Goal: Task Accomplishment & Management: Manage account settings

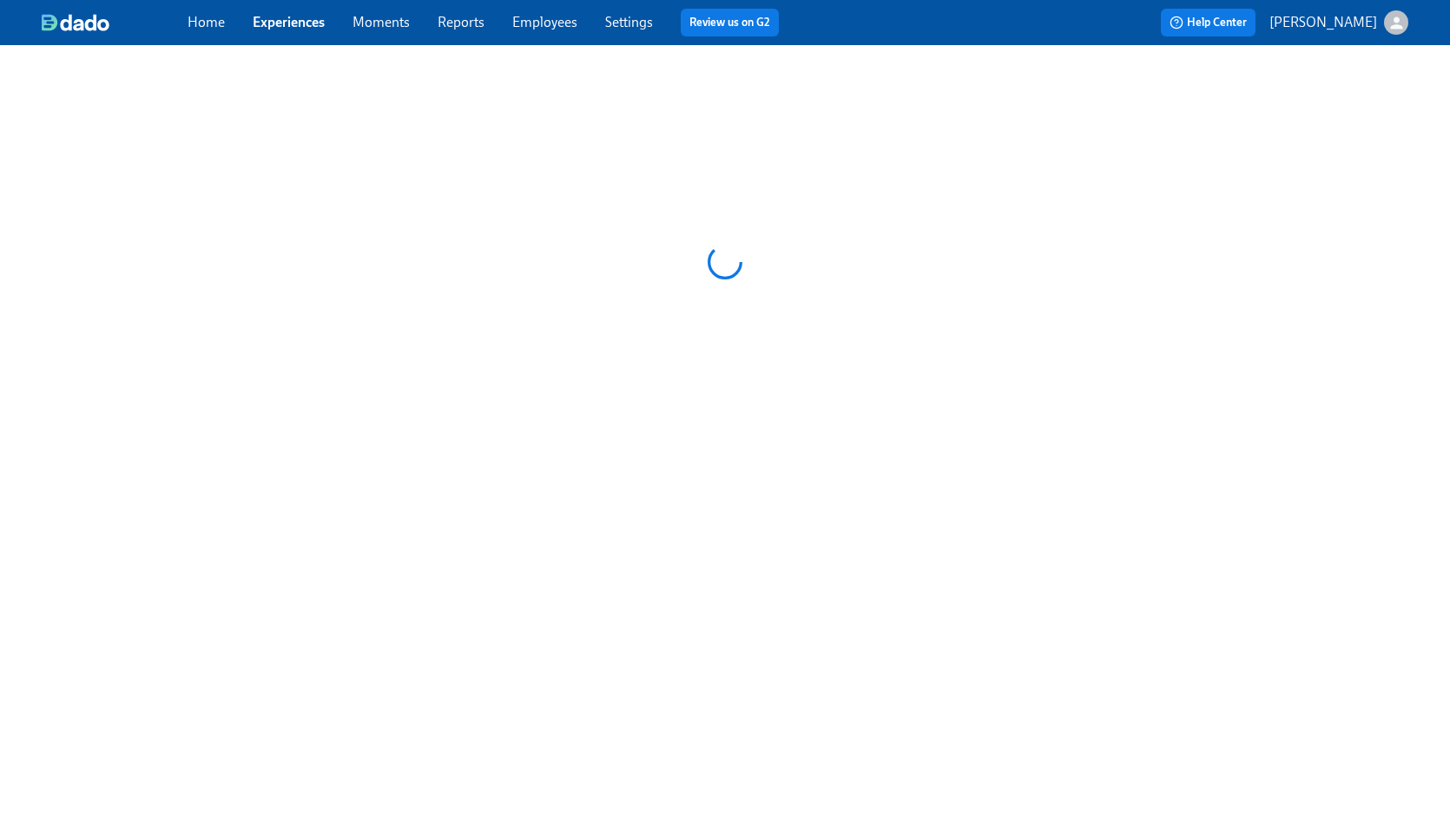
click at [548, 16] on link "Employees" at bounding box center [545, 21] width 66 height 16
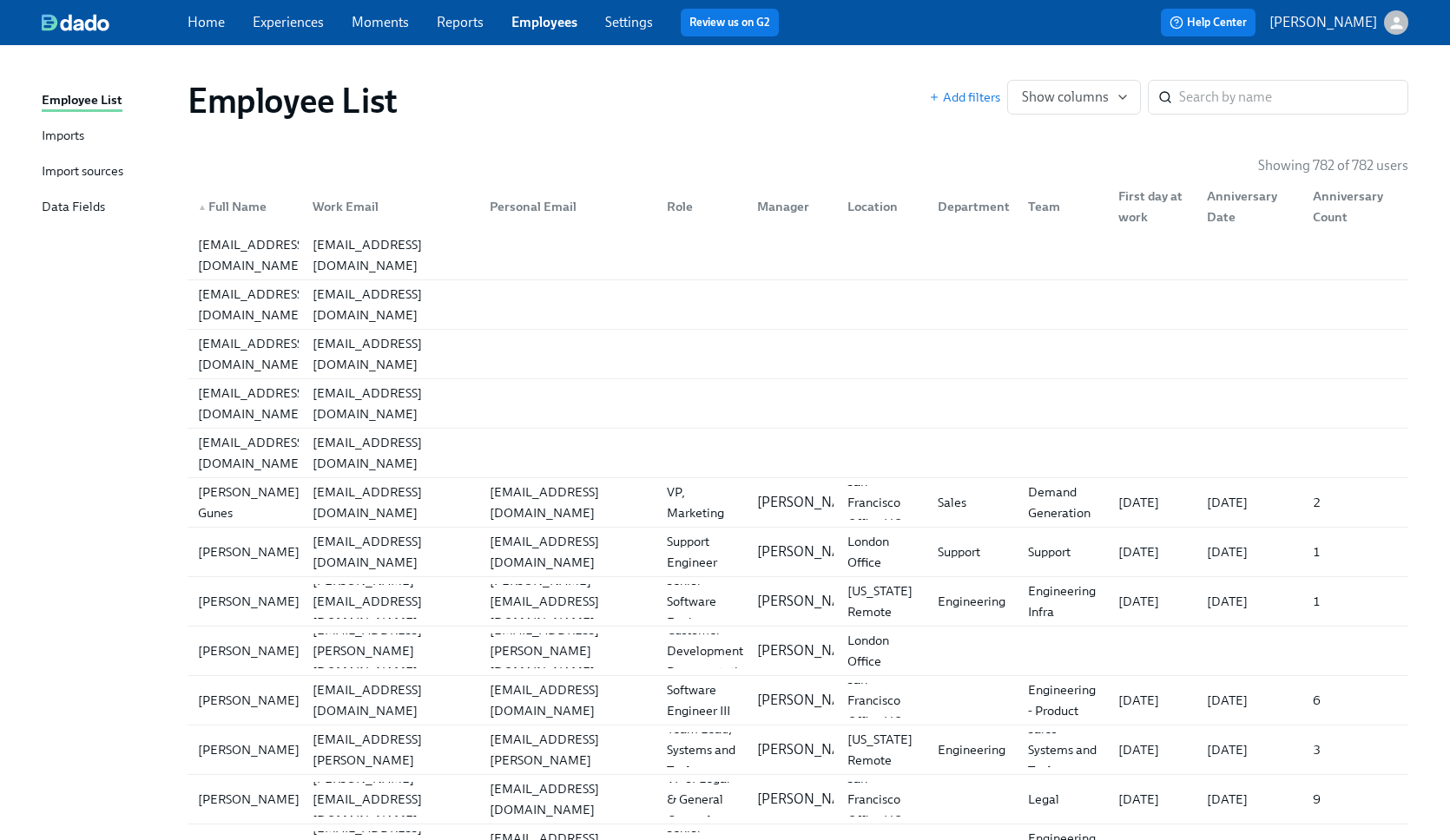
click at [636, 23] on link "Settings" at bounding box center [629, 21] width 48 height 16
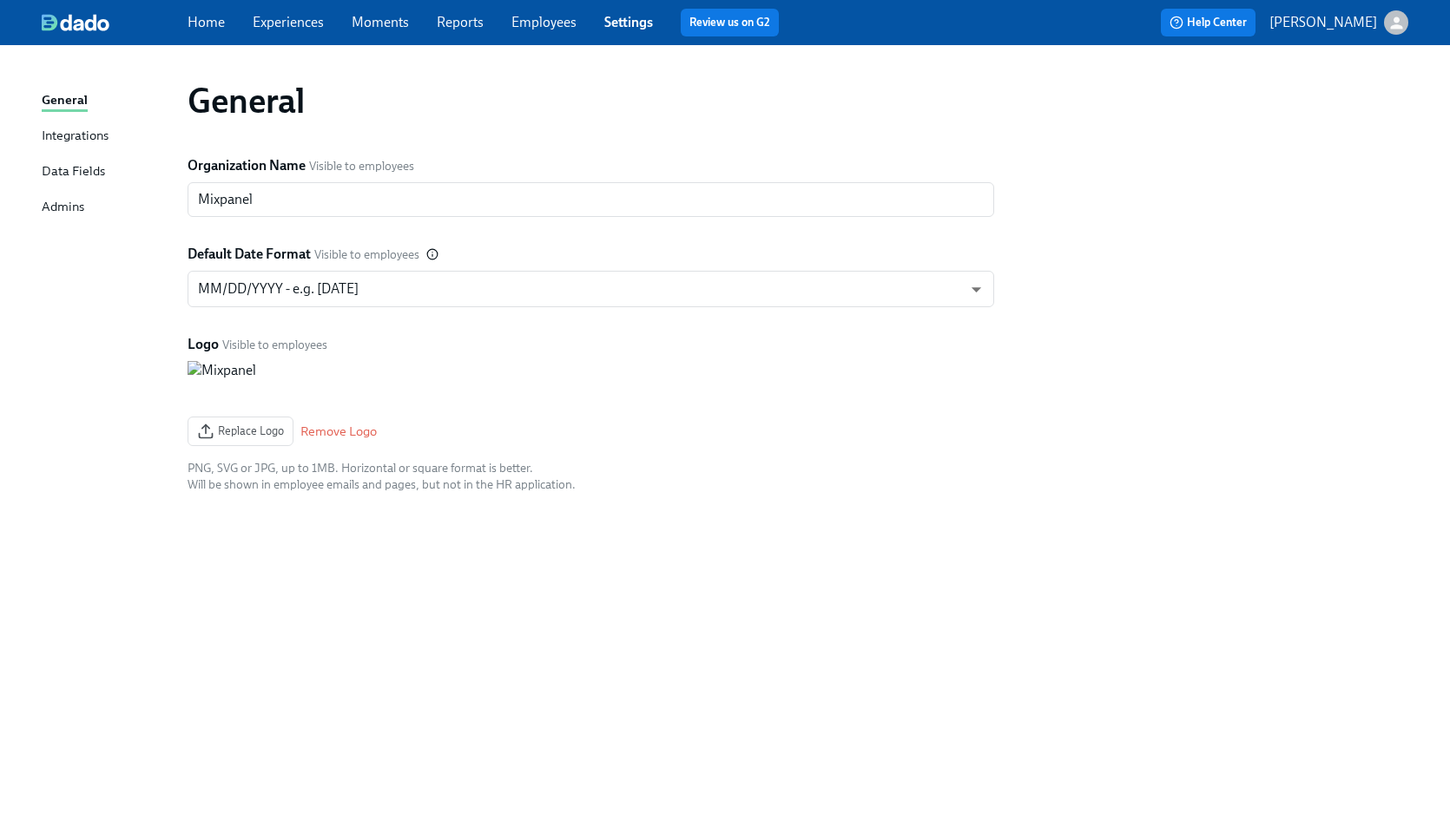
click at [72, 218] on div "Admins" at bounding box center [63, 208] width 42 height 22
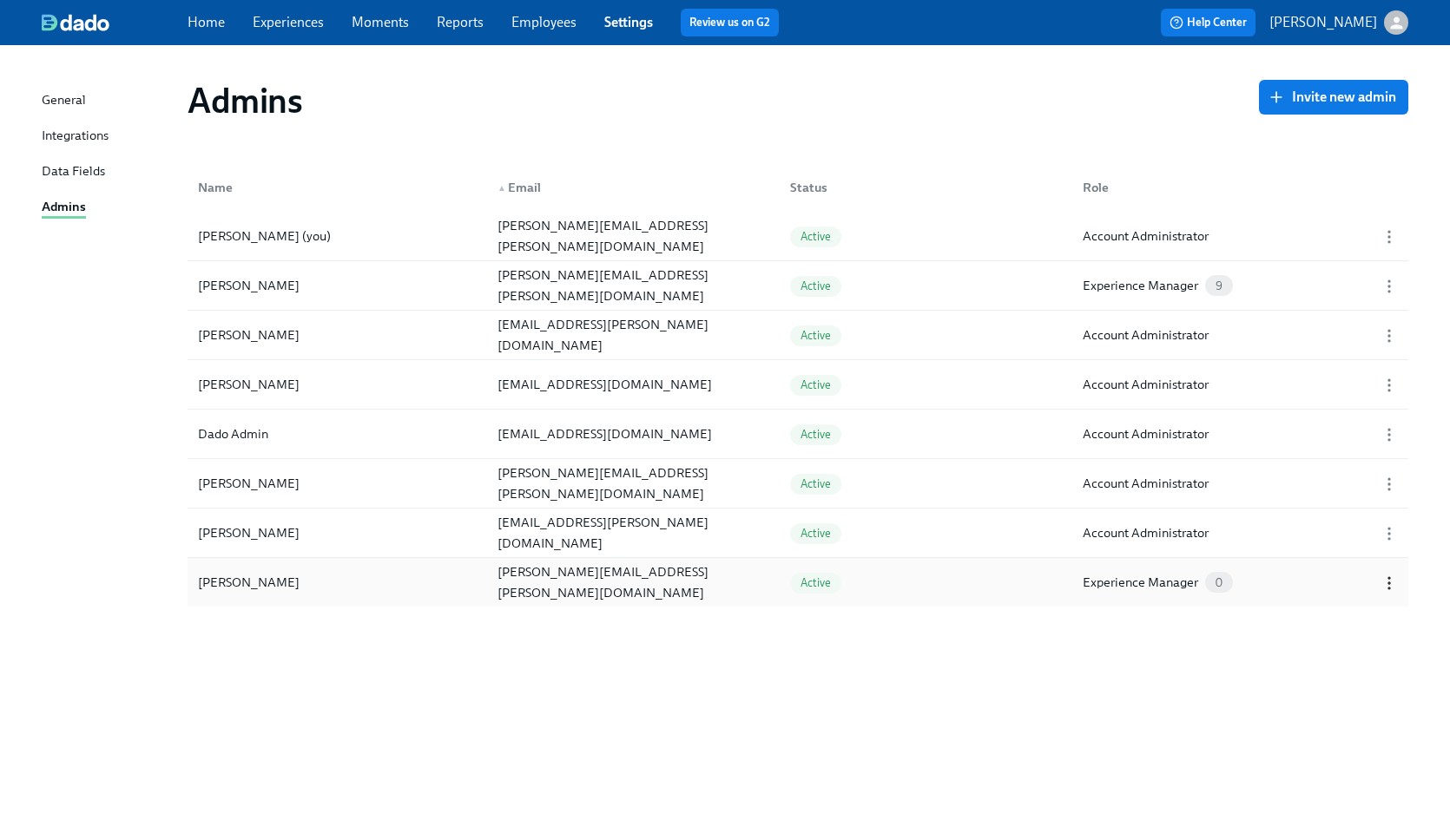
click at [1388, 583] on circle "button" at bounding box center [1389, 584] width 2 height 2
click at [1329, 580] on li "Edit..." at bounding box center [1342, 583] width 189 height 30
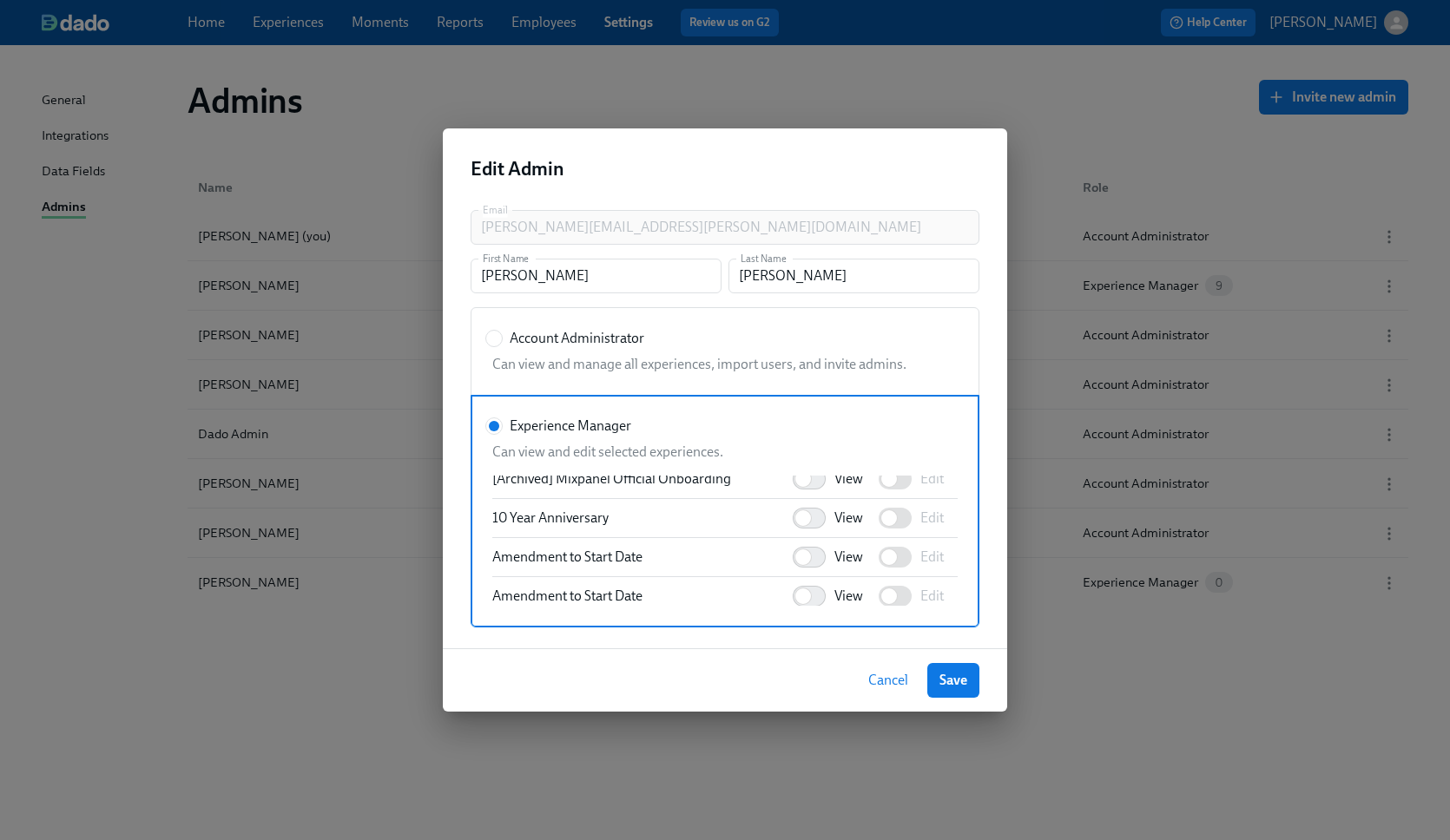
scroll to position [13, 0]
click at [812, 521] on input "View" at bounding box center [803, 522] width 115 height 39
checkbox input "true"
click at [900, 524] on input "Edit" at bounding box center [888, 522] width 115 height 39
checkbox input "true"
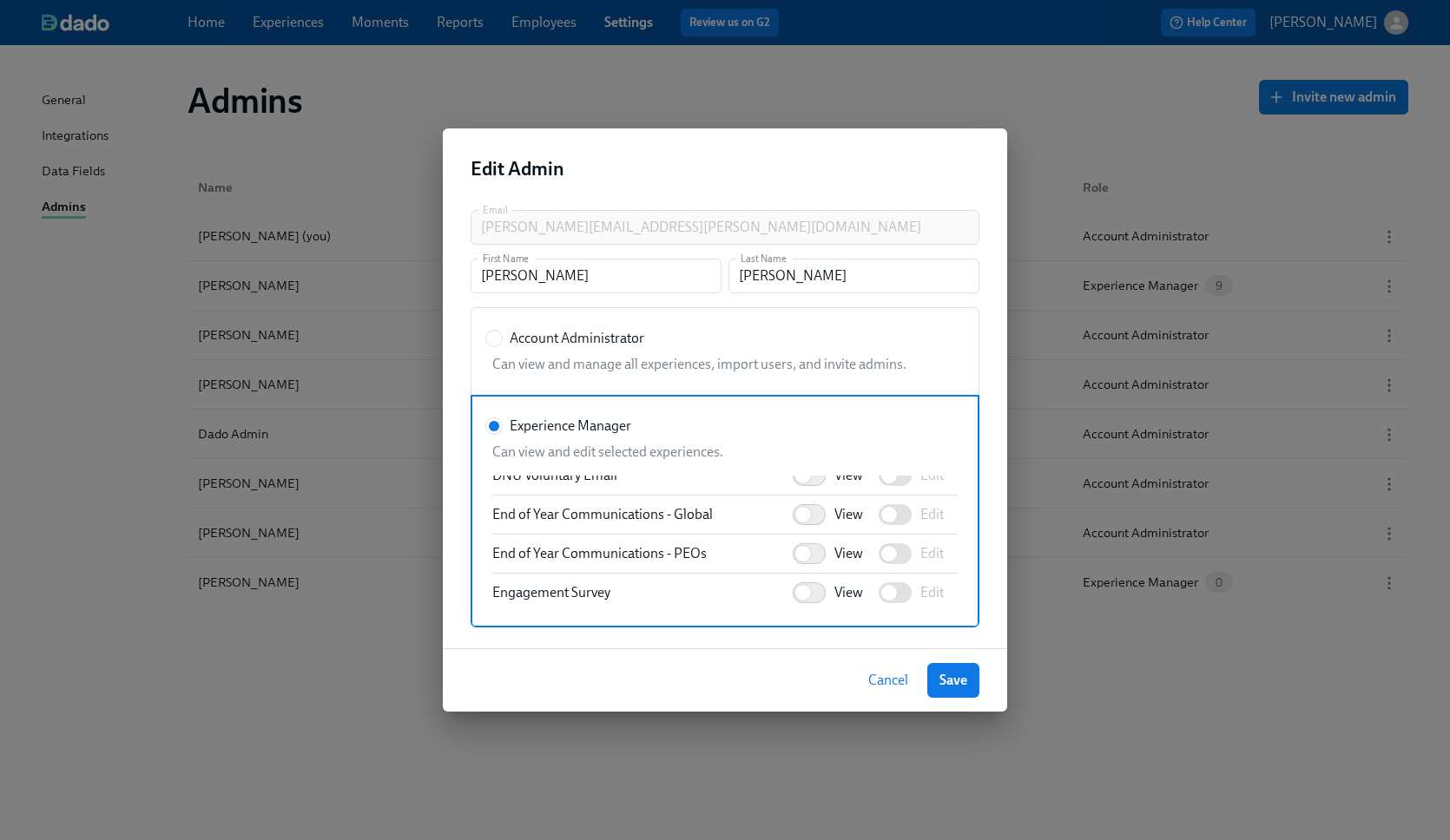
scroll to position [421, 0]
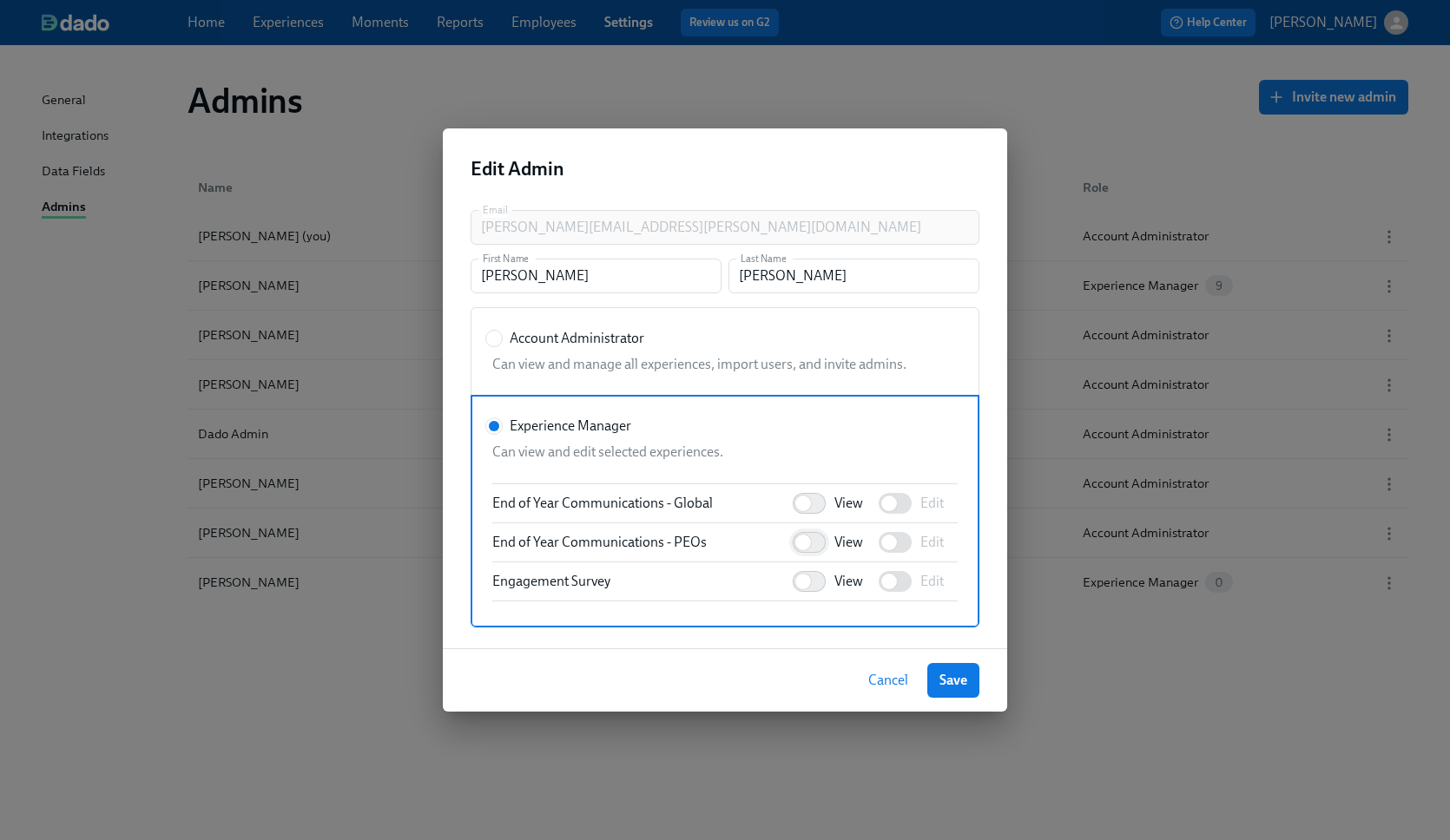
click at [804, 544] on input "View" at bounding box center [803, 542] width 115 height 39
checkbox input "true"
click at [811, 506] on input "View" at bounding box center [803, 504] width 115 height 39
checkbox input "true"
click at [893, 503] on input "Edit" at bounding box center [888, 504] width 115 height 39
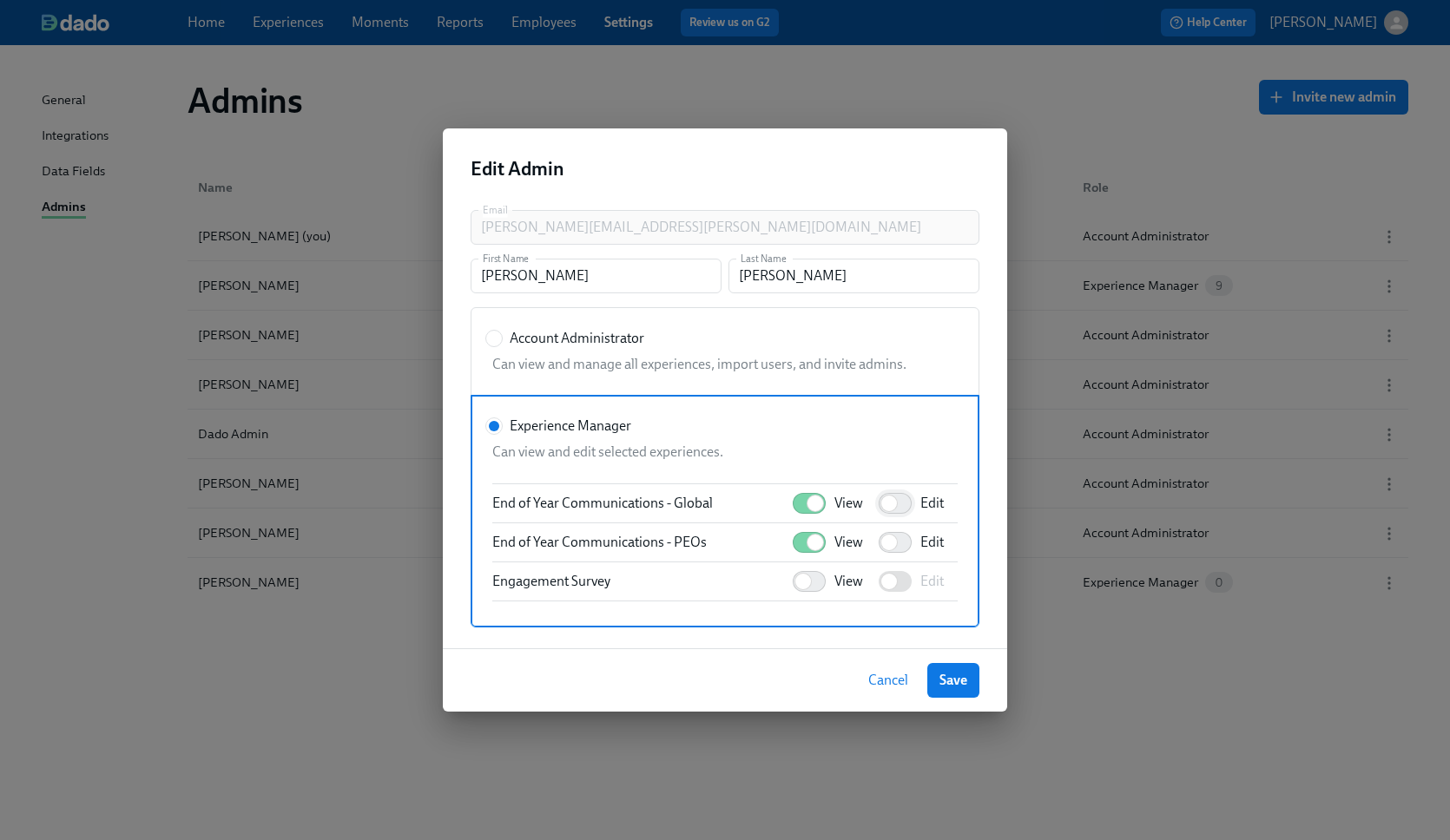
checkbox input "true"
click at [906, 547] on input "Edit" at bounding box center [888, 542] width 115 height 39
checkbox input "true"
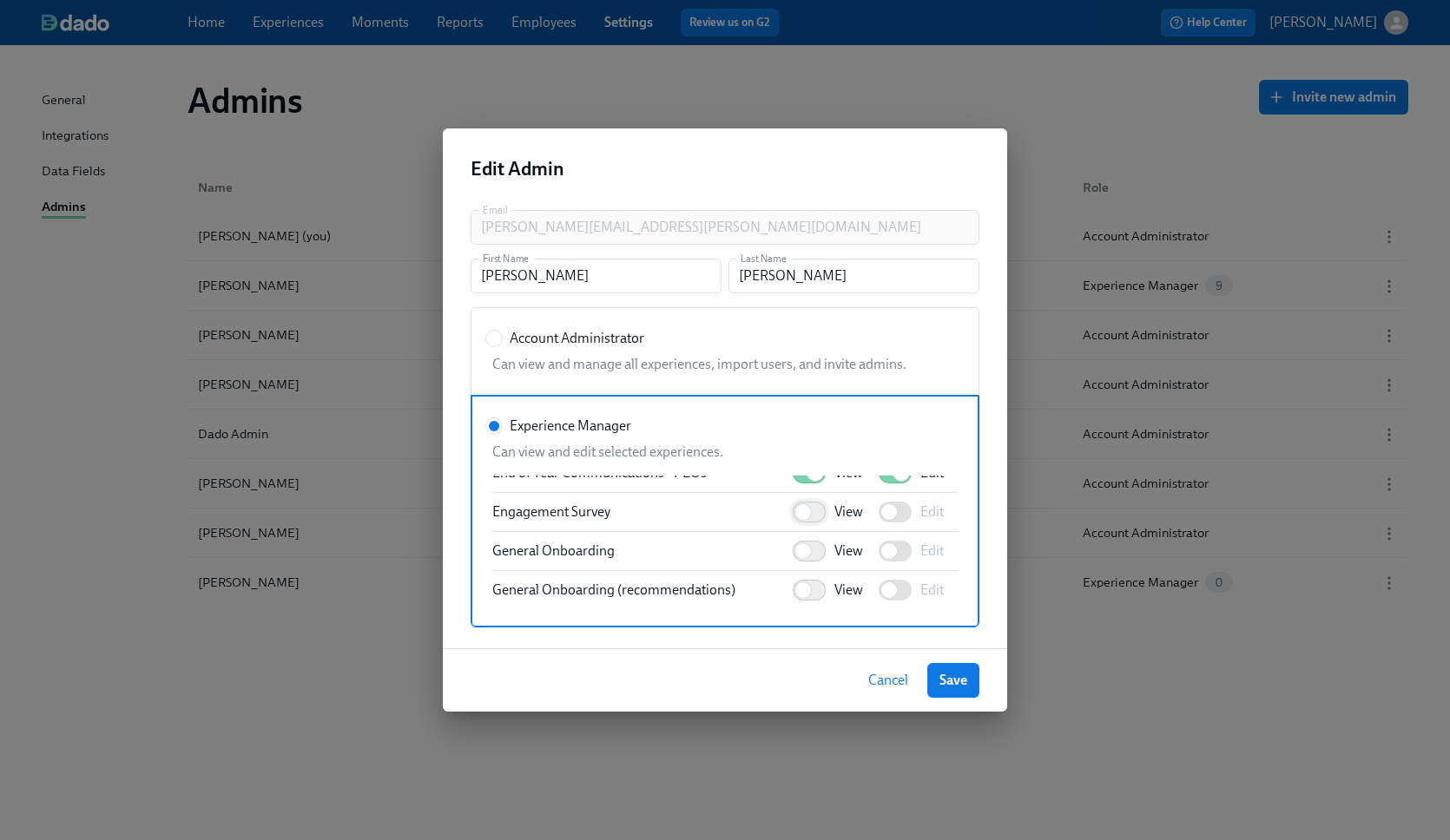
click at [805, 516] on input "View" at bounding box center [803, 512] width 115 height 39
checkbox input "true"
click at [906, 513] on input "Edit" at bounding box center [888, 512] width 115 height 39
checkbox input "true"
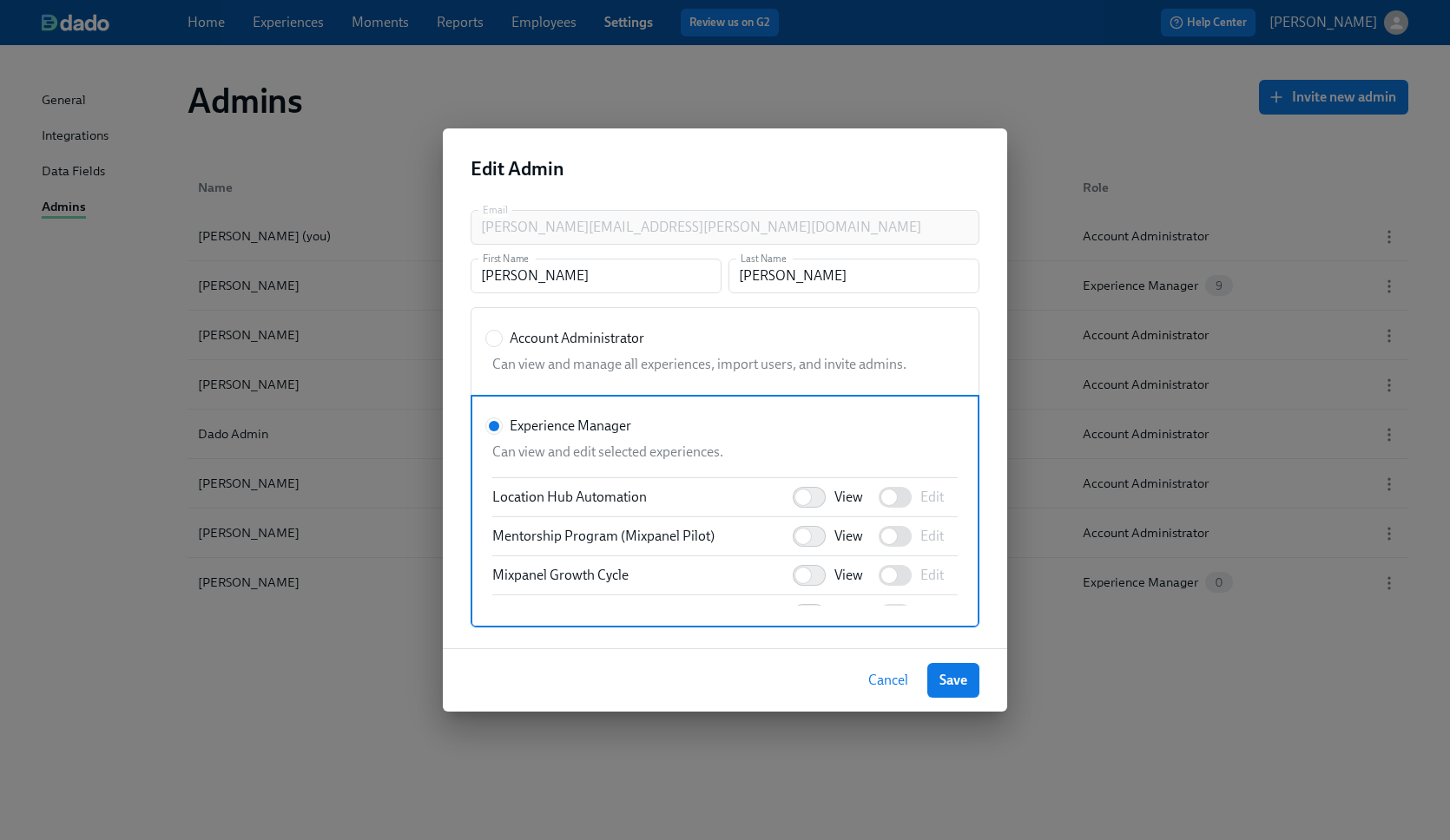
scroll to position [697, 0]
drag, startPoint x: 814, startPoint y: 497, endPoint x: 804, endPoint y: 497, distance: 10.0
click at [814, 497] on input "View" at bounding box center [803, 500] width 115 height 39
checkbox input "true"
click at [896, 497] on input "Edit" at bounding box center [888, 500] width 115 height 39
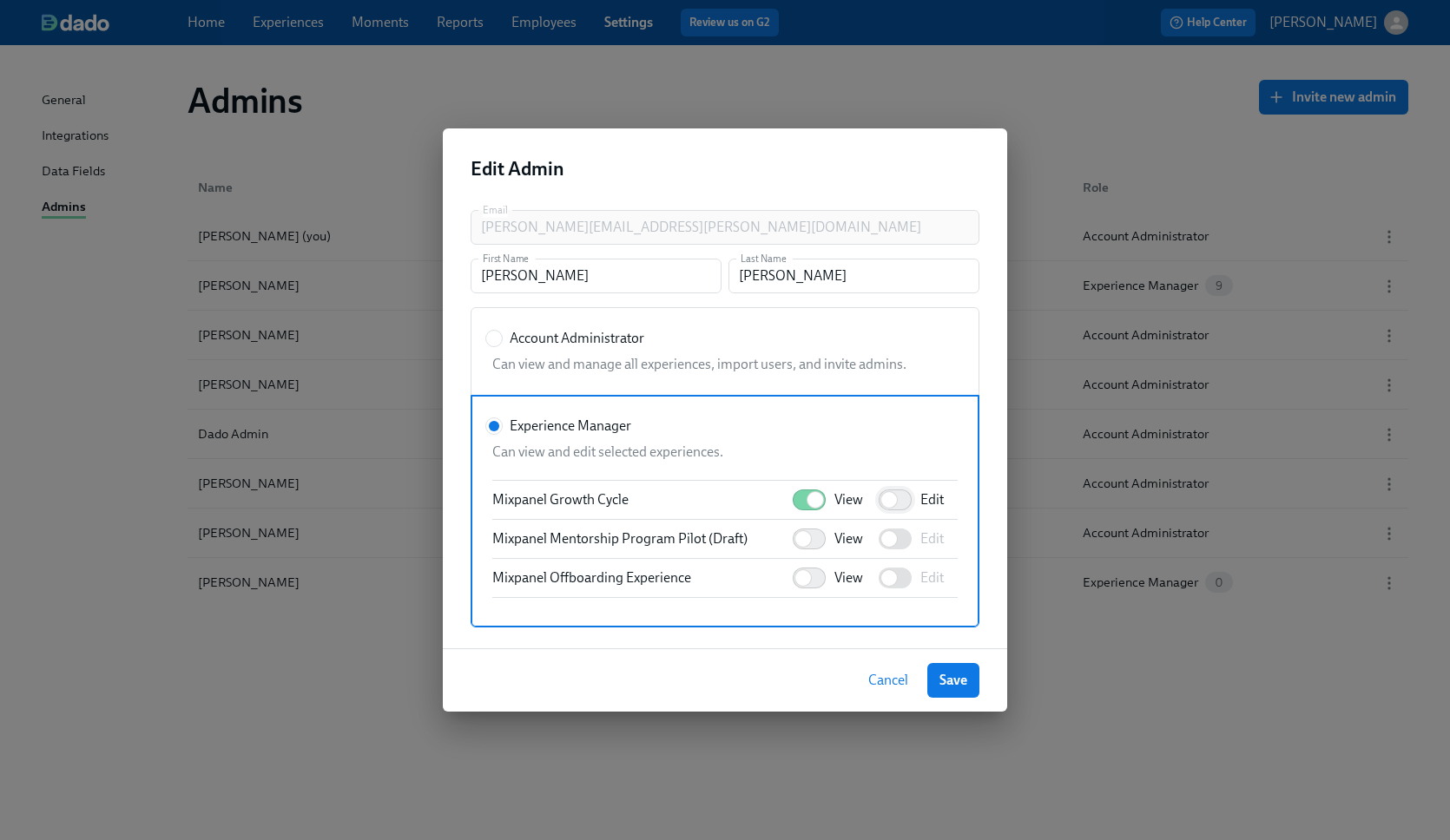
checkbox input "true"
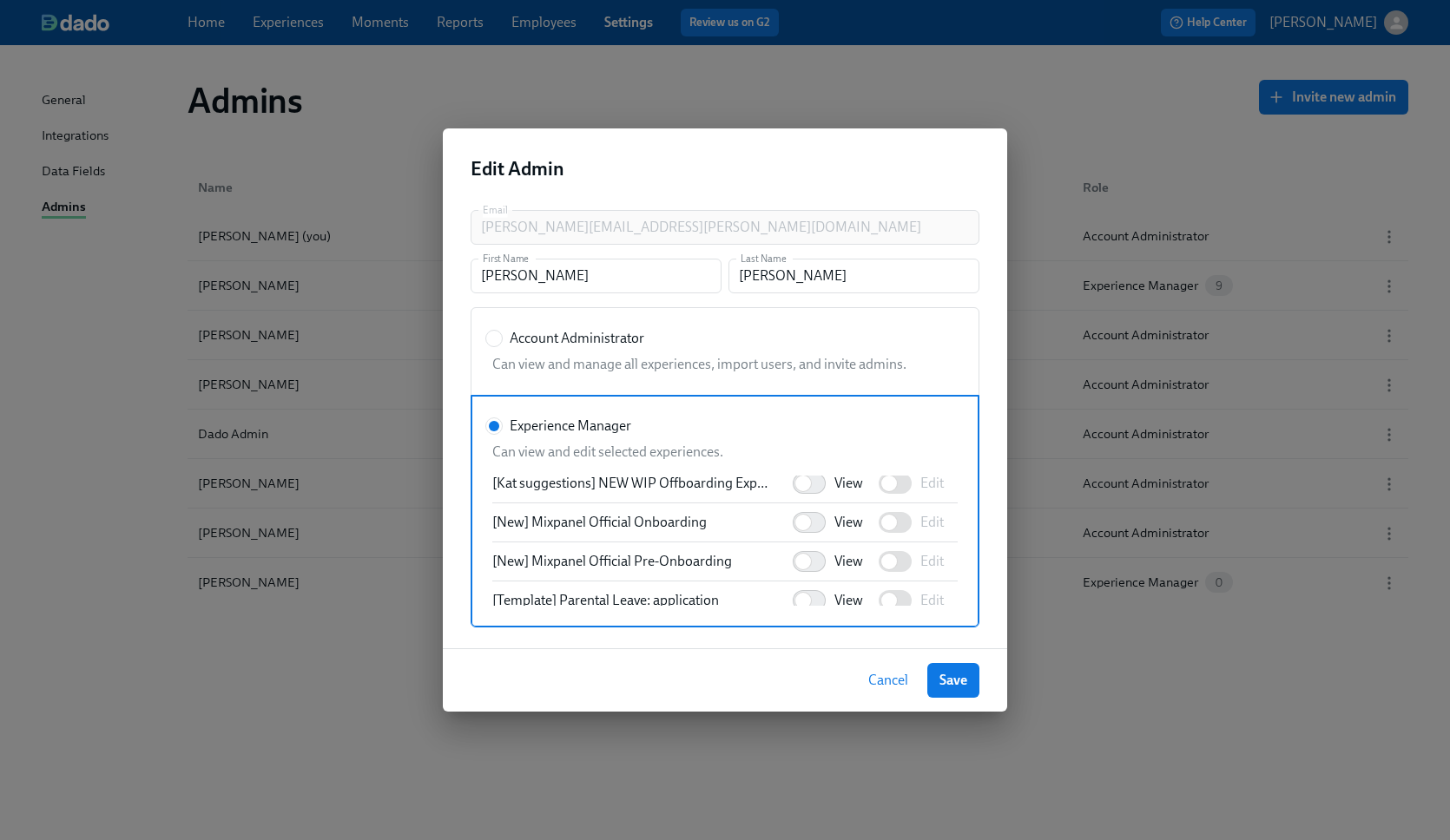
scroll to position [2088, 0]
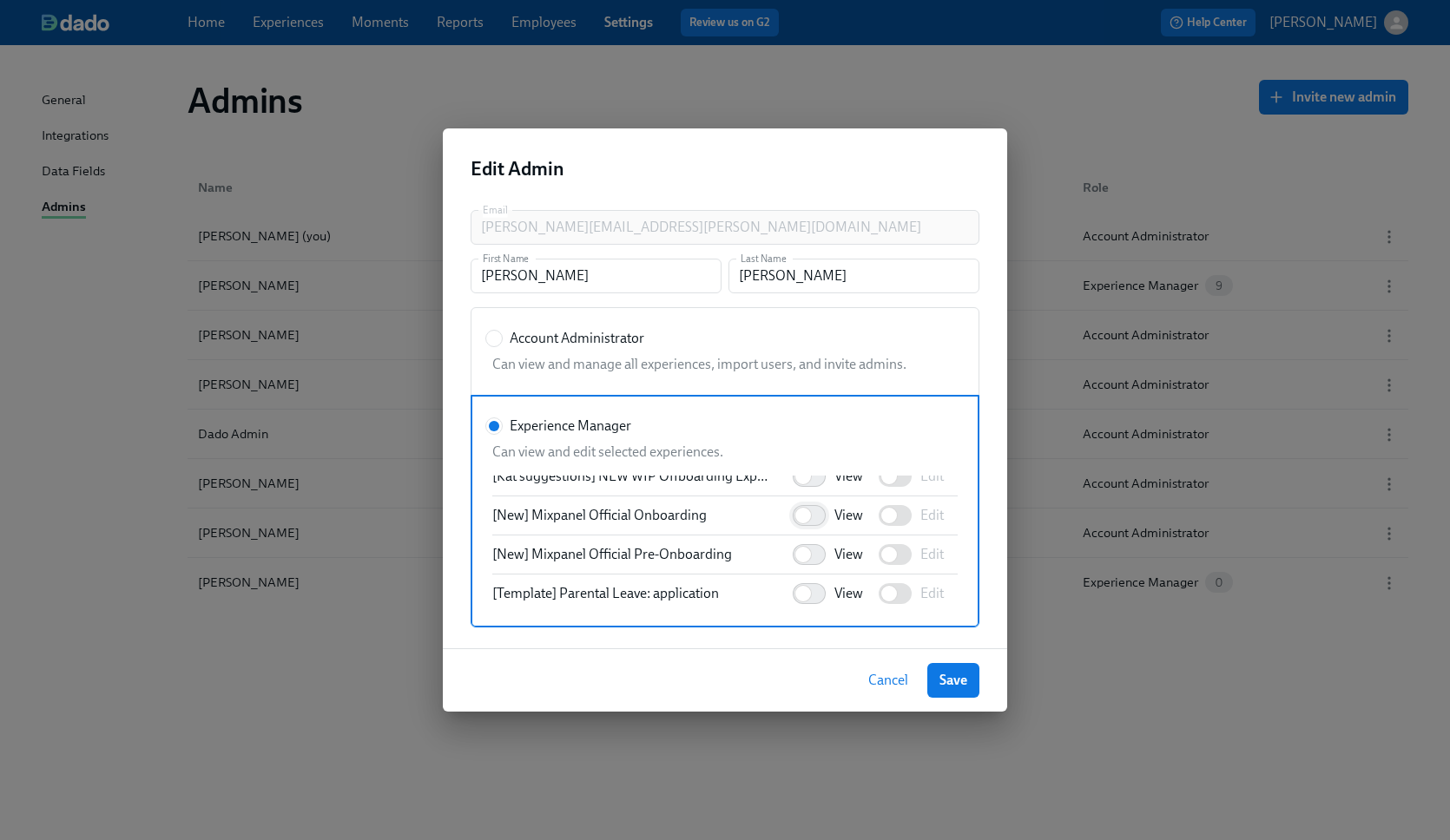
click at [812, 513] on input "View" at bounding box center [803, 515] width 115 height 39
checkbox input "true"
click at [880, 514] on input "Edit" at bounding box center [888, 515] width 115 height 39
checkbox input "true"
click at [808, 557] on input "View" at bounding box center [803, 555] width 115 height 39
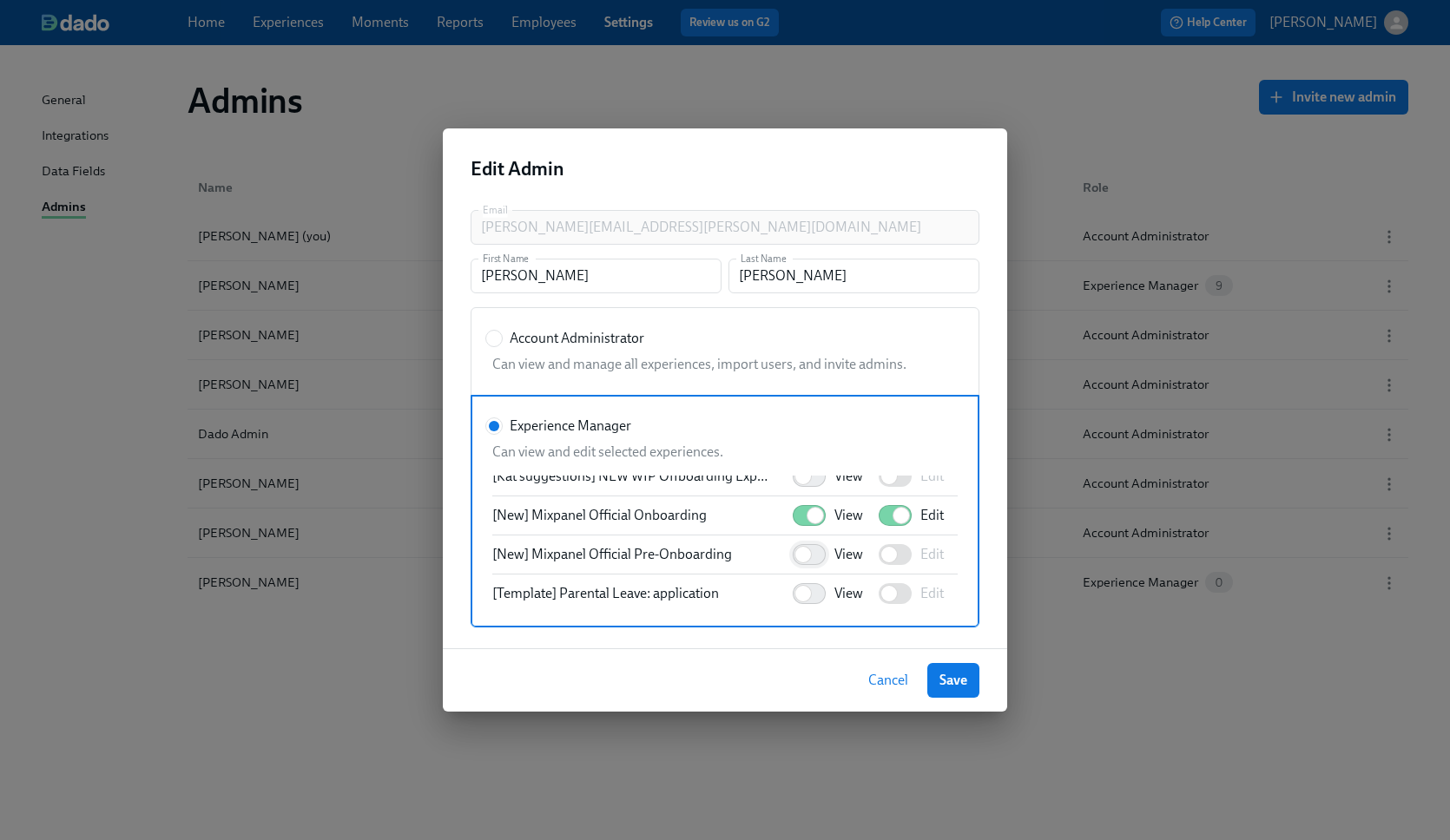
checkbox input "true"
click at [896, 562] on input "Edit" at bounding box center [888, 555] width 115 height 39
checkbox input "true"
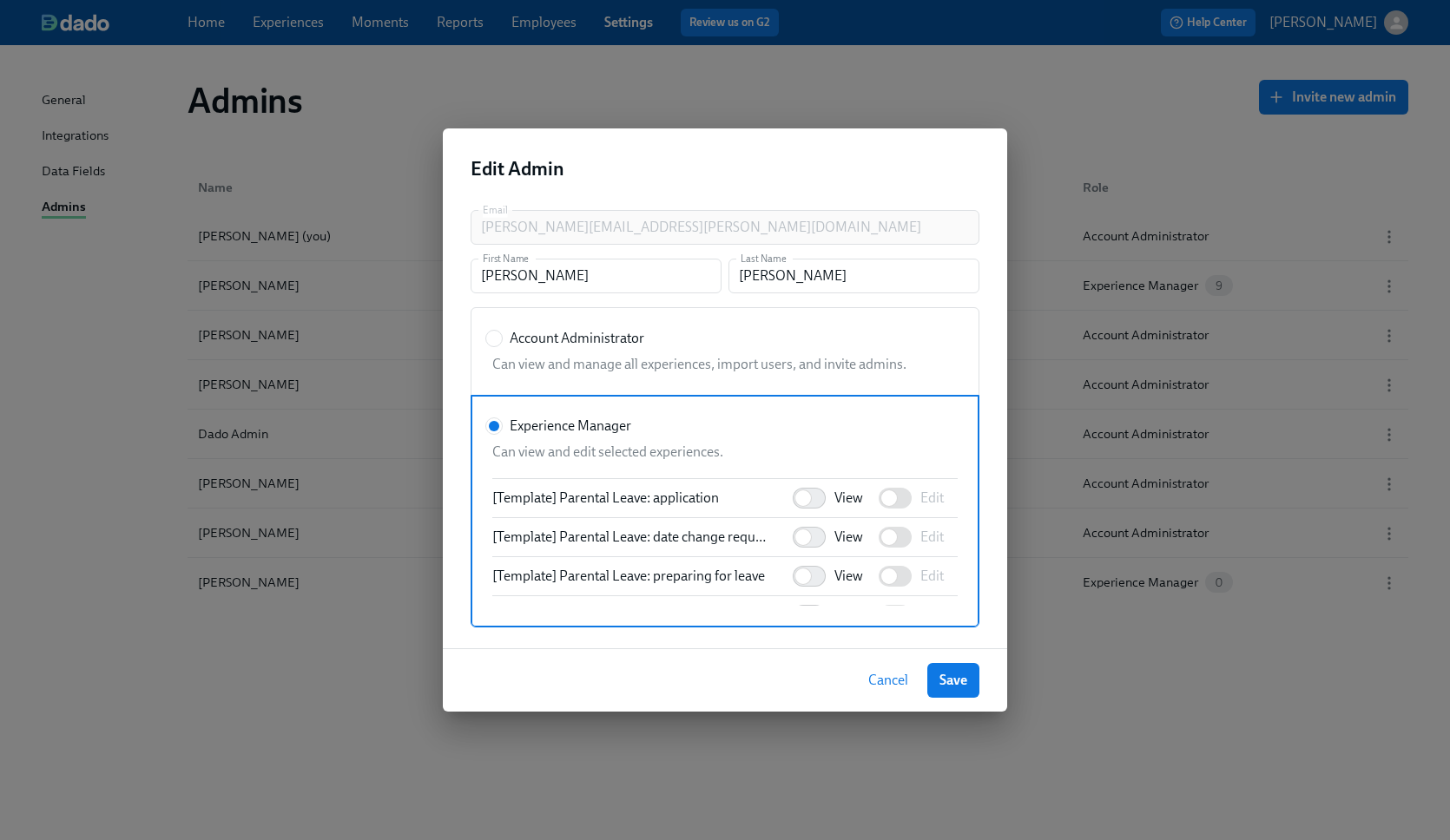
scroll to position [2292, 0]
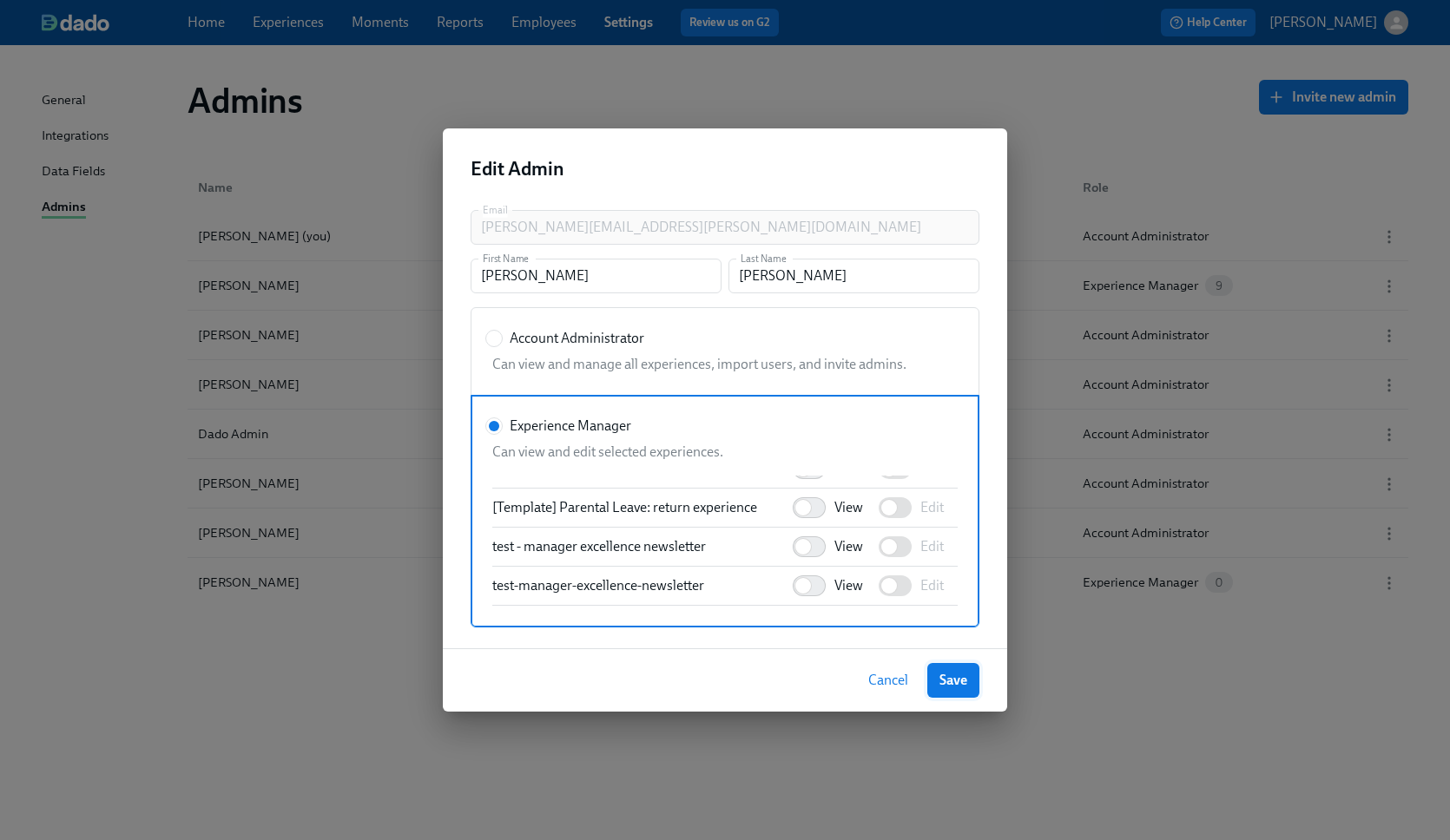
click at [952, 679] on span "Save" at bounding box center [953, 680] width 28 height 17
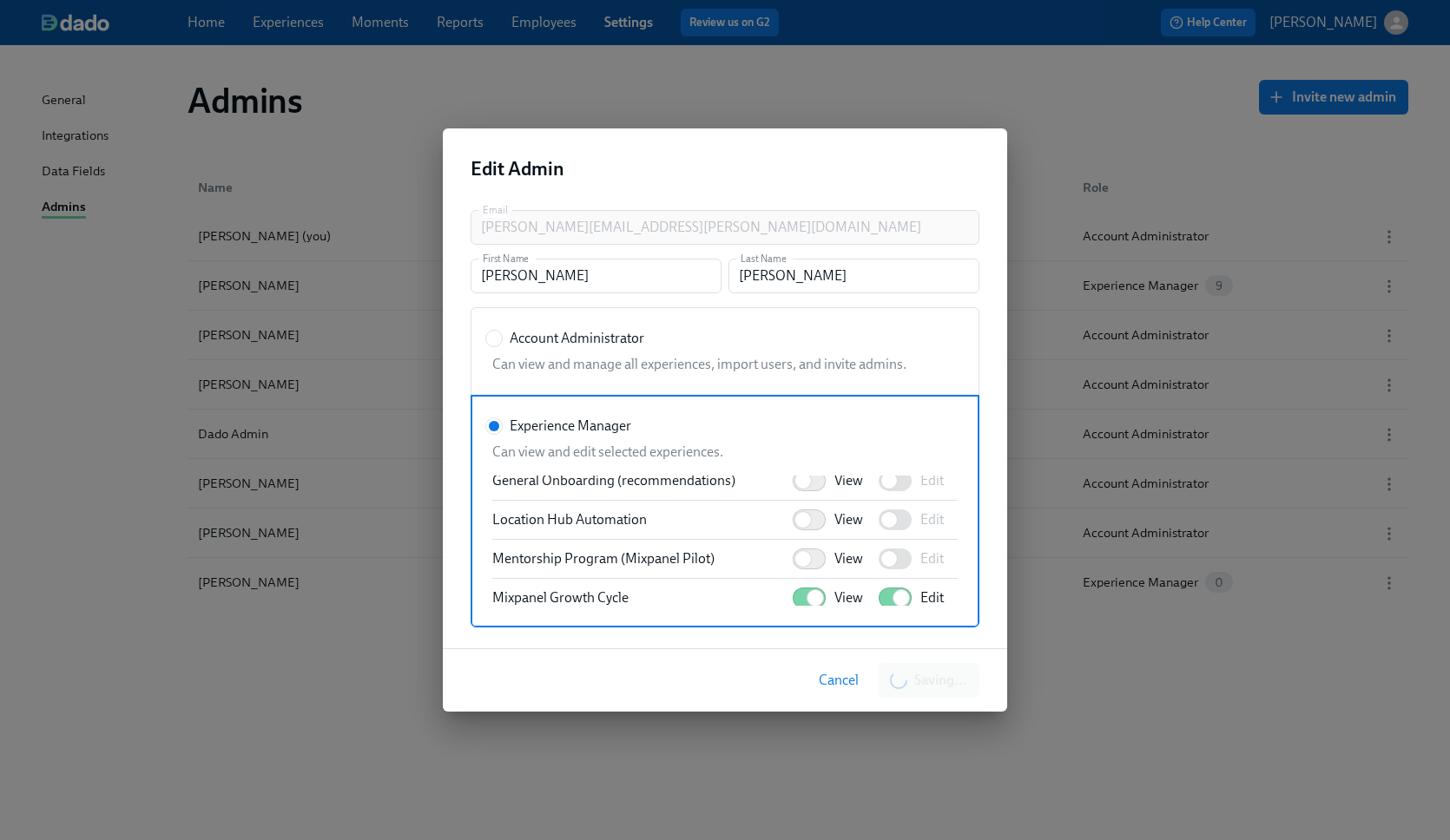
scroll to position [565, 0]
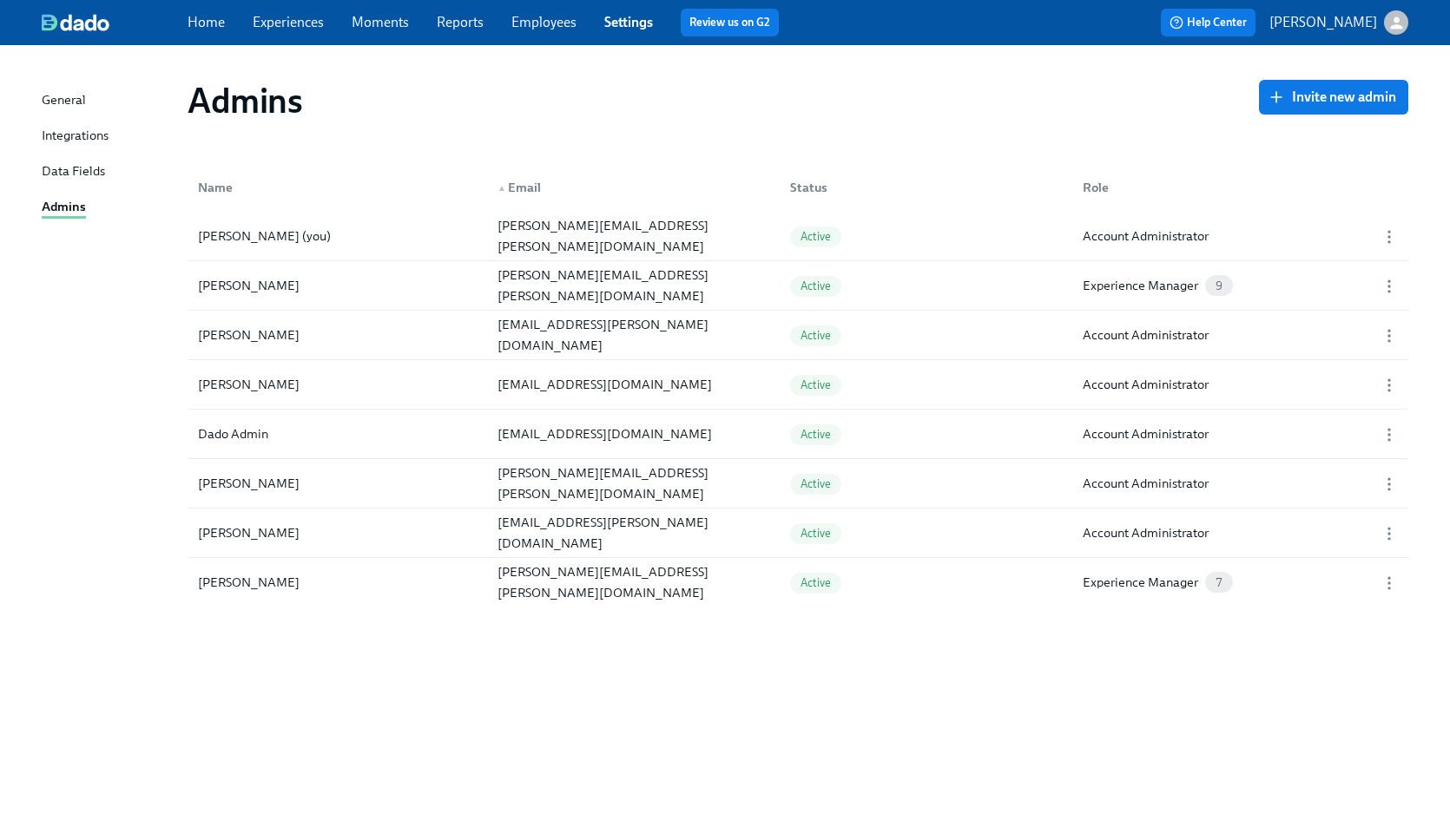
click at [294, 22] on link "Experiences" at bounding box center [288, 21] width 71 height 16
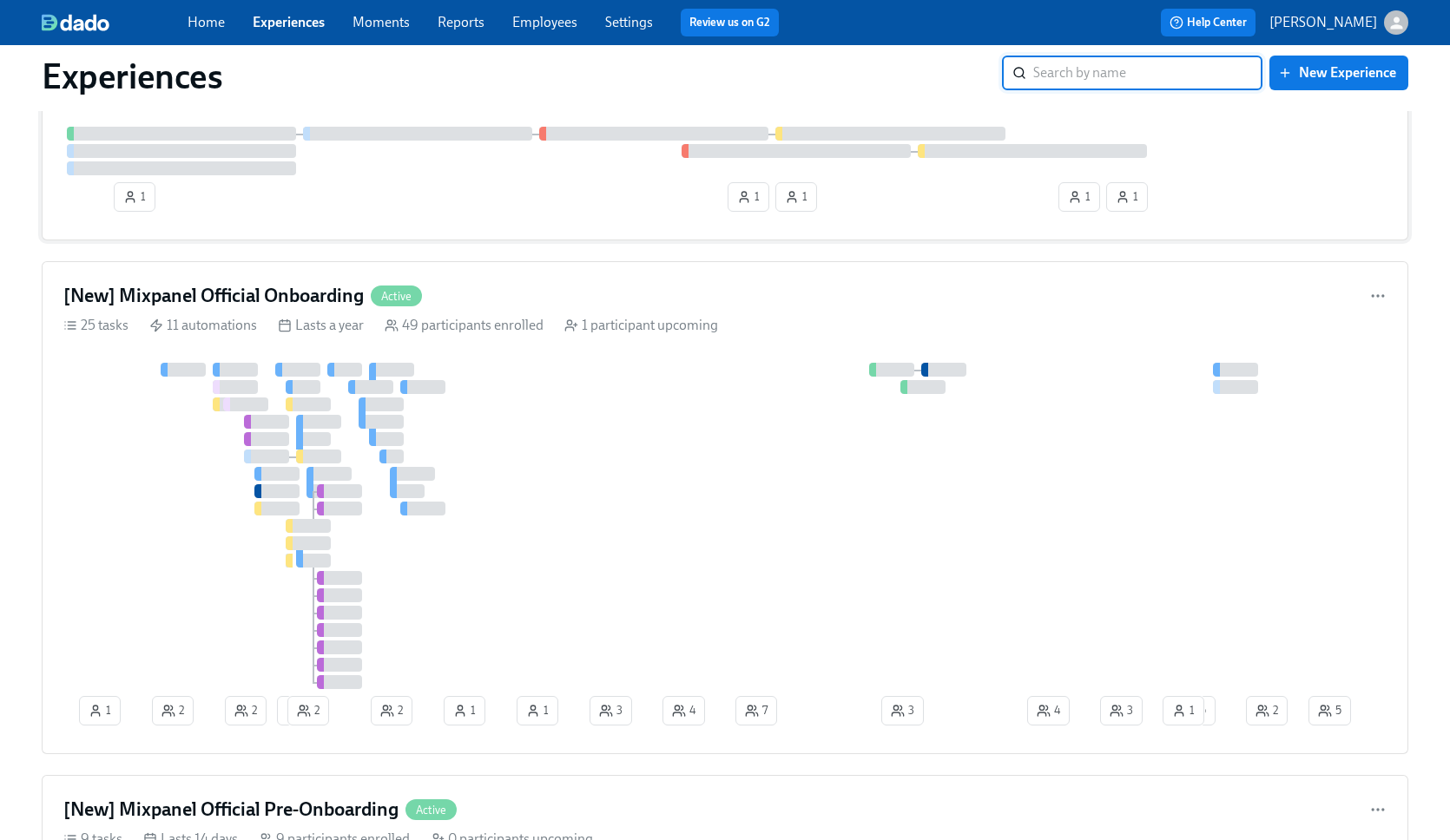
scroll to position [136, 0]
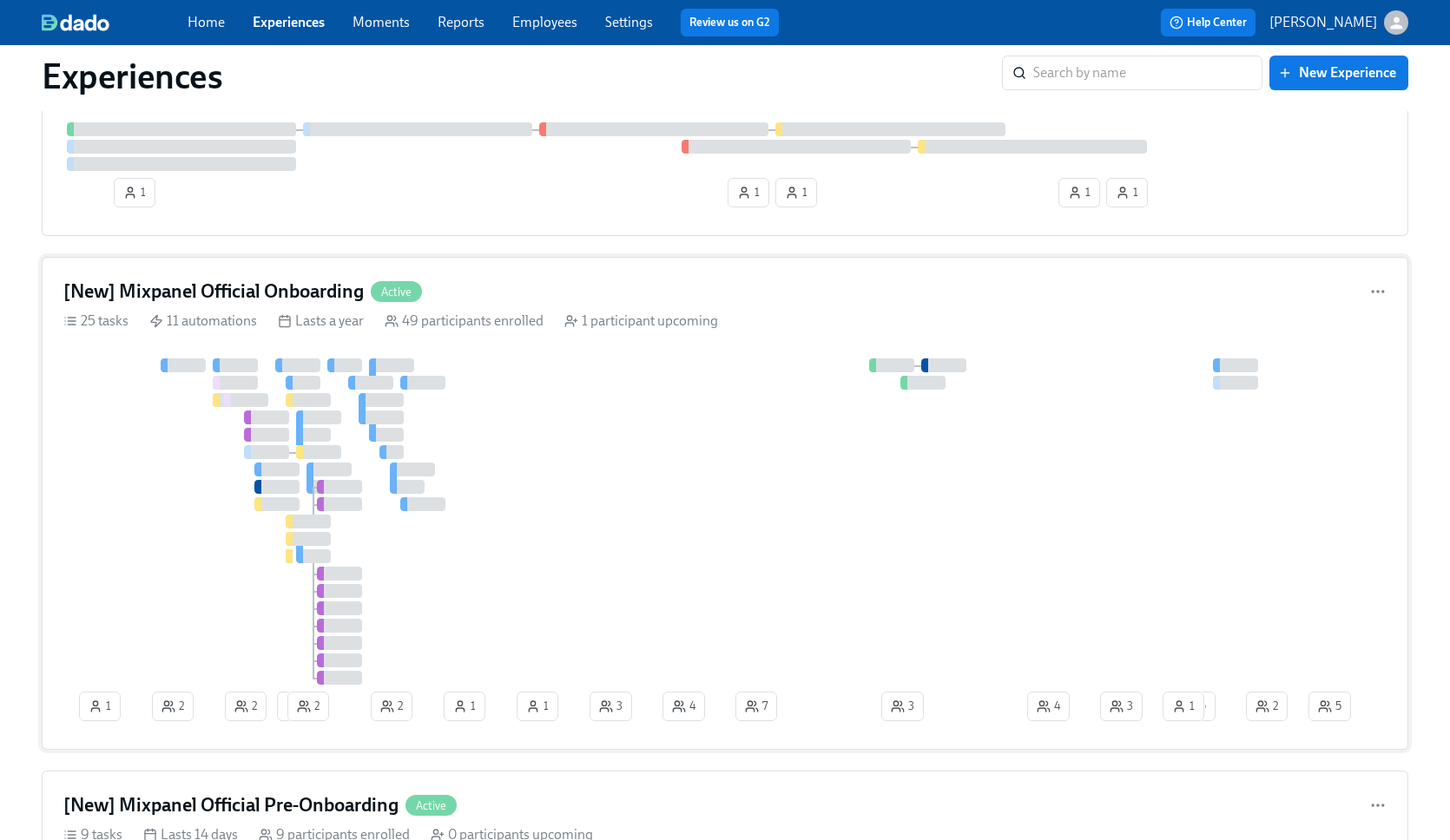
click at [541, 289] on div "[New] Mixpanel Official Onboarding Active" at bounding box center [725, 291] width 1323 height 26
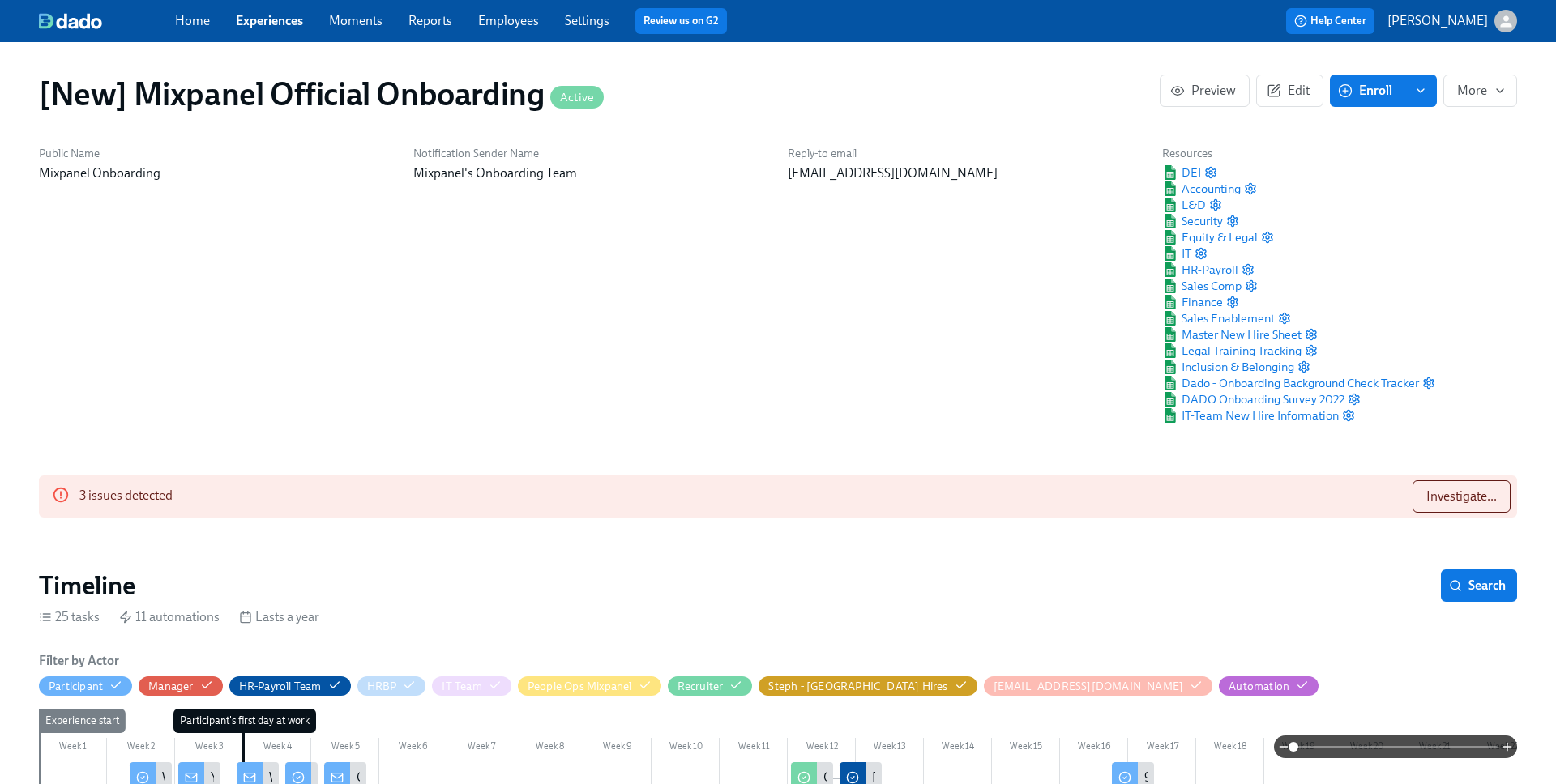
click at [278, 23] on link "Experiences" at bounding box center [269, 20] width 67 height 15
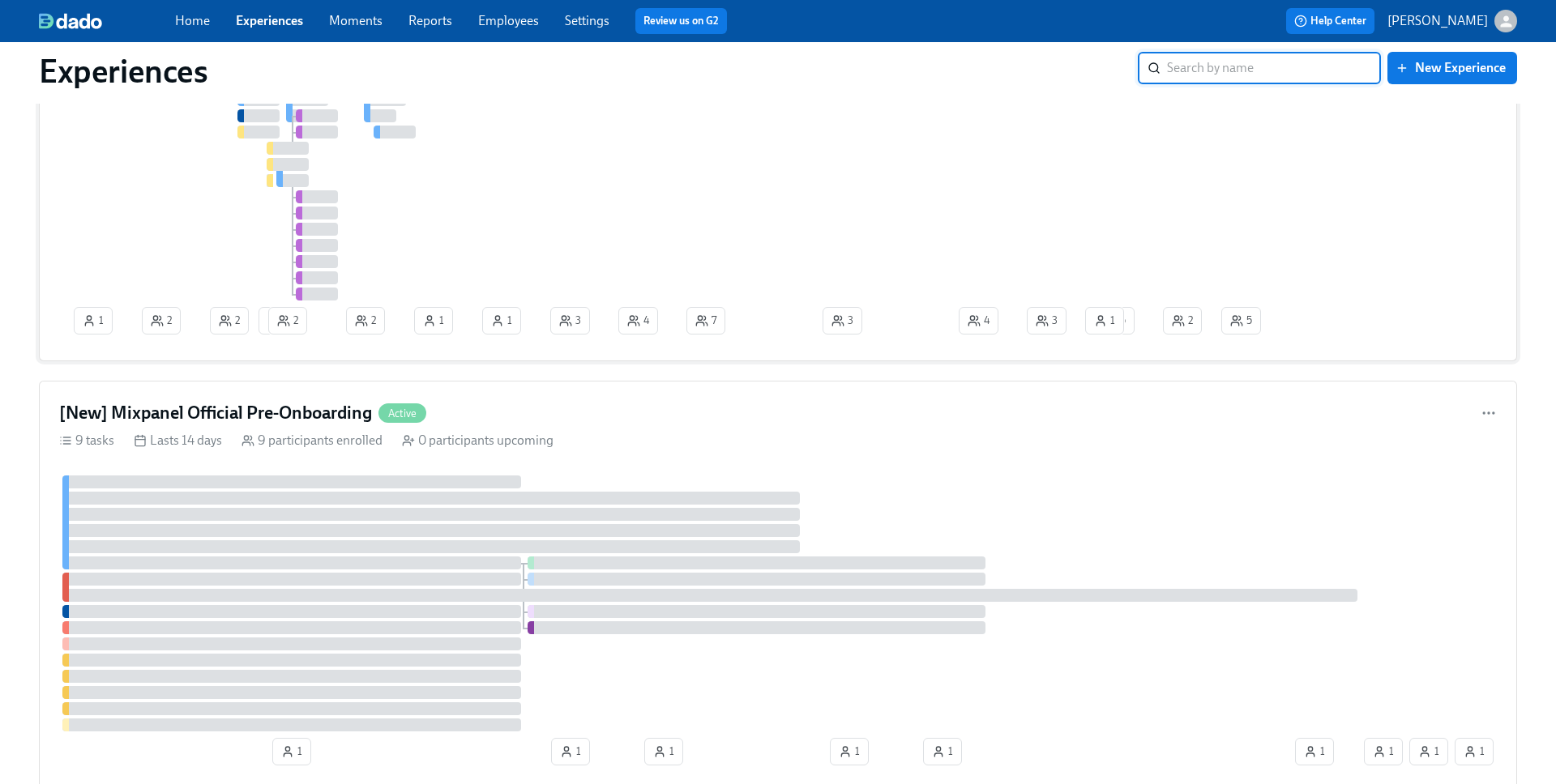
scroll to position [525, 0]
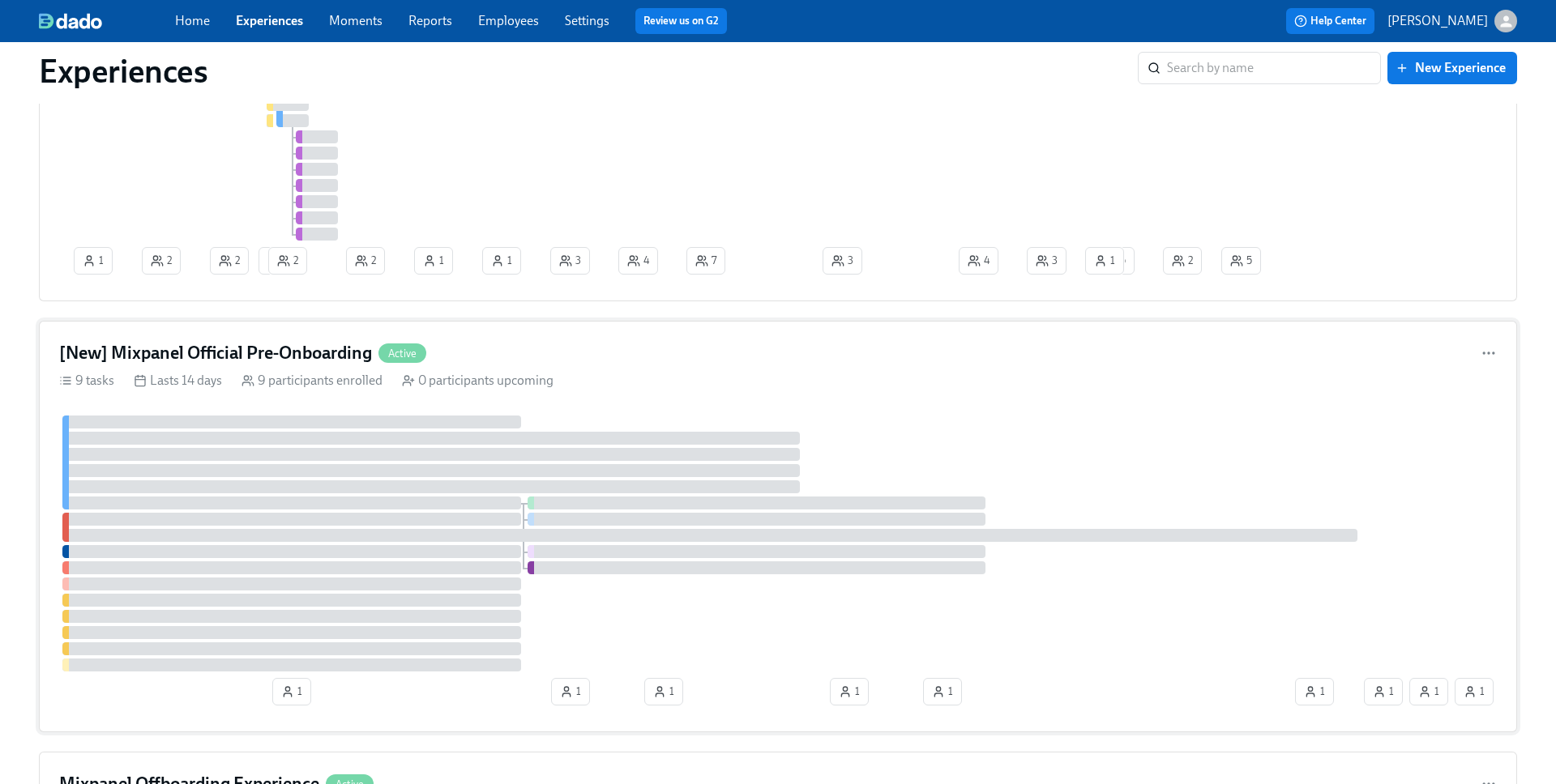
click at [525, 364] on div "[New] Mixpanel Official Pre-Onboarding Active" at bounding box center [778, 352] width 1437 height 24
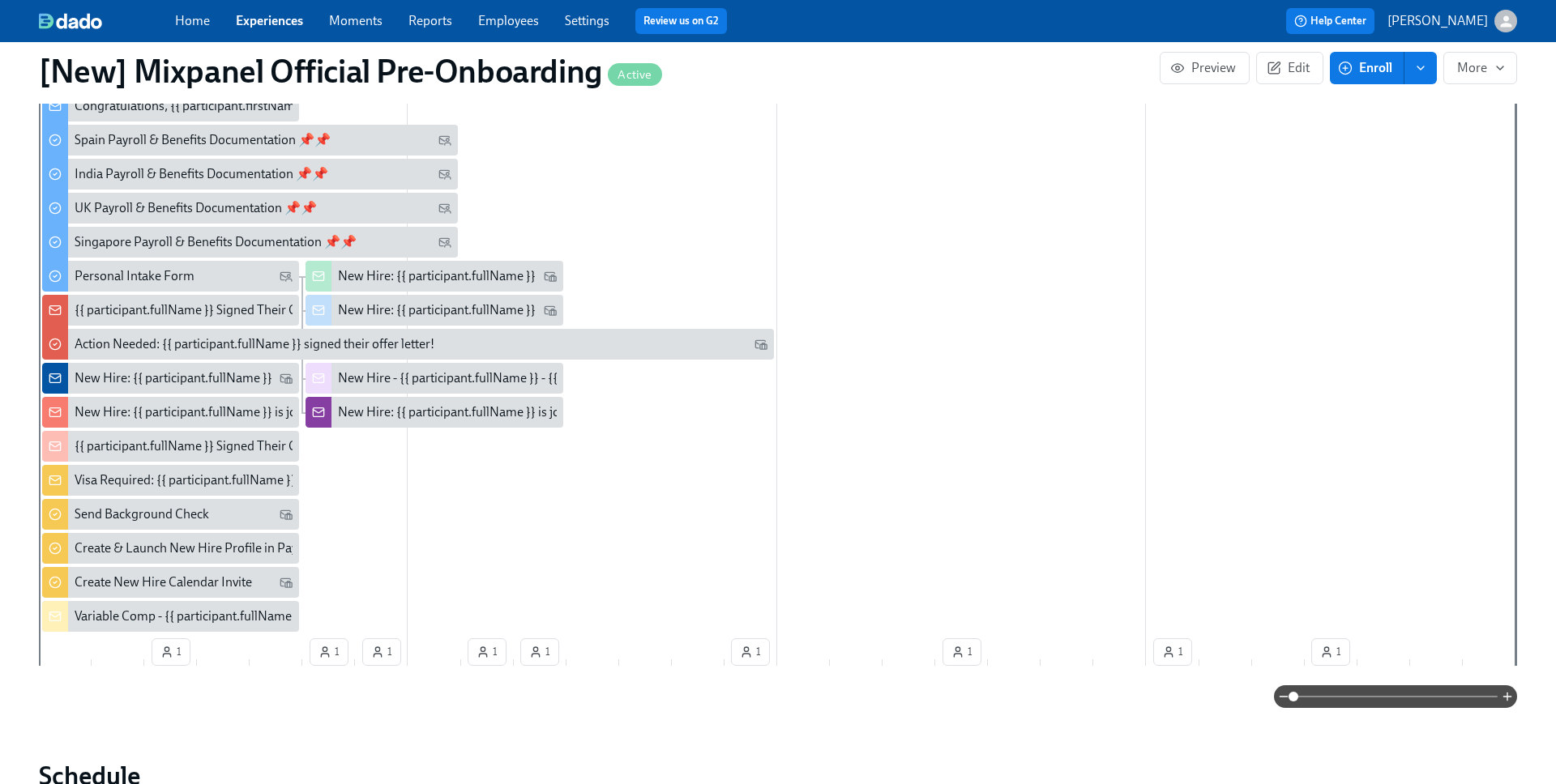
scroll to position [585, 0]
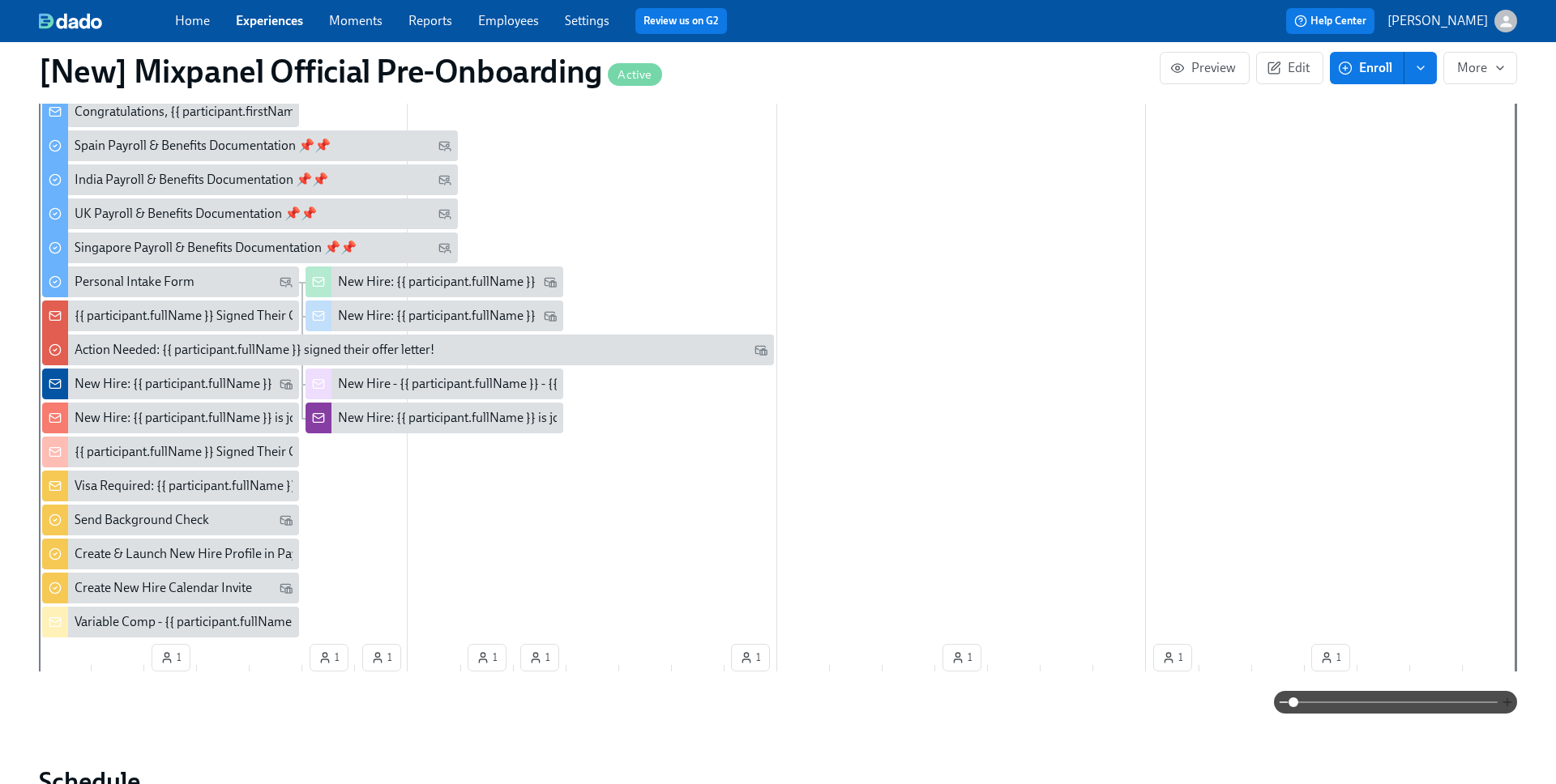
click at [1353, 701] on icon "button" at bounding box center [1507, 702] width 13 height 13
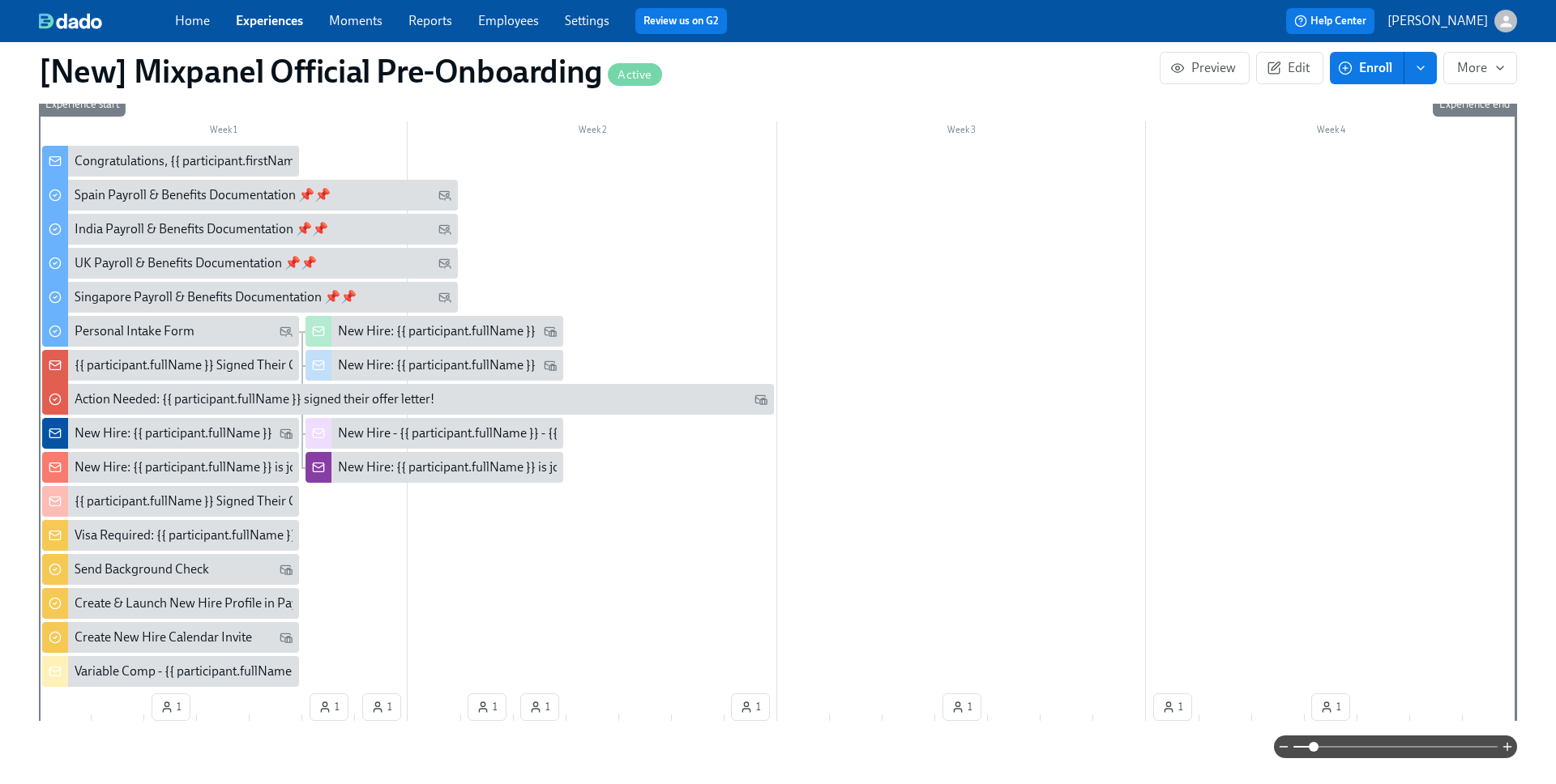
scroll to position [530, 0]
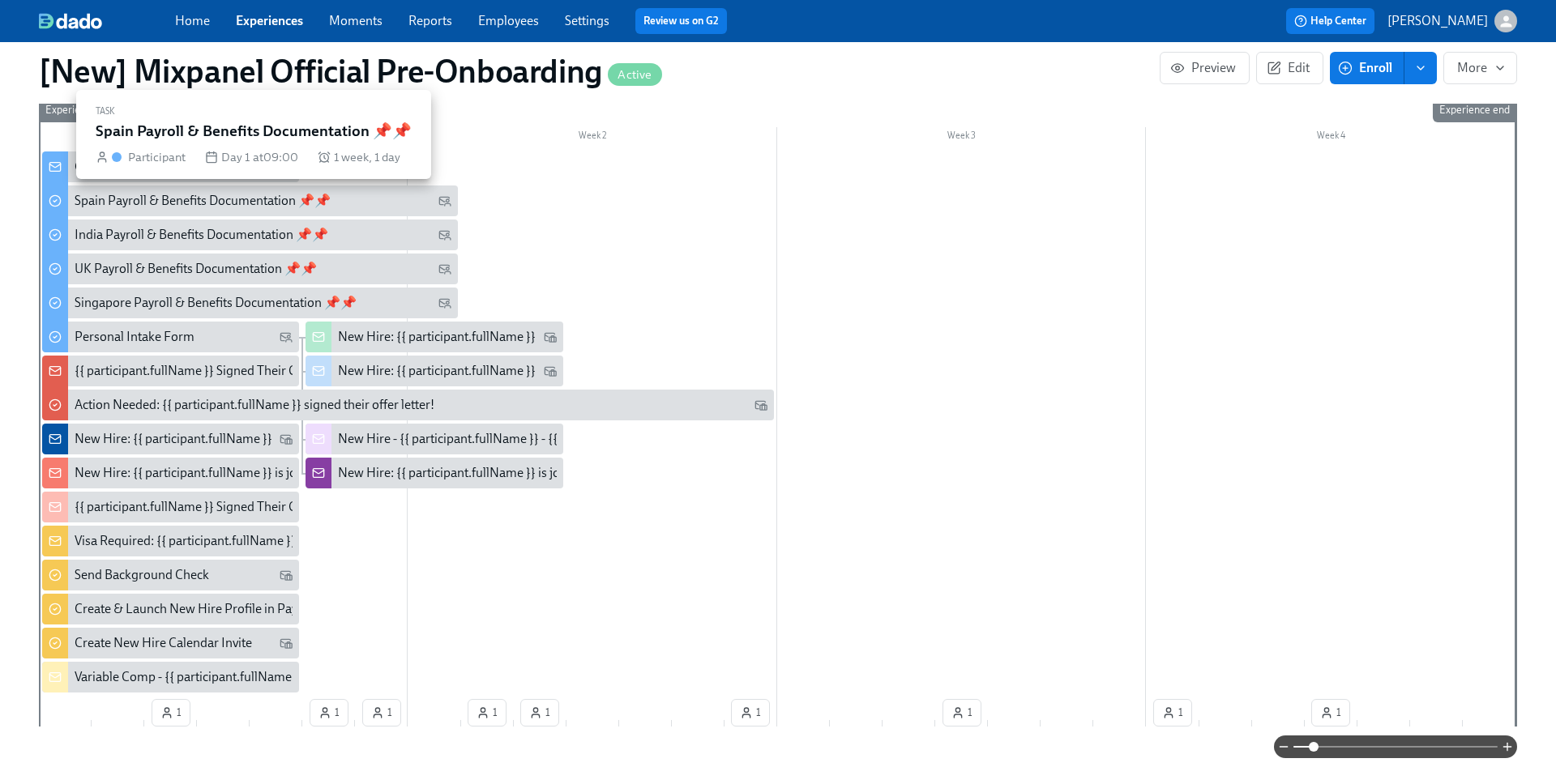
click at [184, 200] on div "Spain Payroll & Benefits Documentation 📌📌" at bounding box center [202, 201] width 256 height 18
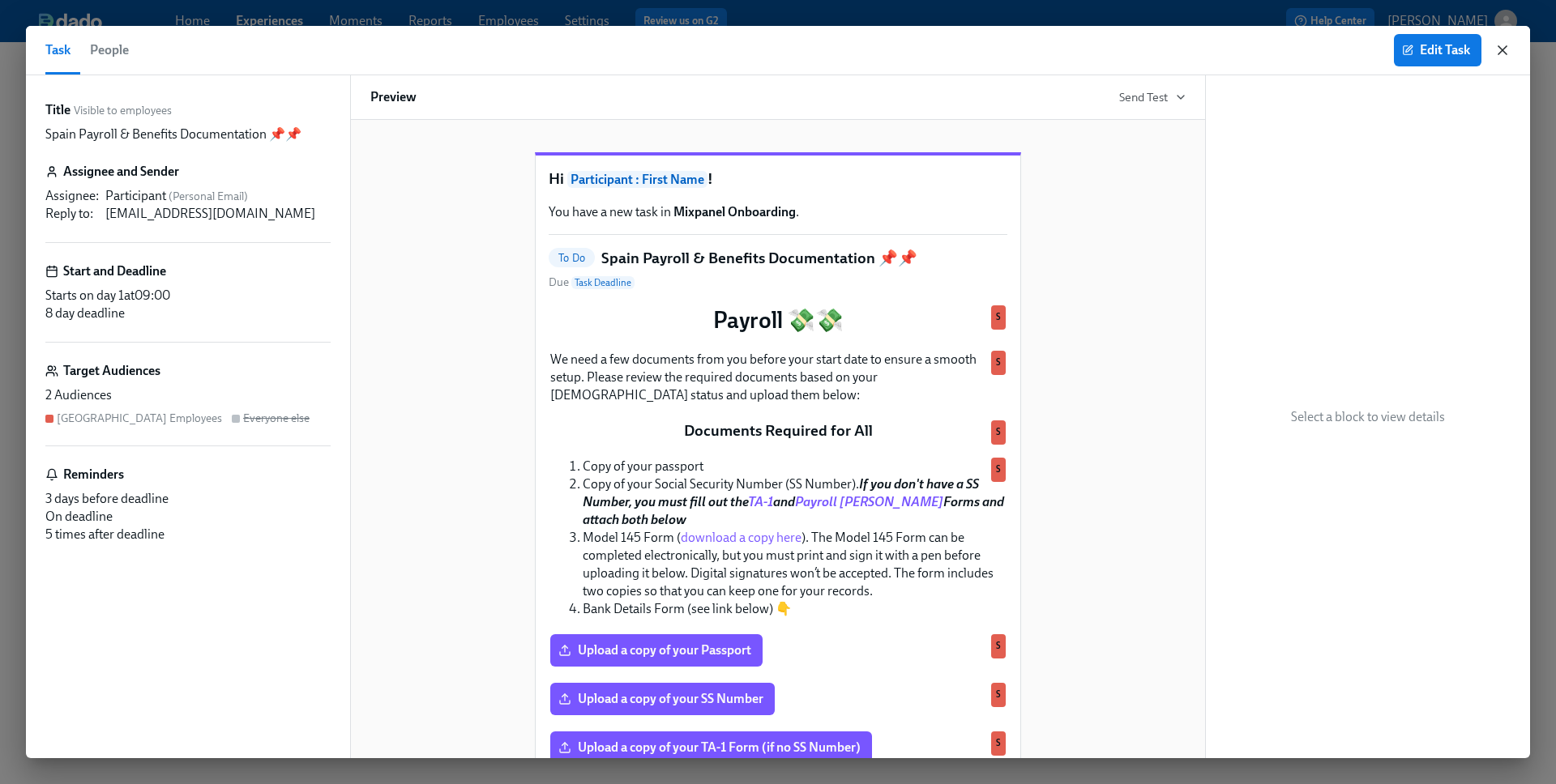
click at [1353, 54] on icon "button" at bounding box center [1502, 49] width 8 height 8
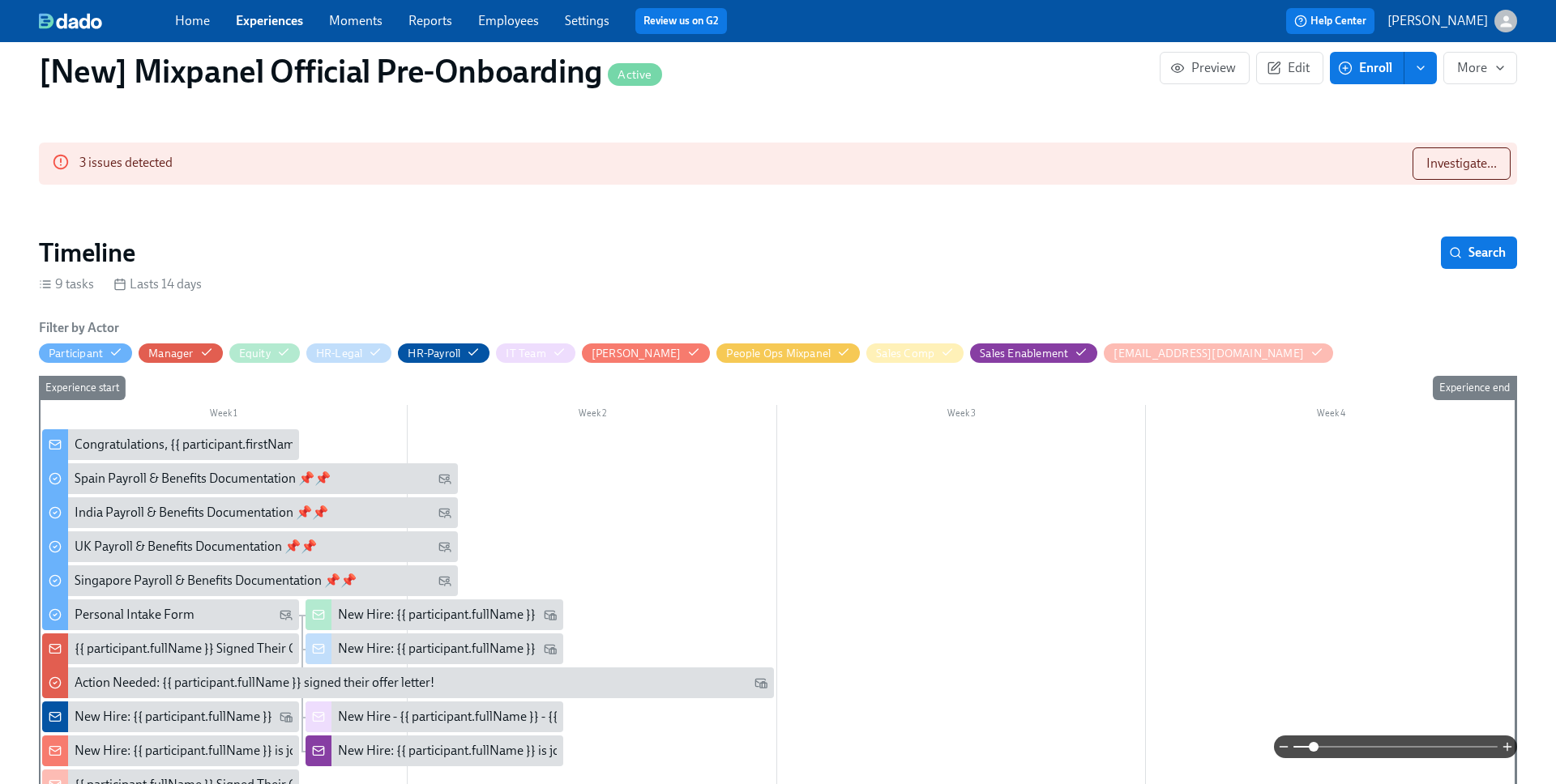
scroll to position [221, 0]
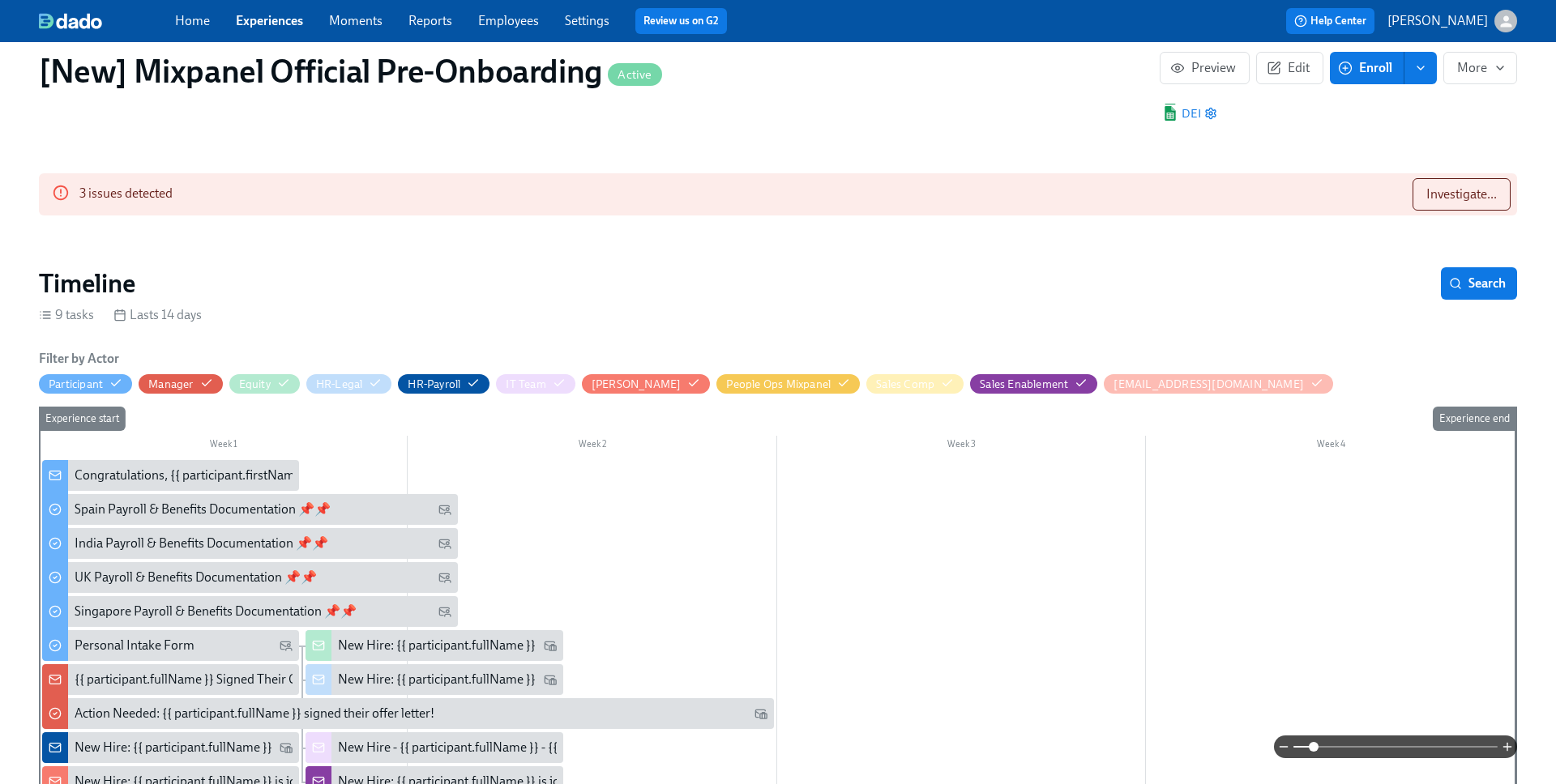
click at [273, 21] on link "Experiences" at bounding box center [269, 20] width 67 height 15
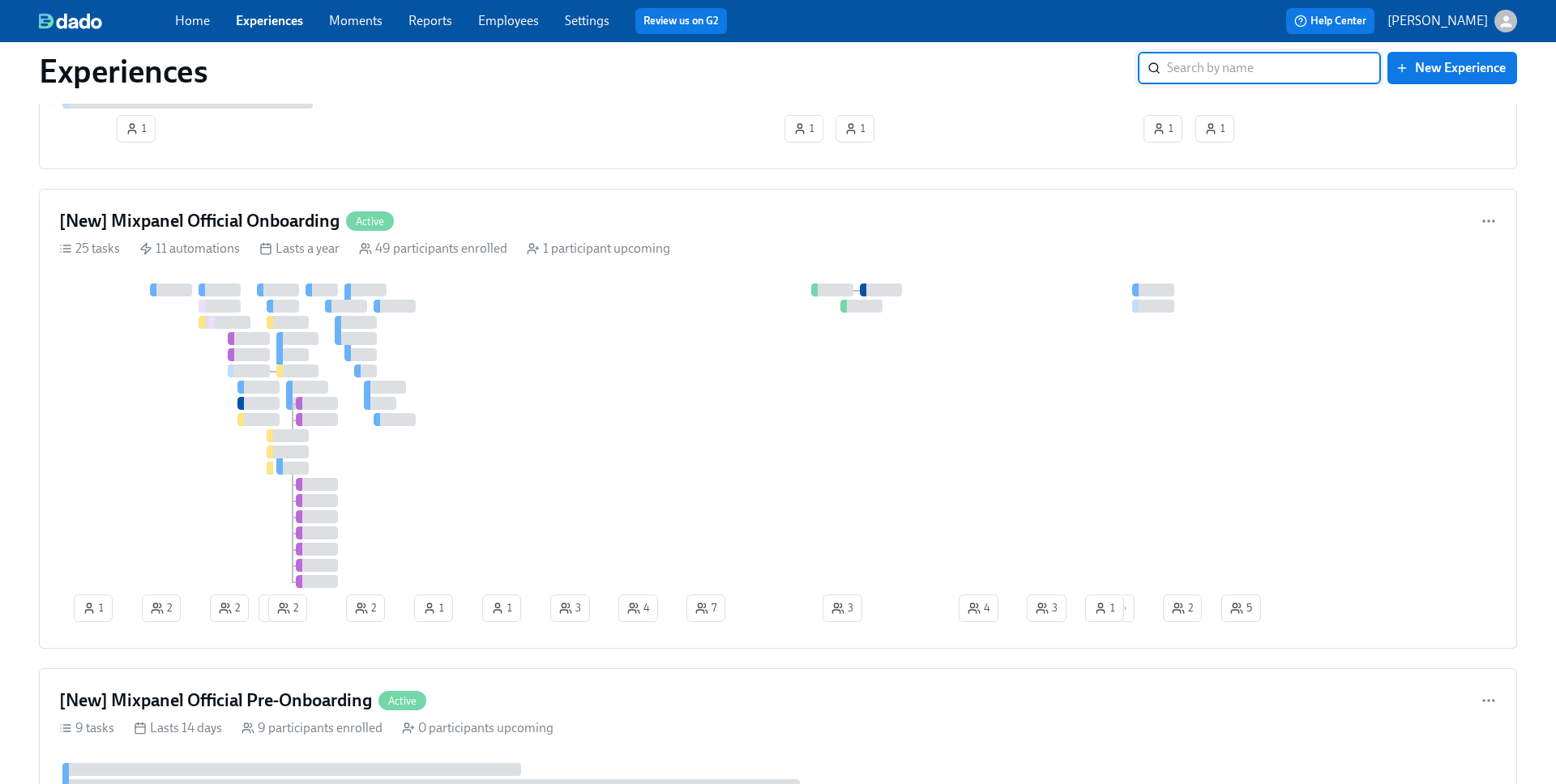
scroll to position [179, 0]
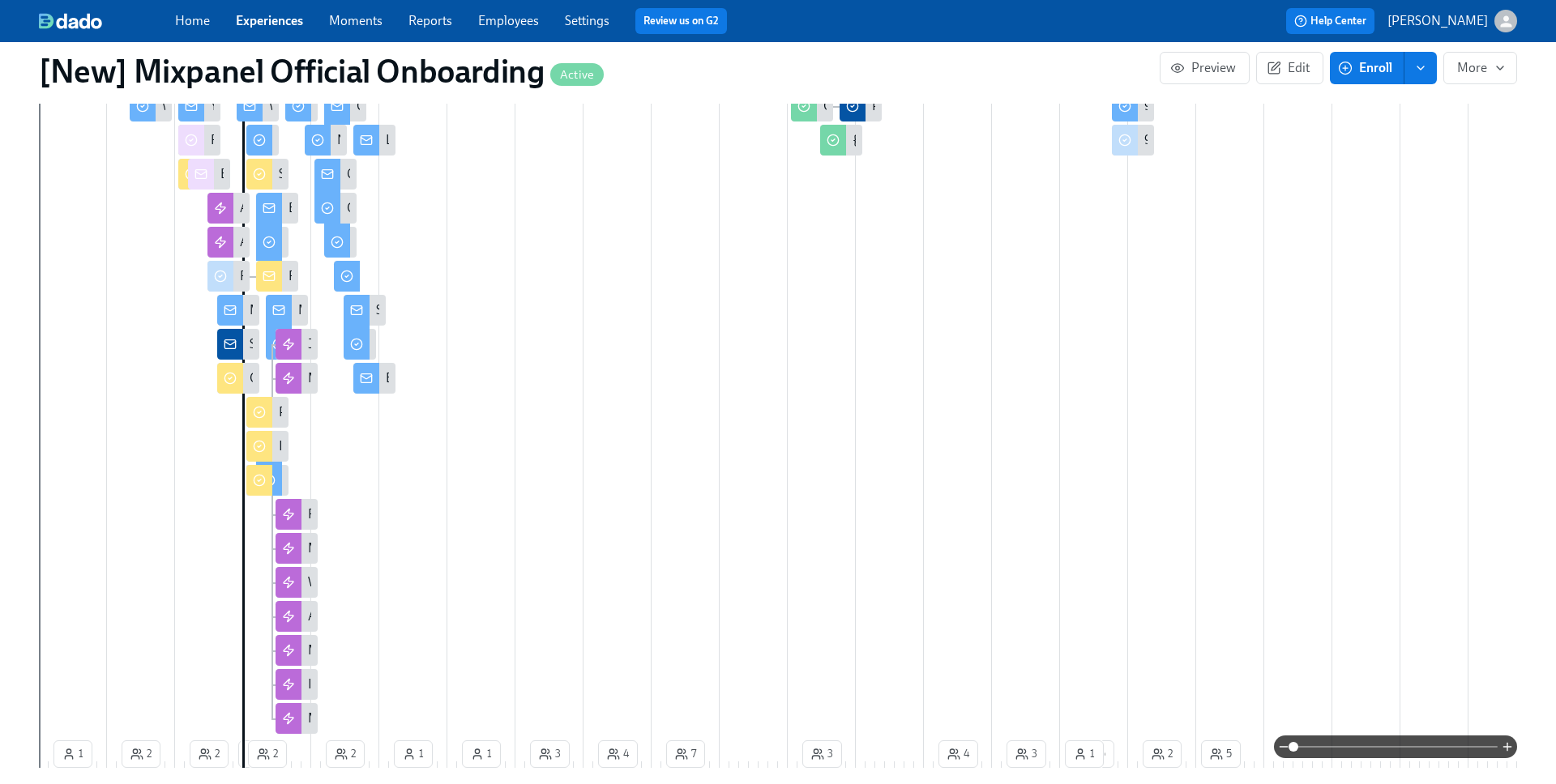
scroll to position [673, 0]
click at [1353, 744] on icon "button" at bounding box center [1507, 747] width 13 height 13
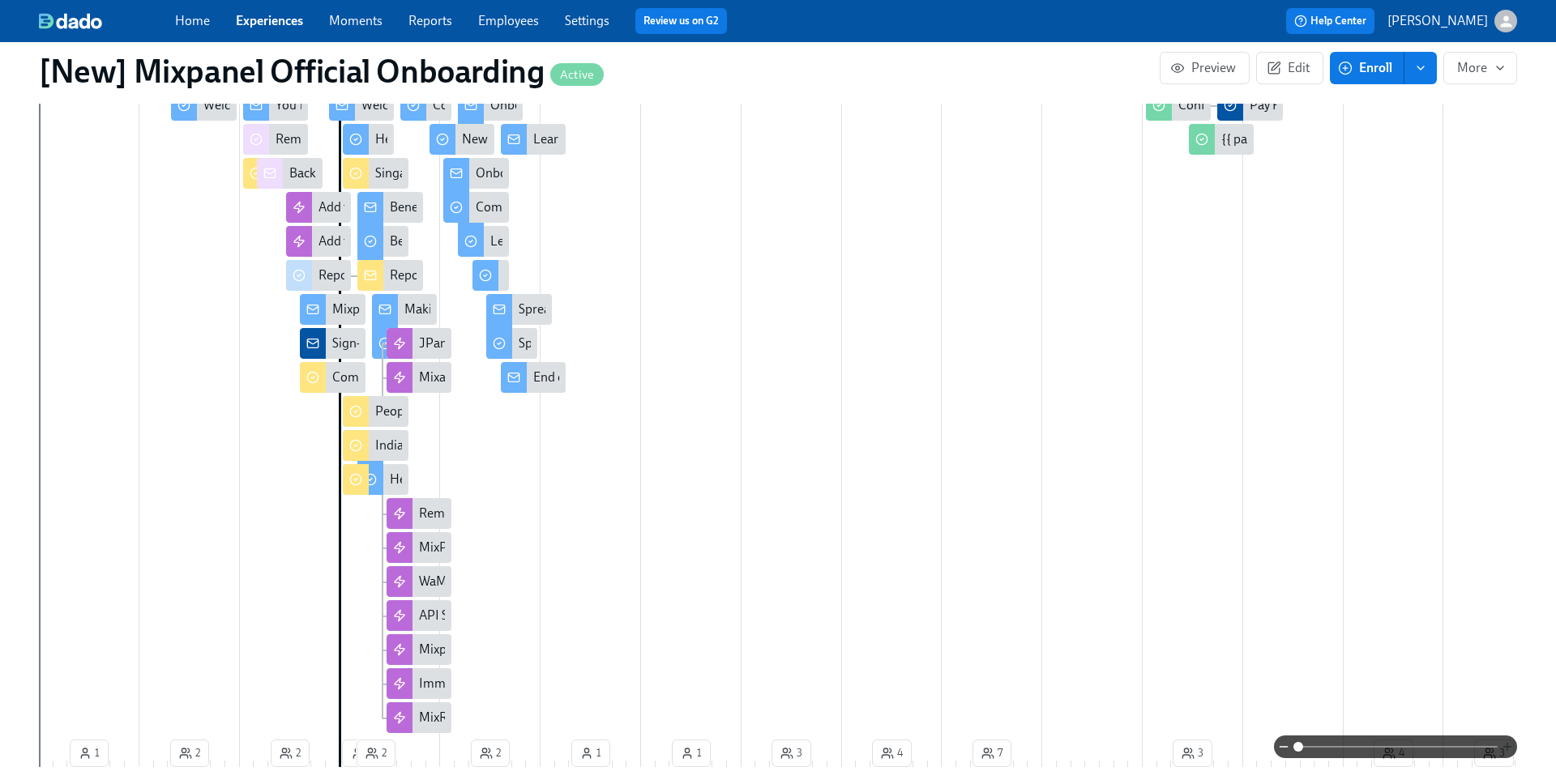
click at [1353, 744] on icon "button" at bounding box center [1507, 747] width 13 height 13
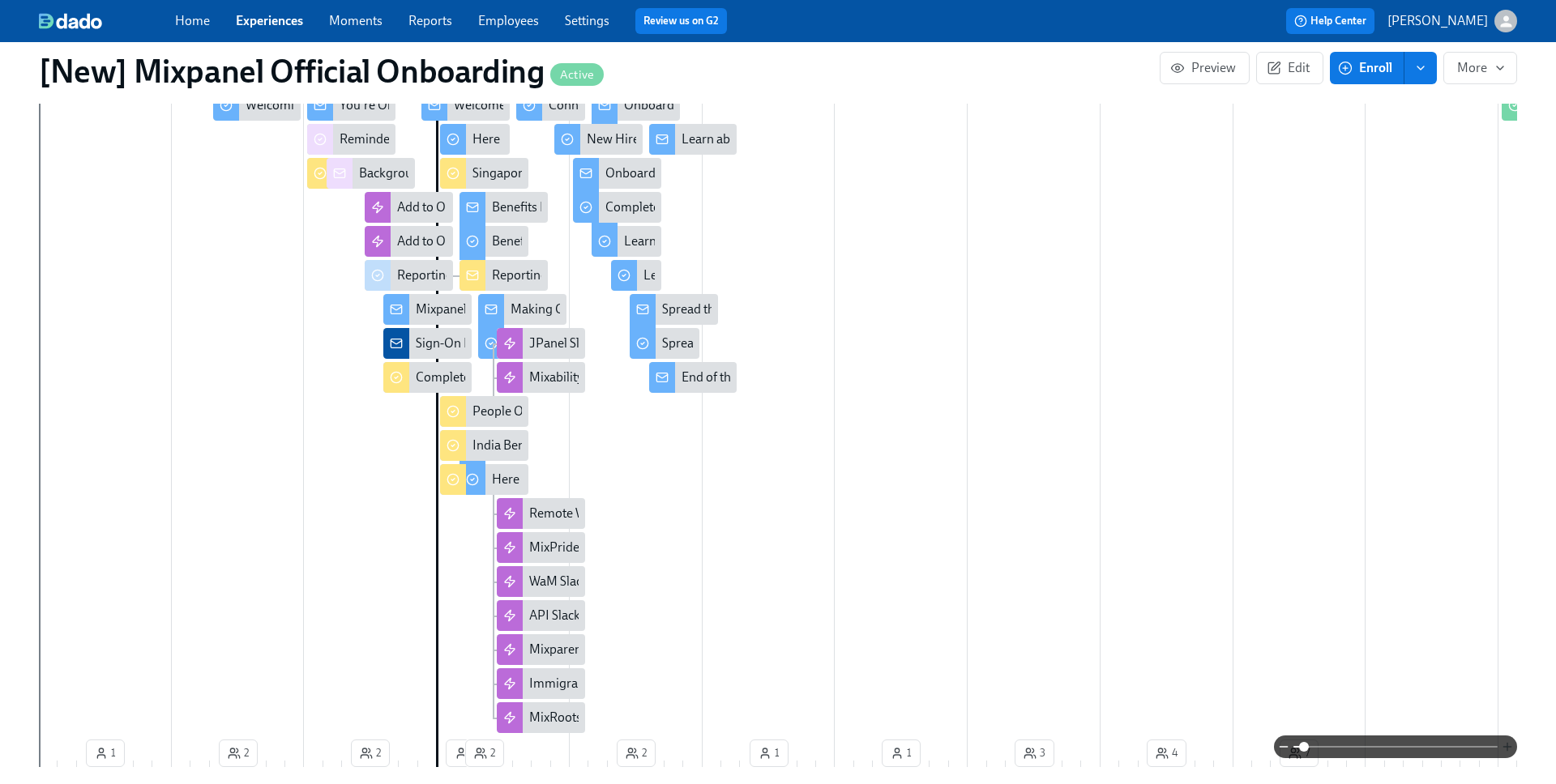
click at [1353, 744] on icon "button" at bounding box center [1507, 747] width 13 height 13
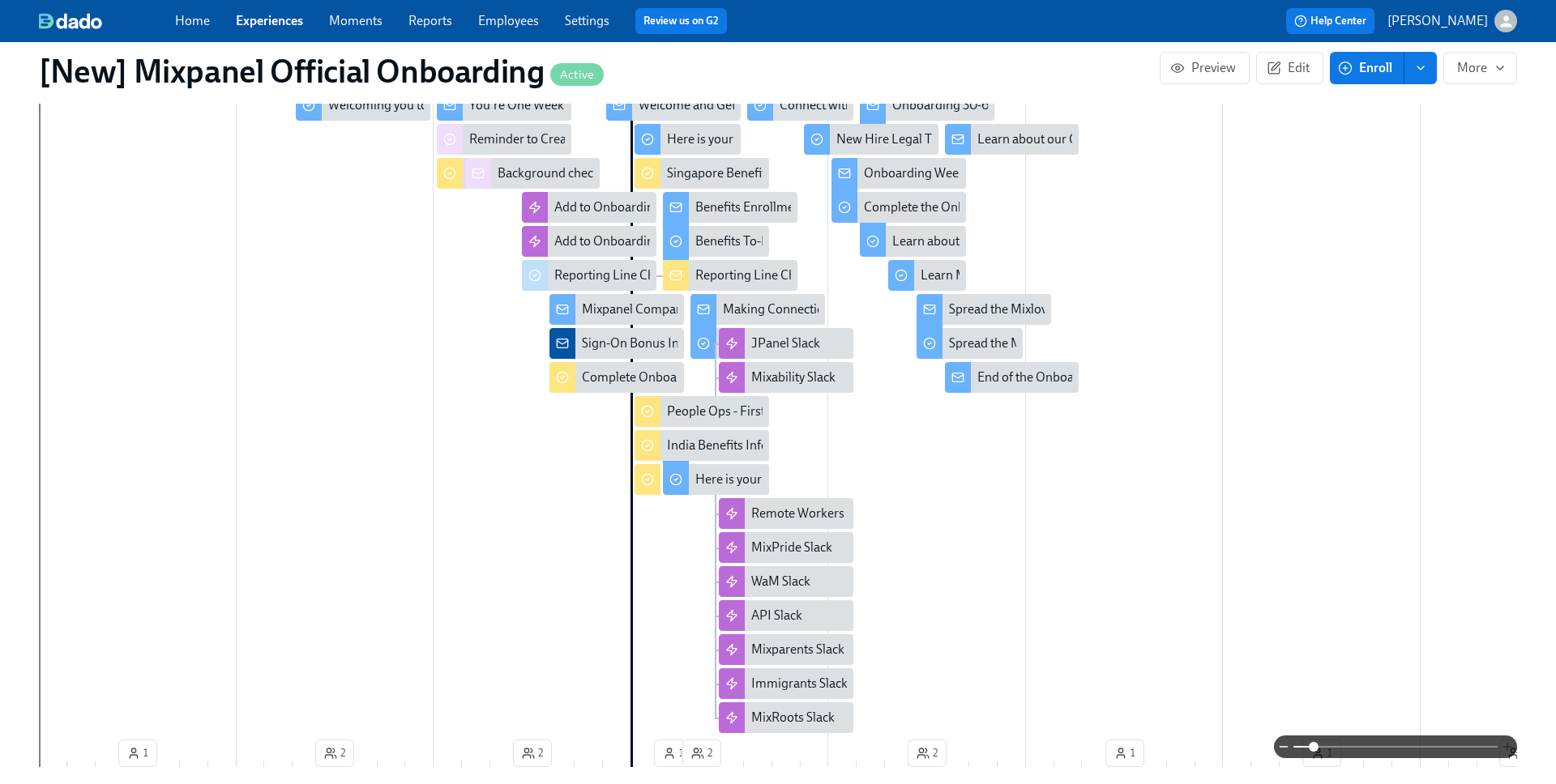
click at [1353, 744] on icon "button" at bounding box center [1507, 747] width 13 height 13
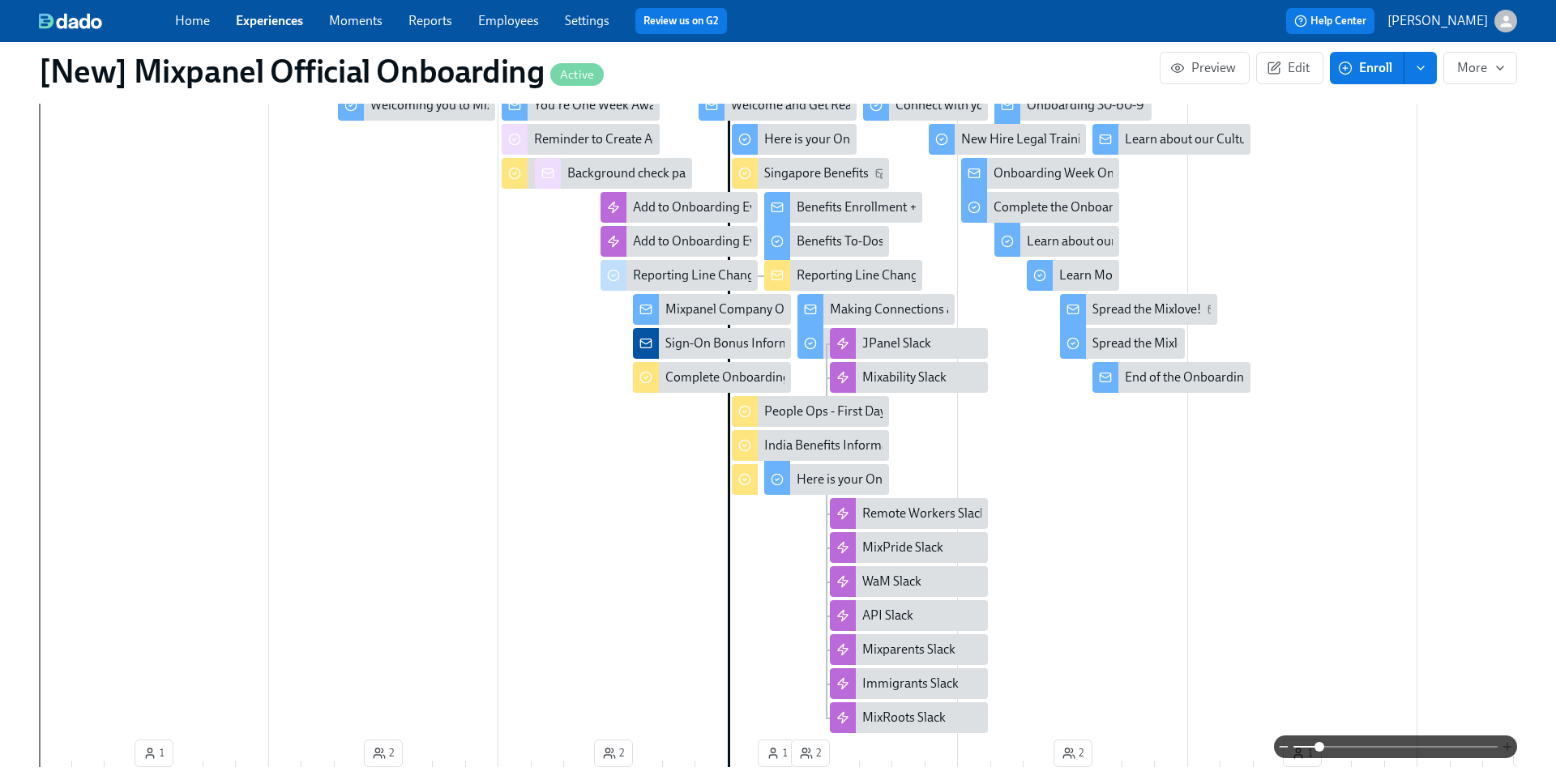
click at [1353, 744] on icon "button" at bounding box center [1507, 747] width 13 height 13
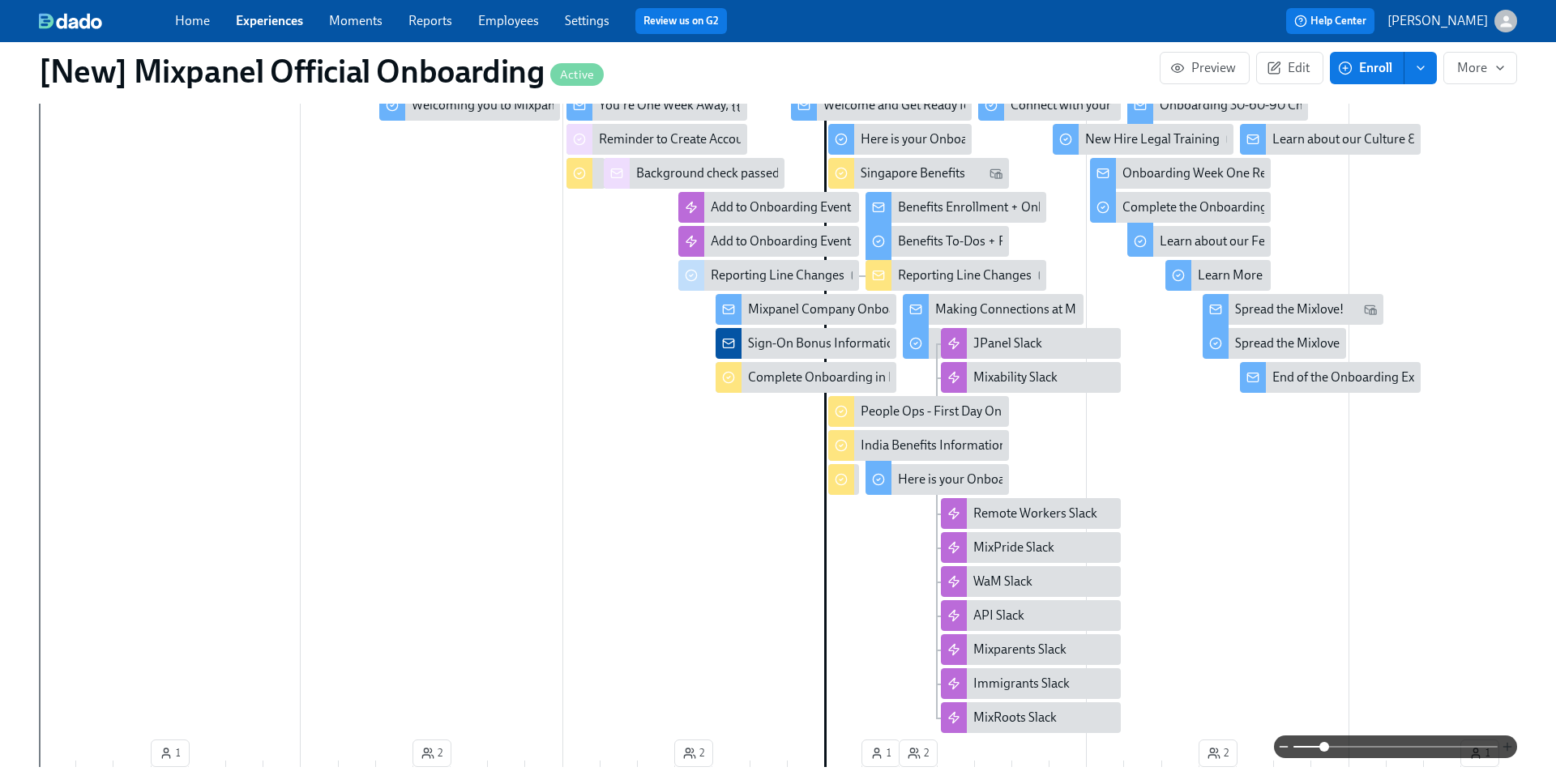
click at [1353, 744] on icon "button" at bounding box center [1507, 747] width 13 height 13
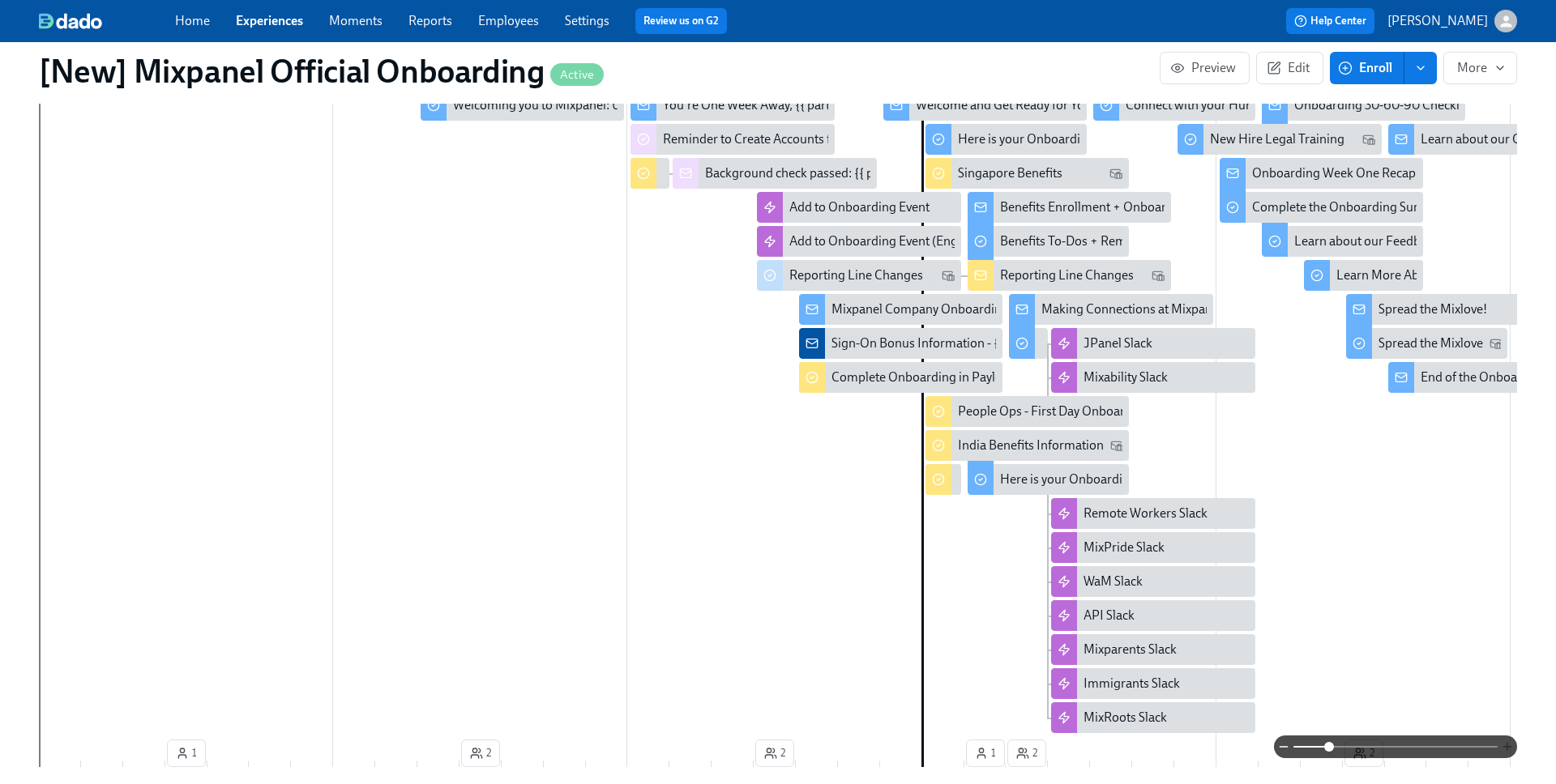
click at [1353, 744] on icon "button" at bounding box center [1507, 747] width 13 height 13
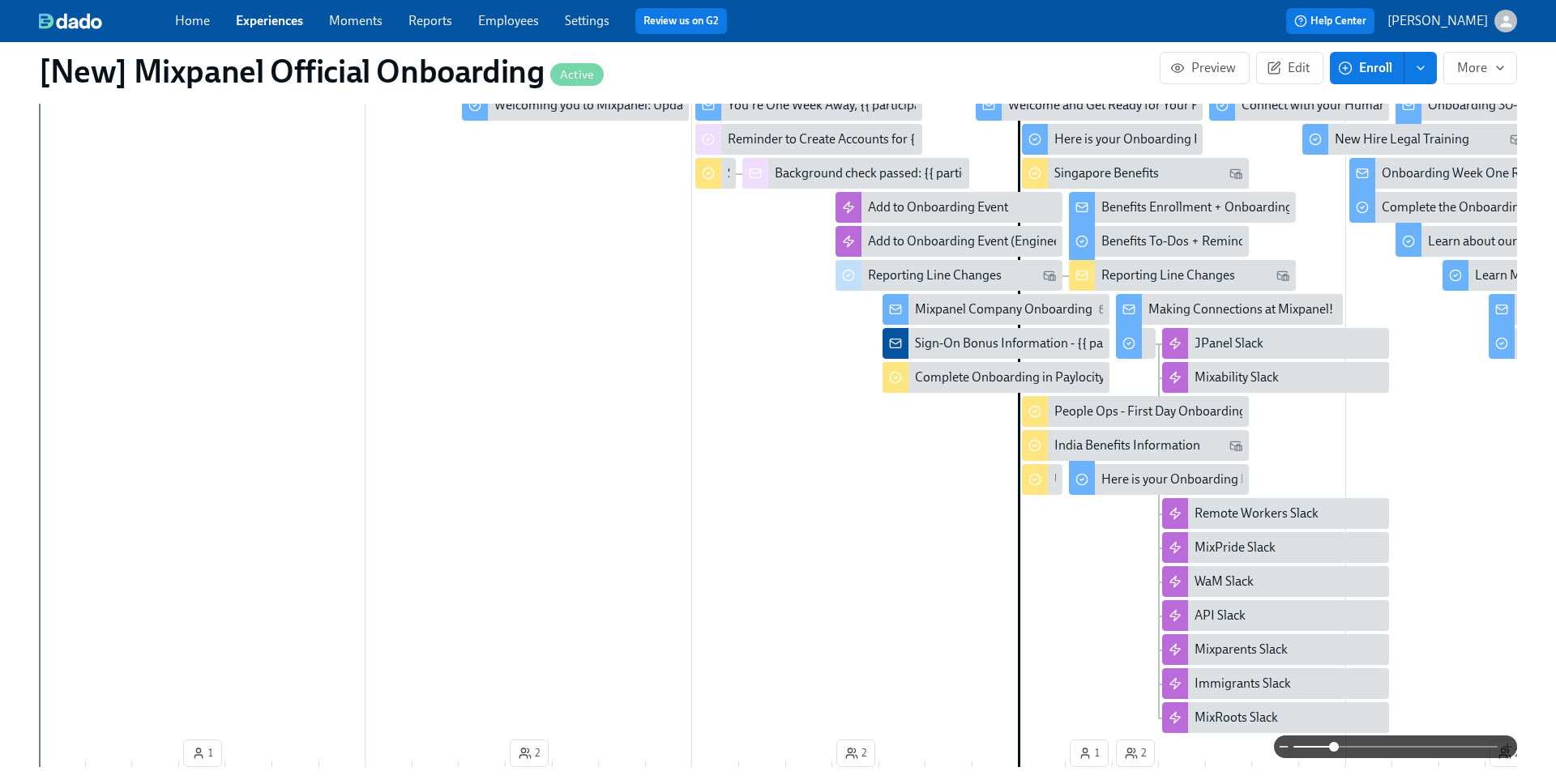
click at [1353, 744] on icon "button" at bounding box center [1507, 747] width 13 height 13
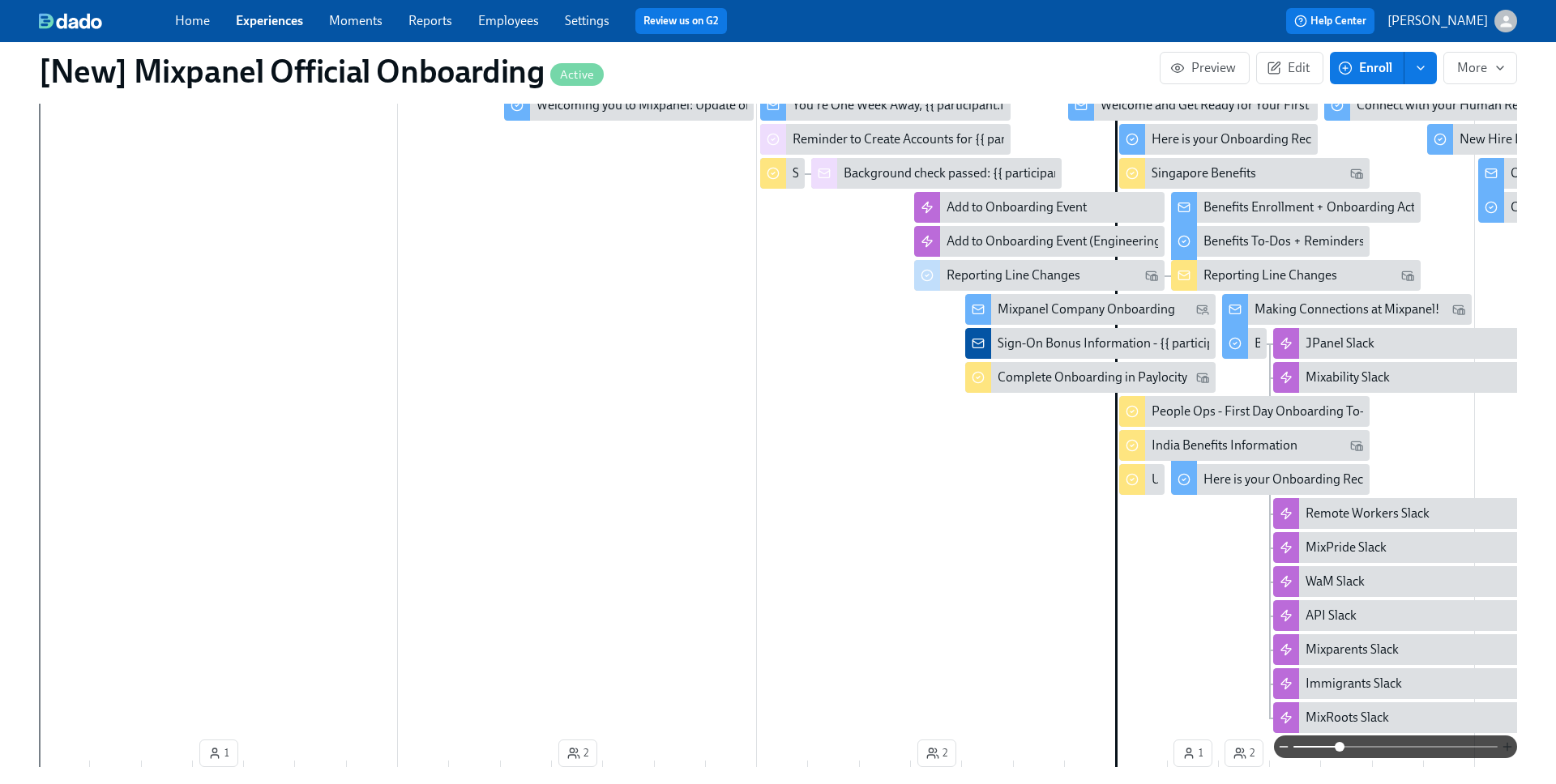
click at [1353, 744] on icon "button" at bounding box center [1507, 747] width 13 height 13
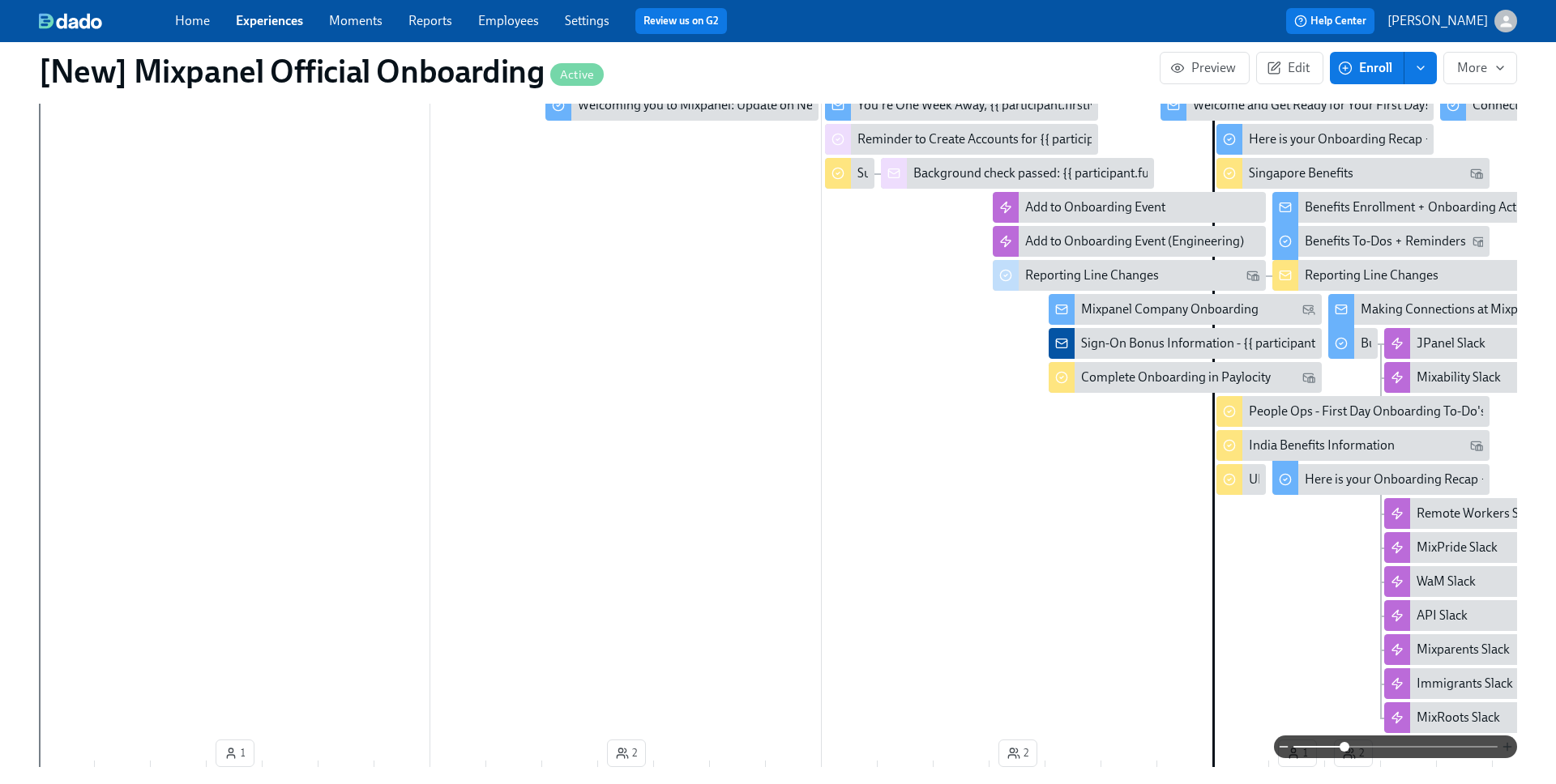
click at [1353, 744] on icon "button" at bounding box center [1507, 747] width 13 height 13
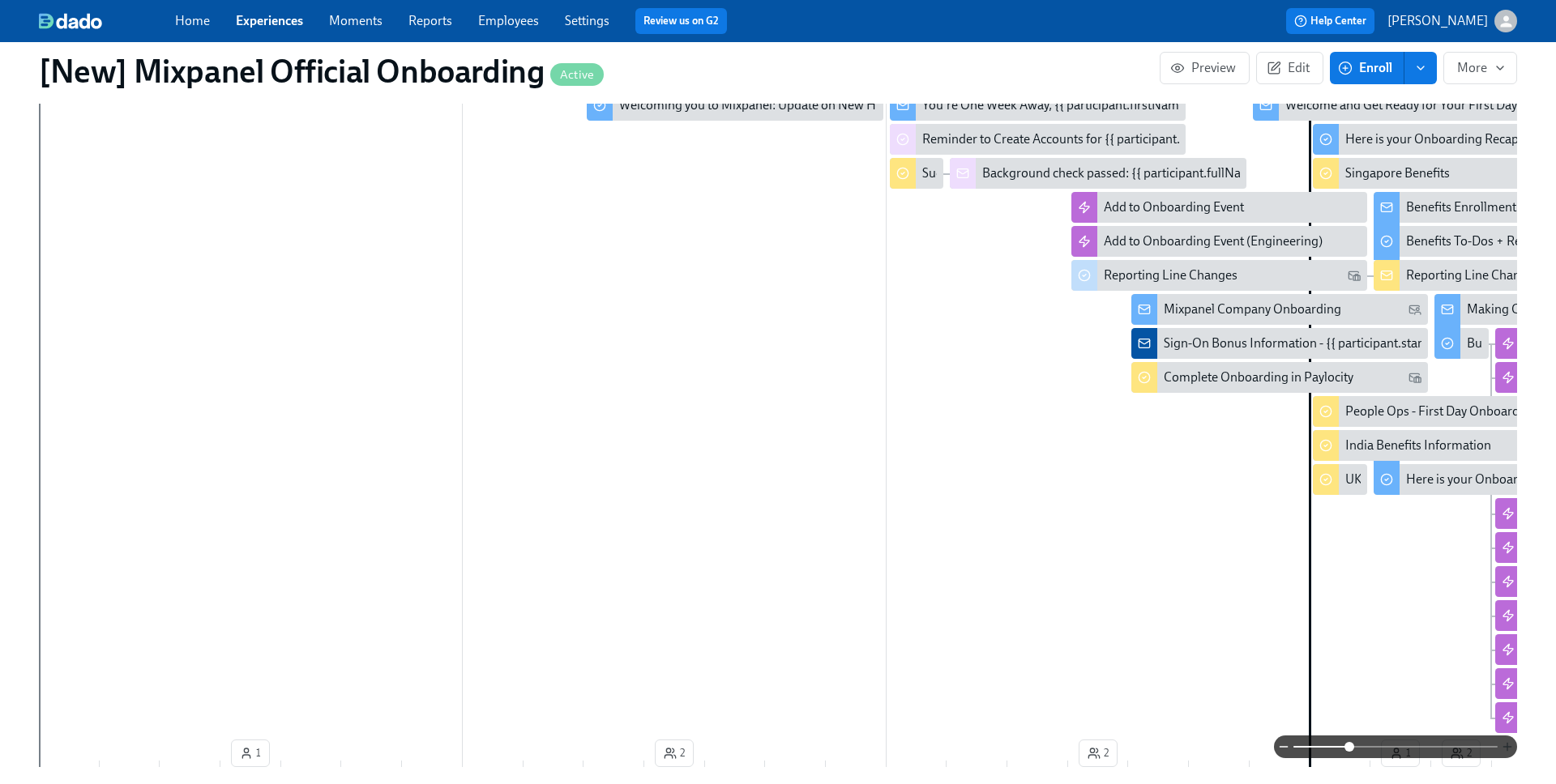
click at [1353, 744] on icon "button" at bounding box center [1507, 747] width 13 height 13
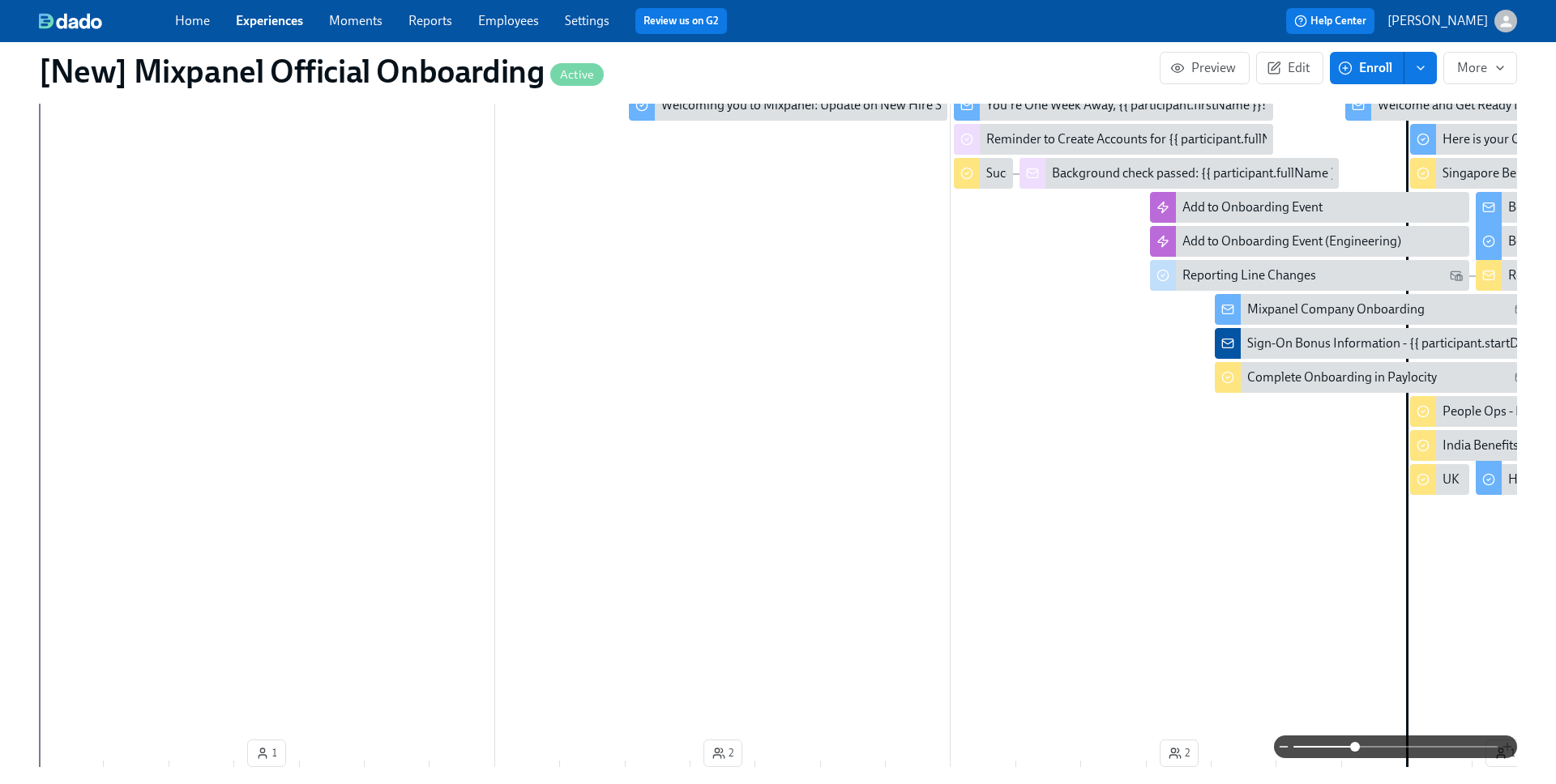
click at [1353, 744] on icon "button" at bounding box center [1507, 747] width 13 height 13
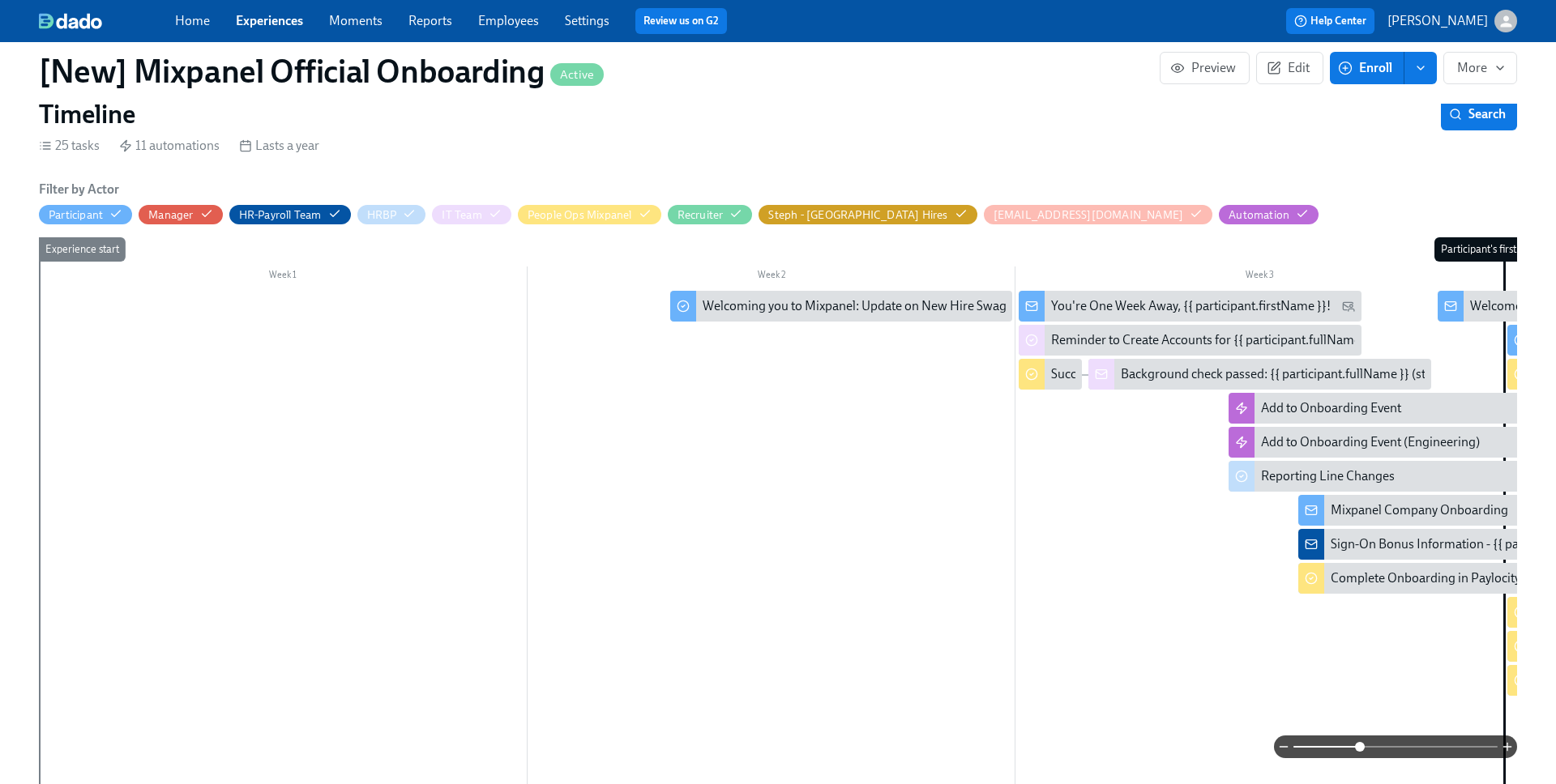
scroll to position [465, 0]
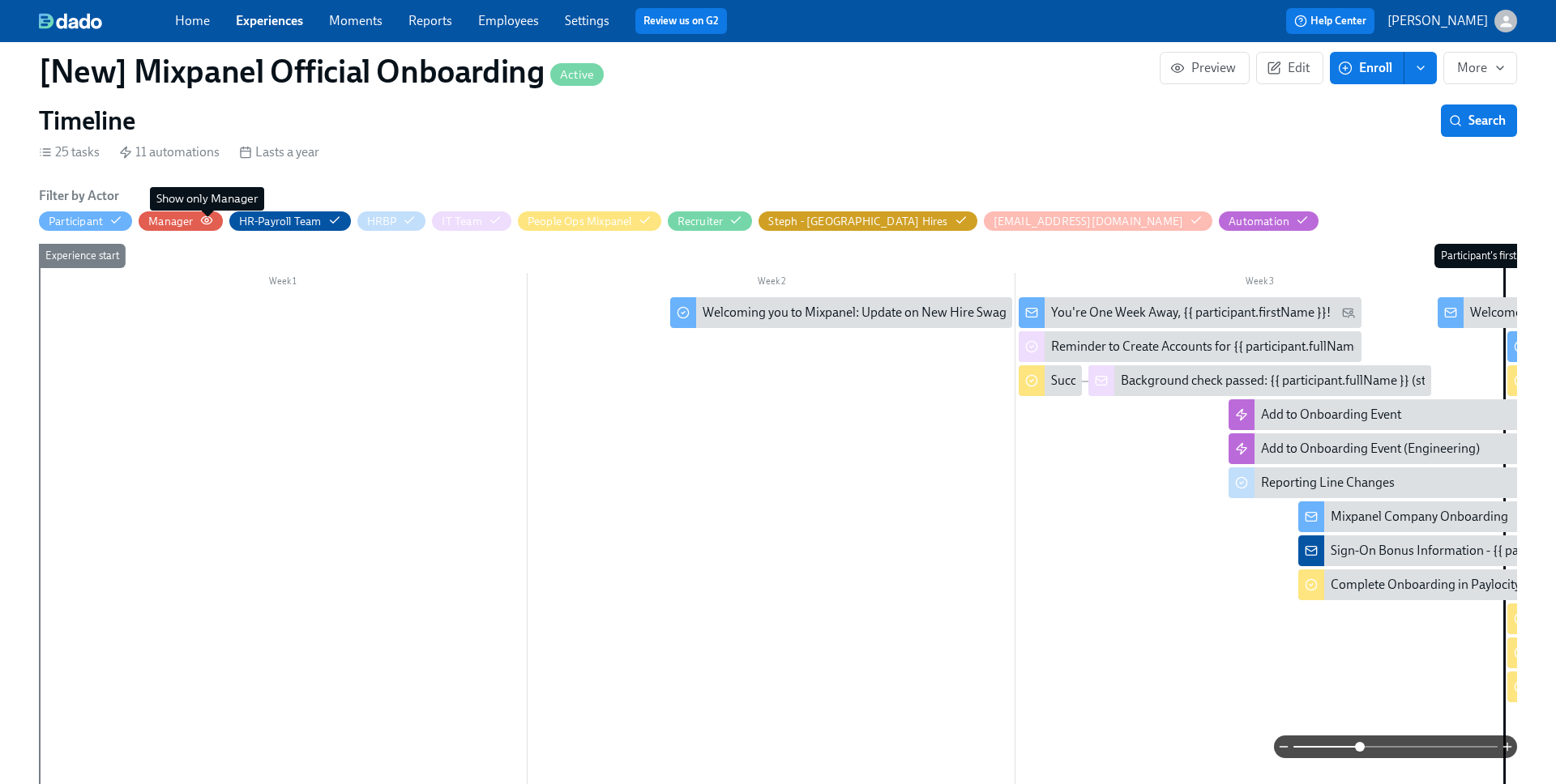
click at [209, 219] on circle "button" at bounding box center [207, 220] width 4 height 4
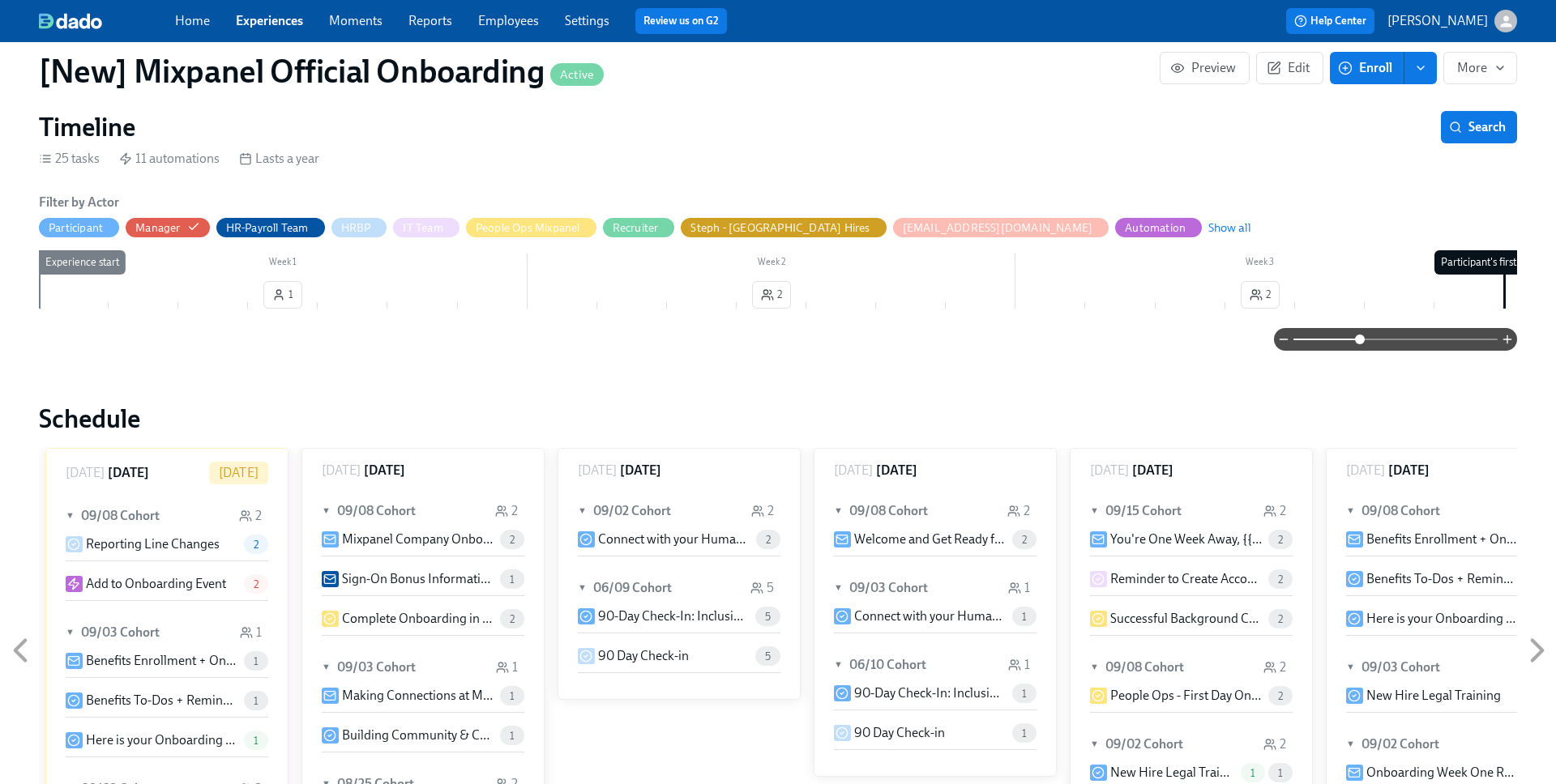
scroll to position [452, 0]
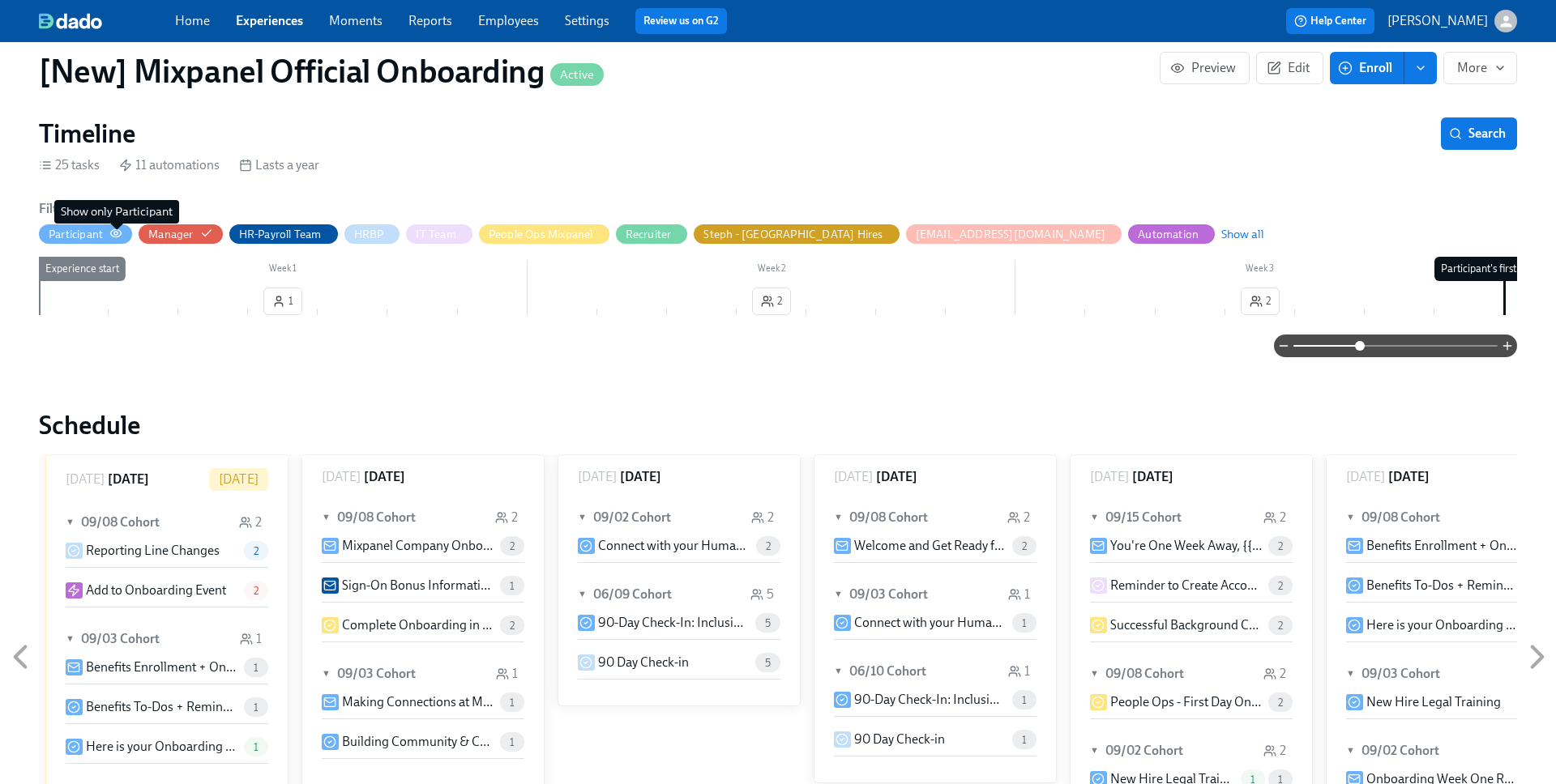
click at [115, 232] on circle "button" at bounding box center [116, 234] width 4 height 4
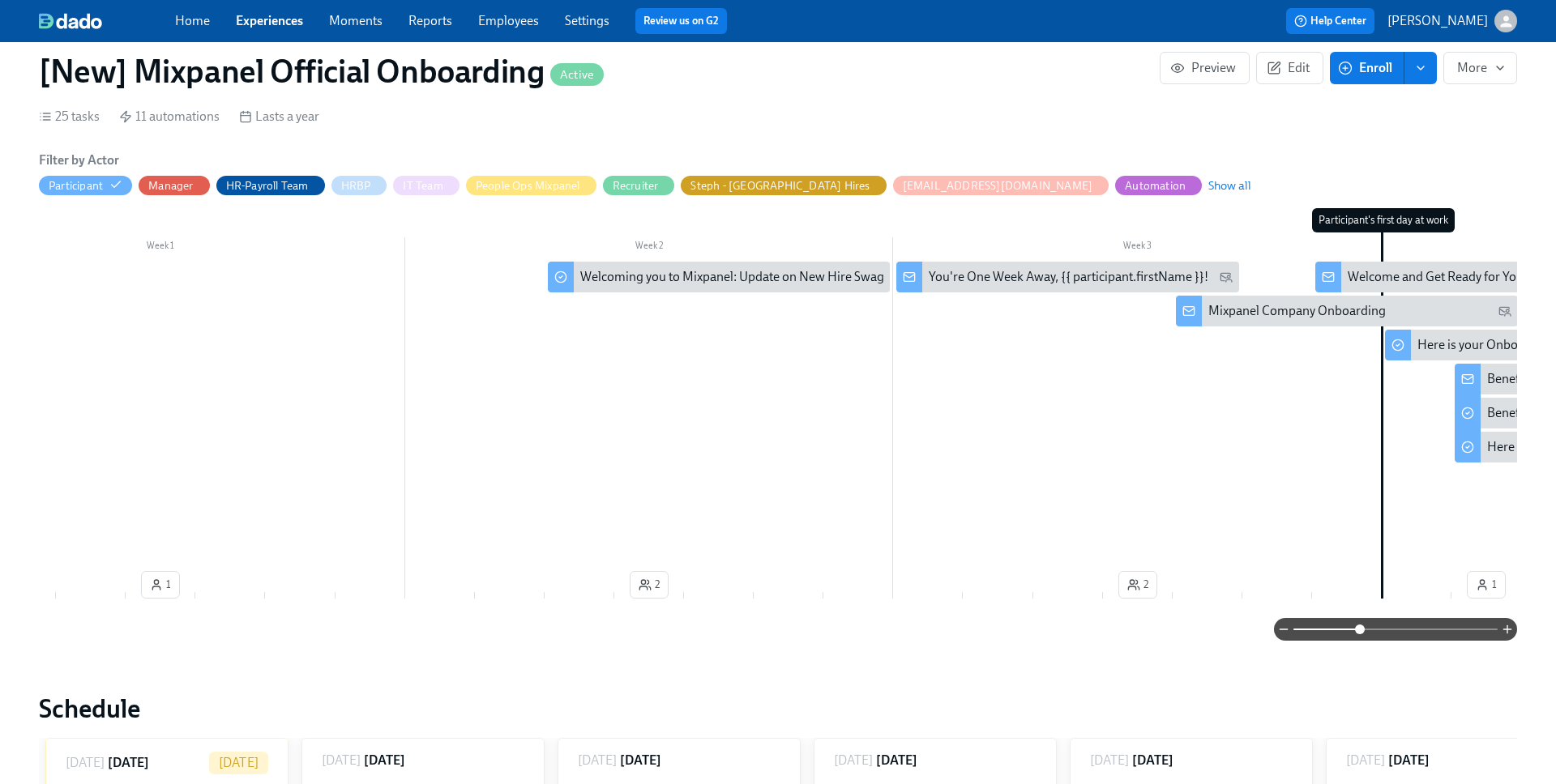
scroll to position [0, 132]
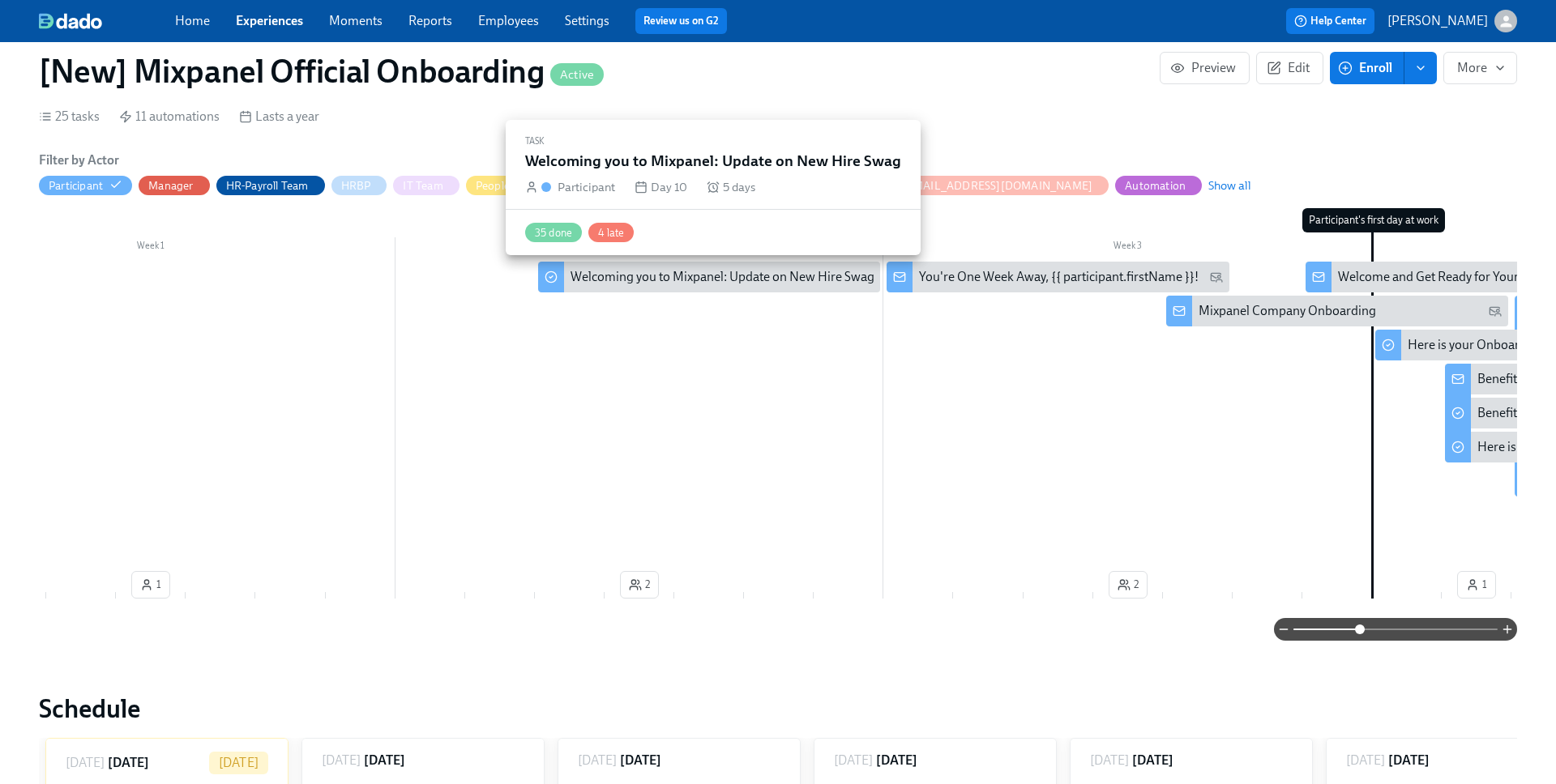
click at [654, 274] on div "Welcoming you to Mixpanel: Update on New Hire Swag" at bounding box center [722, 277] width 304 height 18
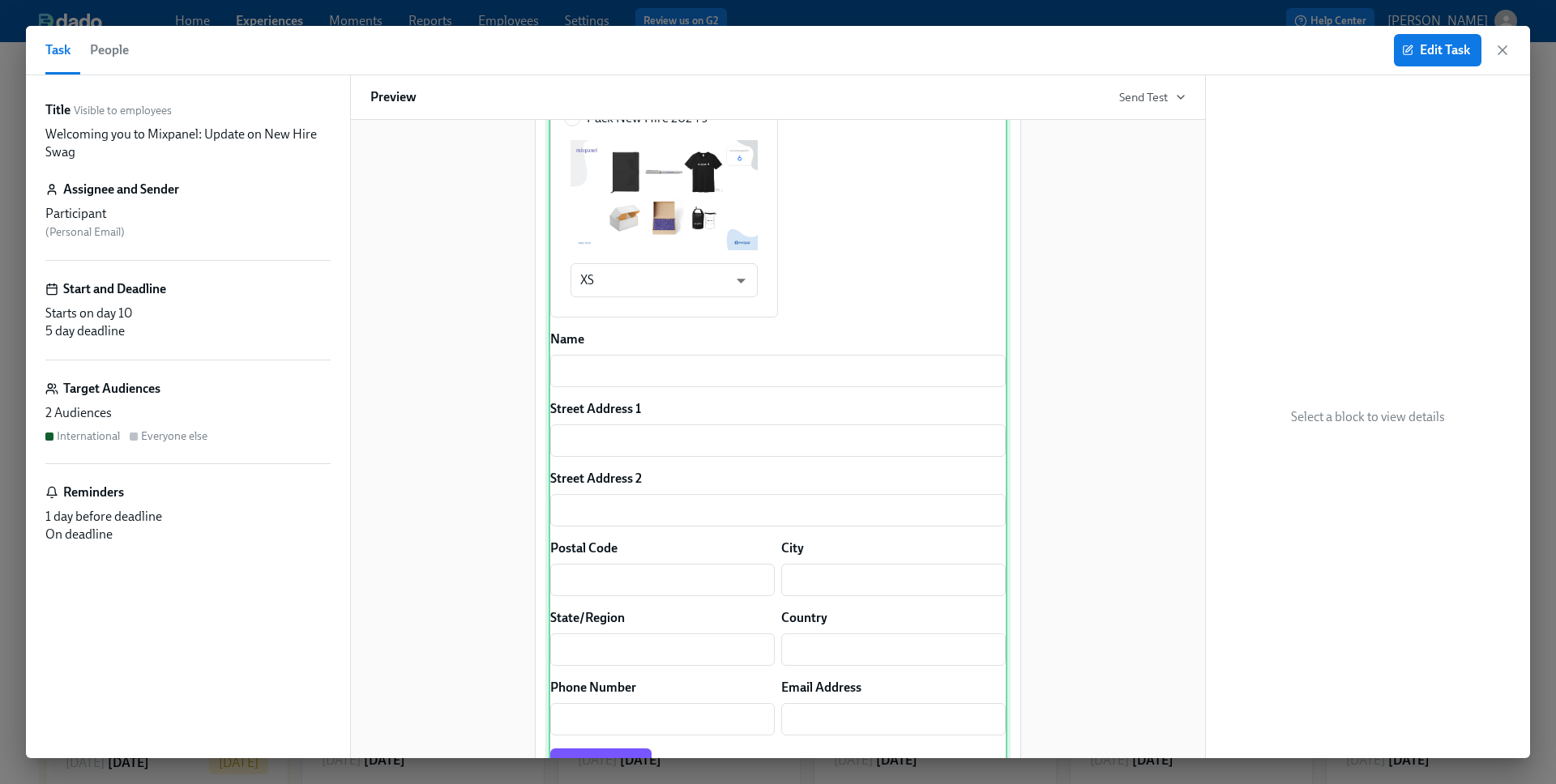
scroll to position [586, 0]
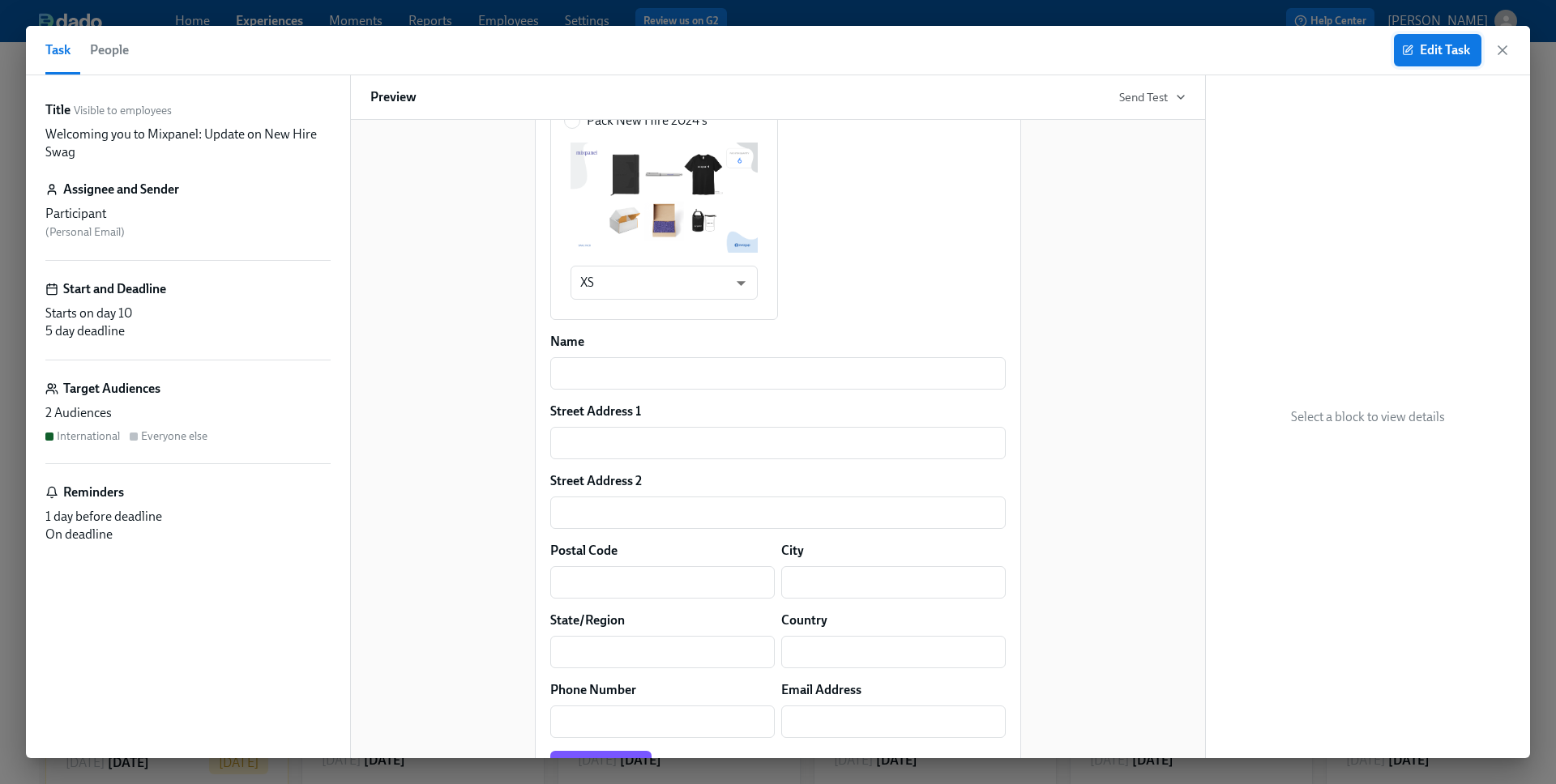
click at [1353, 34] on button "Edit Task" at bounding box center [1437, 50] width 87 height 32
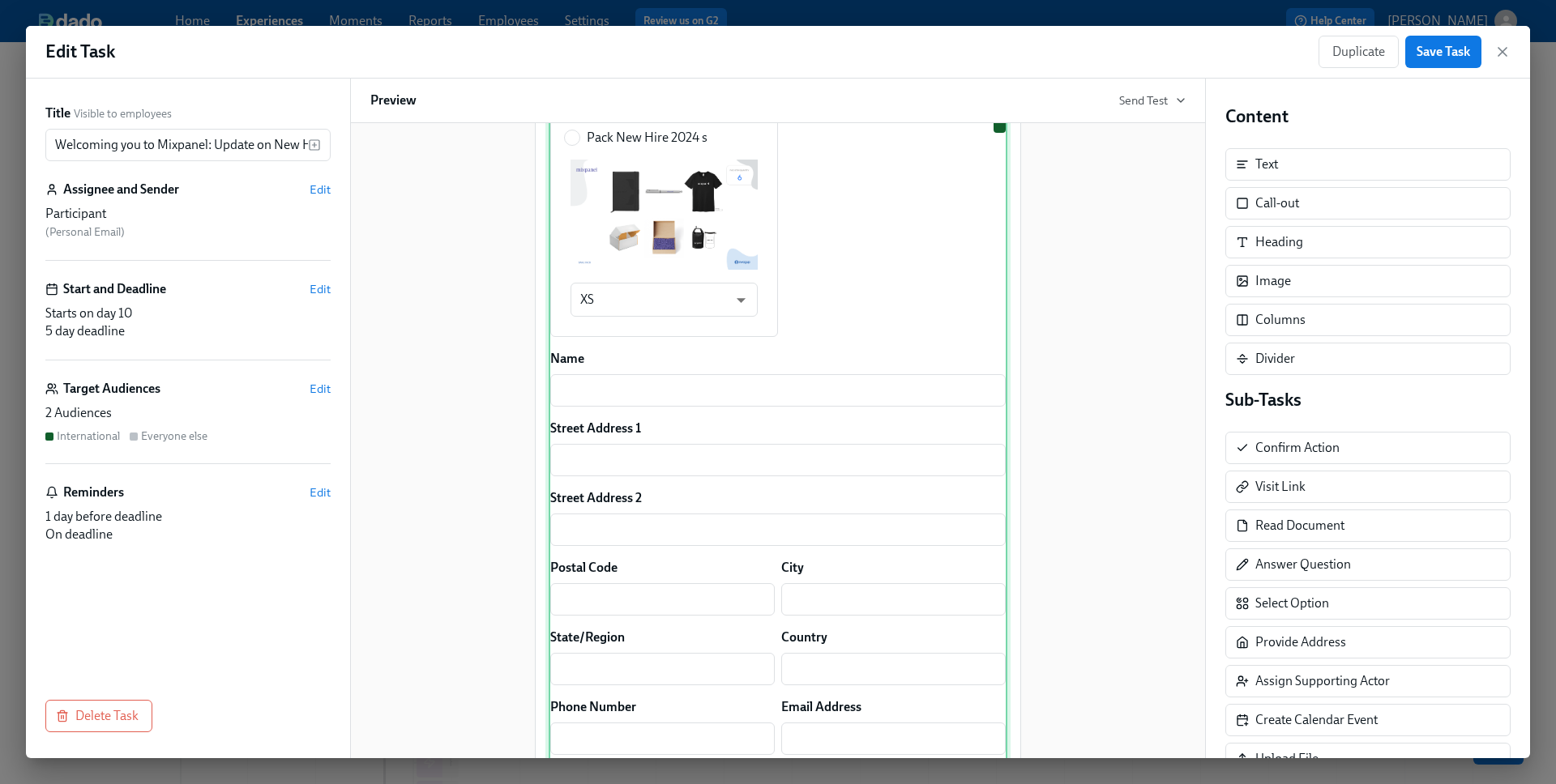
scroll to position [578, 0]
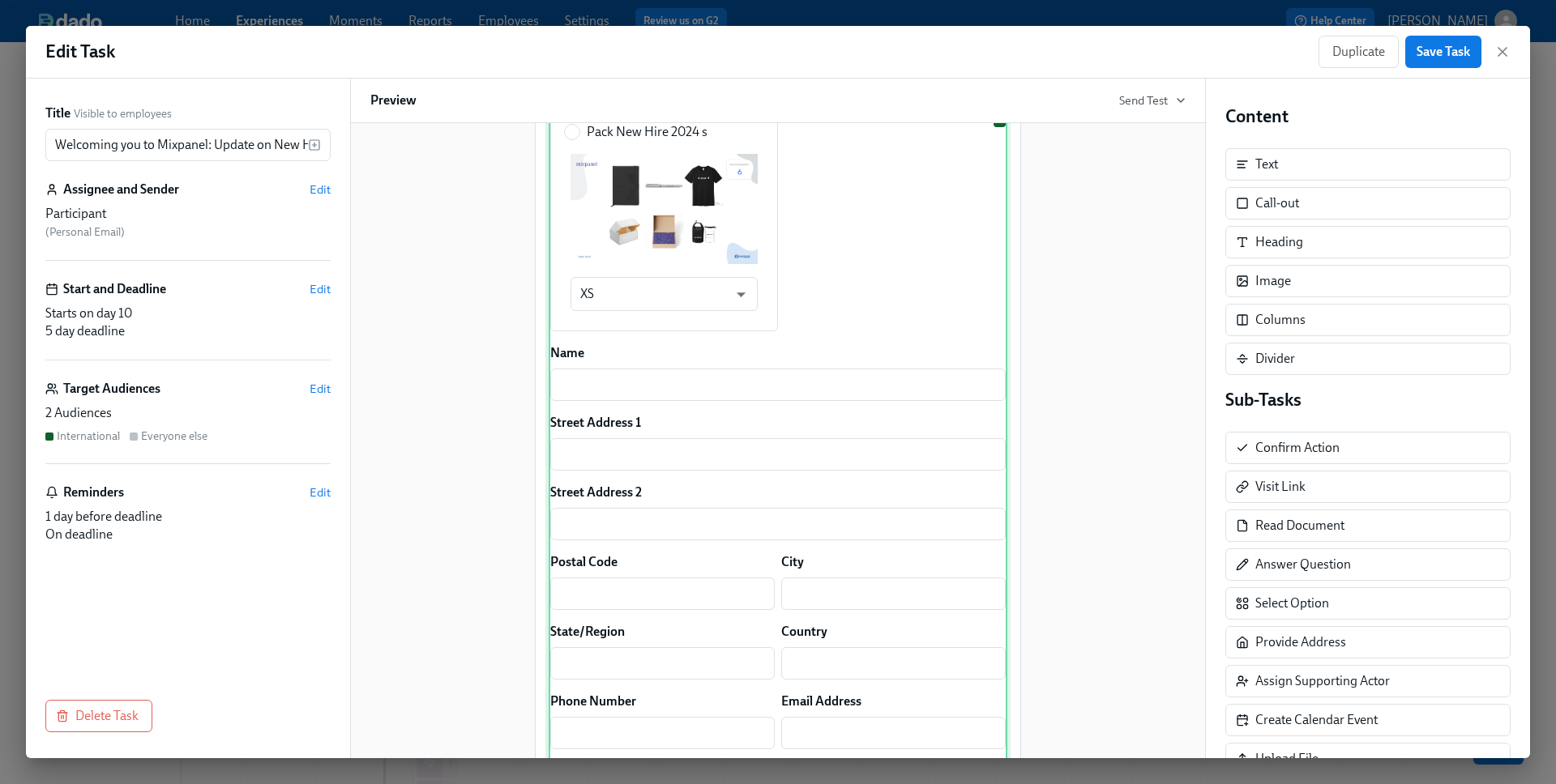
click at [850, 426] on div "Pack New Hire 2024 s XS 1 ​ Name ​ Street Address 1 ​ Street Address 2 ​ Postal…" at bounding box center [778, 449] width 459 height 695
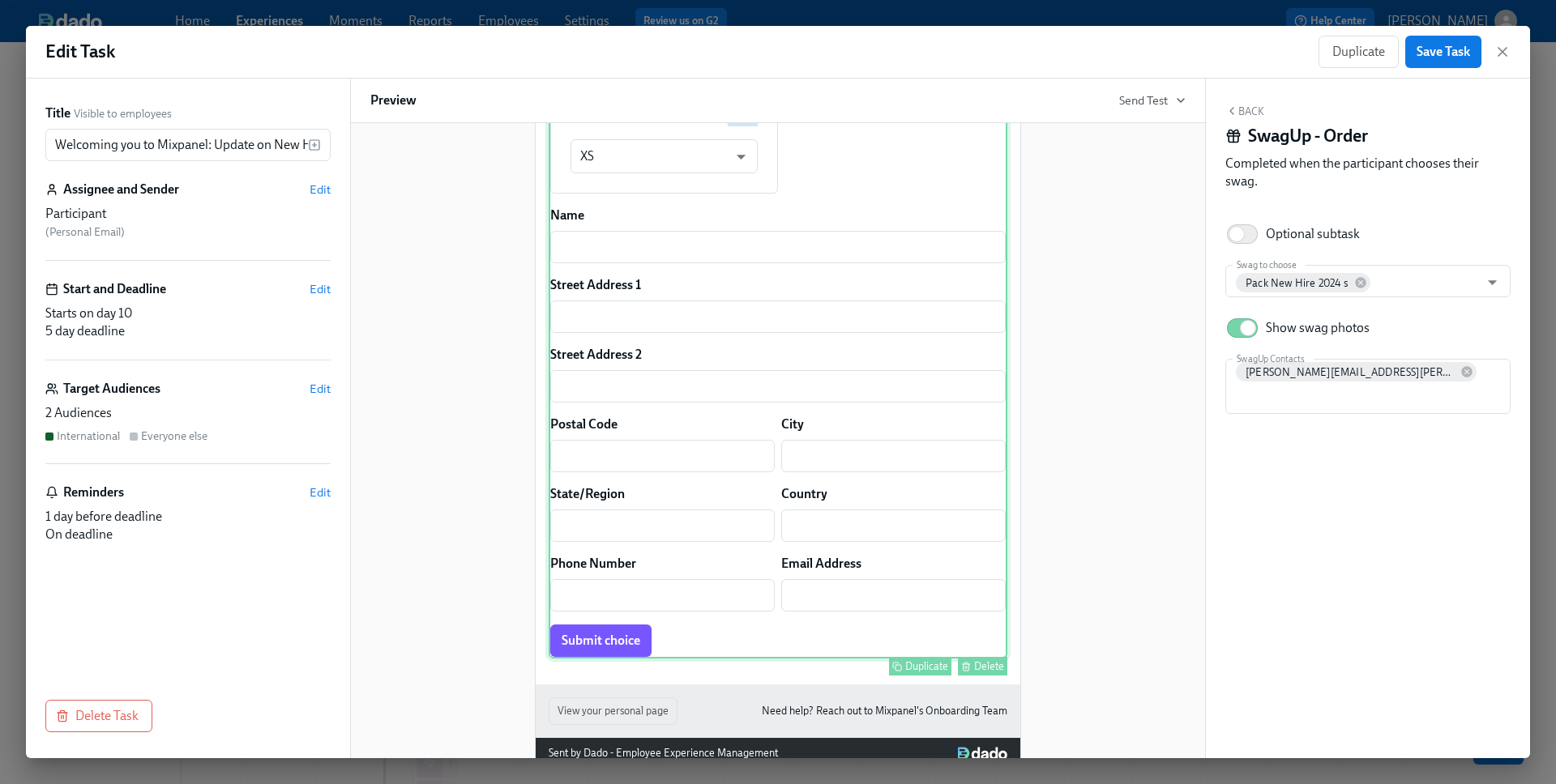
scroll to position [717, 0]
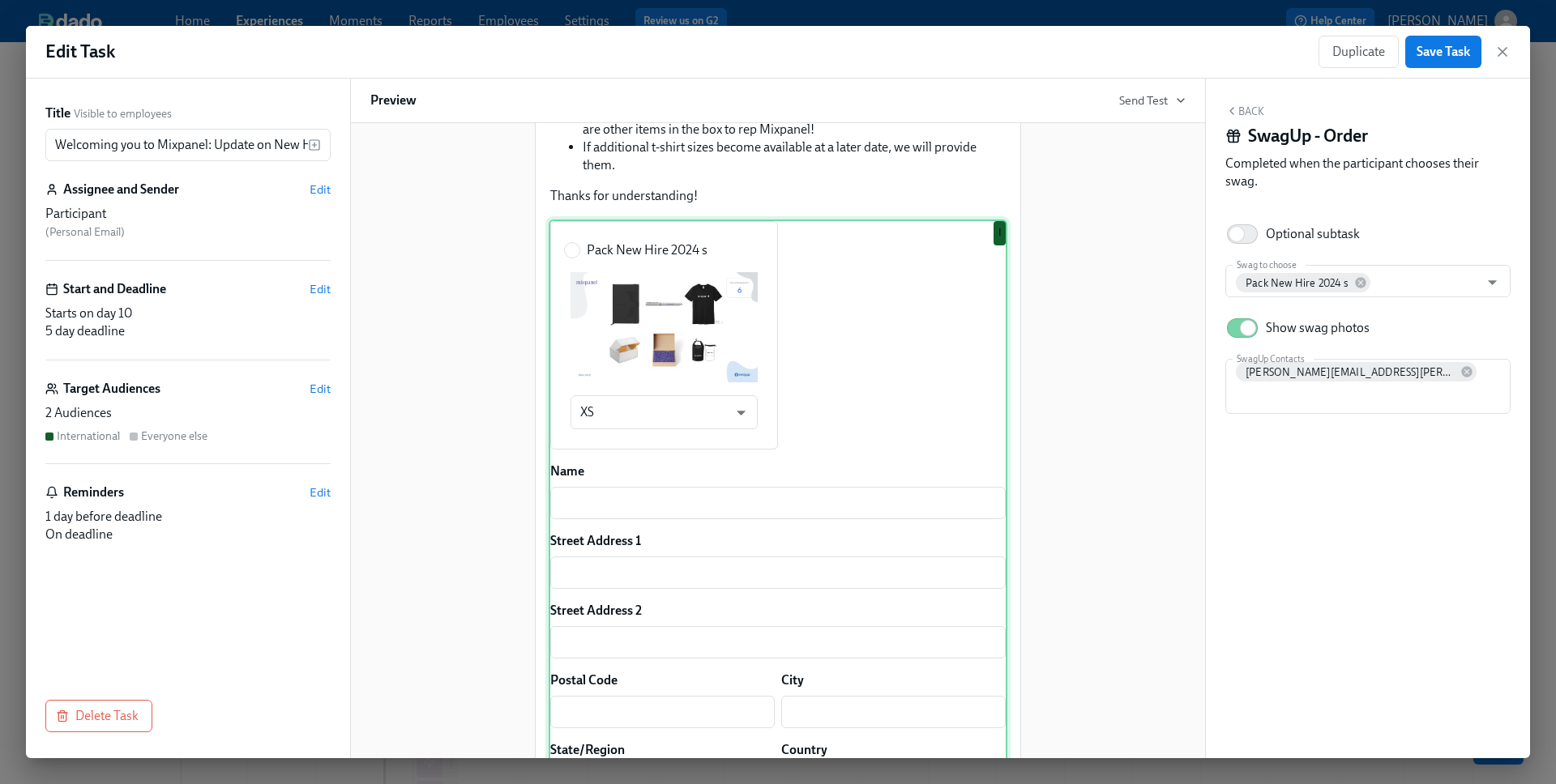
drag, startPoint x: 895, startPoint y: 437, endPoint x: 885, endPoint y: 438, distance: 10.0
click at [895, 437] on div "Pack New Hire 2024 s XS 1 ​ Name ​ Street Address 1 ​ Street Address 2 ​ Postal…" at bounding box center [778, 566] width 459 height 695
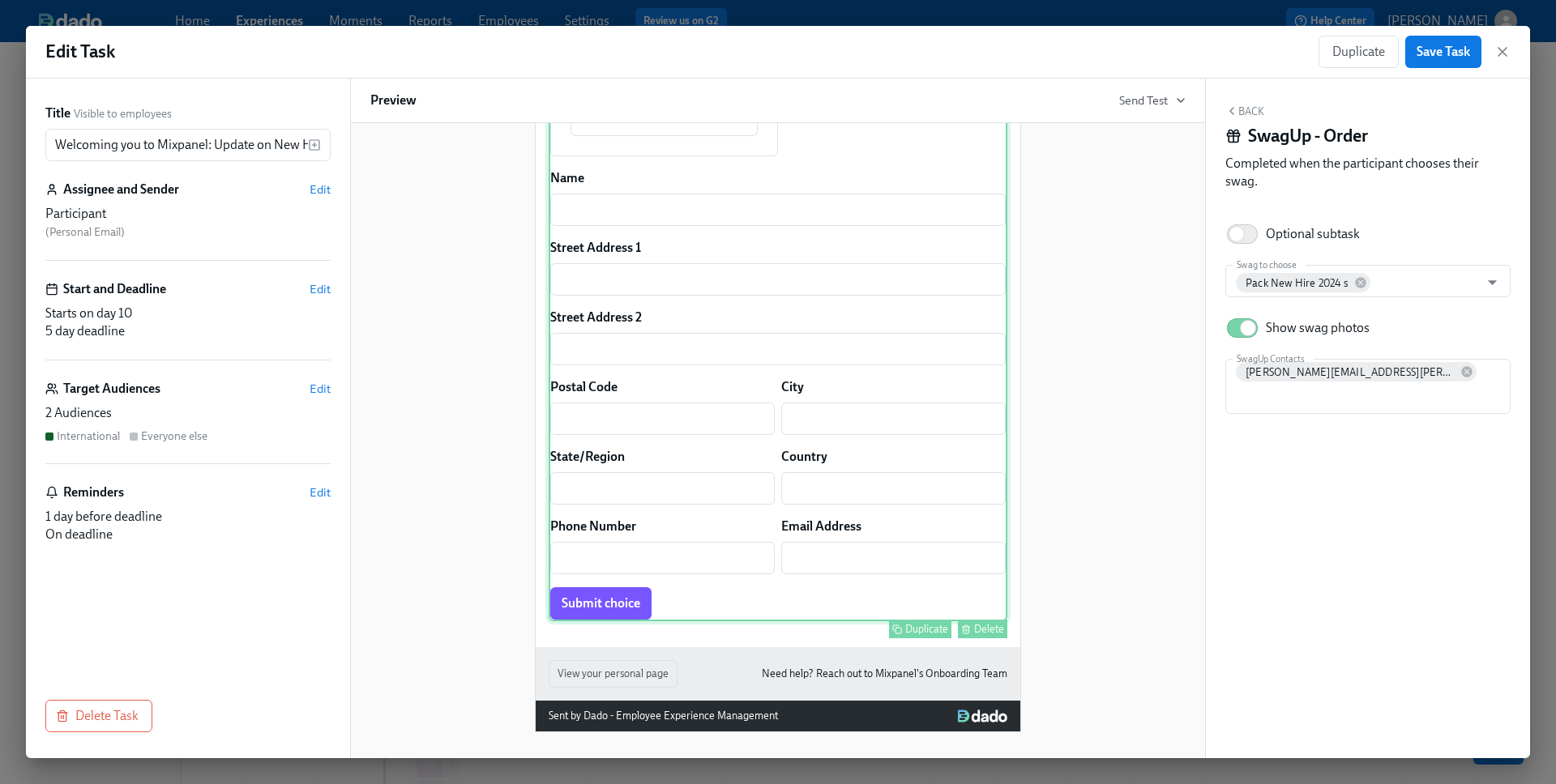
scroll to position [792, 0]
click at [979, 635] on div "Delete" at bounding box center [988, 629] width 30 height 13
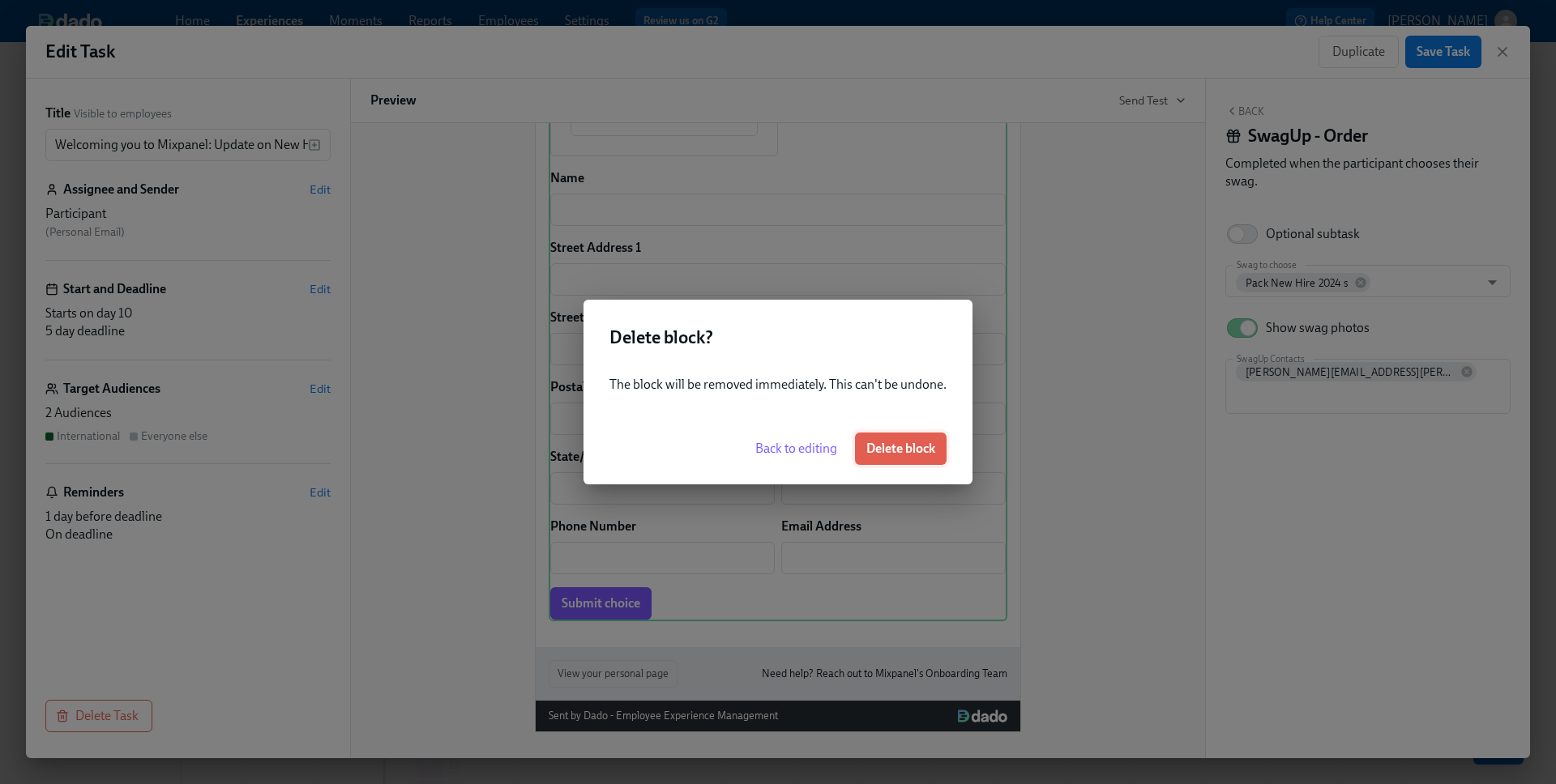
click at [904, 453] on span "Delete block" at bounding box center [900, 449] width 69 height 16
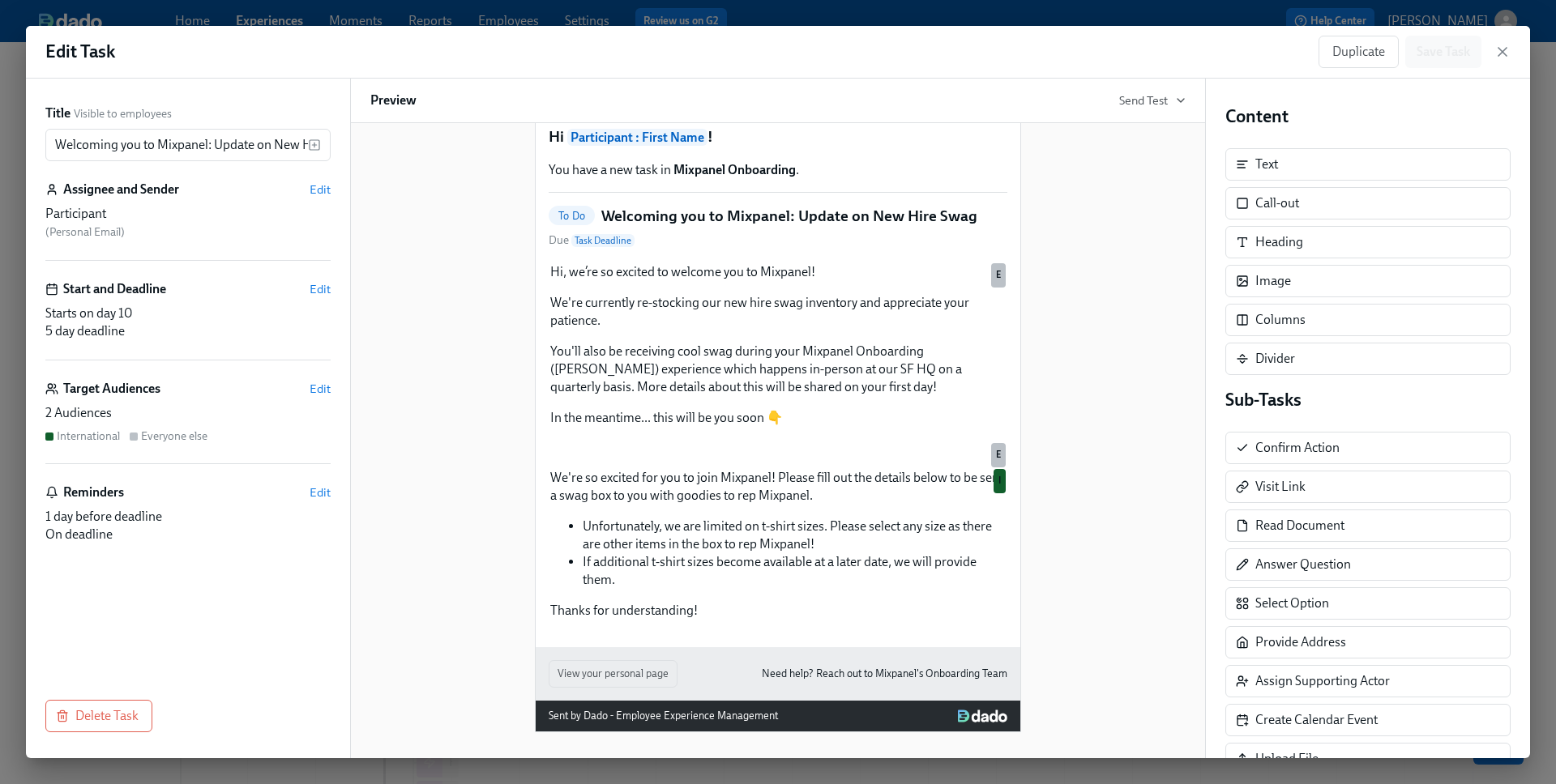
scroll to position [66, 0]
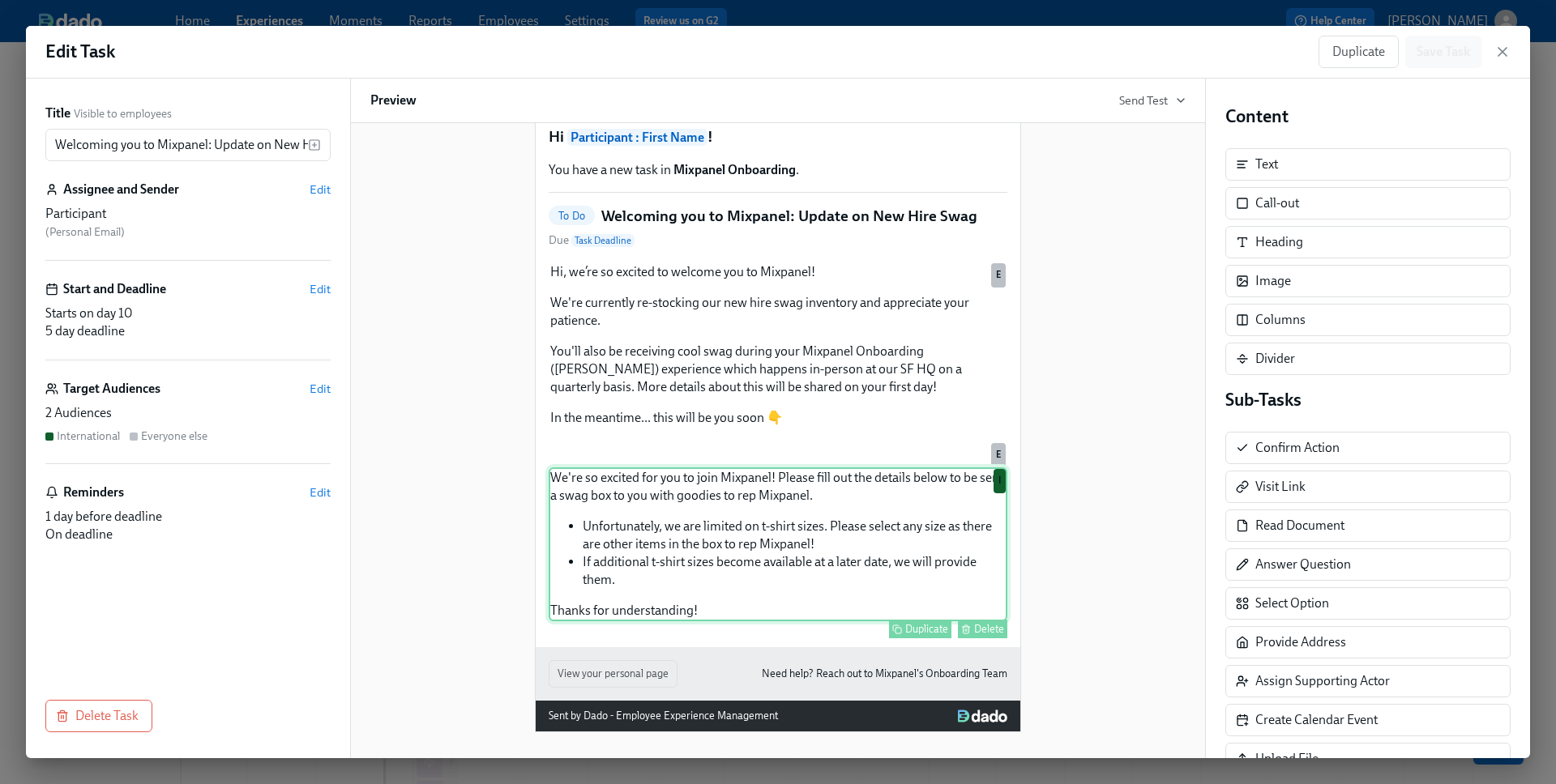
click at [848, 573] on div "We're so excited for you to join Mixpanel! Please fill out the details below to…" at bounding box center [778, 544] width 459 height 154
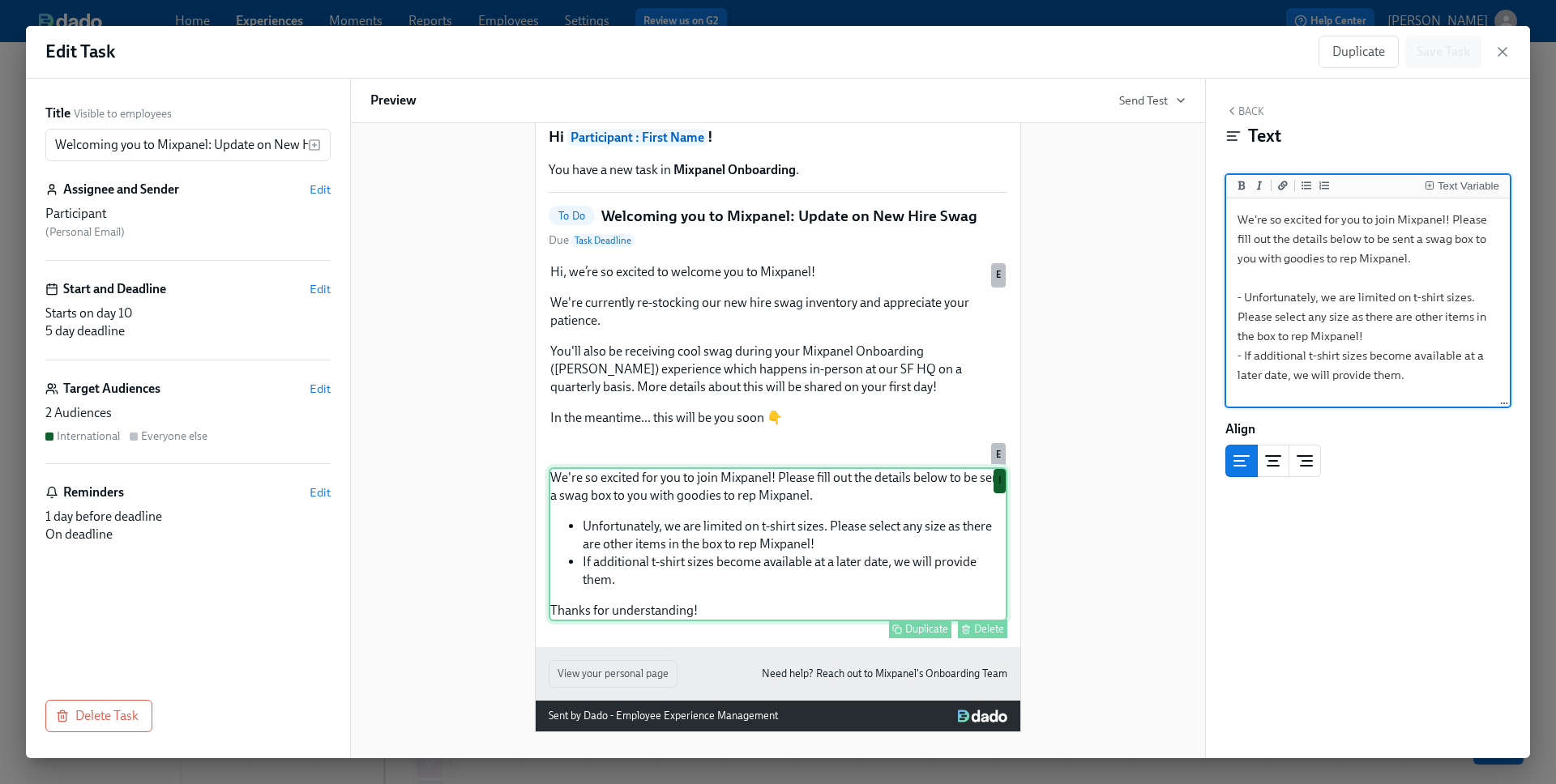
click at [796, 559] on div "We're so excited for you to join Mixpanel! Please fill out the details below to…" at bounding box center [778, 544] width 459 height 154
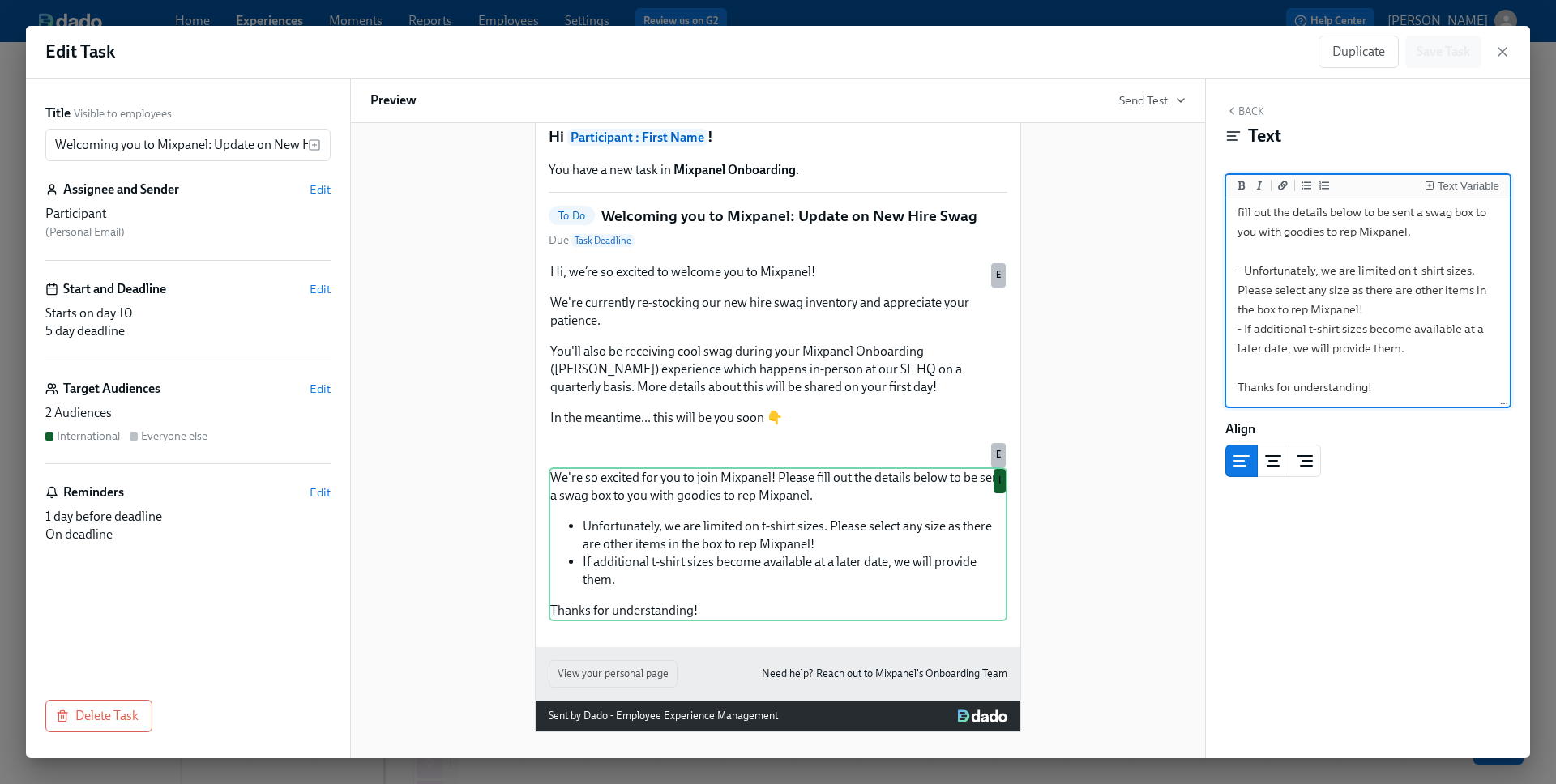
scroll to position [0, 0]
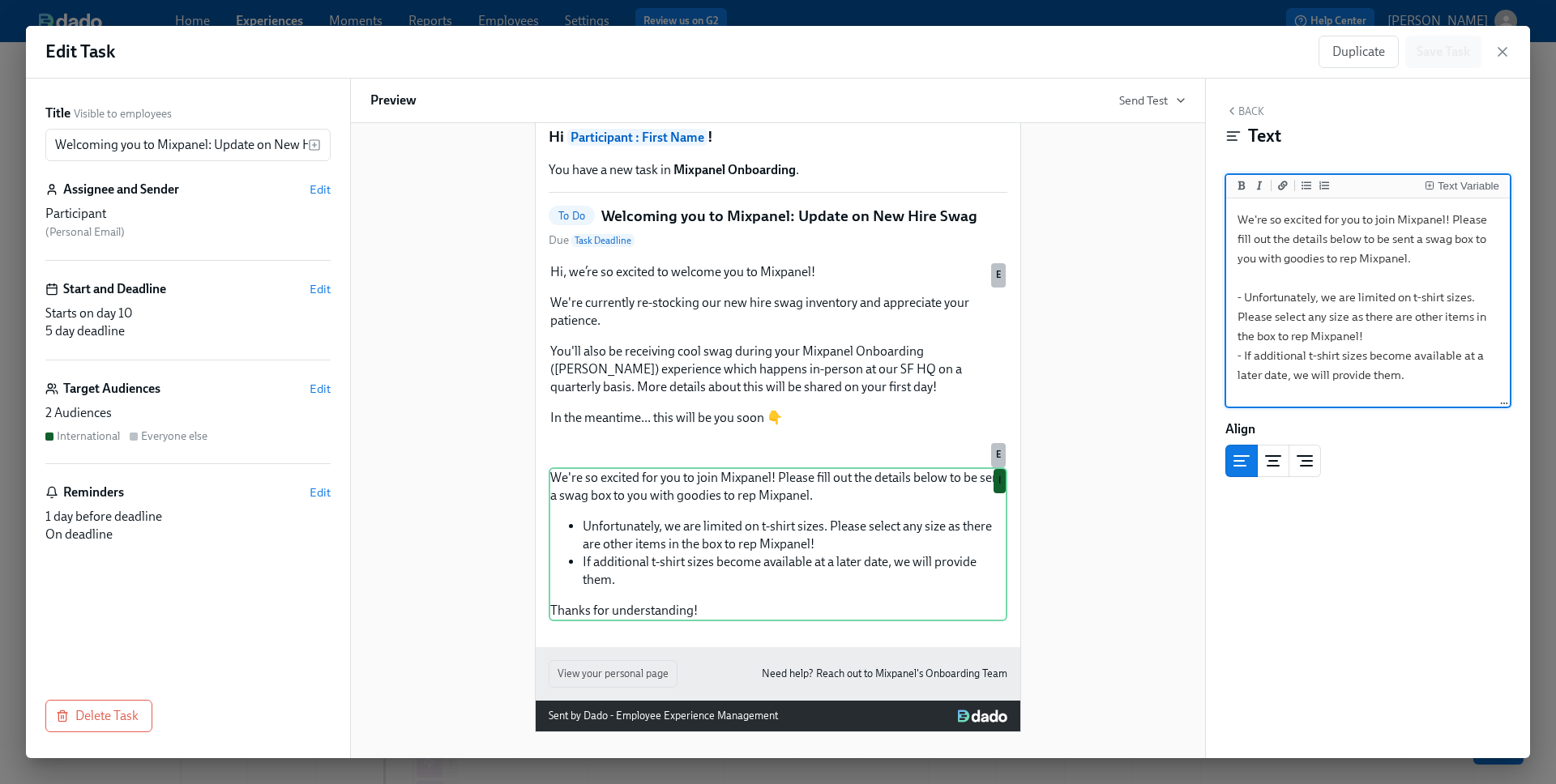
drag, startPoint x: 1368, startPoint y: 345, endPoint x: 1251, endPoint y: 158, distance: 220.6
click at [1251, 159] on div "Back Text Text Variable We're so excited for you to join Mixpanel! Please fill …" at bounding box center [1368, 418] width 324 height 680
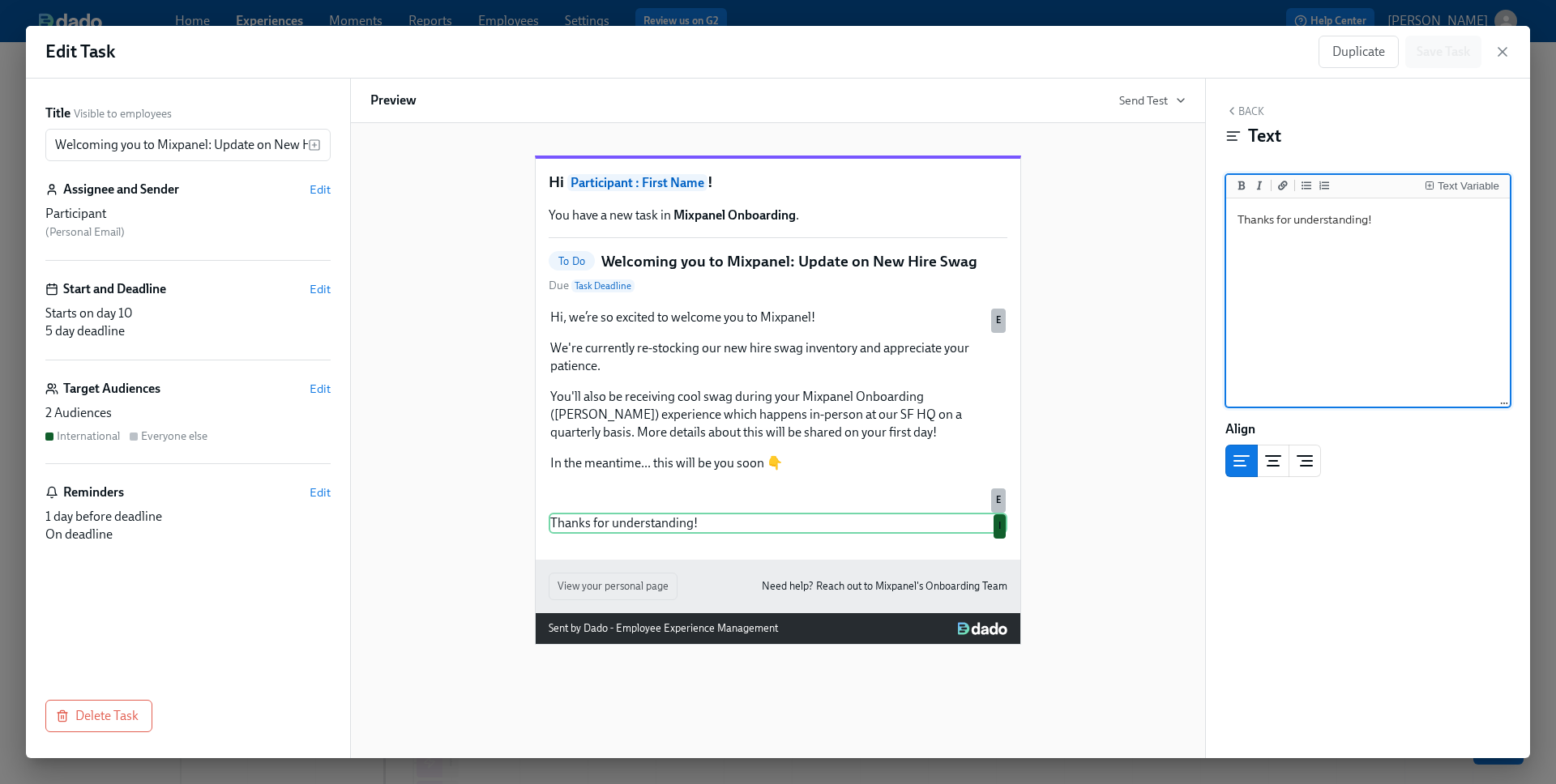
type textarea "Thanks for understanding!"
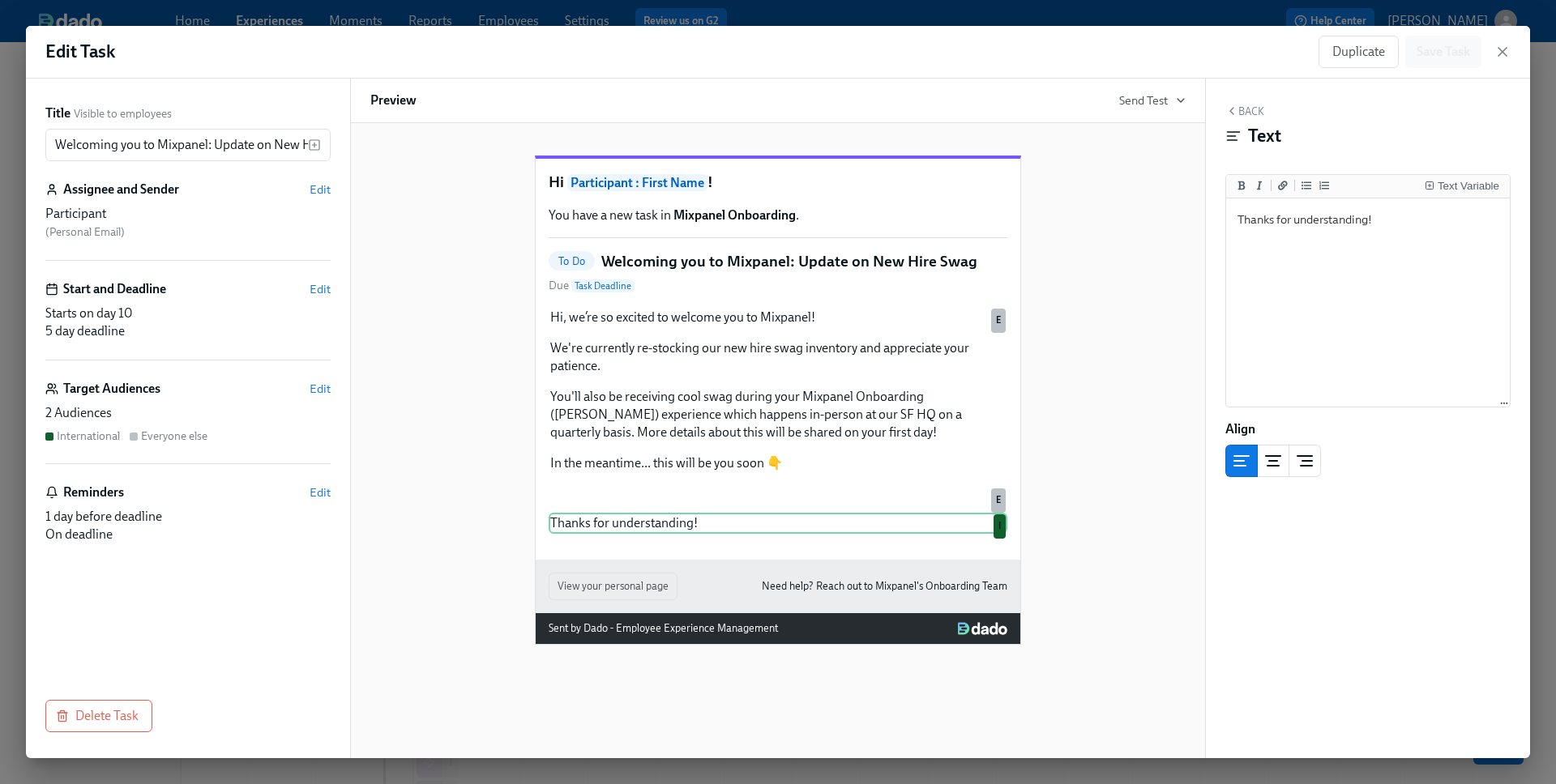
click at [723, 560] on div "Hi Participant : First Name ! You have a new task in Mixpanel Onboarding . To D…" at bounding box center [778, 360] width 485 height 401
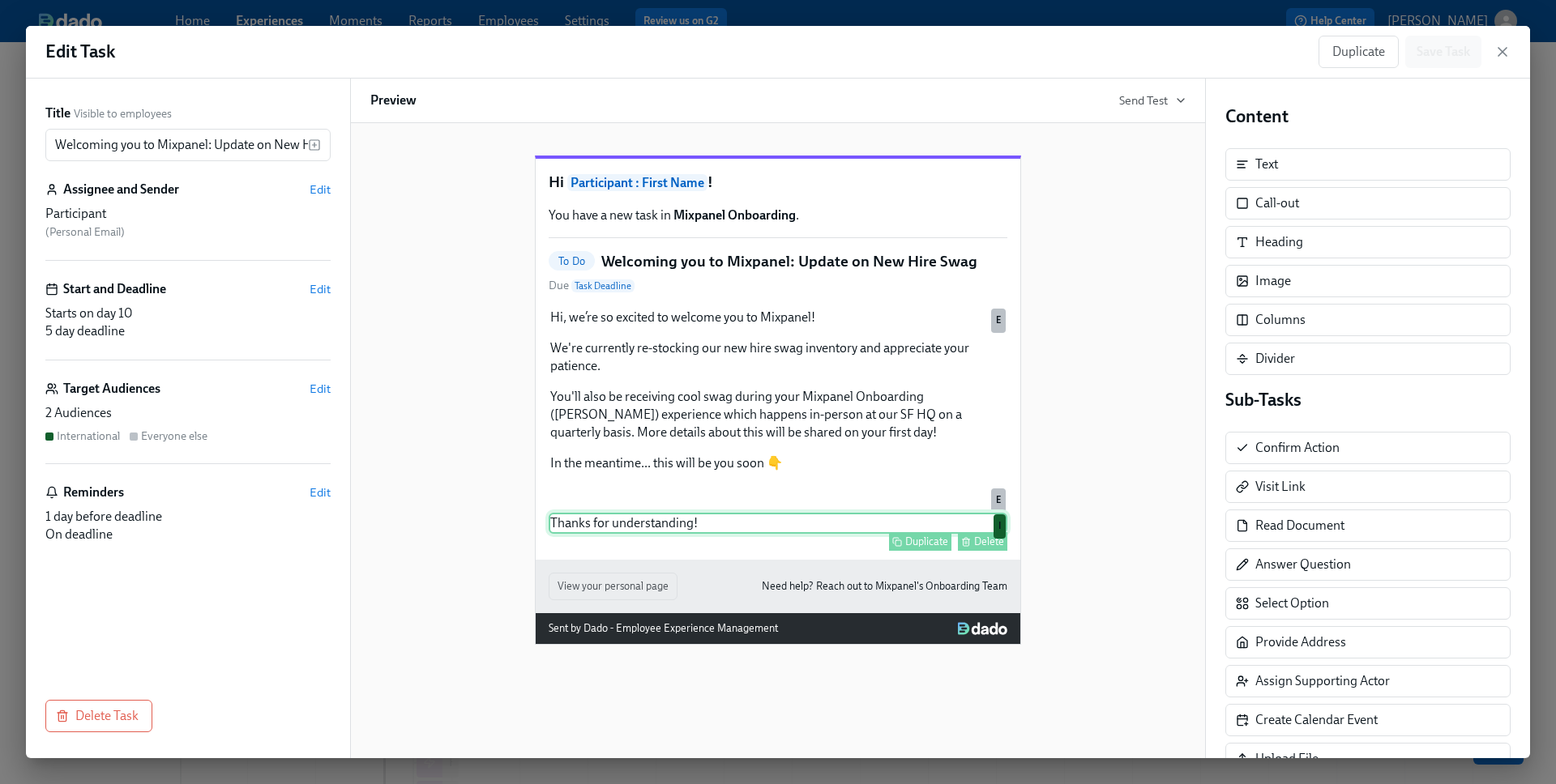
click at [777, 534] on div "Thanks for understanding! Duplicate Delete I" at bounding box center [778, 522] width 459 height 21
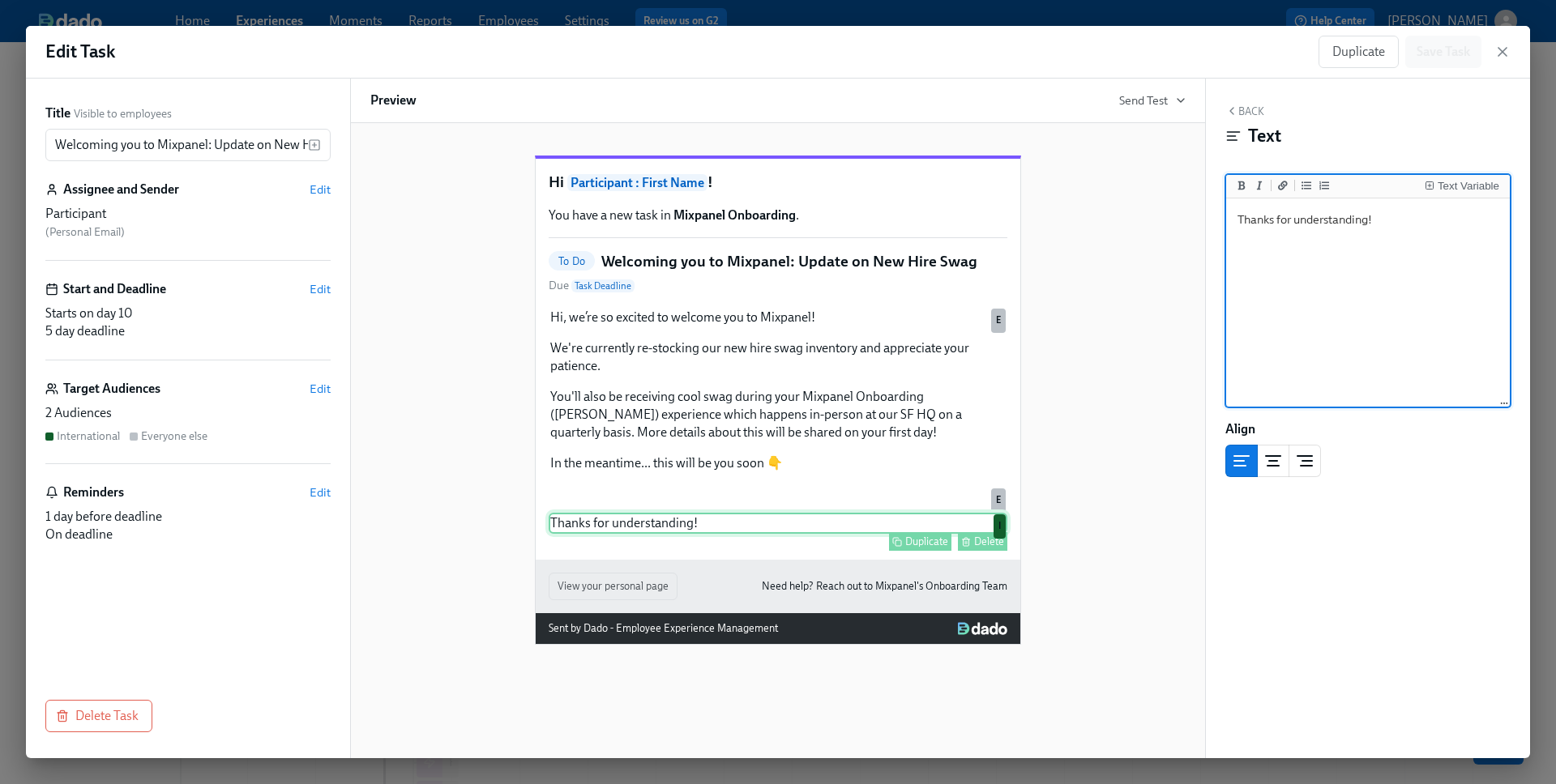
click at [977, 548] on div "Delete" at bounding box center [988, 542] width 30 height 13
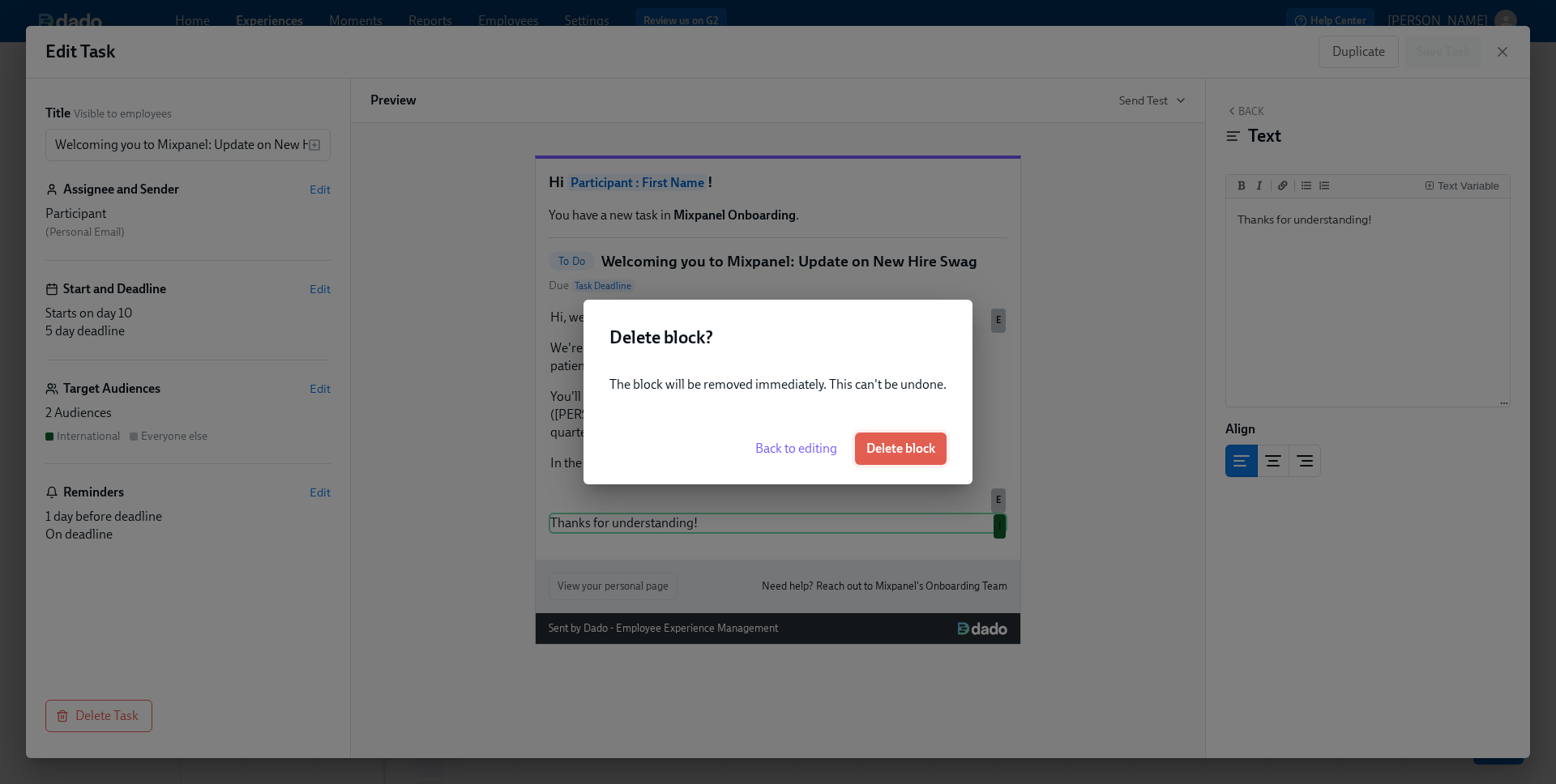
click at [906, 446] on span "Delete block" at bounding box center [900, 449] width 69 height 16
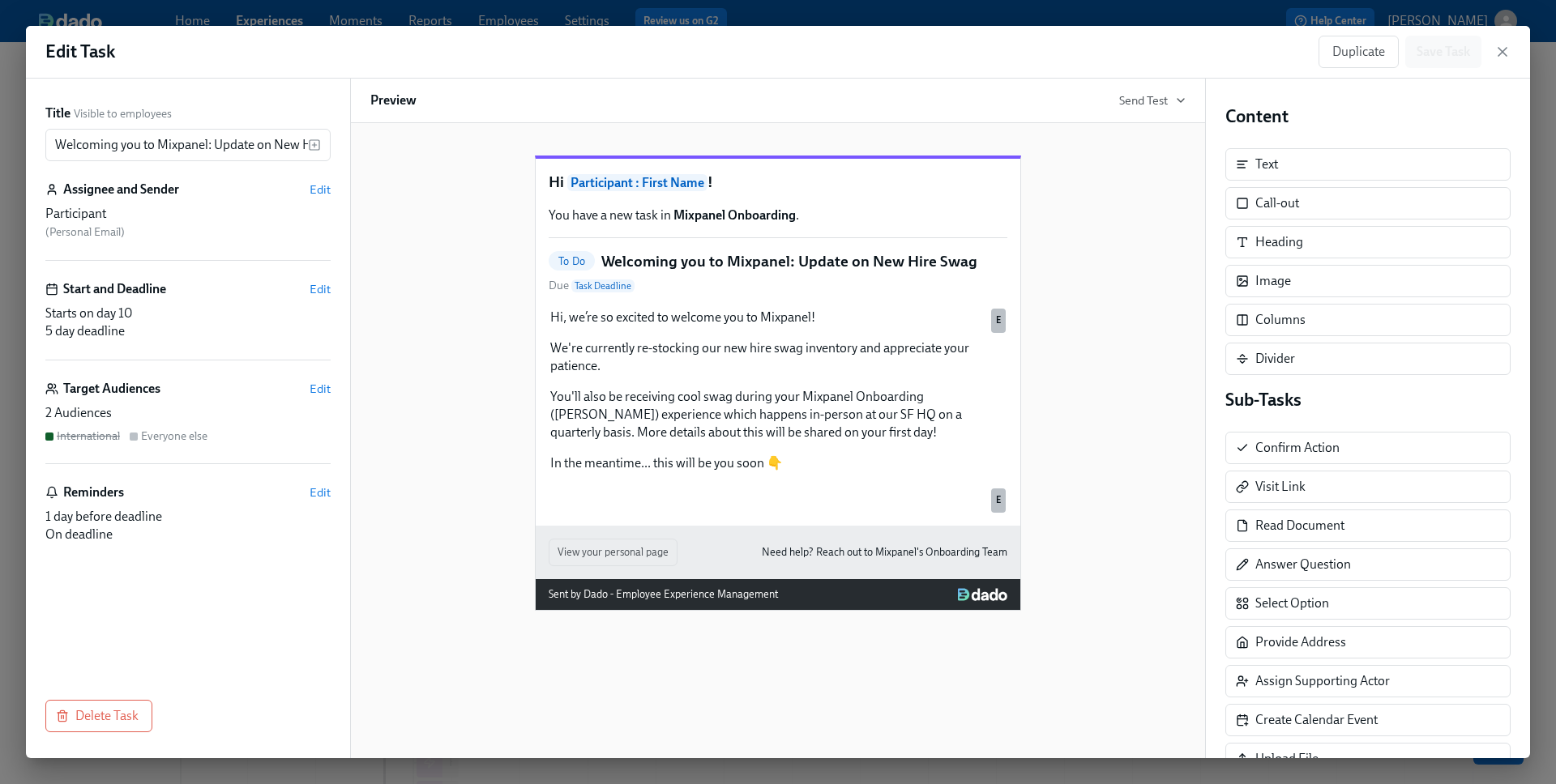
click at [224, 626] on div "Title Visible to employees Welcoming you to Mixpanel: Update on New Hire Swag ​…" at bounding box center [187, 382] width 285 height 557
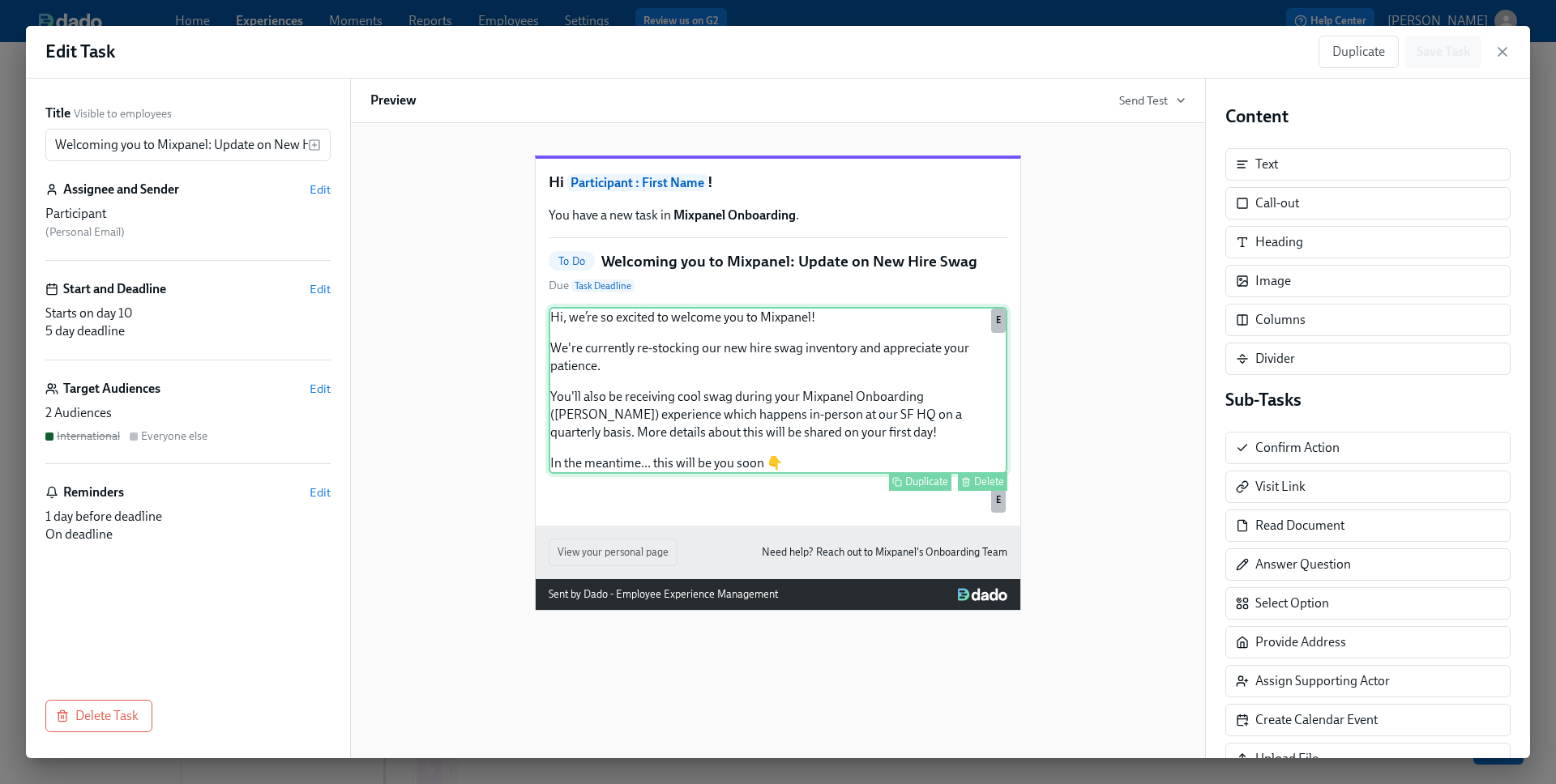
scroll to position [96, 0]
click at [748, 455] on div "Hi, we’re so excited to welcome you to Mixpanel! We're currently re-stocking ou…" at bounding box center [778, 390] width 459 height 167
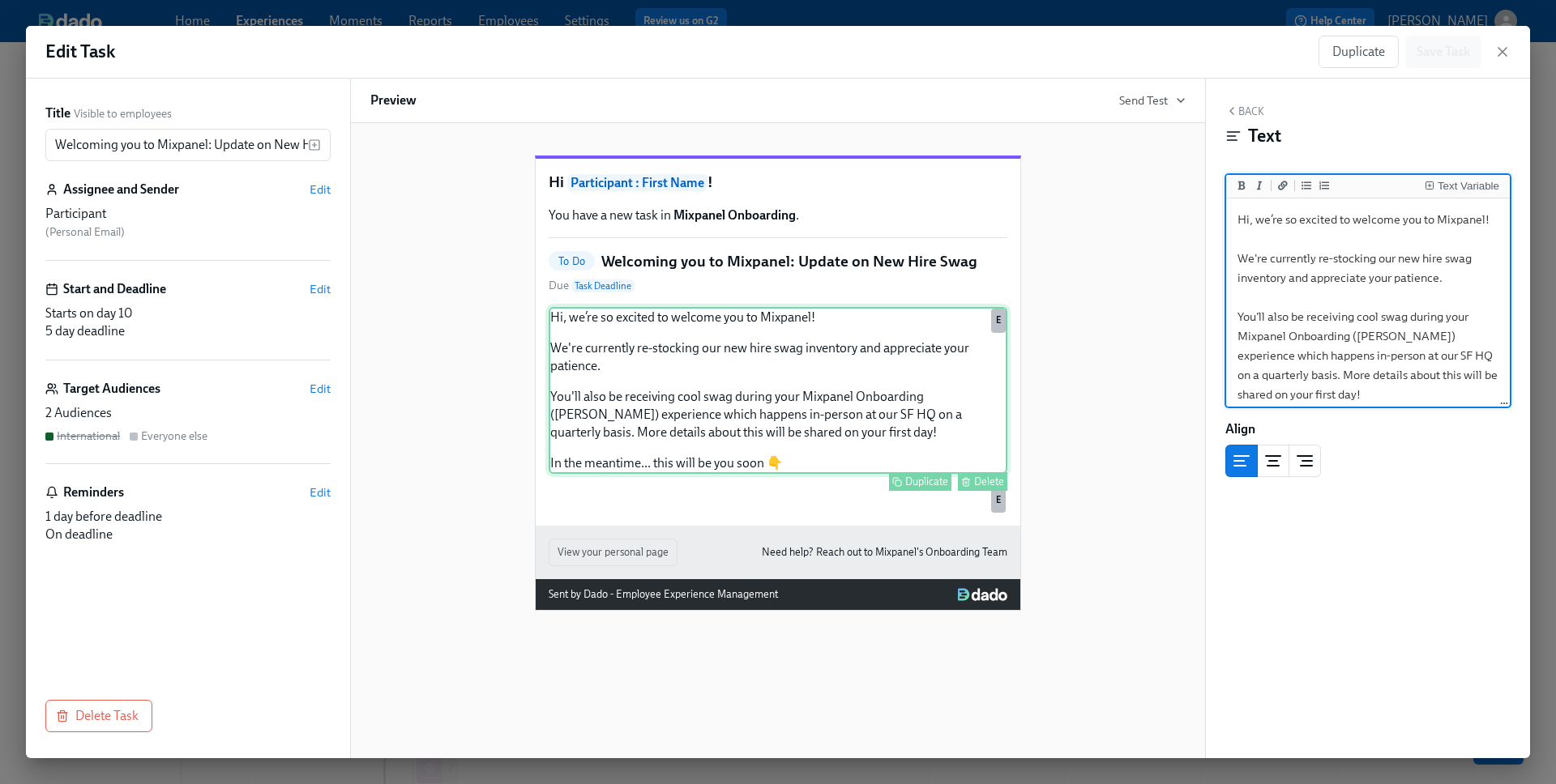
click at [748, 455] on div "Hi, we’re so excited to welcome you to Mixpanel! We're currently re-stocking ou…" at bounding box center [778, 390] width 459 height 167
drag, startPoint x: 1337, startPoint y: 392, endPoint x: 1212, endPoint y: 190, distance: 237.5
click at [1212, 190] on div "Back Text Text Variable Hi, we’re so excited to welcome you to Mixpanel! We're …" at bounding box center [1368, 418] width 324 height 680
click at [1126, 244] on div "Hi Participant : First Name ! You have a new task in Mixpanel Onboarding . To D…" at bounding box center [778, 370] width 815 height 481
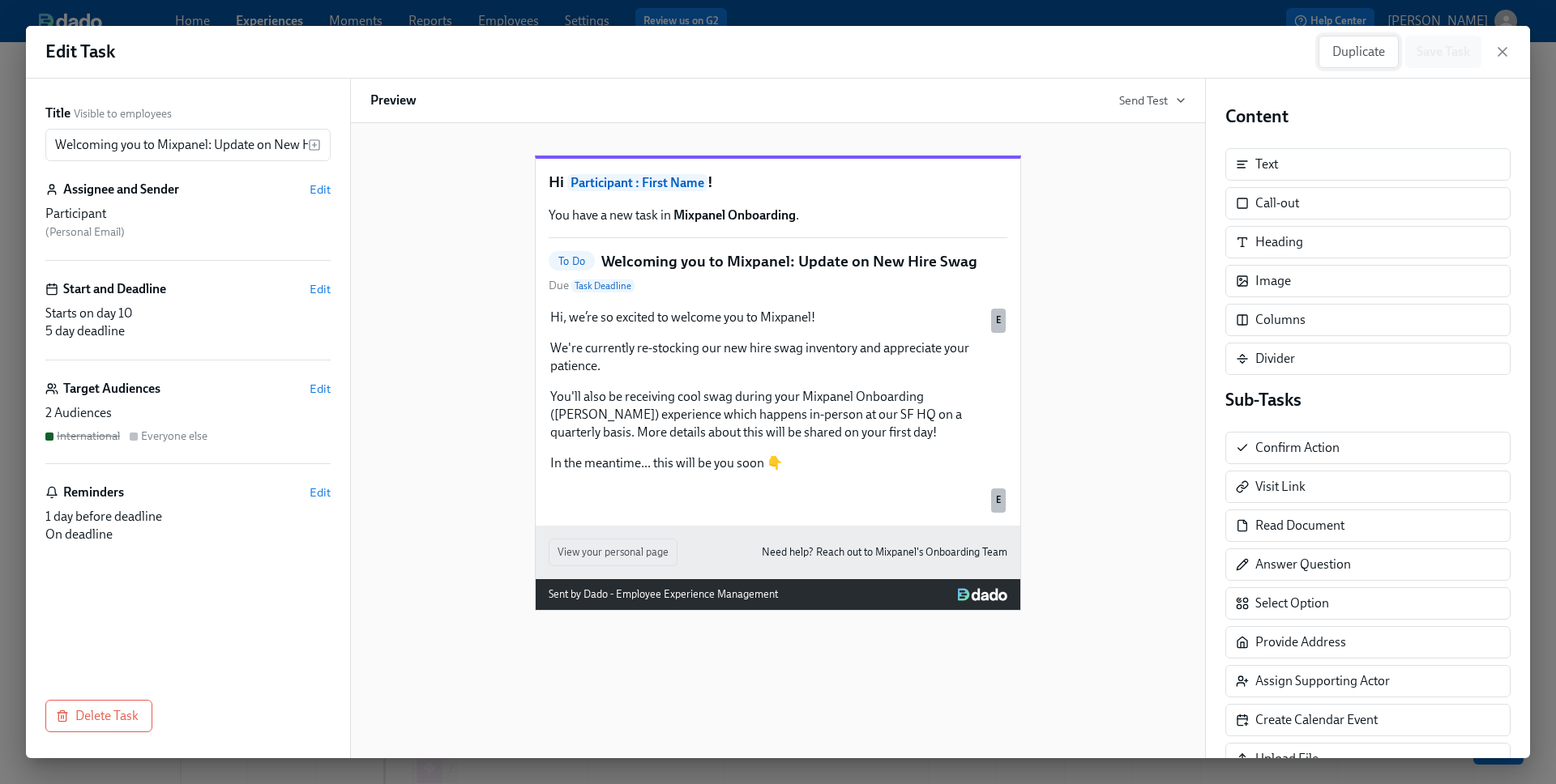
click at [1353, 45] on span "Duplicate" at bounding box center [1358, 52] width 53 height 16
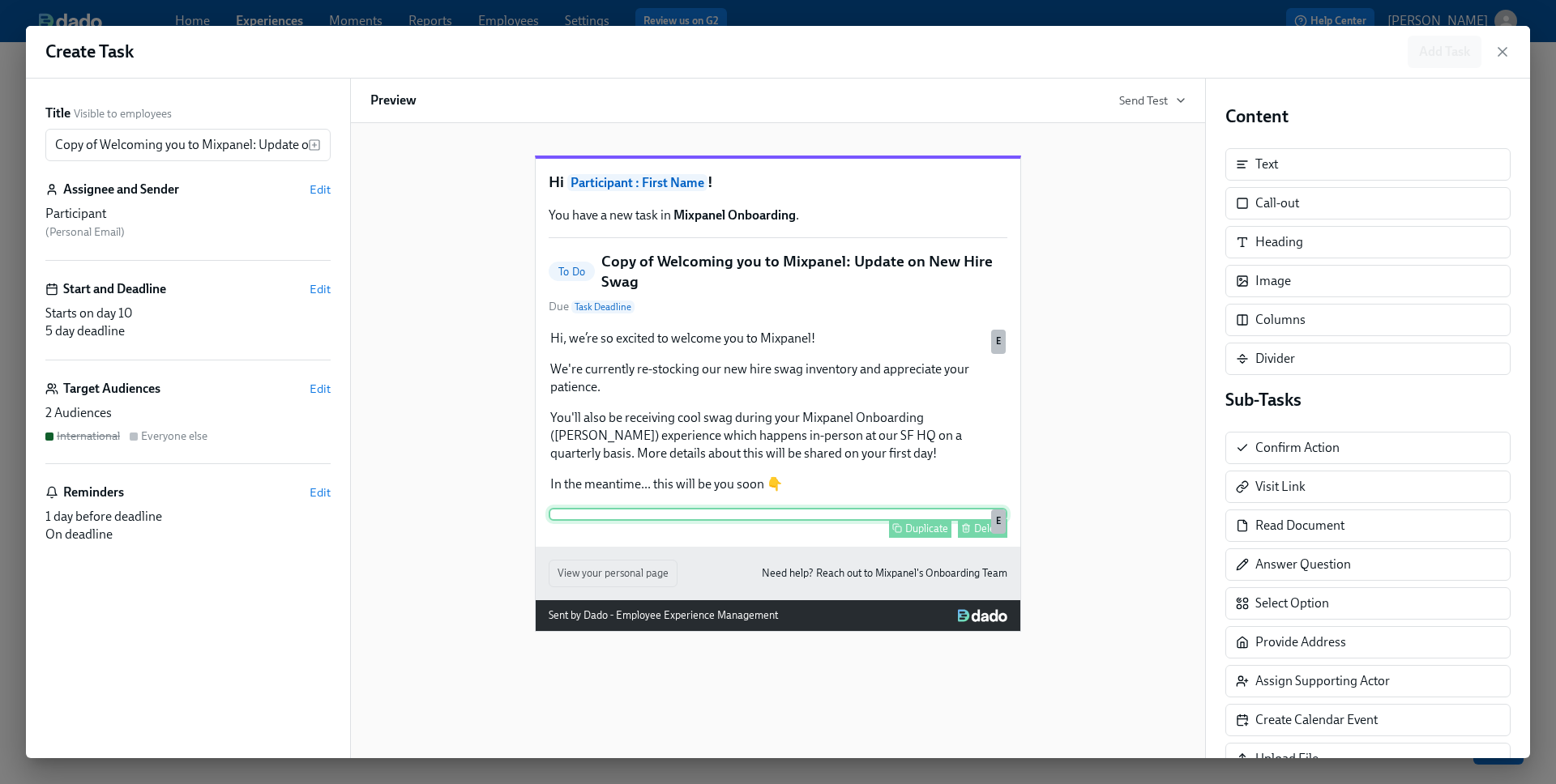
scroll to position [360, 0]
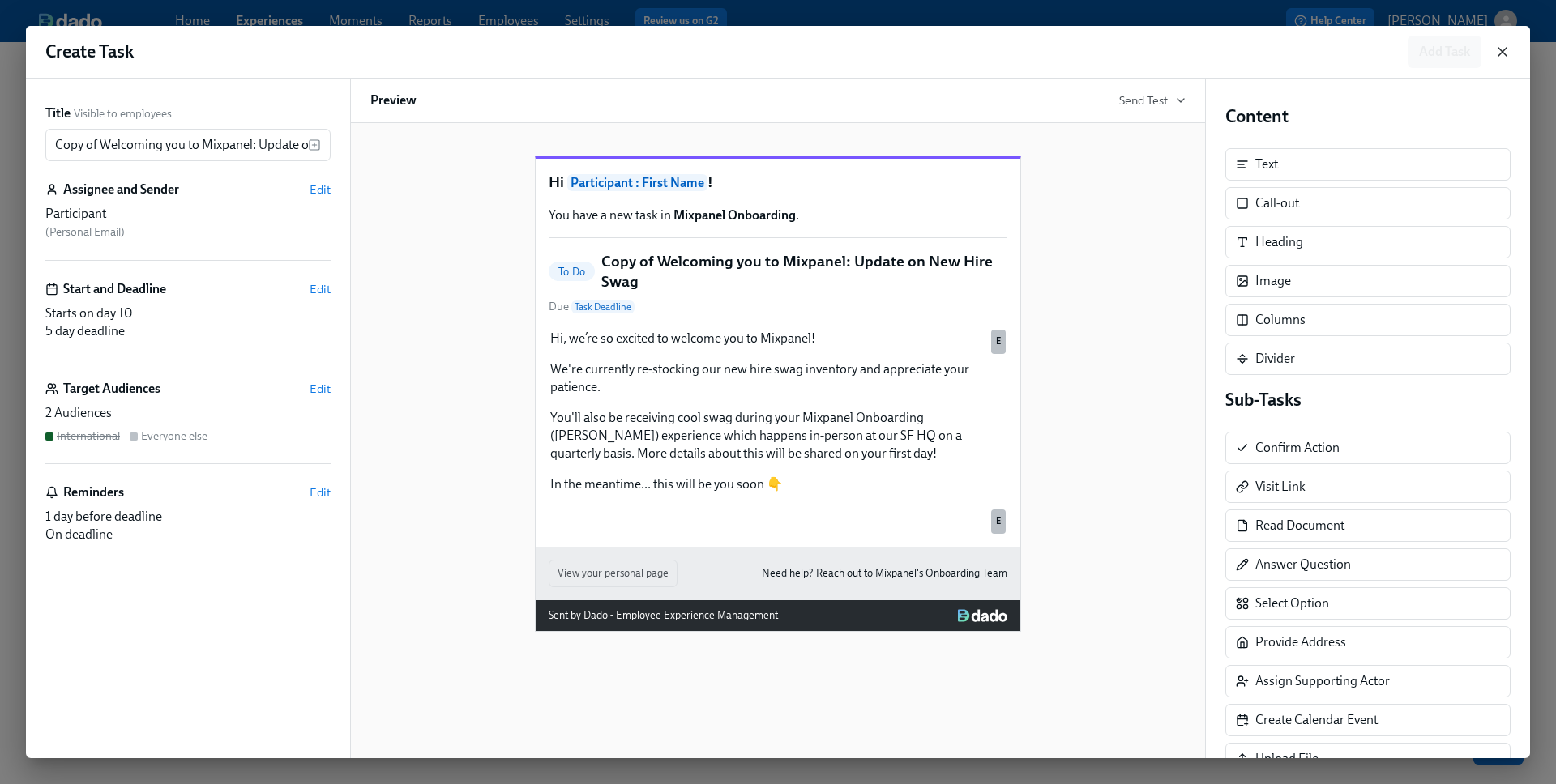
click at [1353, 49] on icon "button" at bounding box center [1502, 51] width 8 height 8
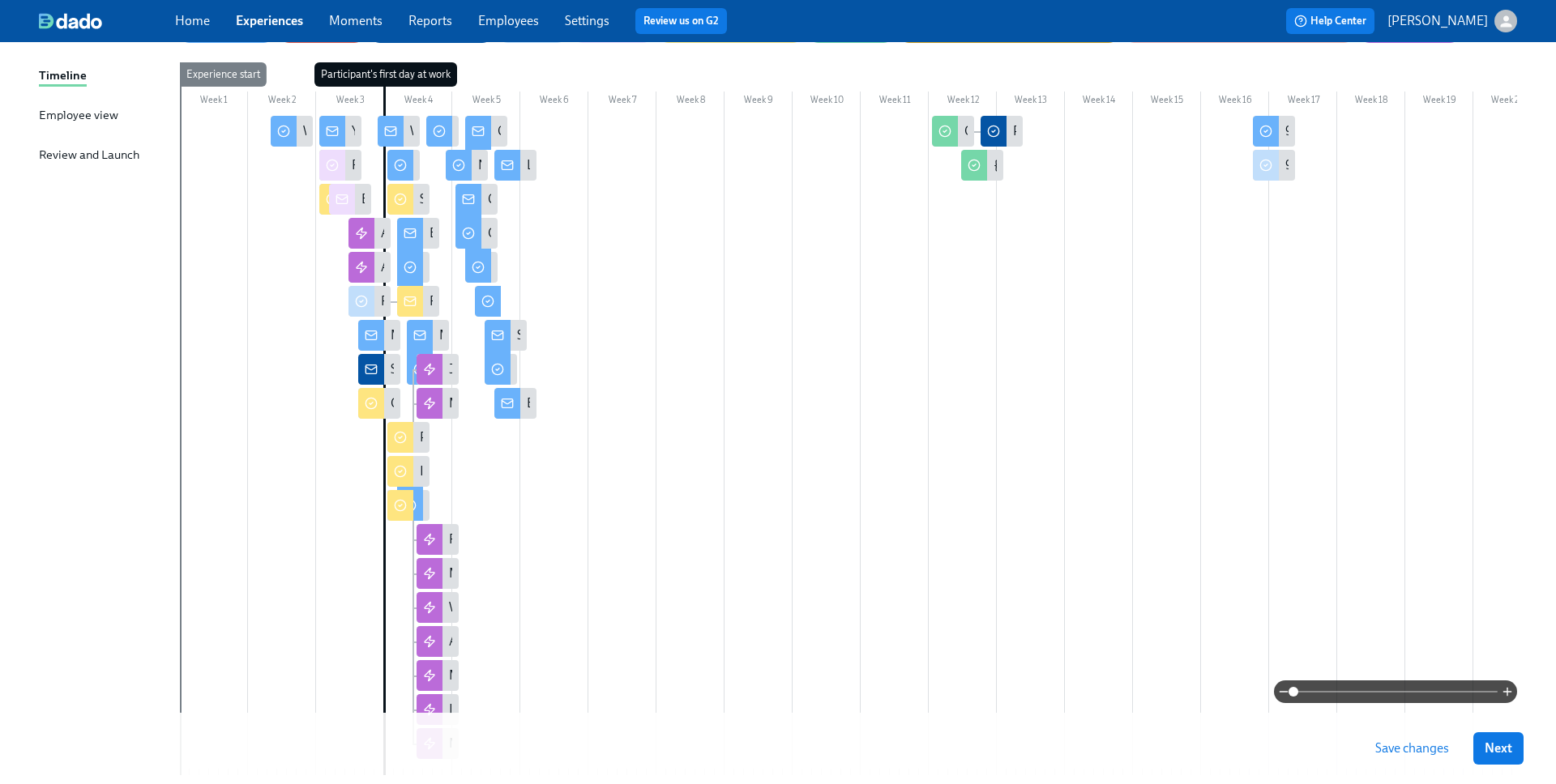
scroll to position [235, 0]
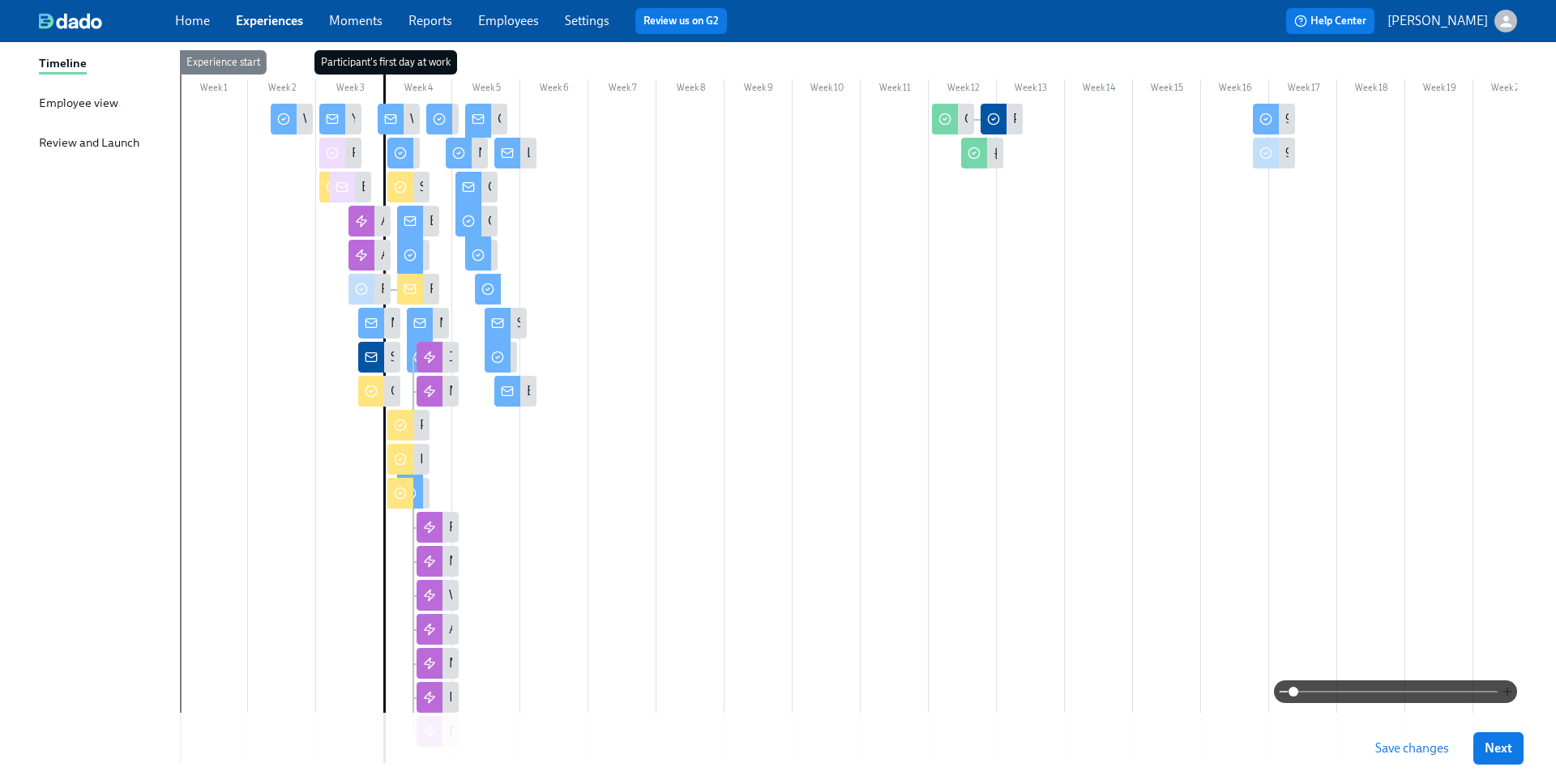
click at [1353, 696] on icon "button" at bounding box center [1507, 691] width 13 height 13
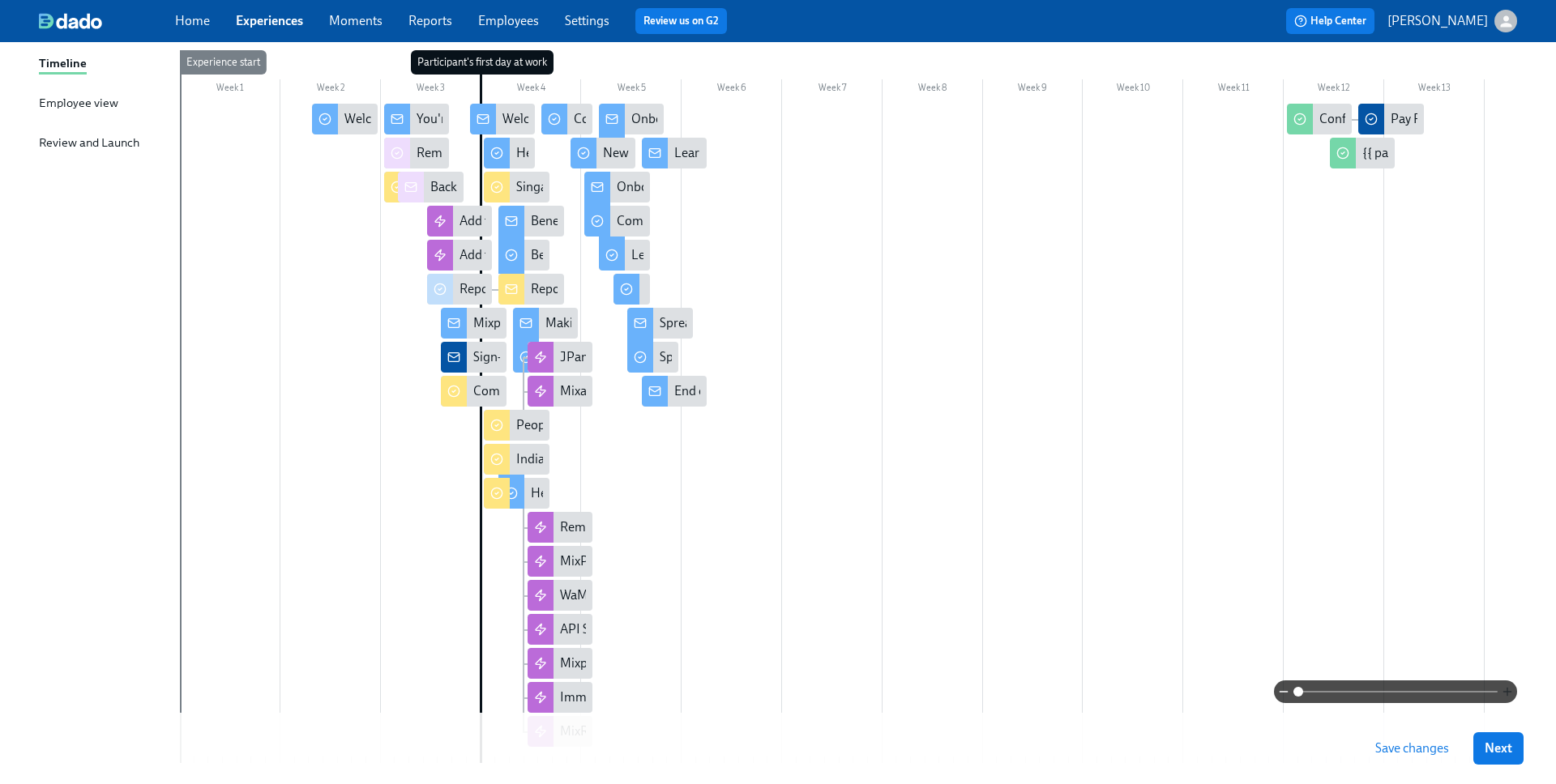
click at [1353, 696] on icon "button" at bounding box center [1507, 691] width 13 height 13
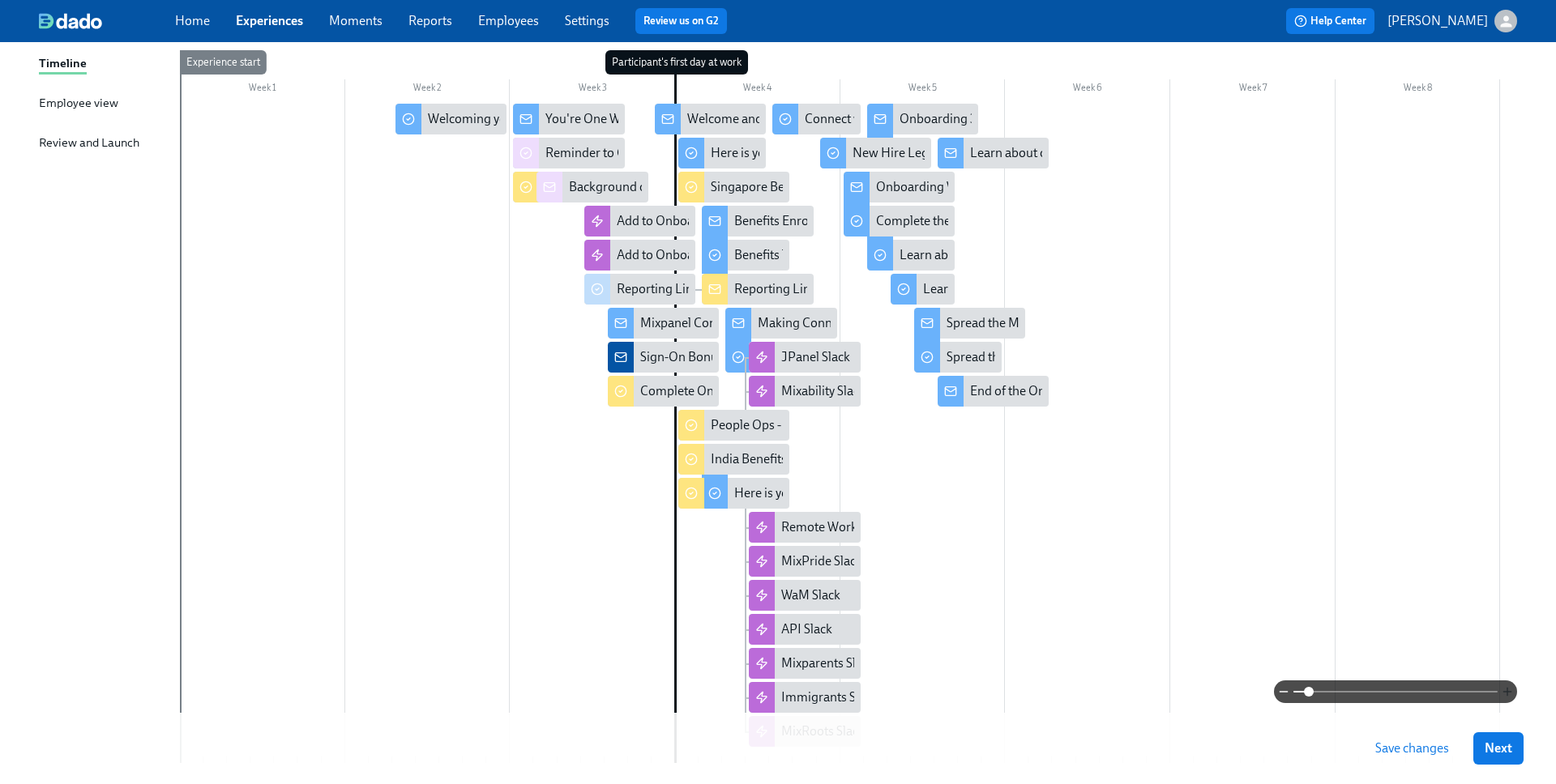
click at [1353, 696] on icon "button" at bounding box center [1507, 691] width 13 height 13
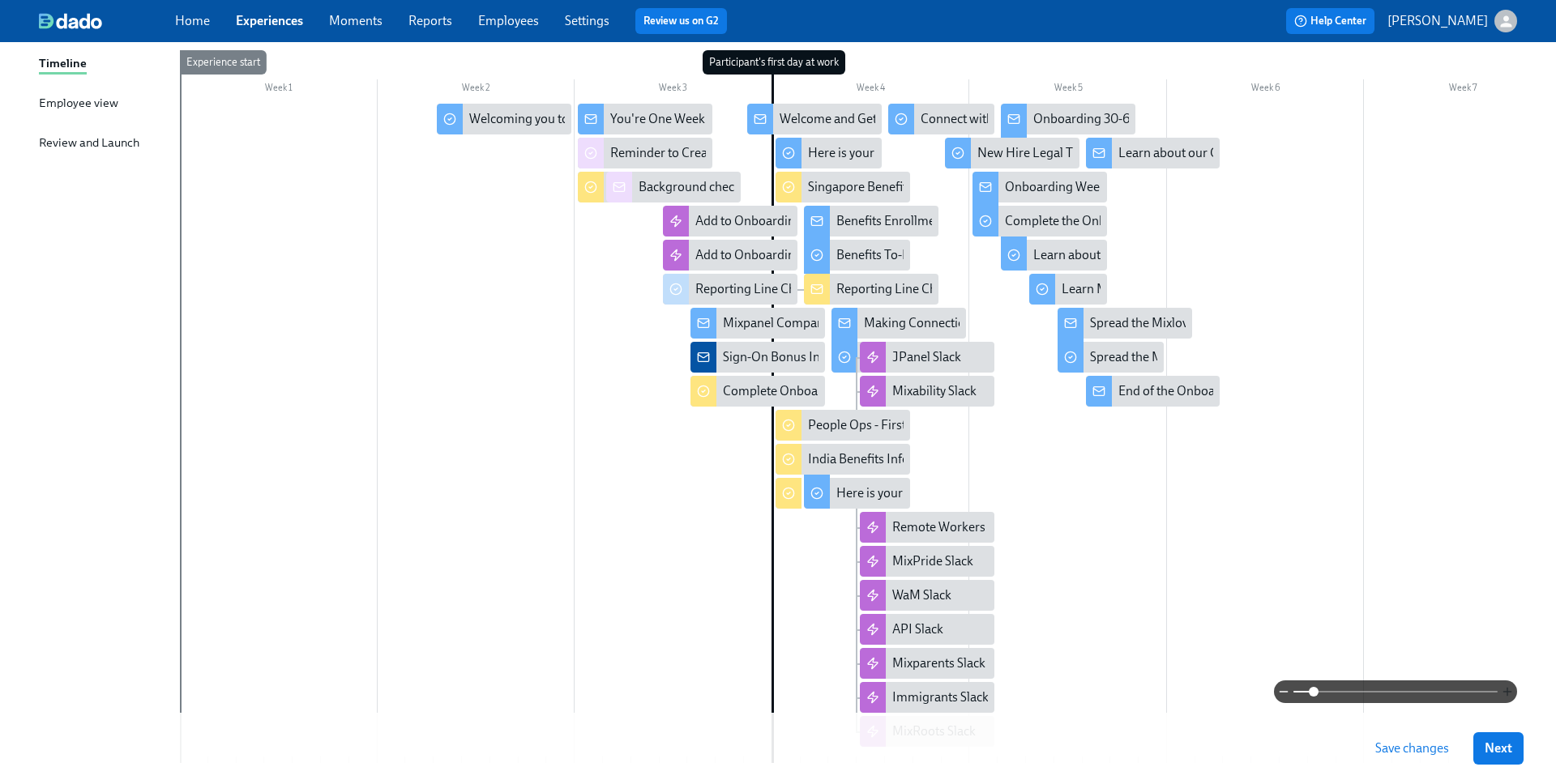
click at [1353, 696] on icon "button" at bounding box center [1507, 691] width 13 height 13
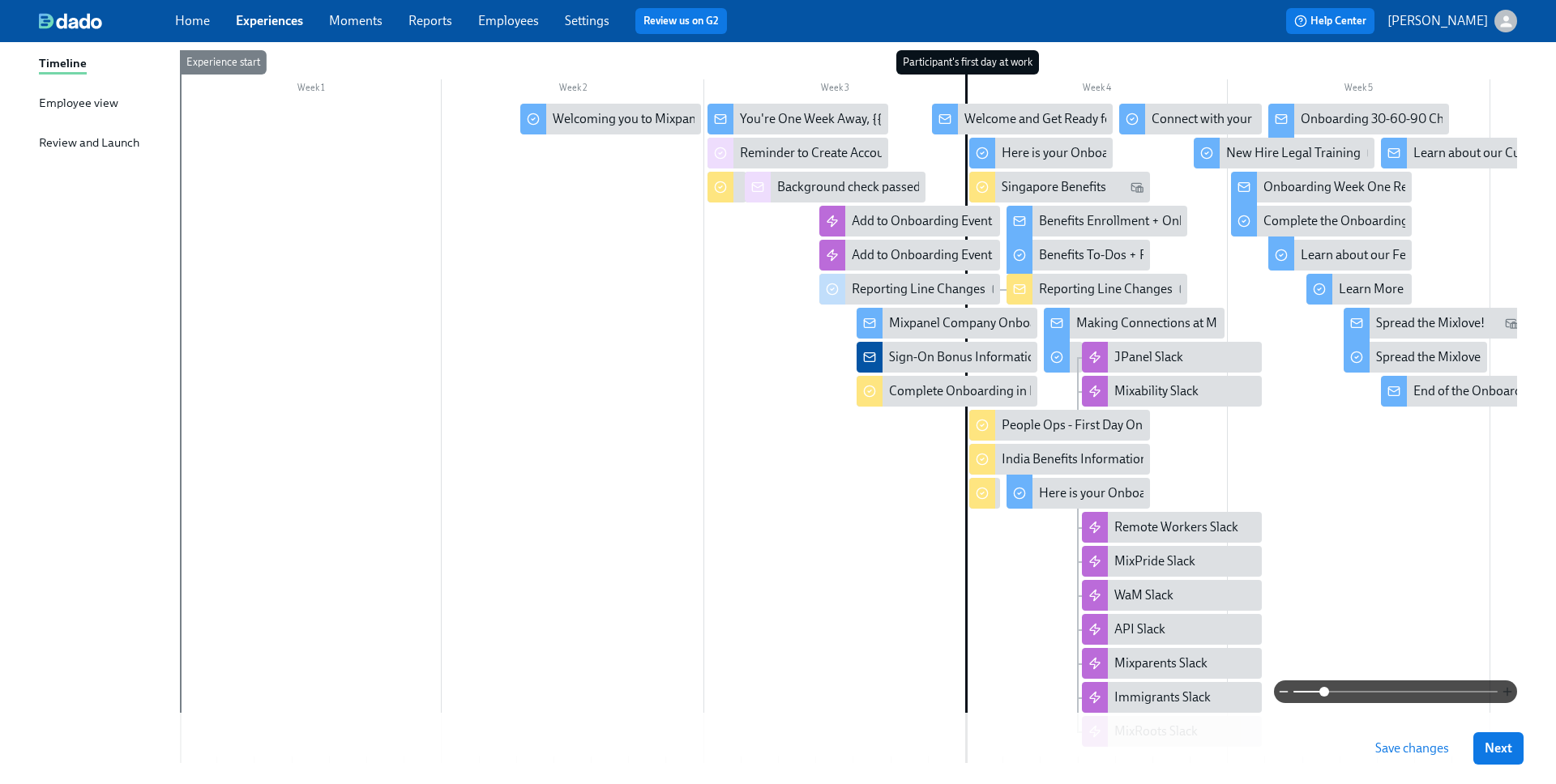
click at [1353, 696] on icon "button" at bounding box center [1507, 691] width 13 height 13
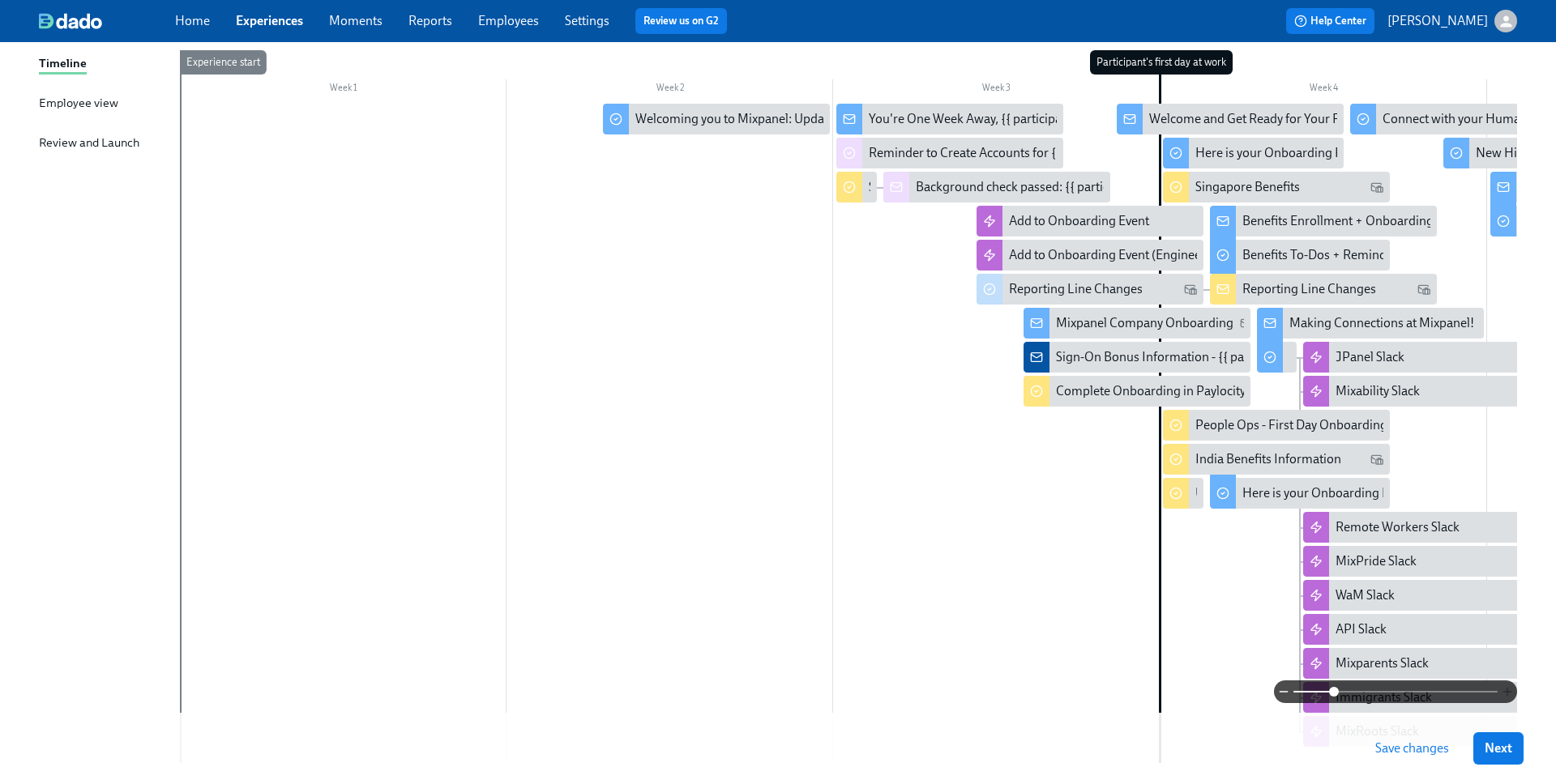
click at [1353, 696] on icon "button" at bounding box center [1507, 691] width 13 height 13
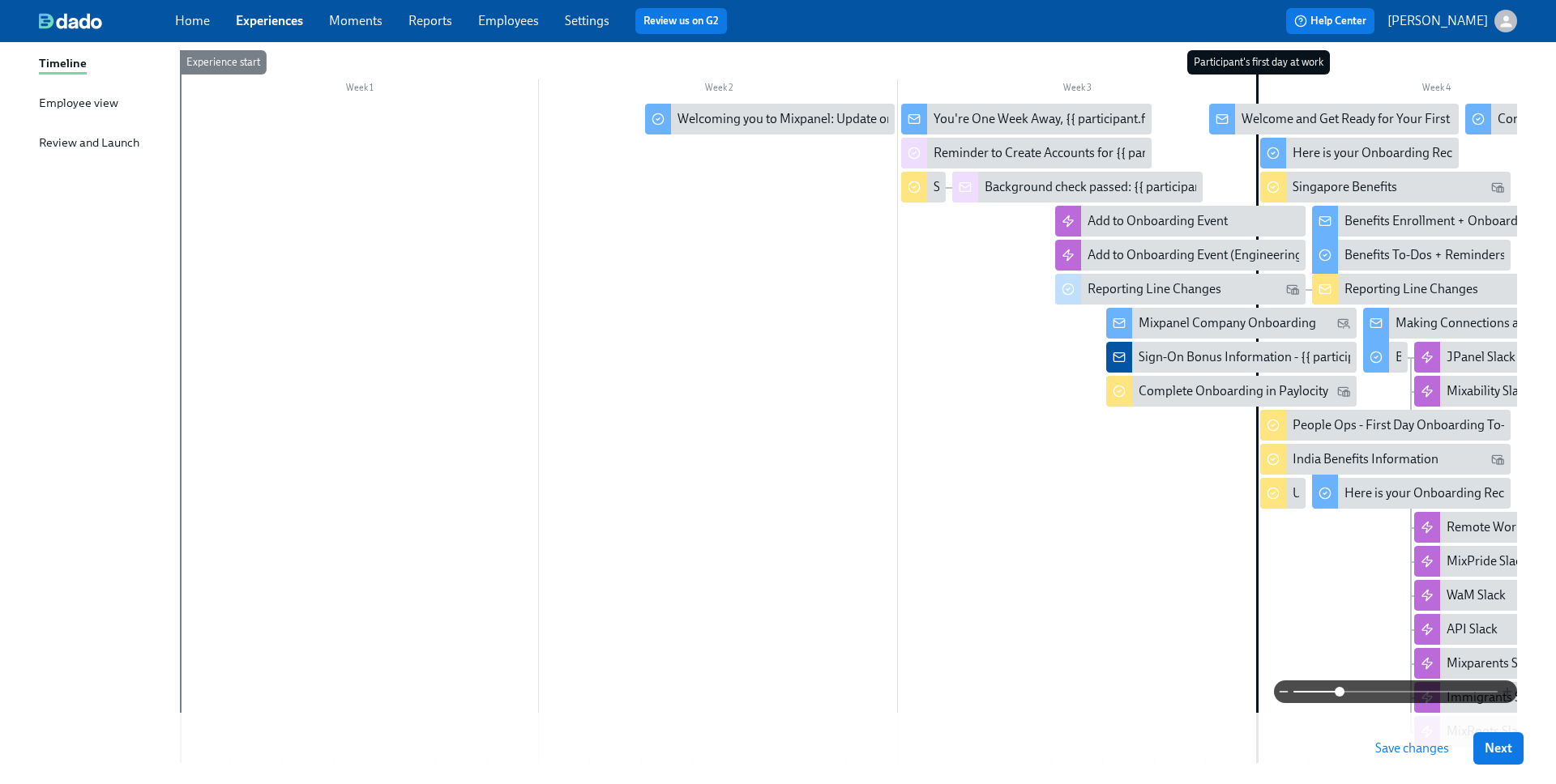
click at [1353, 696] on icon "button" at bounding box center [1507, 691] width 13 height 13
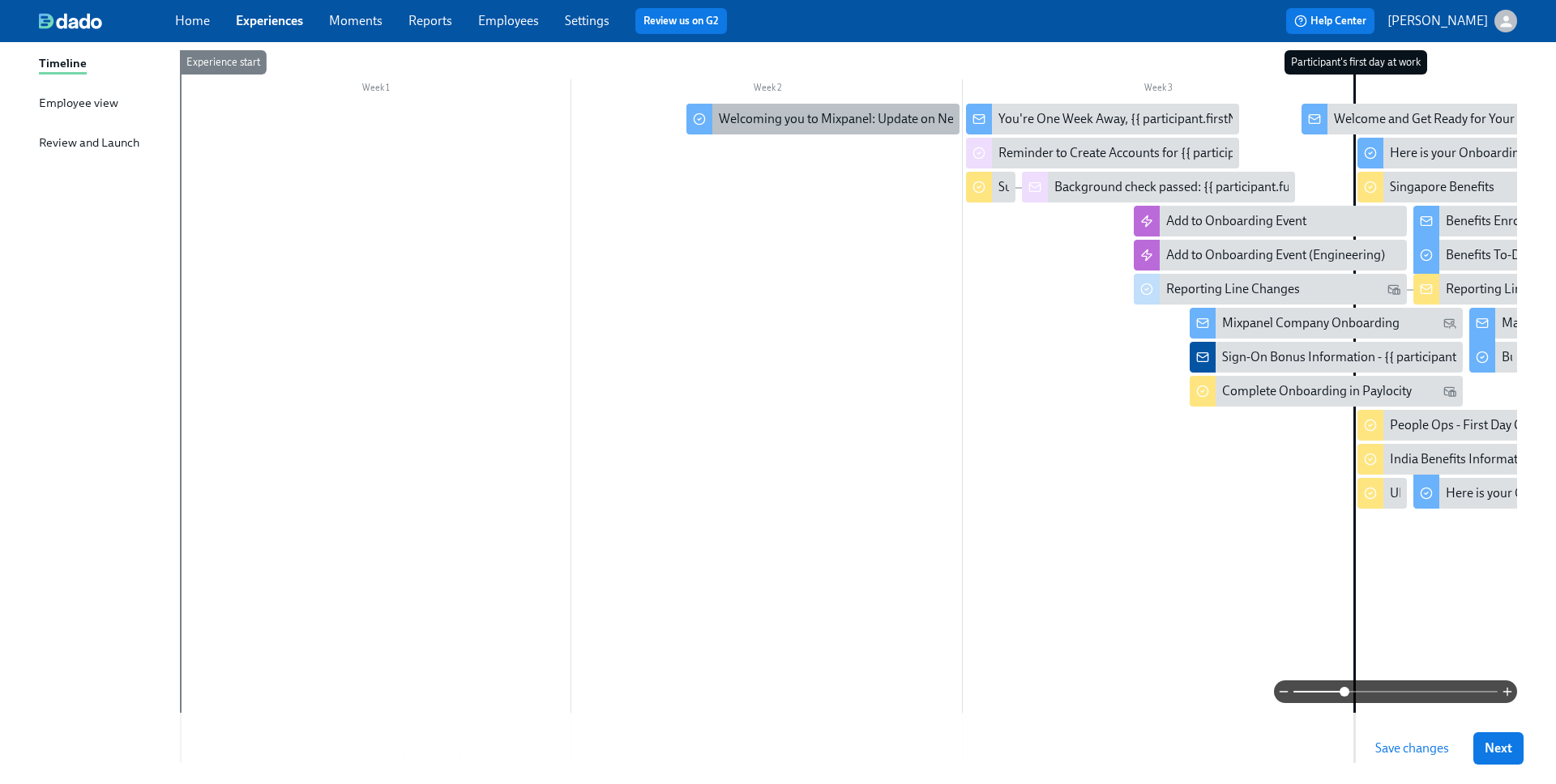
click at [806, 129] on div "Welcoming you to Mixpanel: Update on New Hire Swag" at bounding box center [823, 119] width 273 height 31
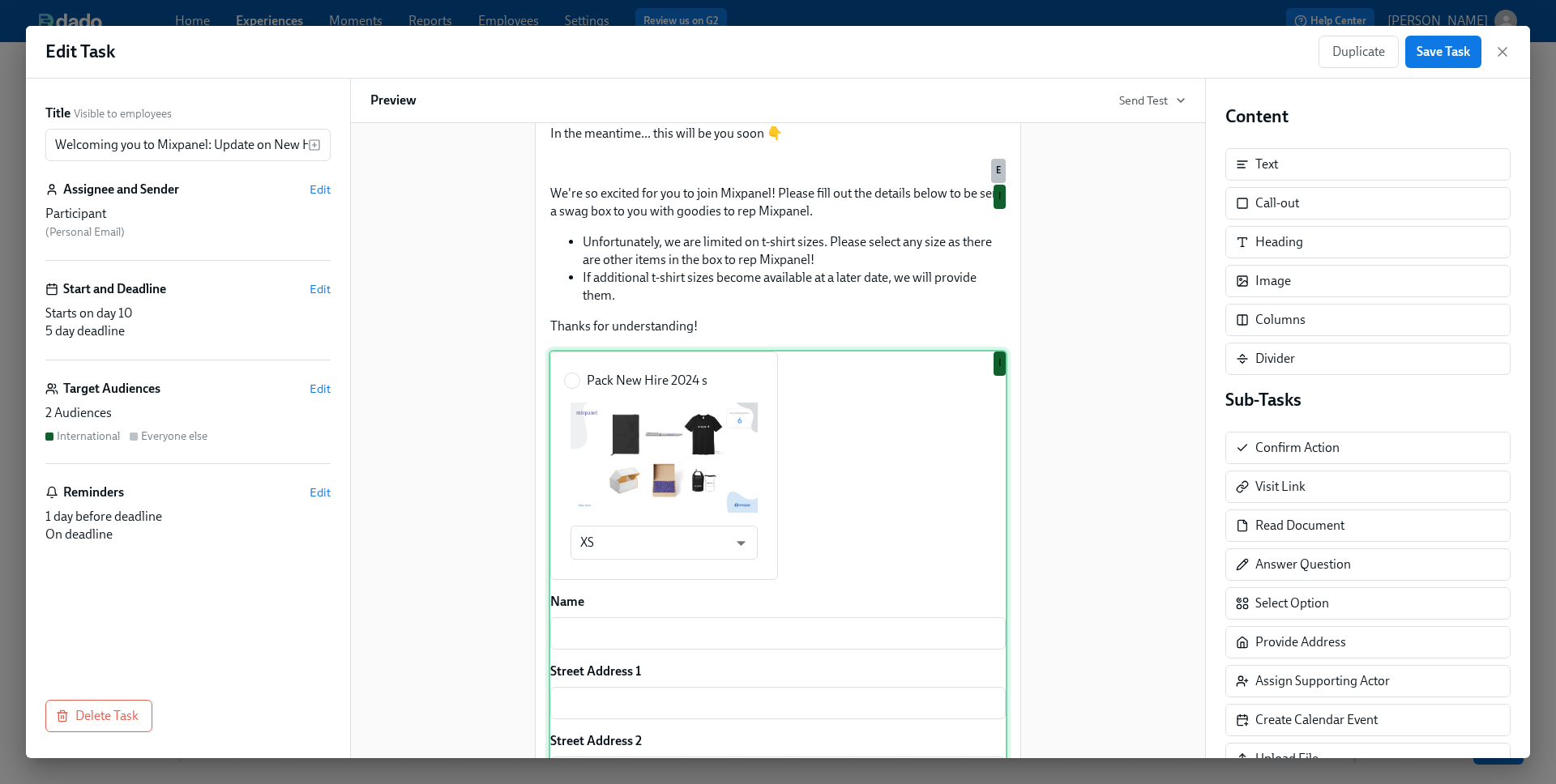
scroll to position [321, 0]
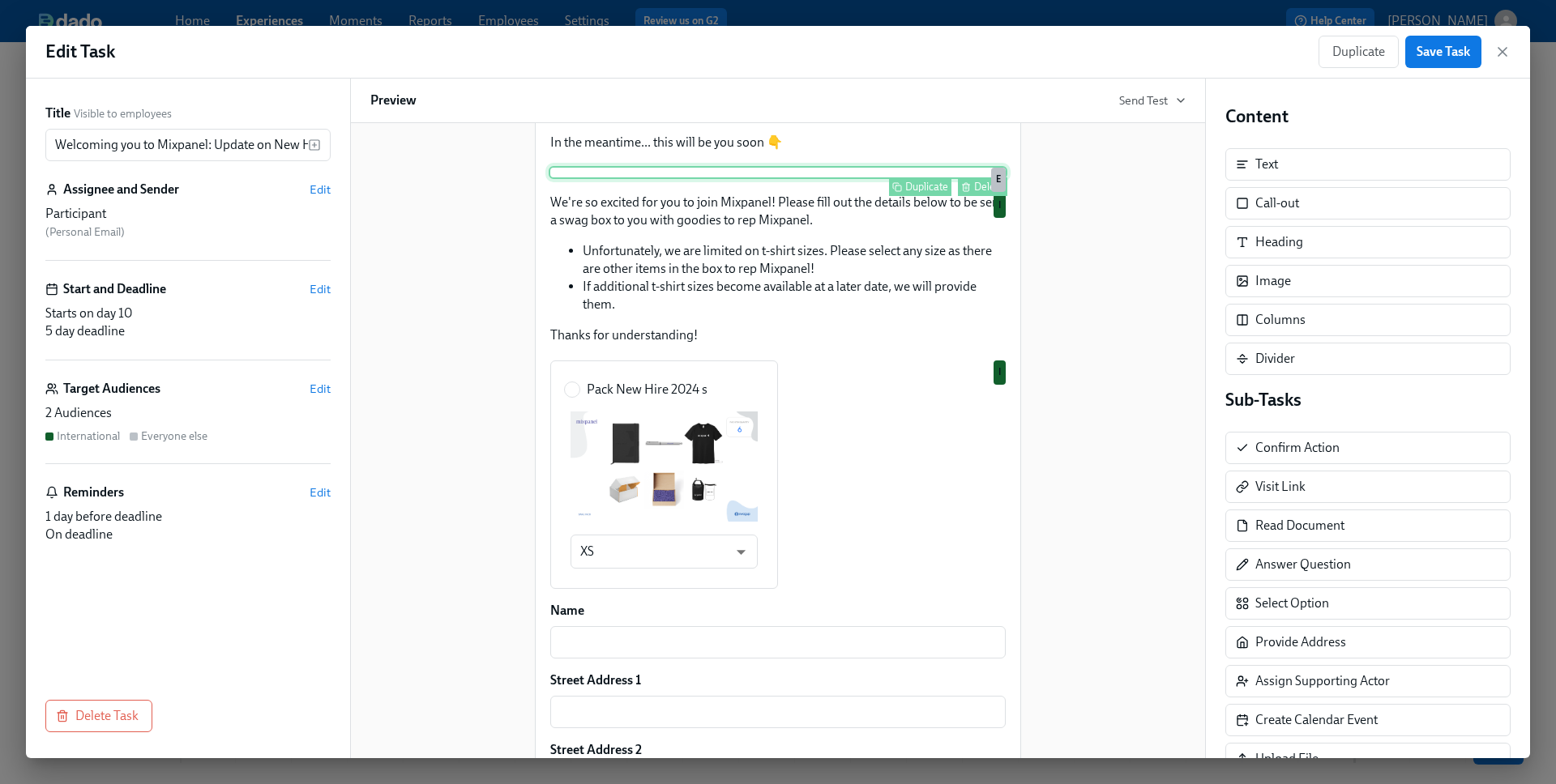
click at [753, 179] on div "Duplicate Delete E" at bounding box center [778, 173] width 459 height 13
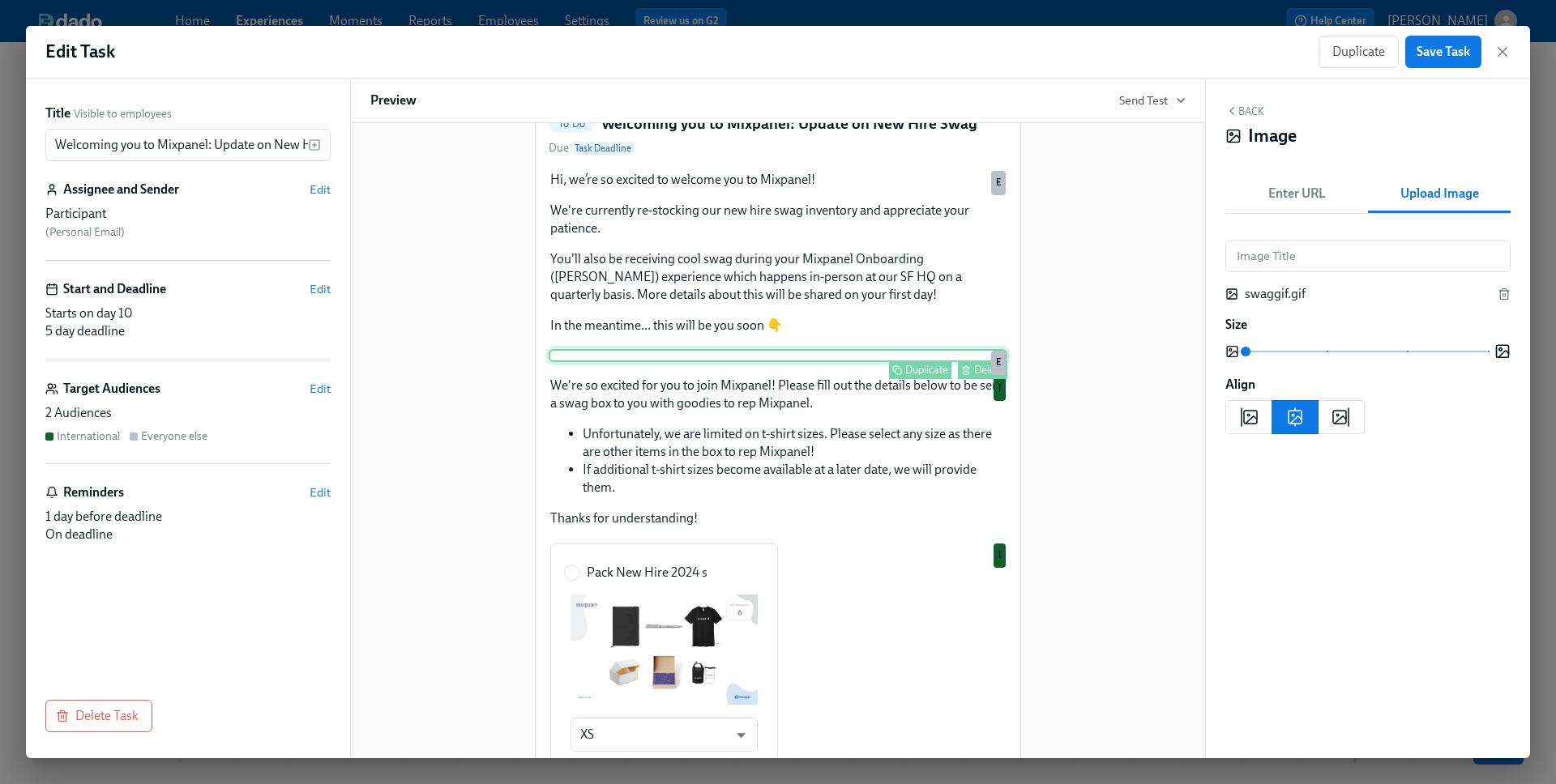
scroll to position [137, 0]
click at [764, 363] on div "Duplicate Delete E" at bounding box center [778, 356] width 459 height 13
click at [738, 363] on div "Duplicate Delete E" at bounding box center [778, 356] width 459 height 13
click at [406, 101] on h6 "Preview" at bounding box center [393, 101] width 46 height 18
click at [377, 102] on h6 "Preview" at bounding box center [393, 101] width 46 height 18
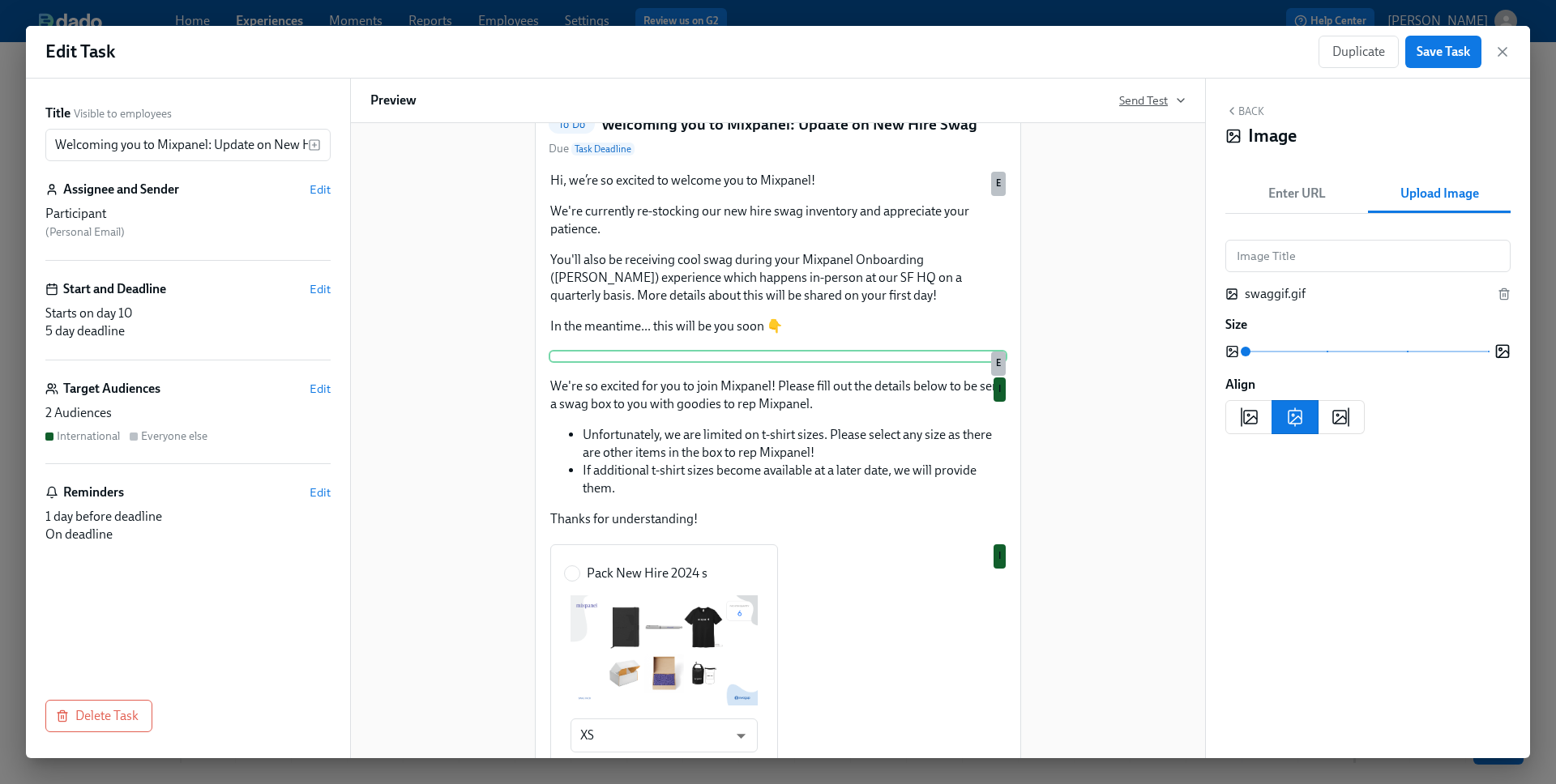
click at [1145, 105] on span "Send Test" at bounding box center [1152, 101] width 67 height 16
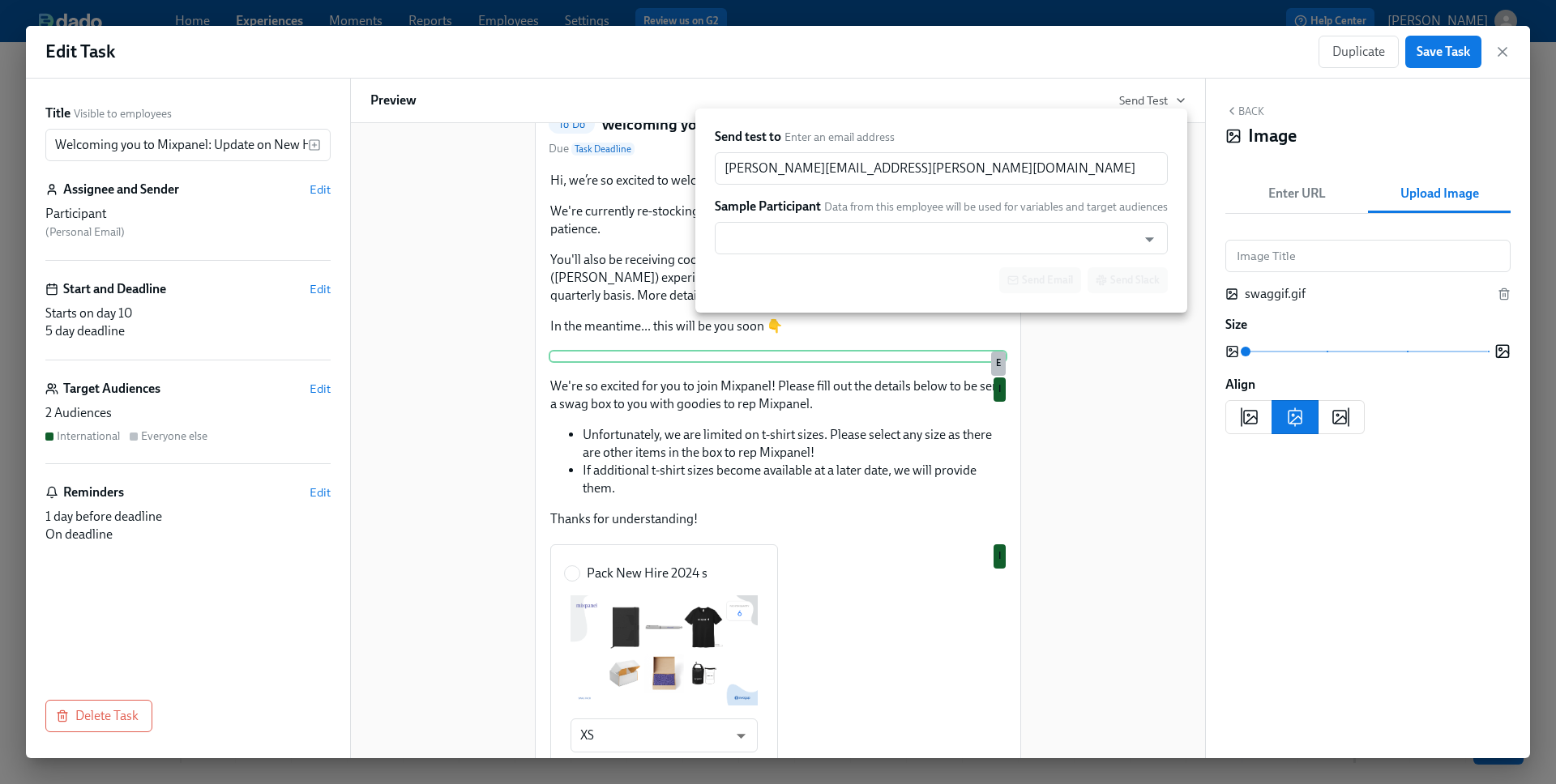
click at [1027, 94] on div at bounding box center [778, 392] width 1556 height 784
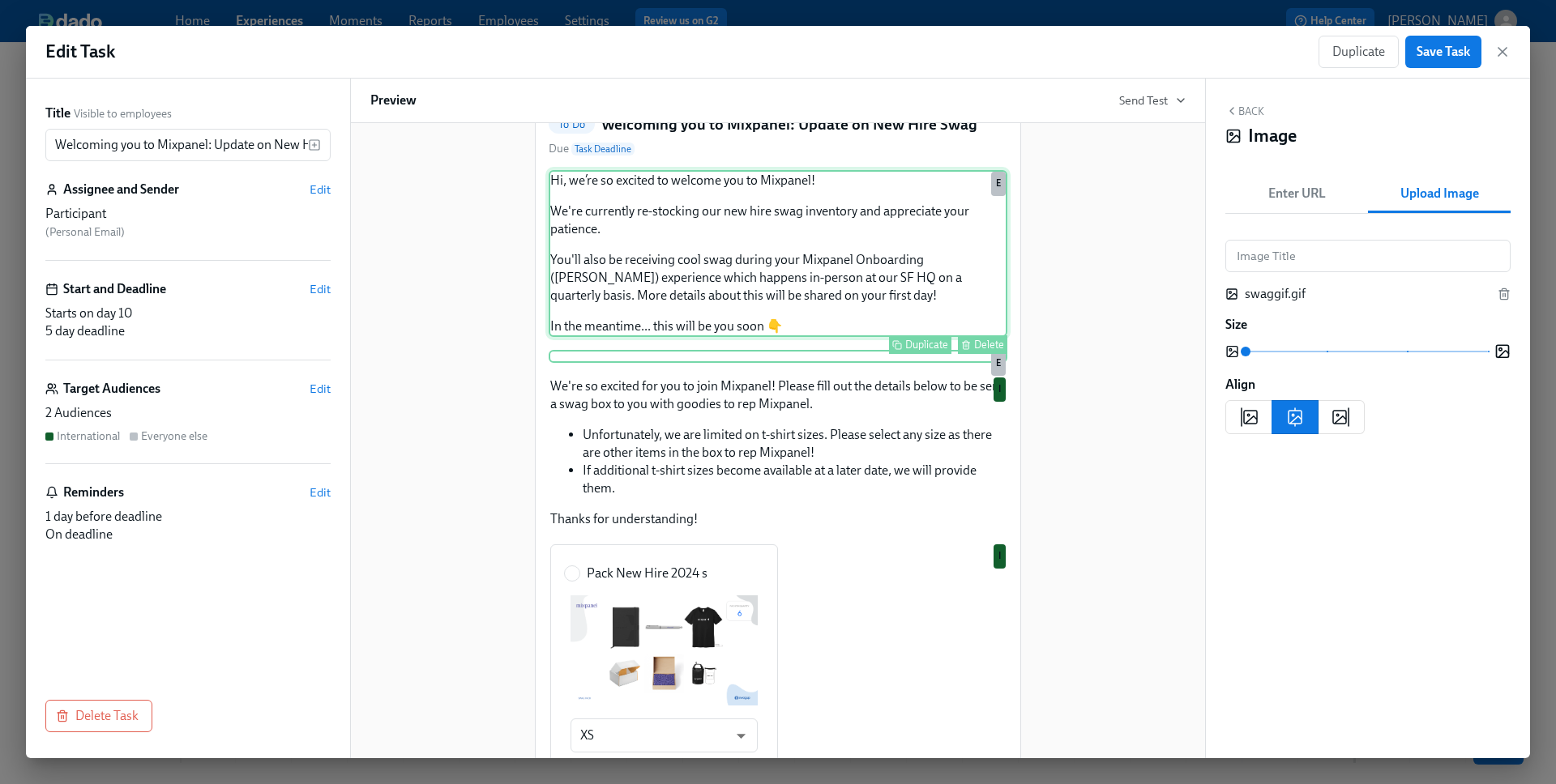
click at [824, 322] on div "Hi, we’re so excited to welcome you to Mixpanel! We're currently re-stocking ou…" at bounding box center [778, 254] width 459 height 167
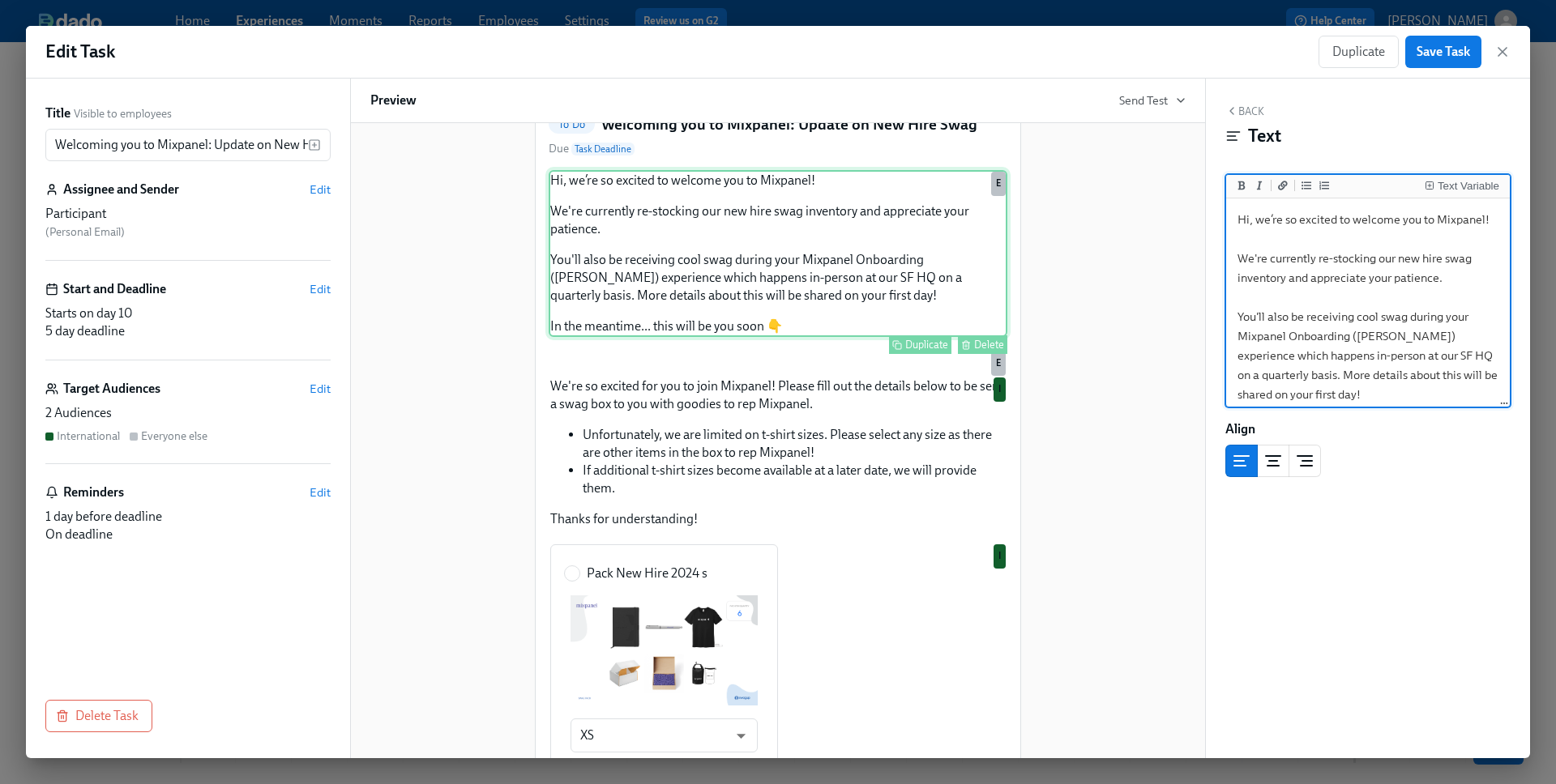
click at [824, 322] on div "Hi, we’re so excited to welcome you to Mixpanel! We're currently re-stocking ou…" at bounding box center [778, 254] width 459 height 167
drag, startPoint x: 1337, startPoint y: 396, endPoint x: 1220, endPoint y: 188, distance: 238.6
click at [1220, 188] on div "Back Text Text Variable Hi, we’re so excited to welcome you to Mixpanel! We're …" at bounding box center [1368, 418] width 324 height 680
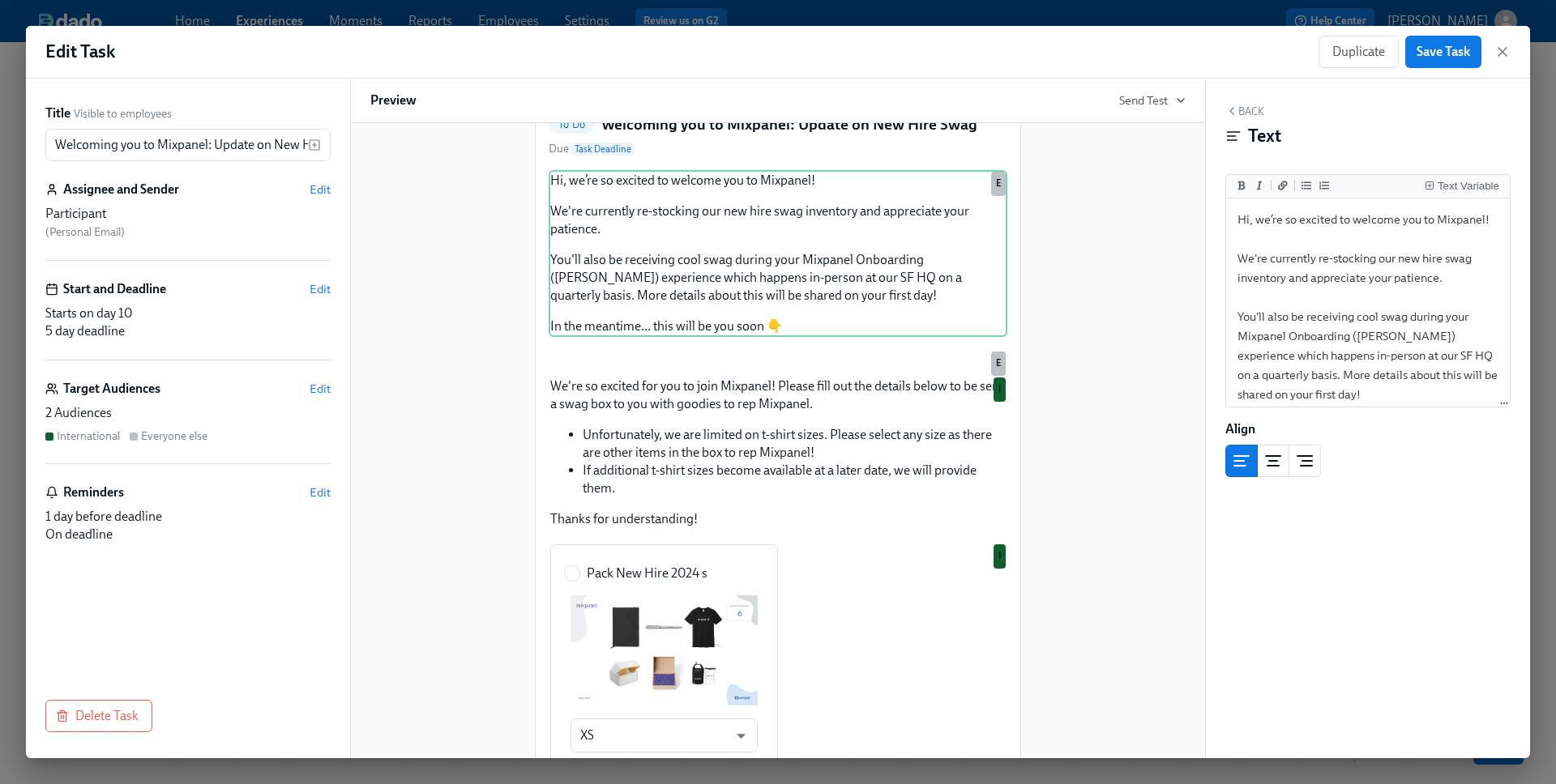
click at [1176, 270] on div "Hi Participant : First Name ! You have a new task in Mixpanel Onboarding . To D…" at bounding box center [778, 671] width 815 height 1356
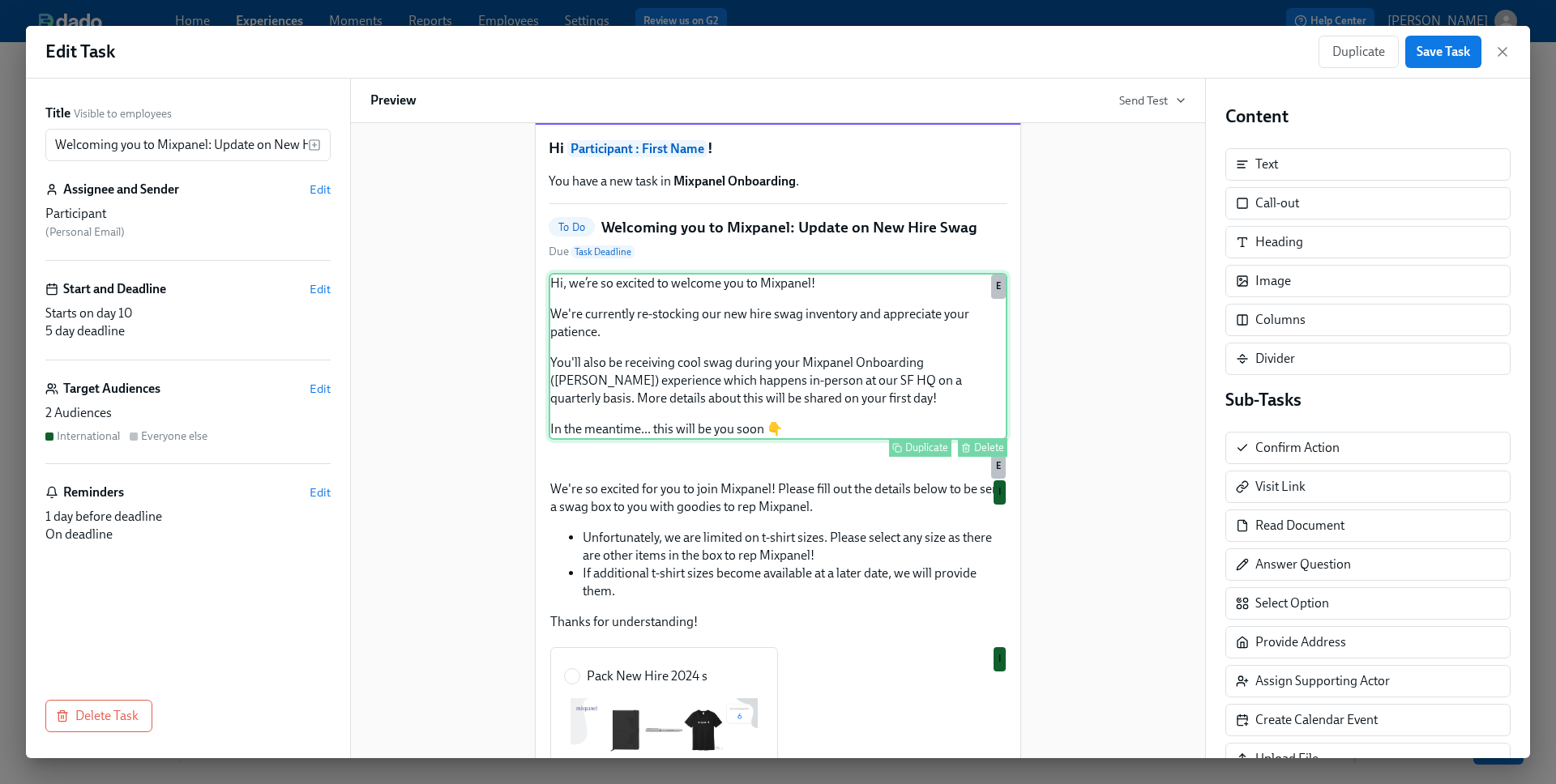
scroll to position [25, 0]
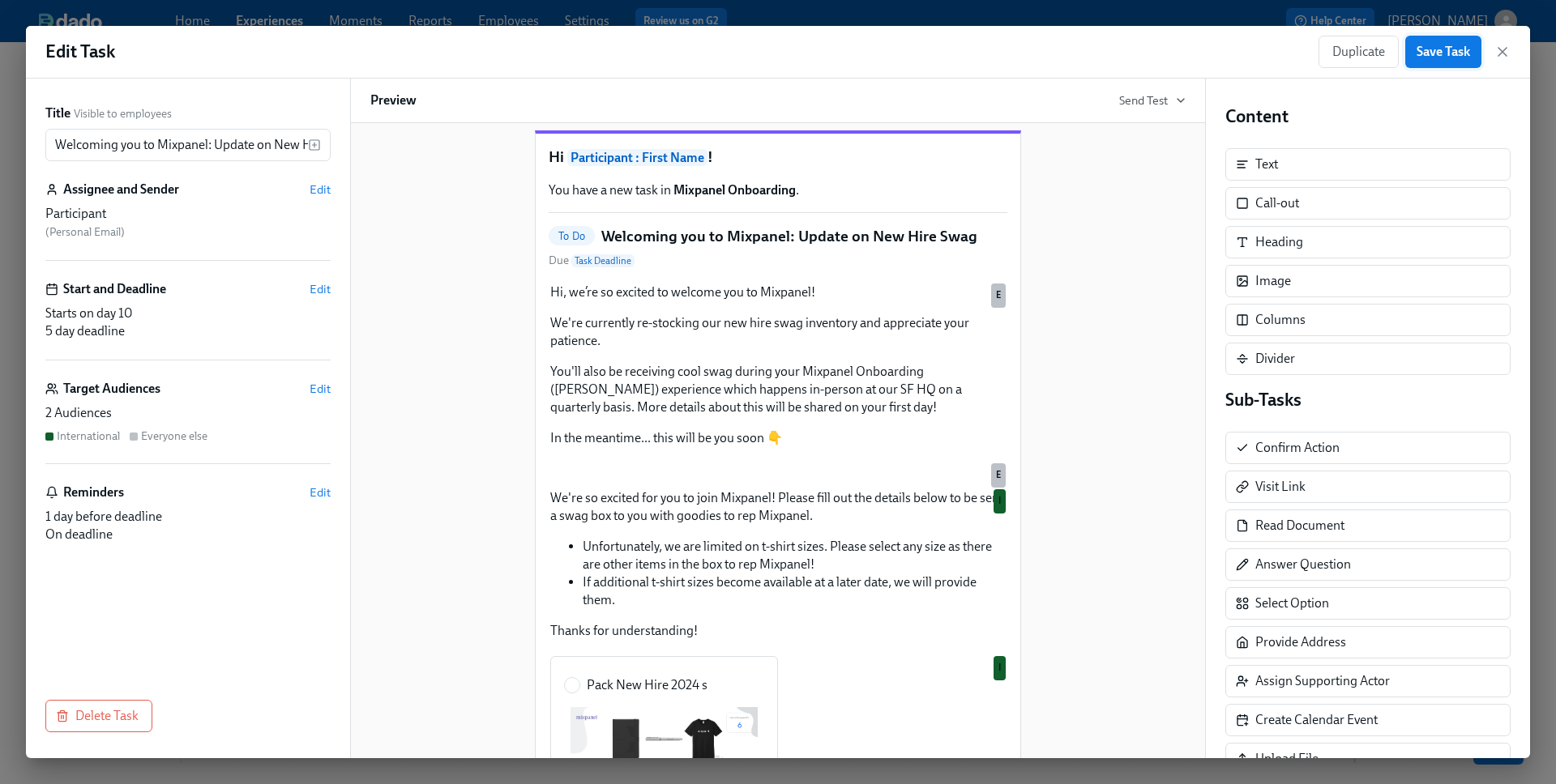
click at [1353, 52] on span "Save Task" at bounding box center [1443, 52] width 53 height 16
click at [1353, 49] on icon "button" at bounding box center [1502, 51] width 8 height 8
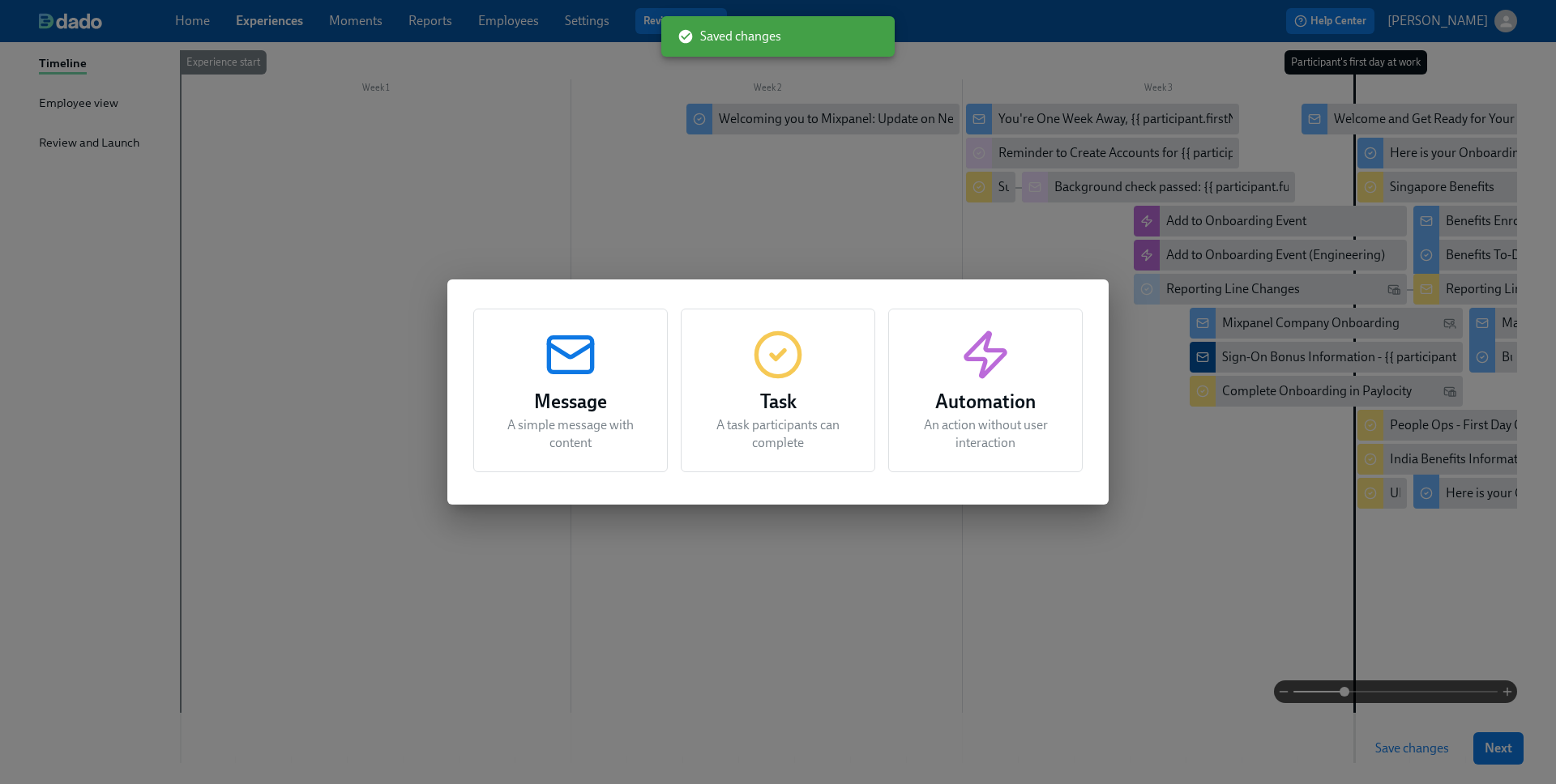
click at [552, 397] on h3 "Message" at bounding box center [570, 402] width 154 height 29
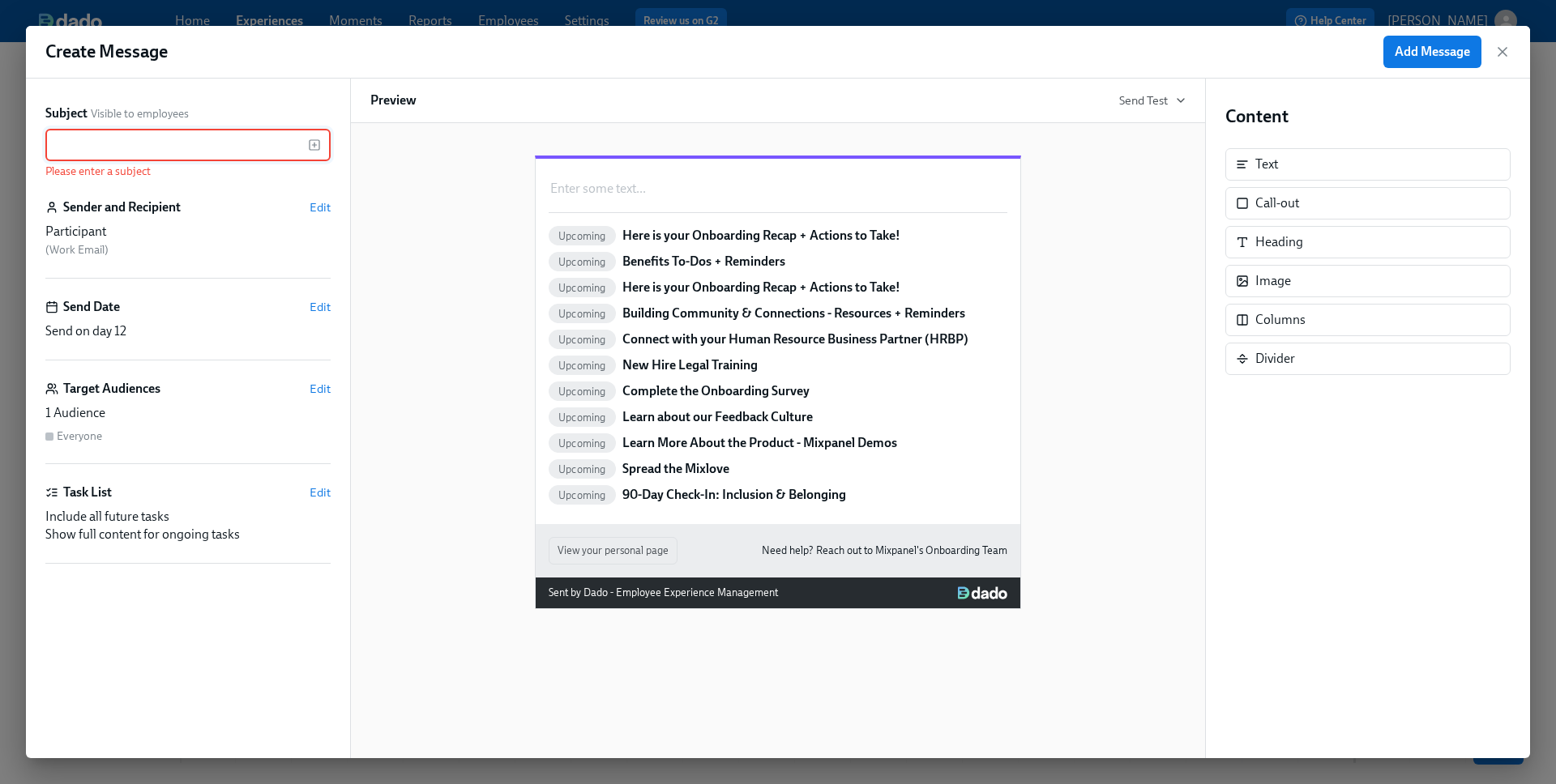
click at [338, 483] on div "Subject Visible to employees ​ Please enter a subject Sender and Recipient Edit…" at bounding box center [188, 418] width 324 height 680
click at [321, 494] on span "Edit" at bounding box center [319, 493] width 21 height 16
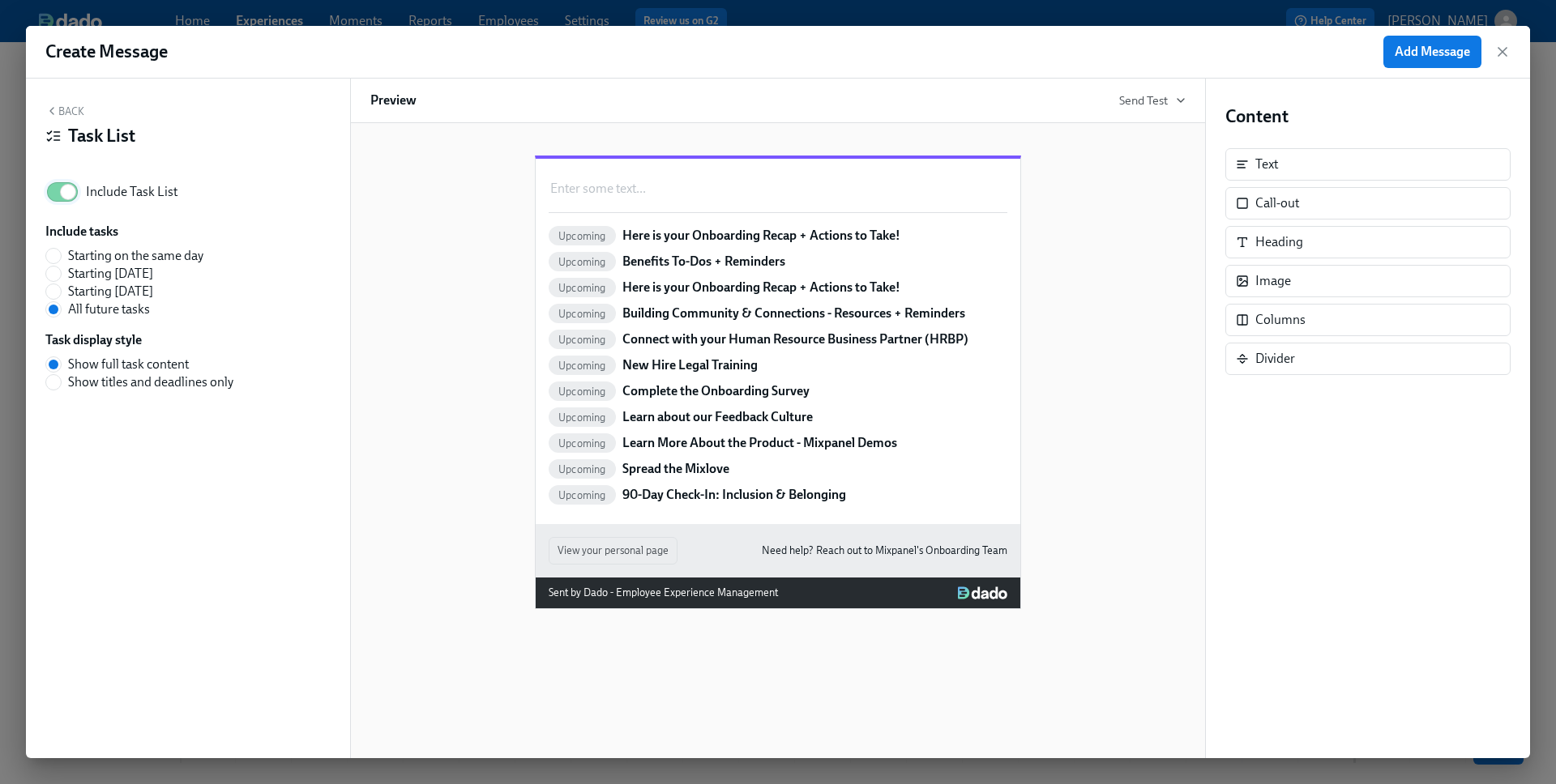
click at [61, 188] on input "Include Task List" at bounding box center [67, 192] width 107 height 36
checkbox input "false"
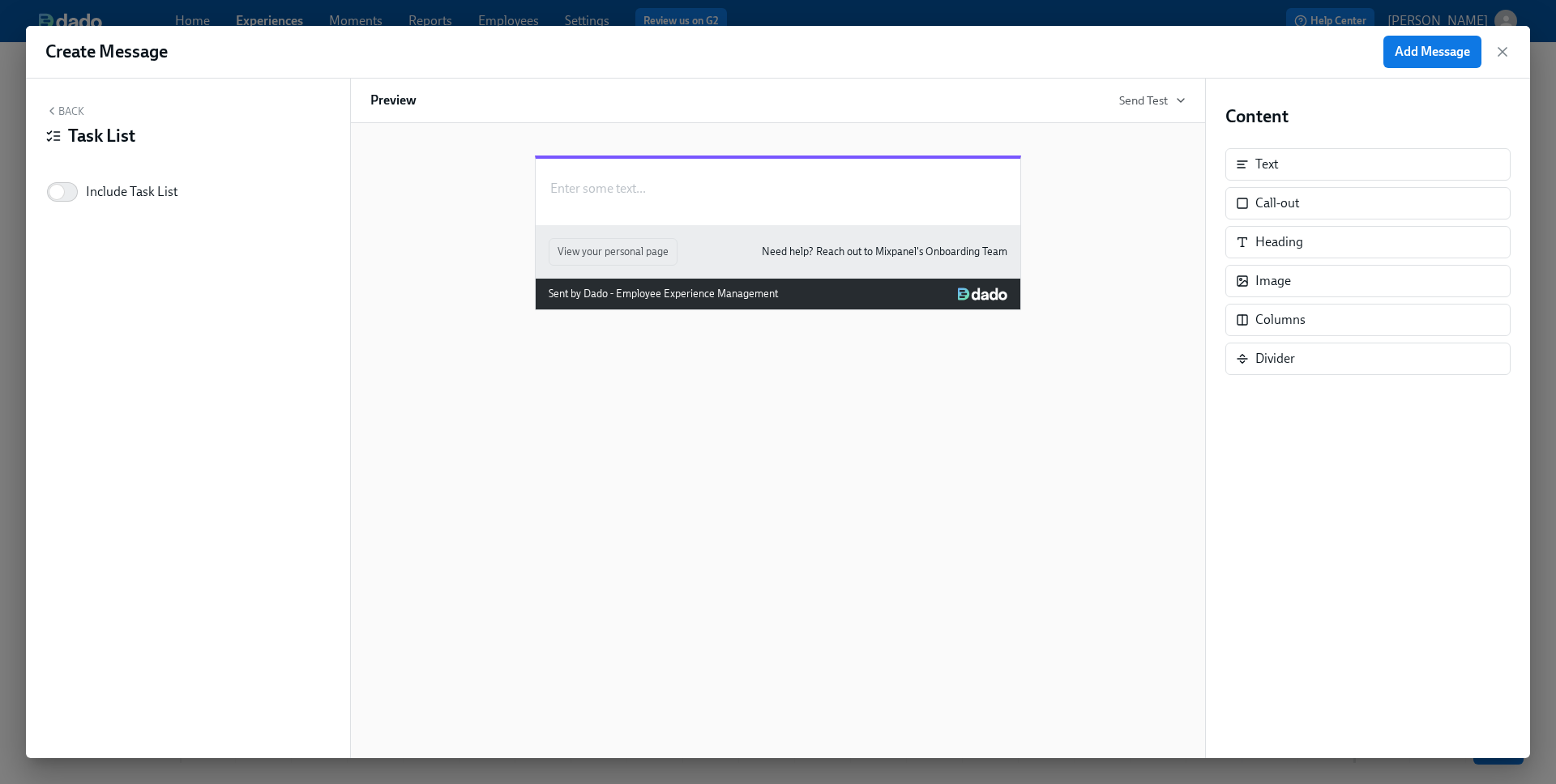
click at [68, 104] on button "Back" at bounding box center [64, 111] width 39 height 13
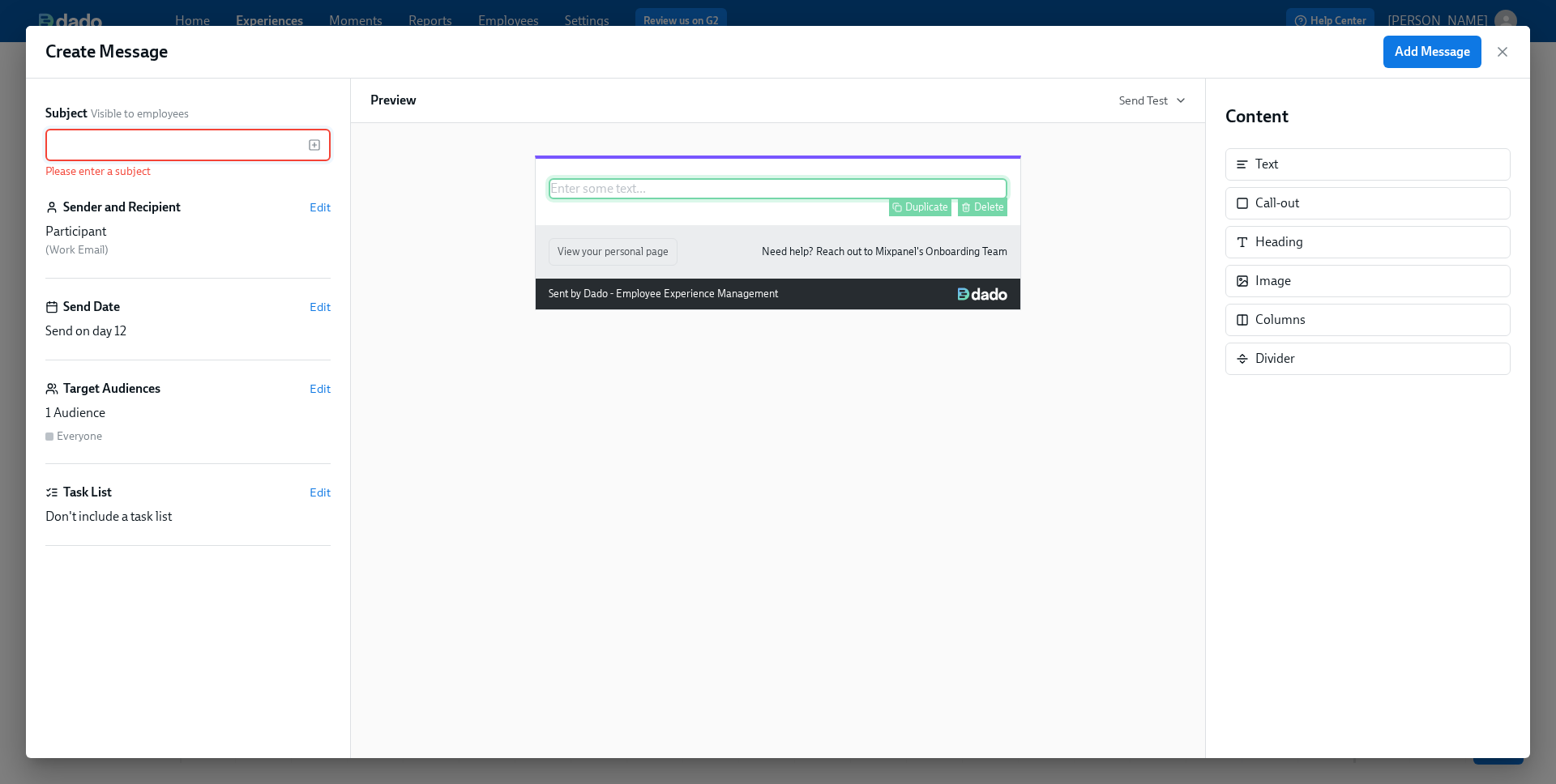
click at [602, 200] on div "Enter some text ... Duplicate Delete" at bounding box center [778, 188] width 459 height 21
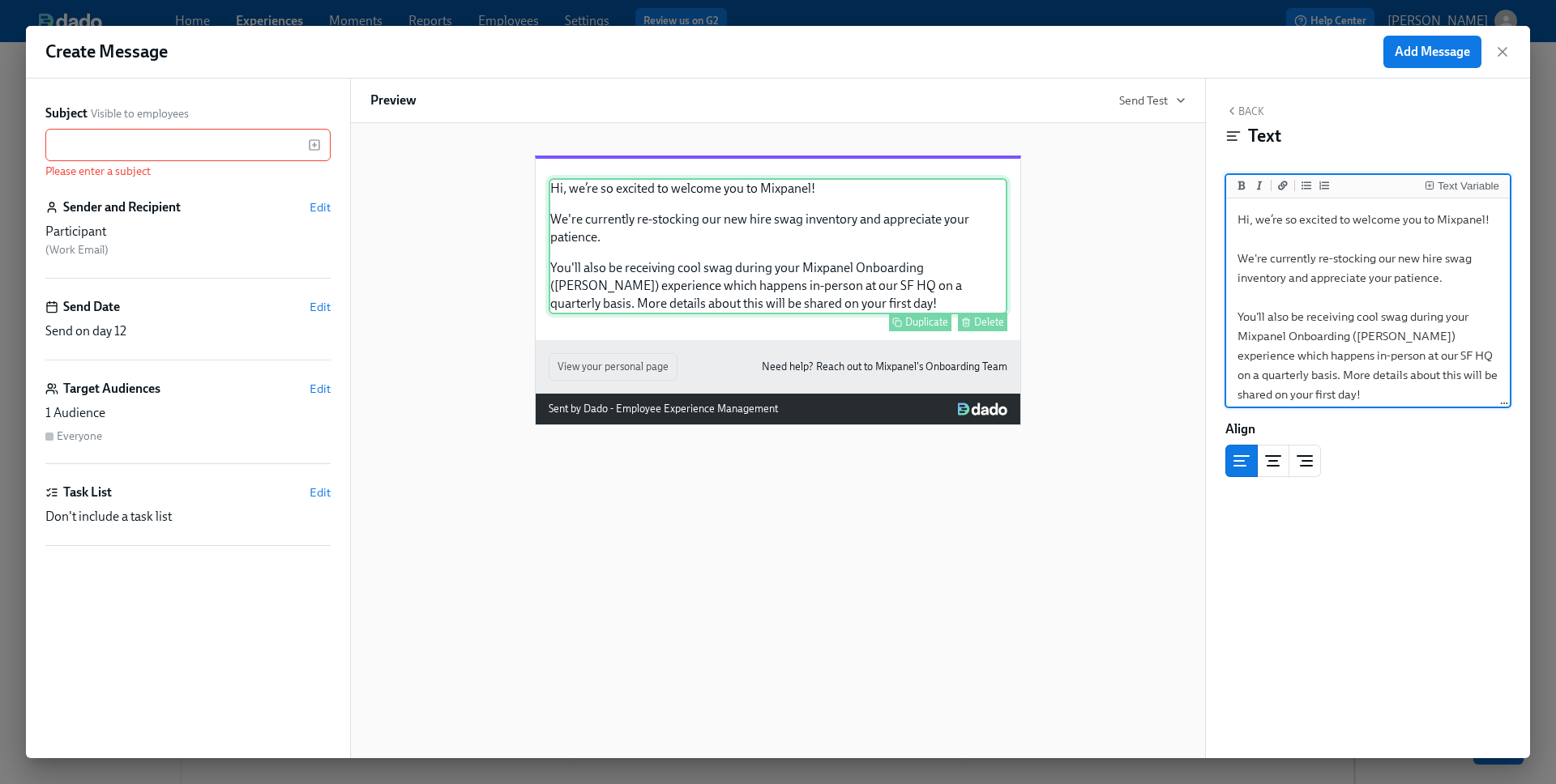
scroll to position [173, 0]
type textarea "Hi, we’re so excited to welcome you to Mixpanel! We're currently re-stocking ou…"
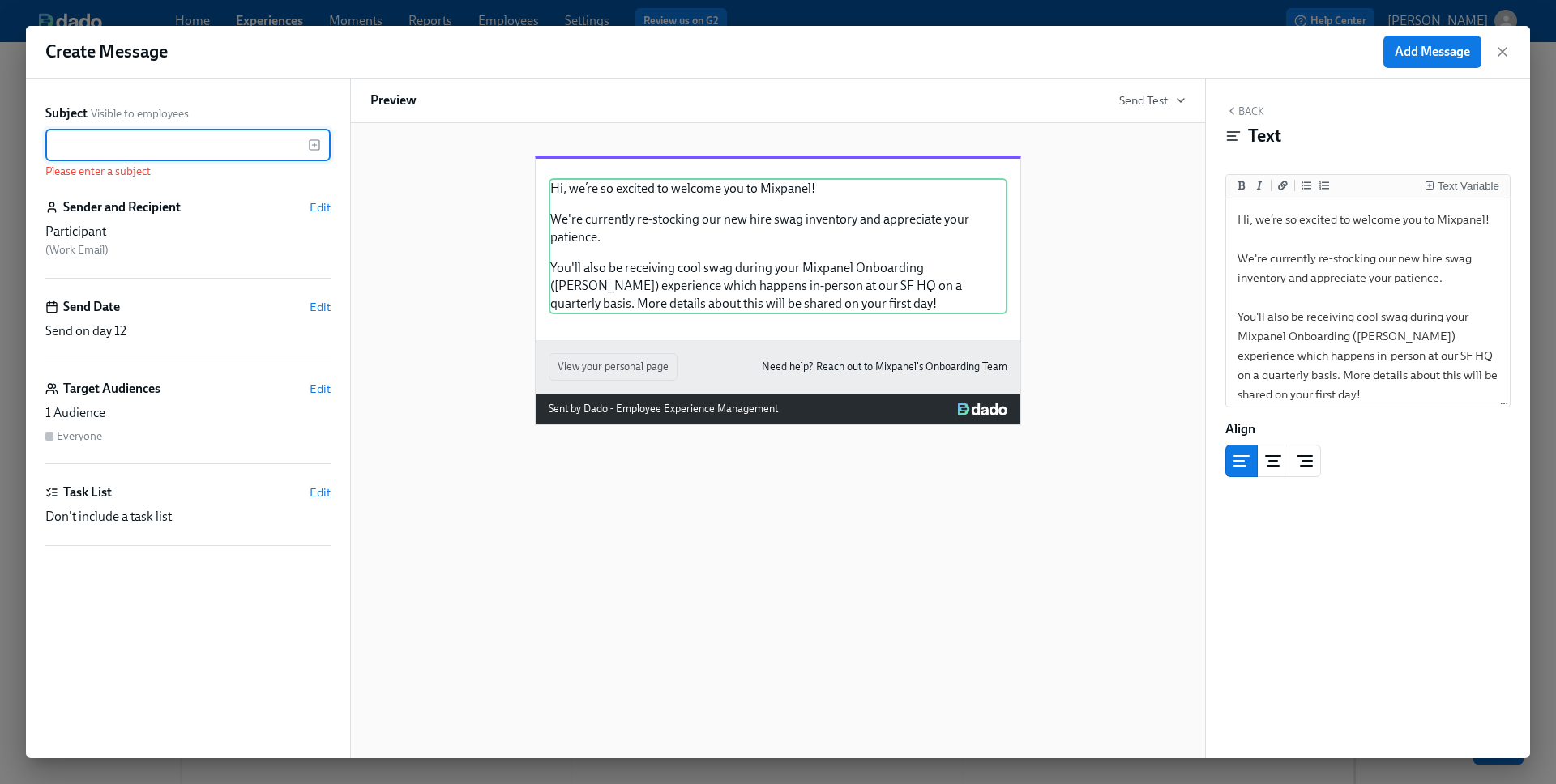
click at [205, 144] on input "text" at bounding box center [176, 145] width 263 height 32
click at [1353, 59] on button "Add Message" at bounding box center [1432, 52] width 98 height 32
click at [178, 147] on input "text" at bounding box center [176, 145] width 263 height 32
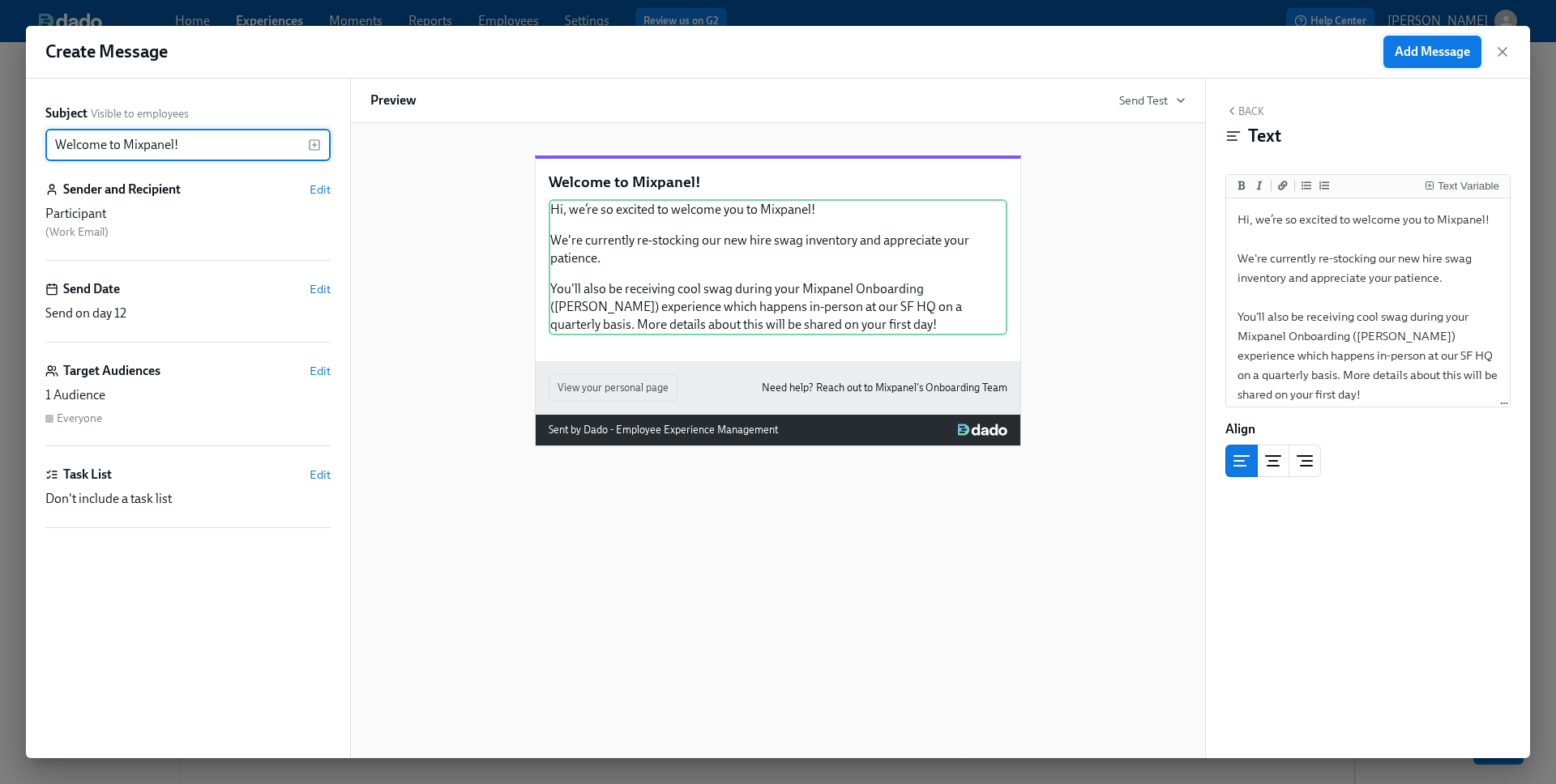
type input "Welcome to Mixpanel!"
click at [1353, 61] on button "Add Message" at bounding box center [1432, 52] width 98 height 32
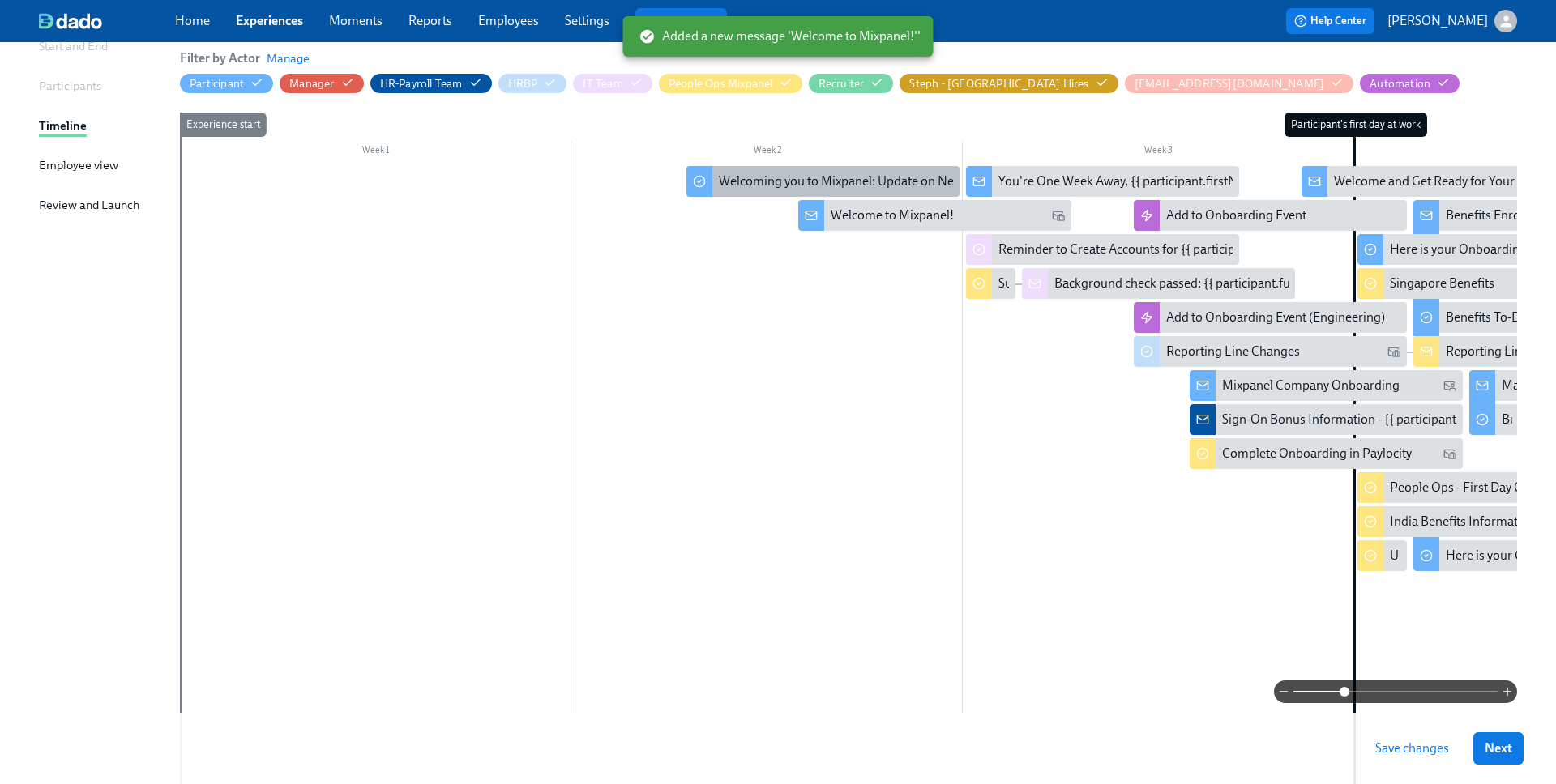
click at [763, 191] on div "Welcoming you to Mixpanel: Update on New Hire Swag" at bounding box center [823, 182] width 273 height 31
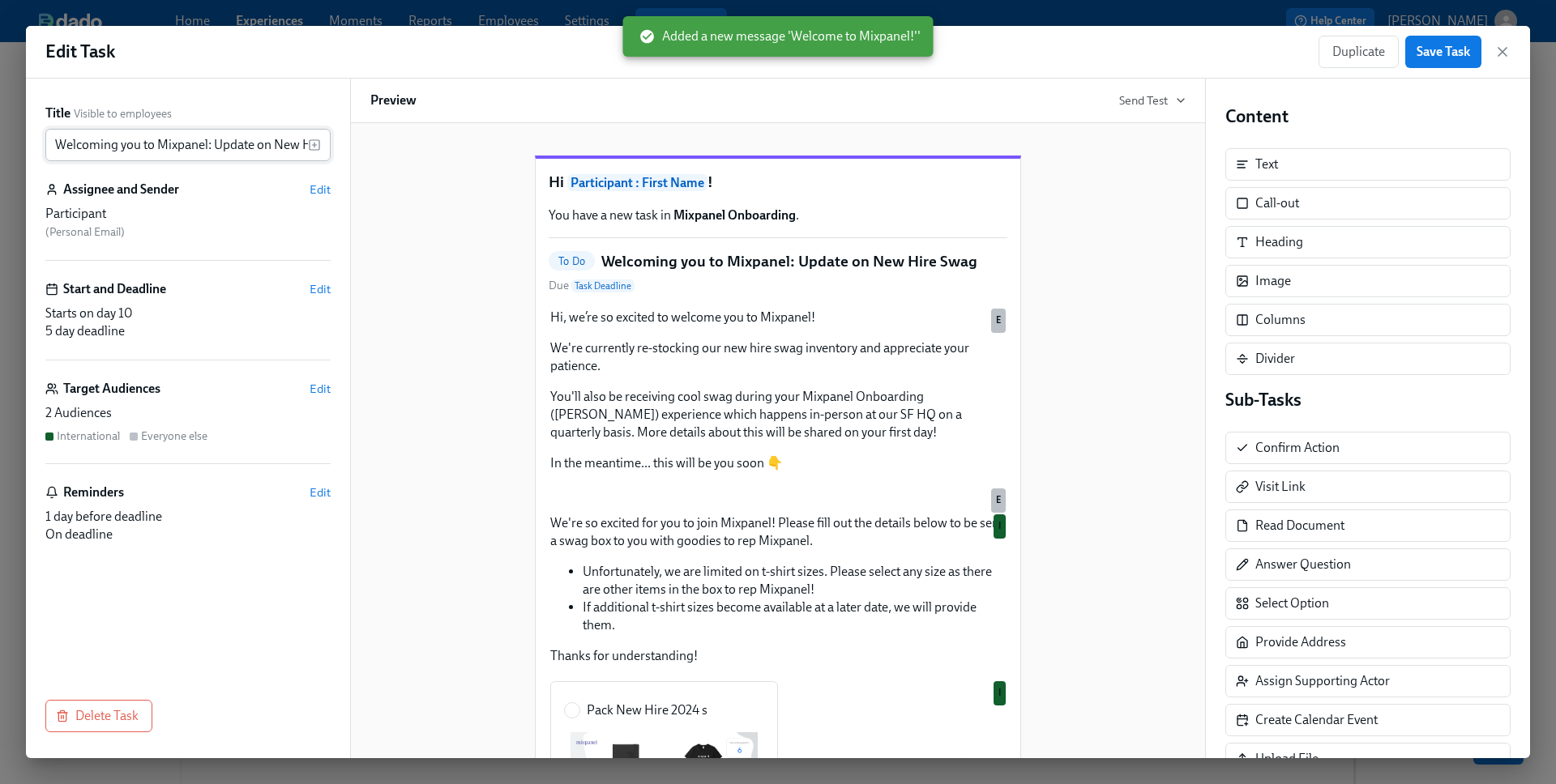
click at [219, 150] on input "Welcoming you to Mixpanel: Update on New Hire Swag" at bounding box center [176, 145] width 263 height 32
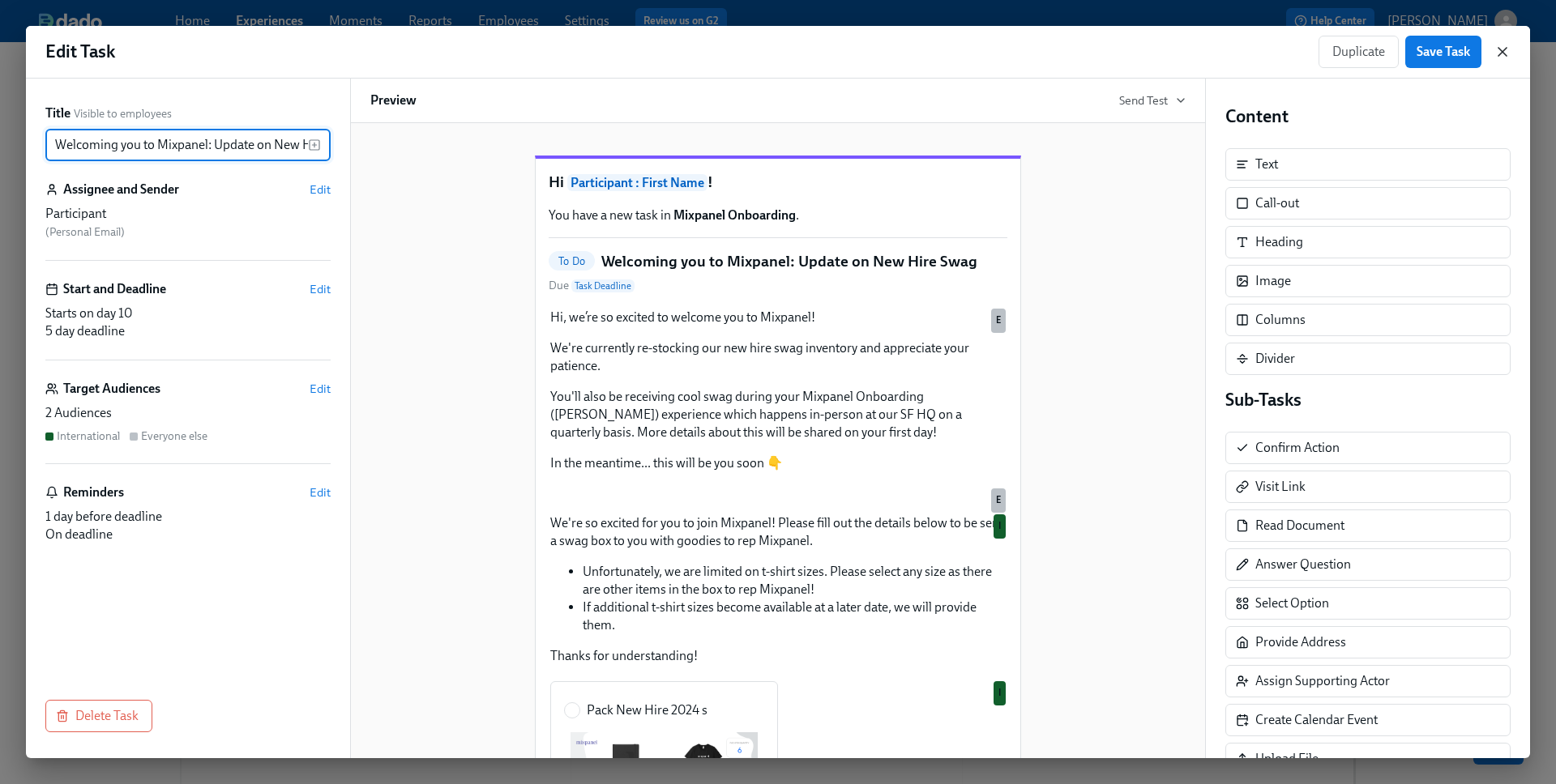
click at [1353, 50] on icon "button" at bounding box center [1502, 51] width 8 height 8
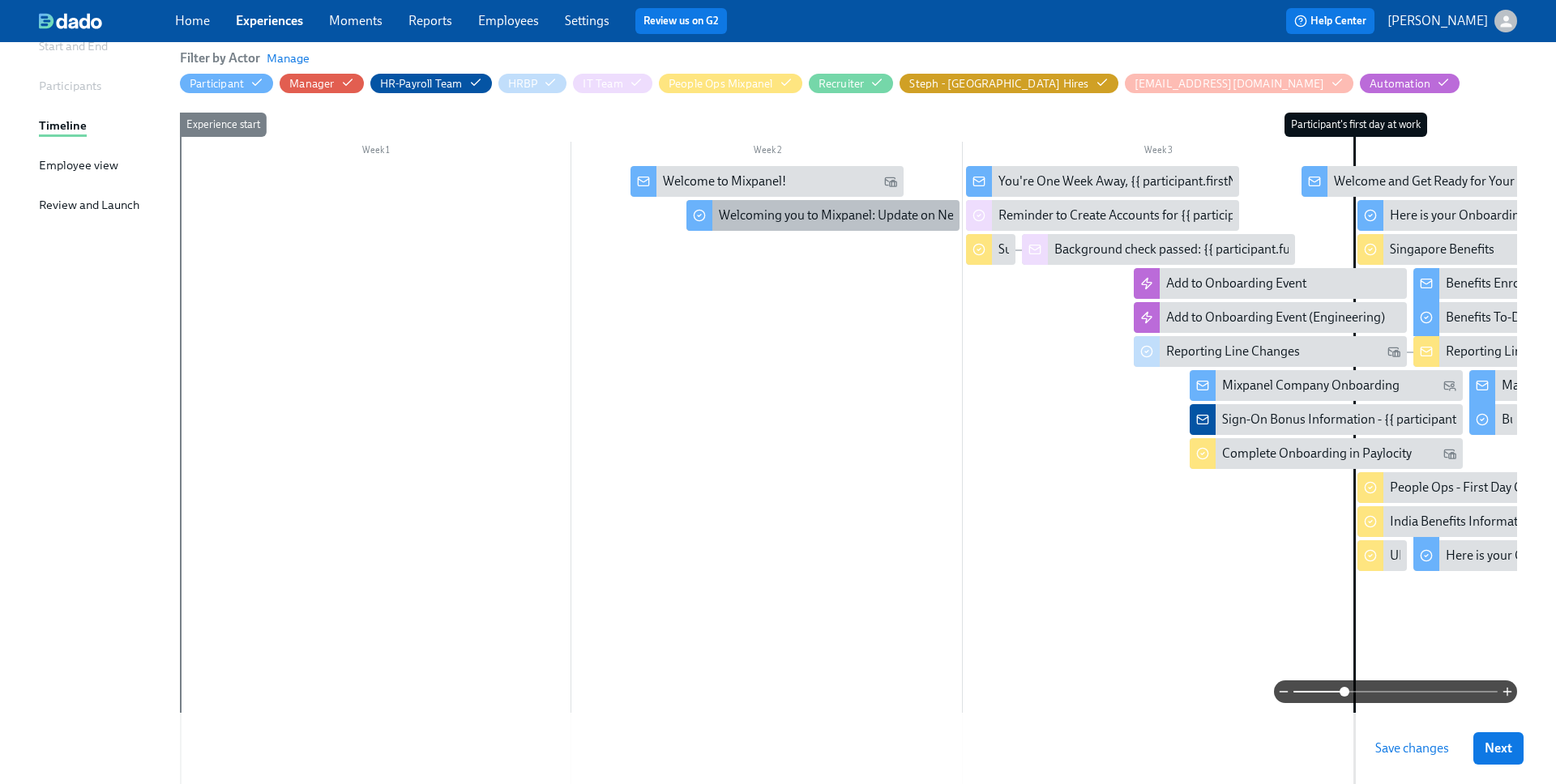
drag, startPoint x: 900, startPoint y: 226, endPoint x: 732, endPoint y: 226, distance: 168.0
click at [756, 220] on div "Welcoming you to Mixpanel: Update on New Hire Swag" at bounding box center [815, 216] width 304 height 18
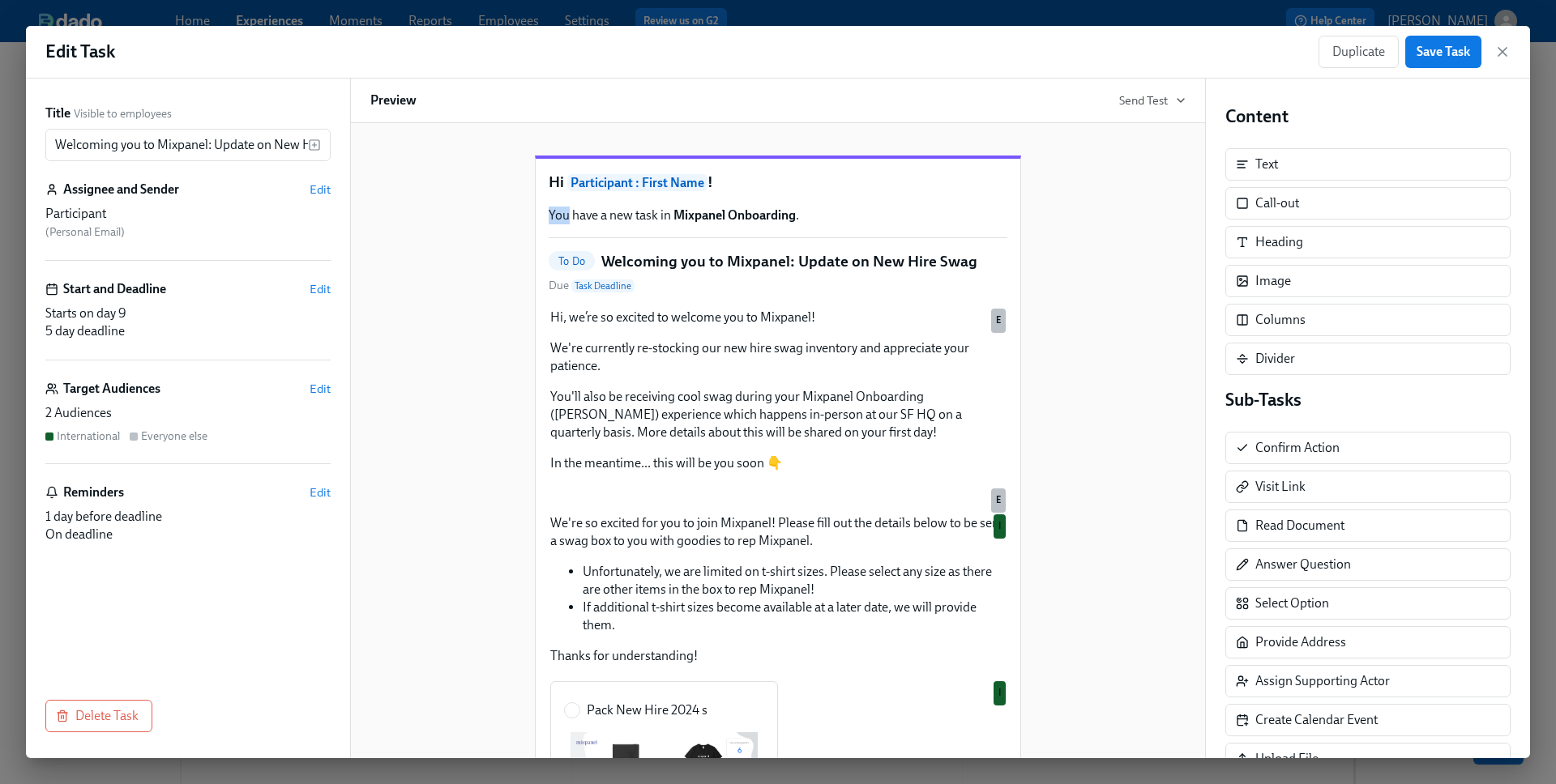
click at [756, 220] on div "Hi Participant : First Name ! You have a new task in Mixpanel Onboarding . To D…" at bounding box center [778, 780] width 485 height 1242
click at [241, 141] on input "Welcoming you to Mixpanel: Update on New Hire Swag" at bounding box center [176, 145] width 263 height 32
click at [1353, 53] on icon "button" at bounding box center [1502, 51] width 8 height 8
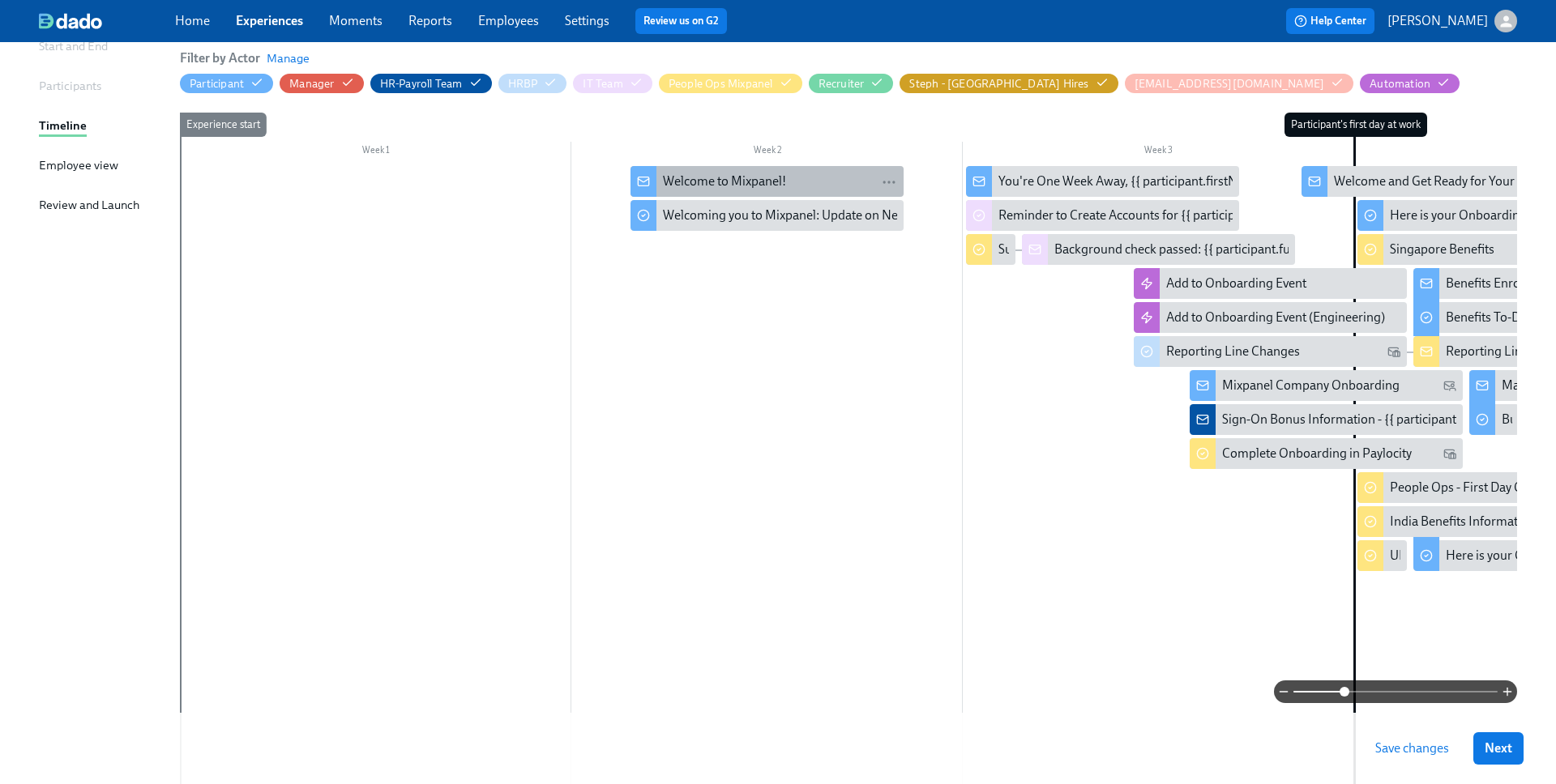
click at [781, 176] on div "Welcome to Mixpanel!" at bounding box center [724, 182] width 123 height 18
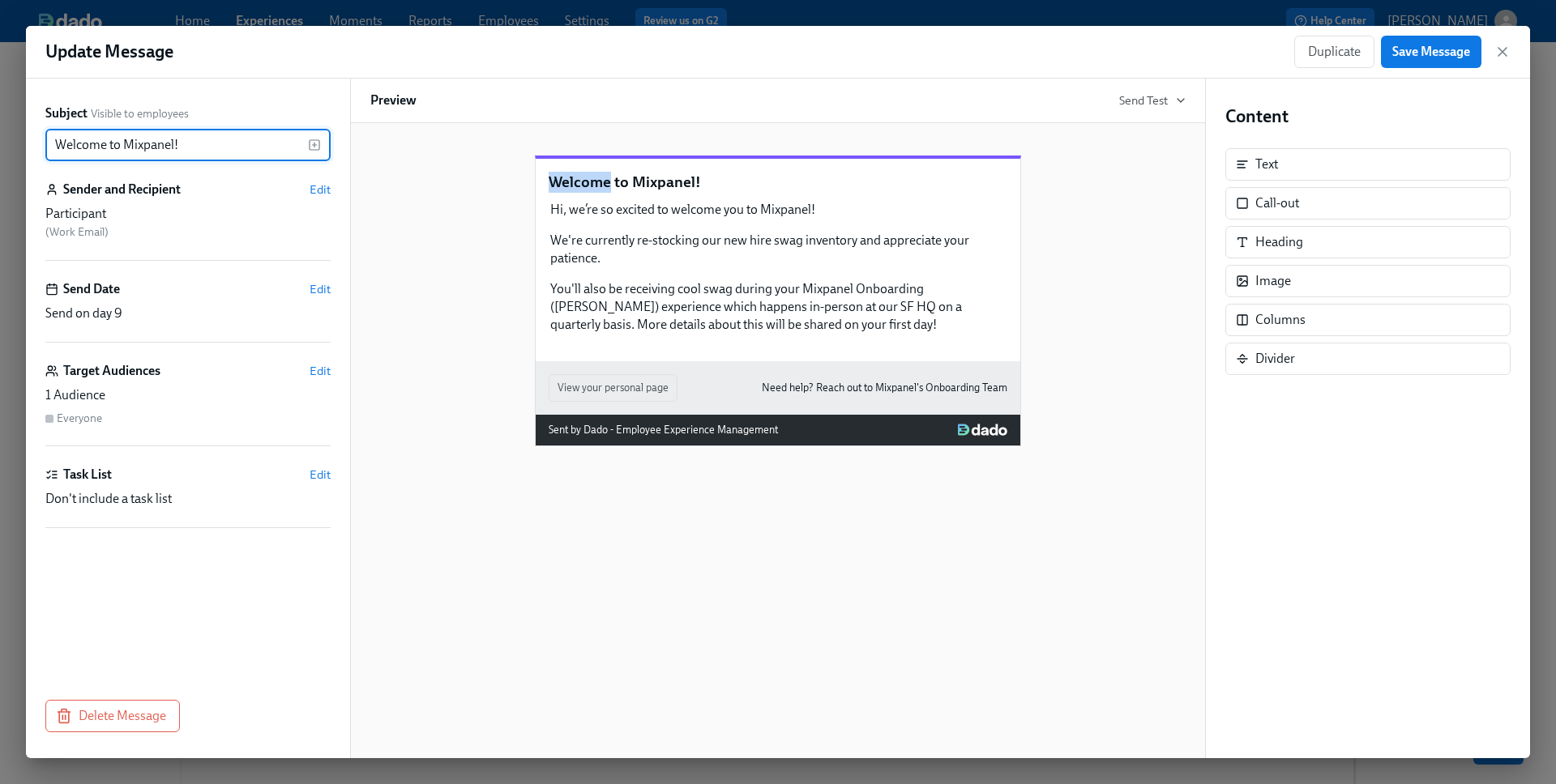
click at [781, 176] on div "Welcome to Mixpanel! Hi, we’re so excited to welcome you to Mixpanel! We're cur…" at bounding box center [778, 300] width 487 height 290
click at [229, 137] on input "Welcome to Mixpanel!" at bounding box center [176, 145] width 263 height 32
paste input "ing you to Mixpanel: Update on New Hire Swag"
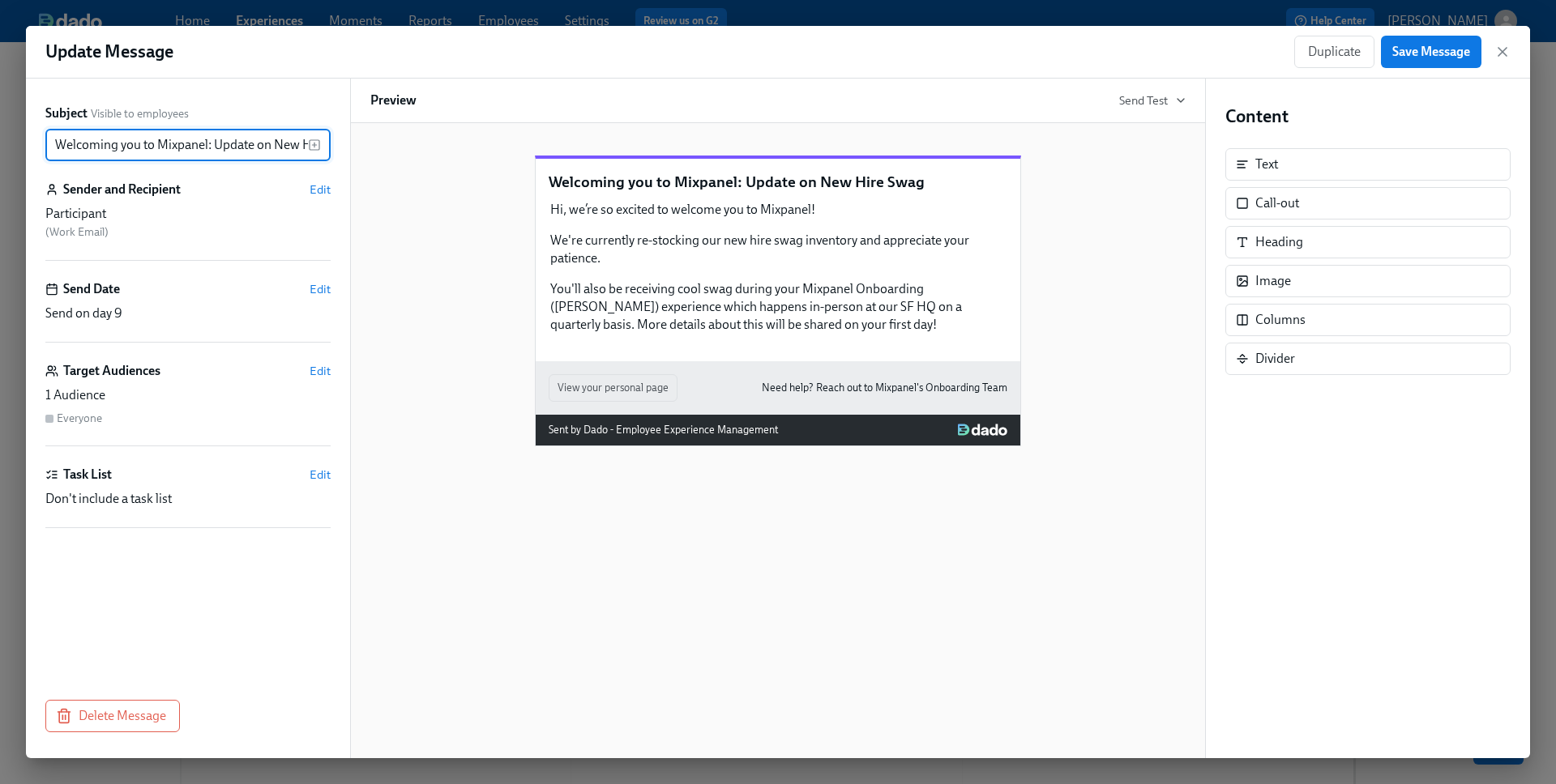
scroll to position [0, 49]
type input "Welcoming you to Mixpanel: Update on New Hire Swag"
click at [1353, 53] on span "Save Message" at bounding box center [1431, 52] width 77 height 16
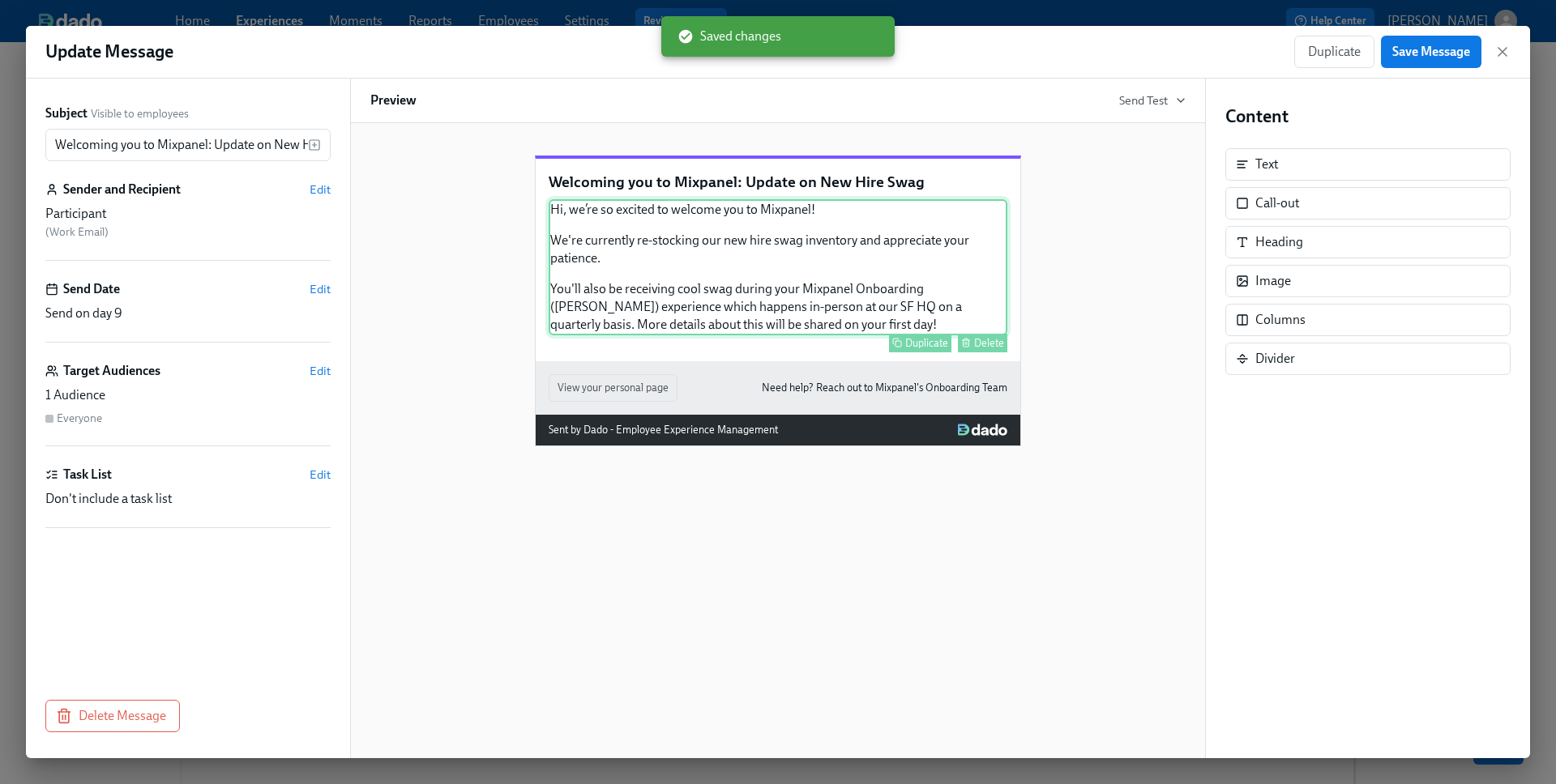
click at [888, 282] on div "Hi, we’re so excited to welcome you to Mixpanel! We're currently re-stocking ou…" at bounding box center [778, 267] width 459 height 136
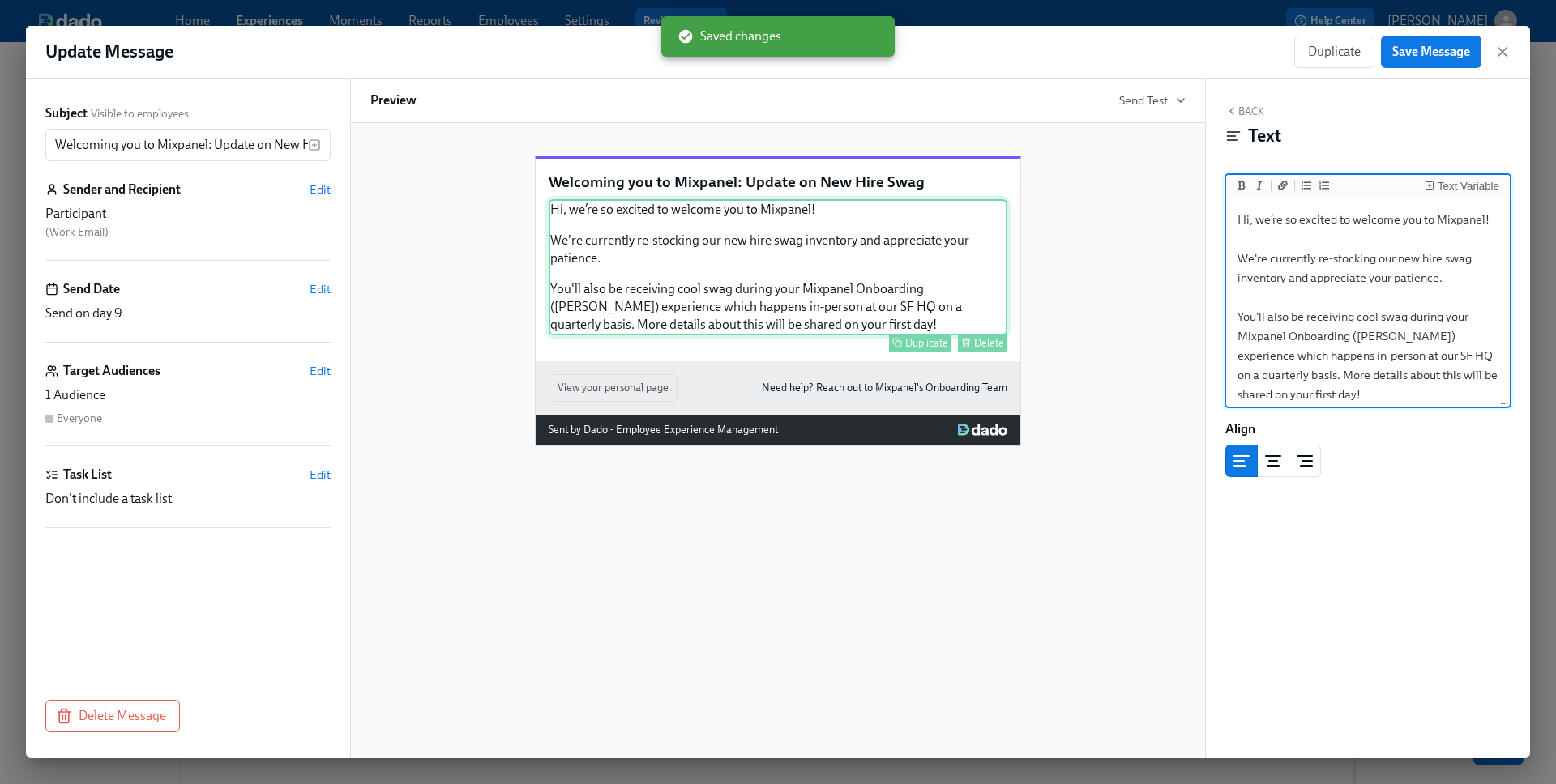
click at [888, 282] on div "Hi, we’re so excited to welcome you to Mixpanel! We're currently re-stocking ou…" at bounding box center [778, 267] width 459 height 136
click at [1334, 397] on textarea "Hi, we’re so excited to welcome you to Mixpanel! We're currently re-stocking ou…" at bounding box center [1368, 307] width 277 height 210
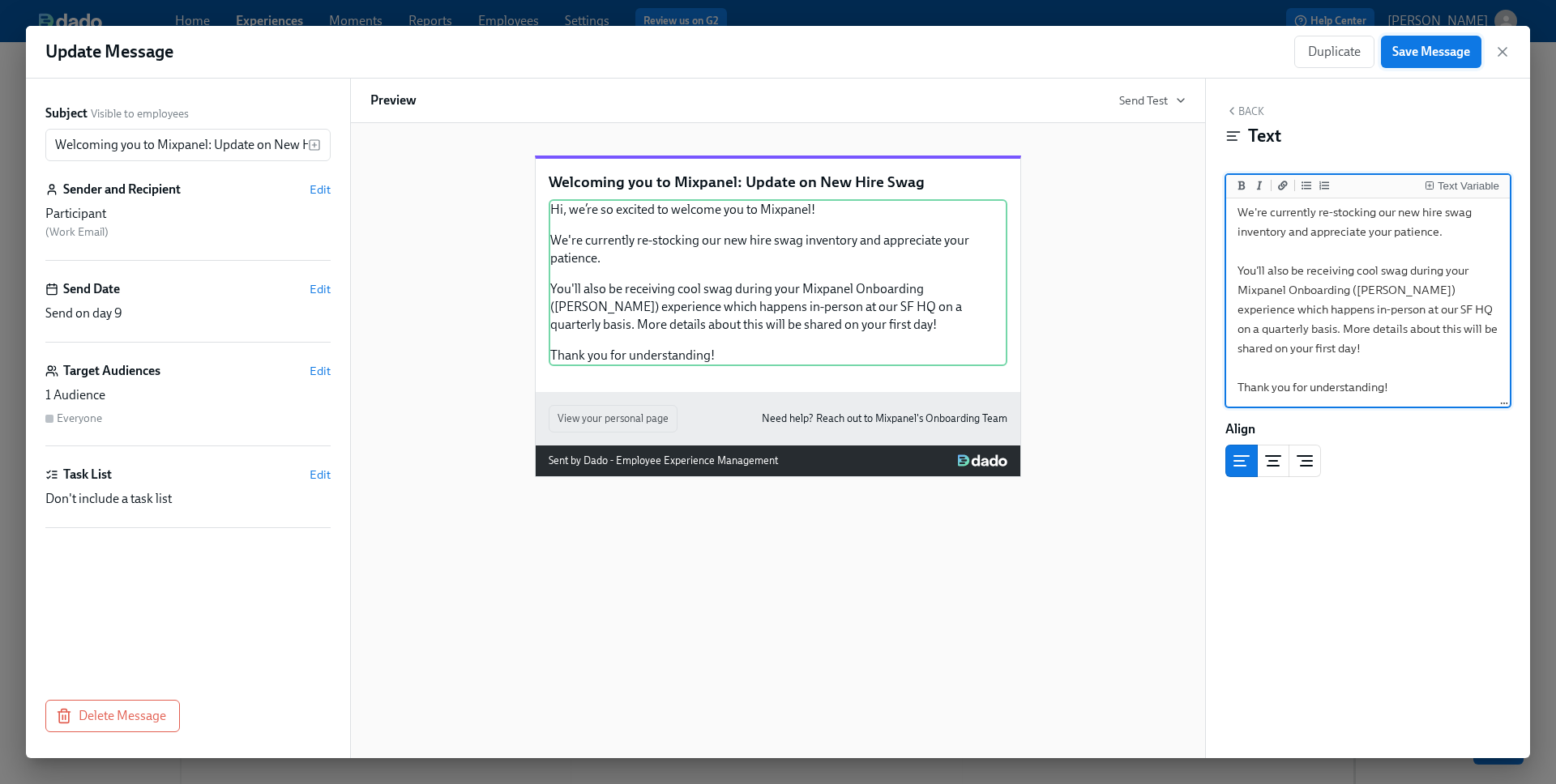
type textarea "Hi, we’re so excited to welcome you to Mixpanel! We're currently re-stocking ou…"
click at [1353, 54] on span "Save Message" at bounding box center [1431, 52] width 77 height 16
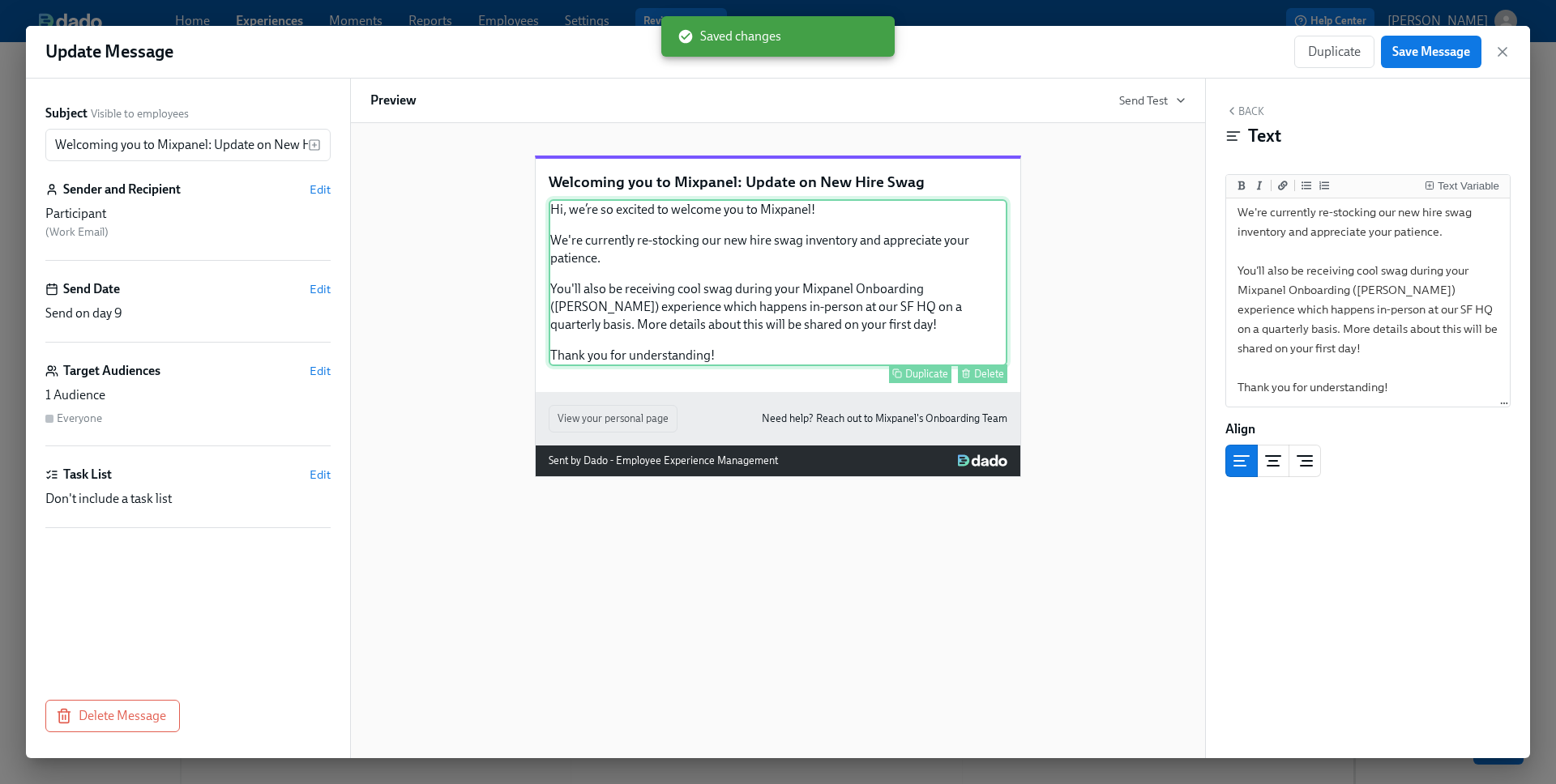
scroll to position [121, 0]
click at [1353, 49] on icon "button" at bounding box center [1502, 51] width 8 height 8
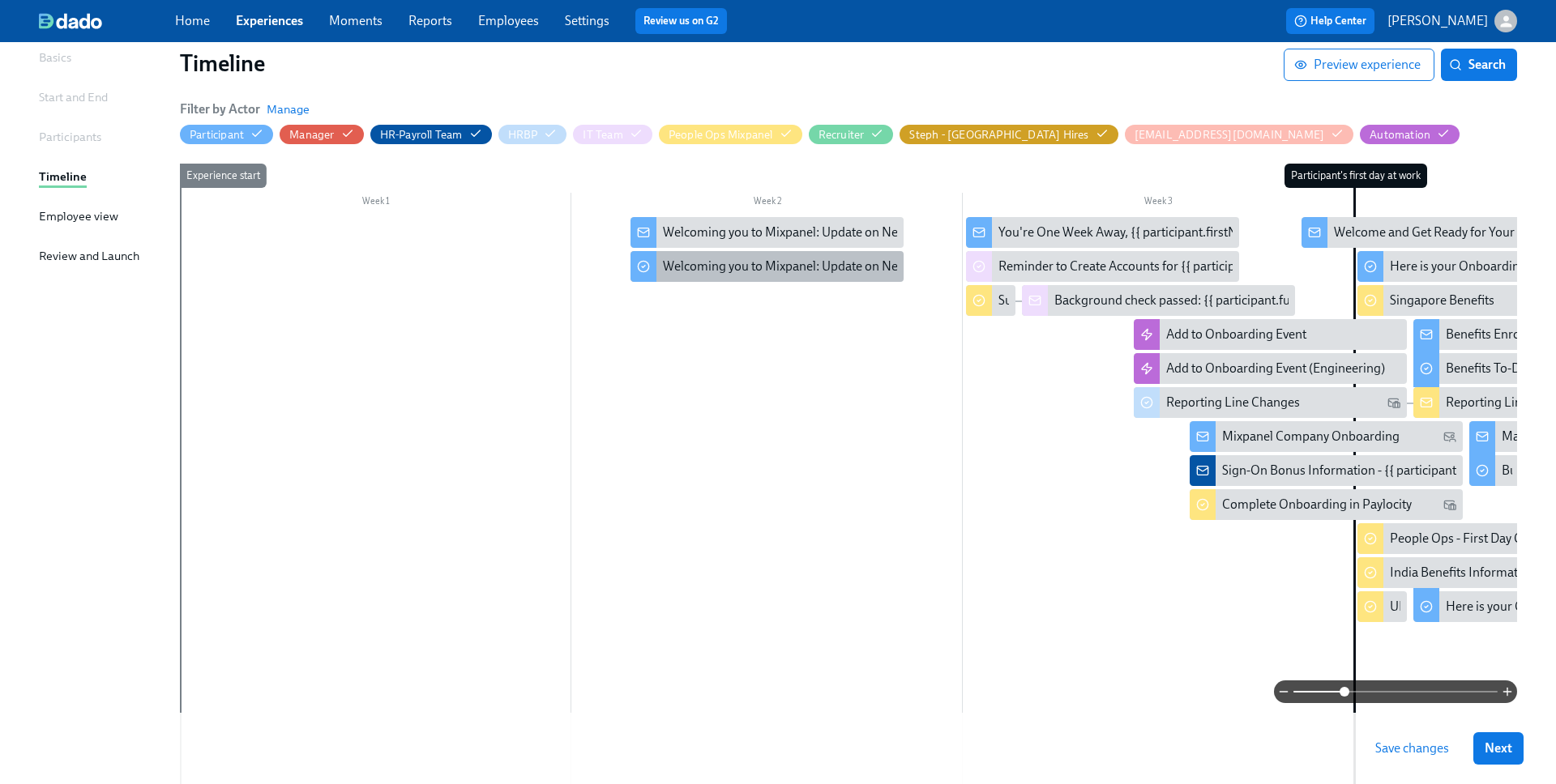
click at [757, 269] on div "Welcoming you to Mixpanel: Update on New Hire Swag" at bounding box center [815, 267] width 304 height 18
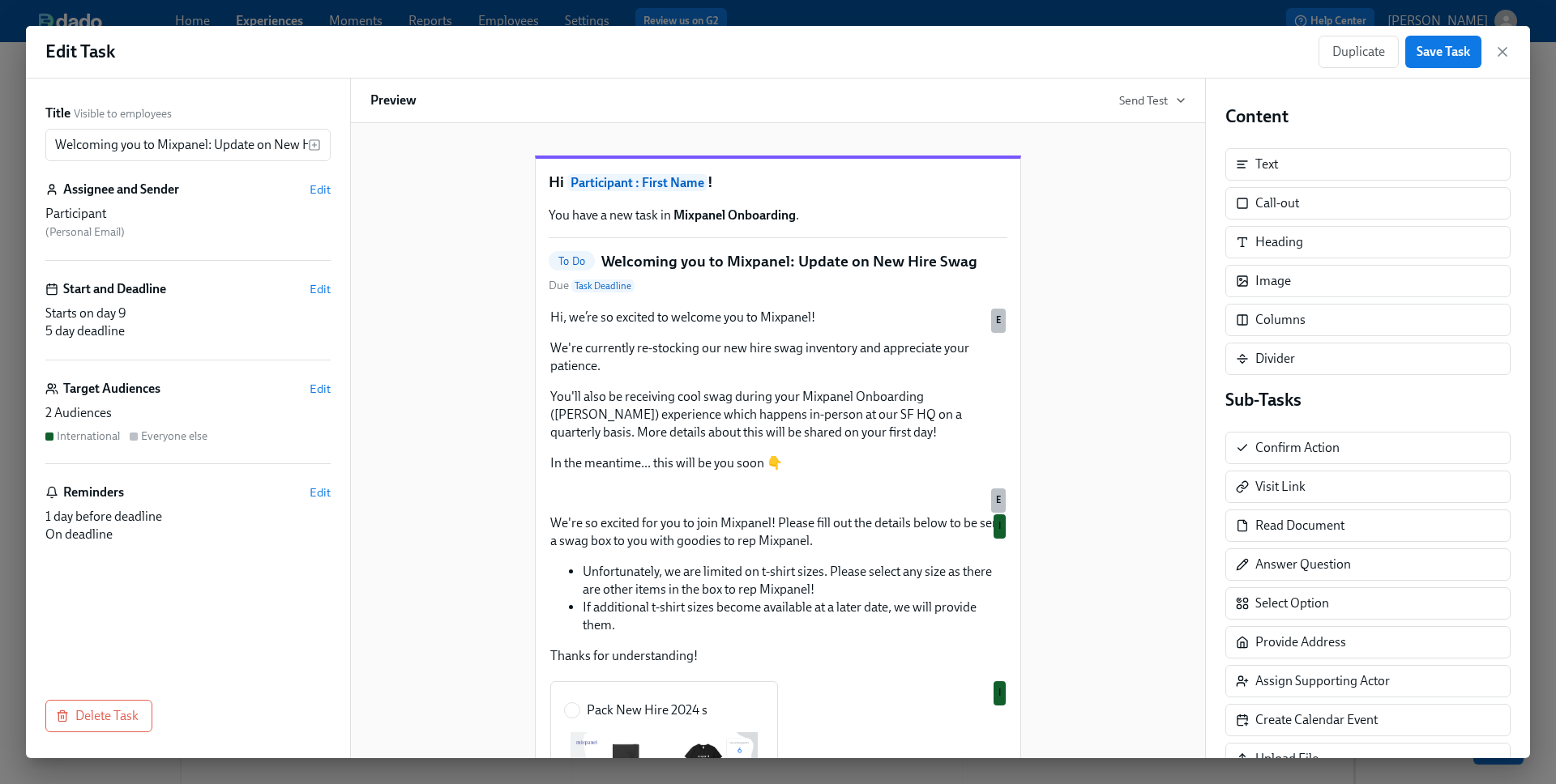
click at [648, 192] on span "Participant : First Name" at bounding box center [638, 183] width 140 height 17
click at [745, 193] on h1 "Hi Participant : First Name !" at bounding box center [778, 183] width 459 height 22
click at [797, 193] on h1 "Hi Participant : First Name !" at bounding box center [778, 183] width 459 height 22
click at [776, 223] on strong "Mixpanel Onboarding" at bounding box center [735, 215] width 122 height 15
click at [606, 192] on span "Participant : First Name" at bounding box center [638, 183] width 140 height 17
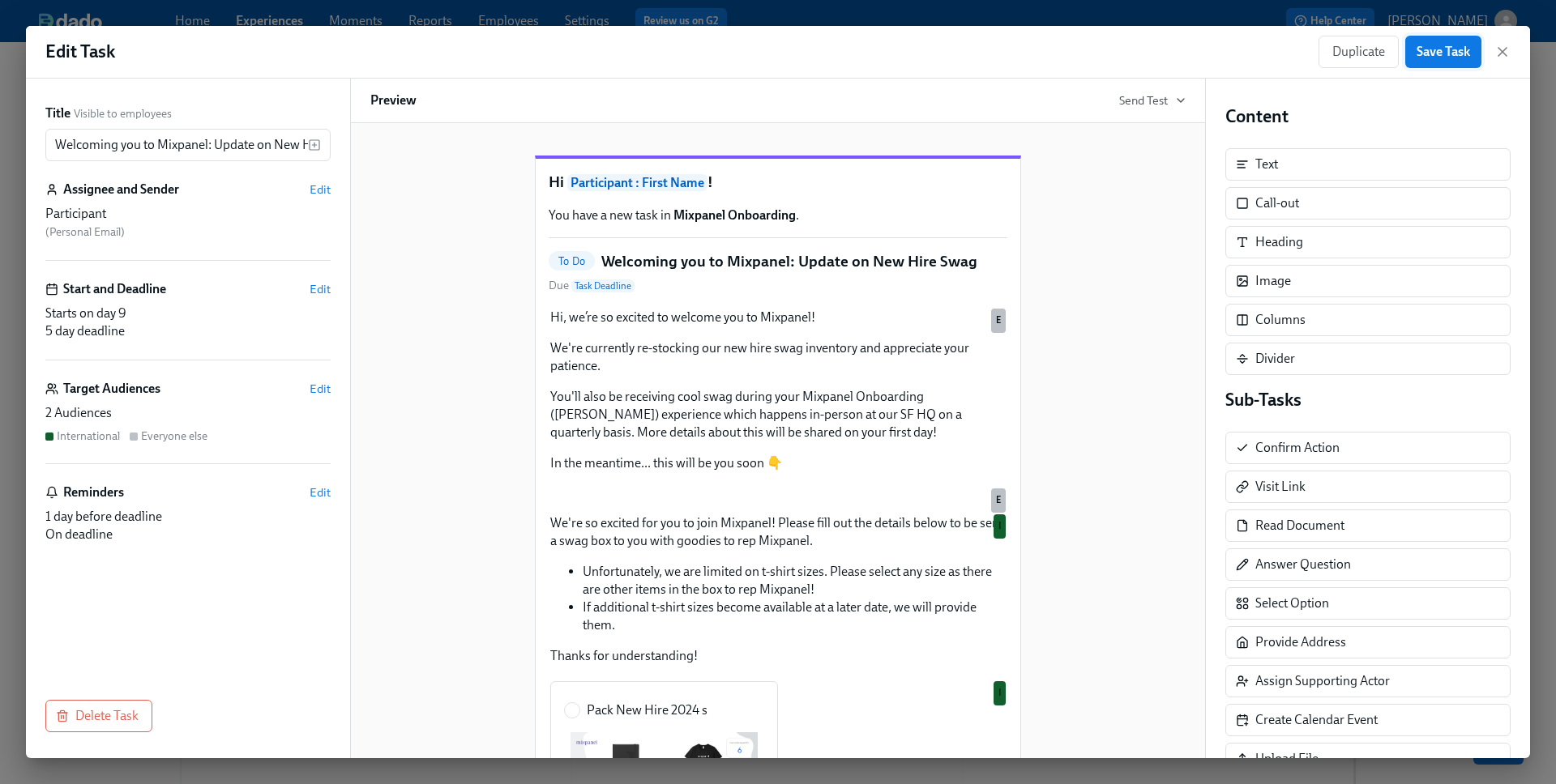
click at [1353, 54] on span "Save Task" at bounding box center [1443, 52] width 53 height 16
click at [1353, 52] on icon "button" at bounding box center [1502, 52] width 16 height 16
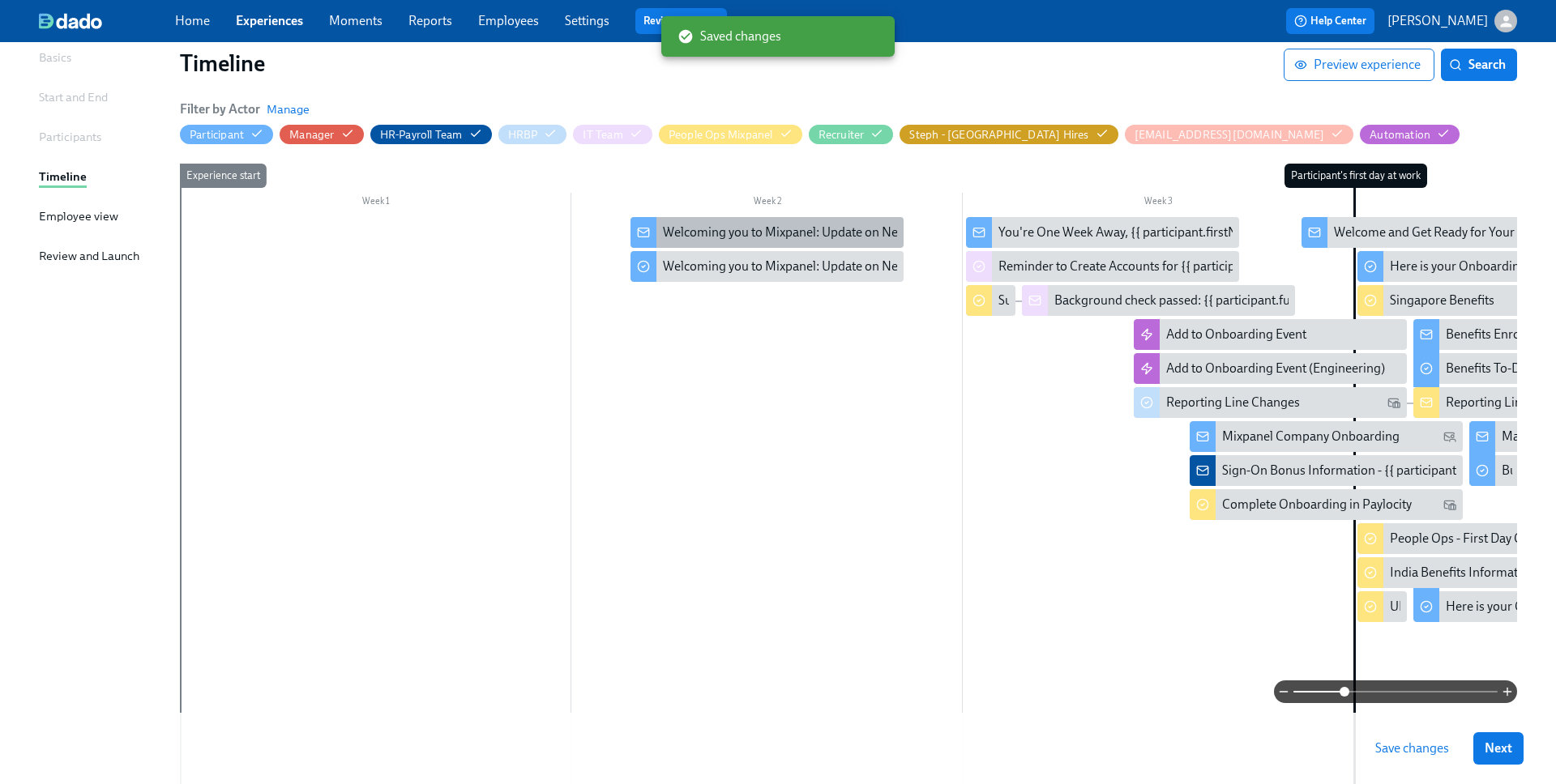
click at [705, 234] on div "Welcoming you to Mixpanel: Update on New Hire Swag" at bounding box center [815, 233] width 304 height 18
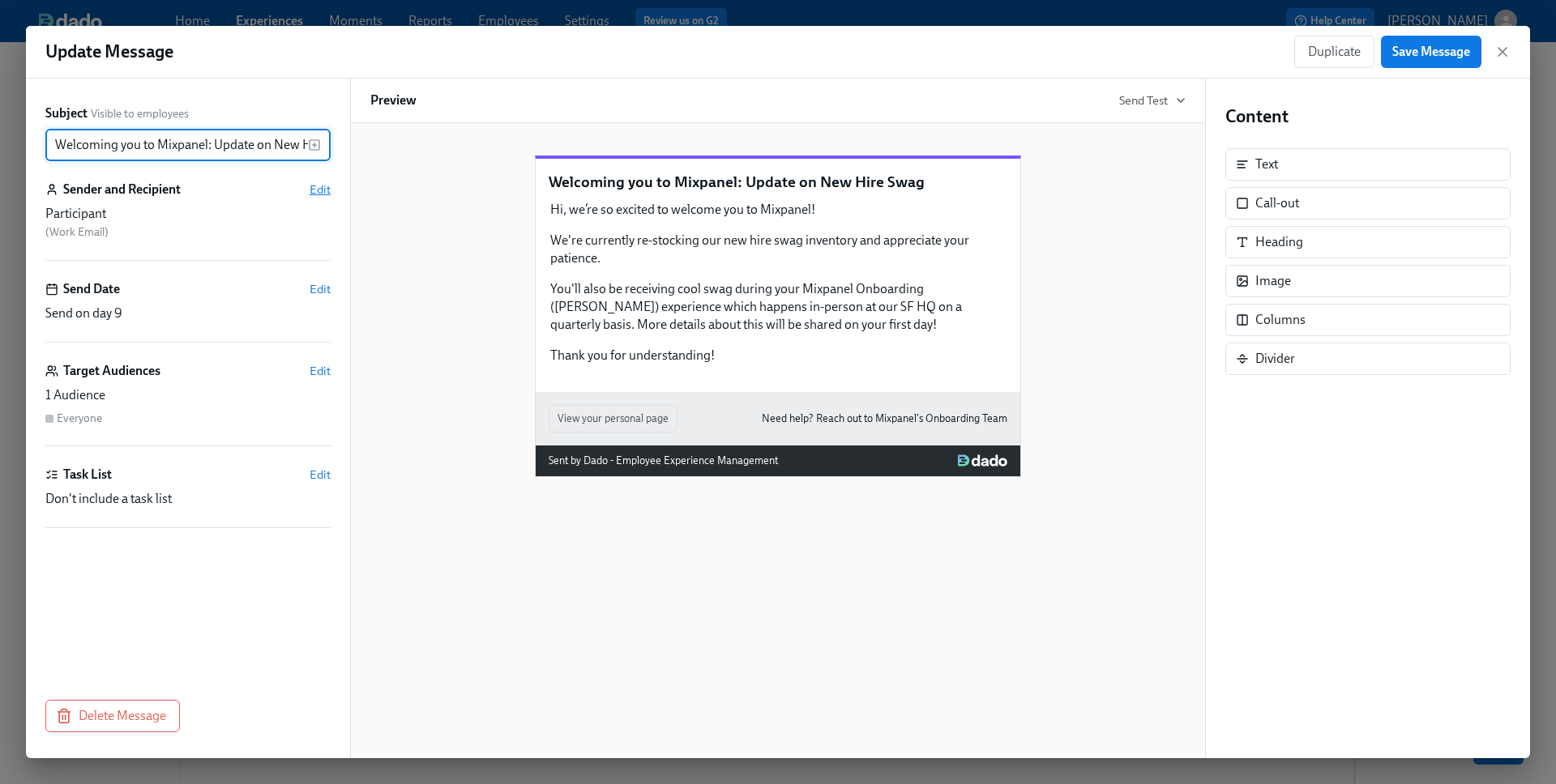
click at [320, 192] on span "Edit" at bounding box center [319, 190] width 21 height 16
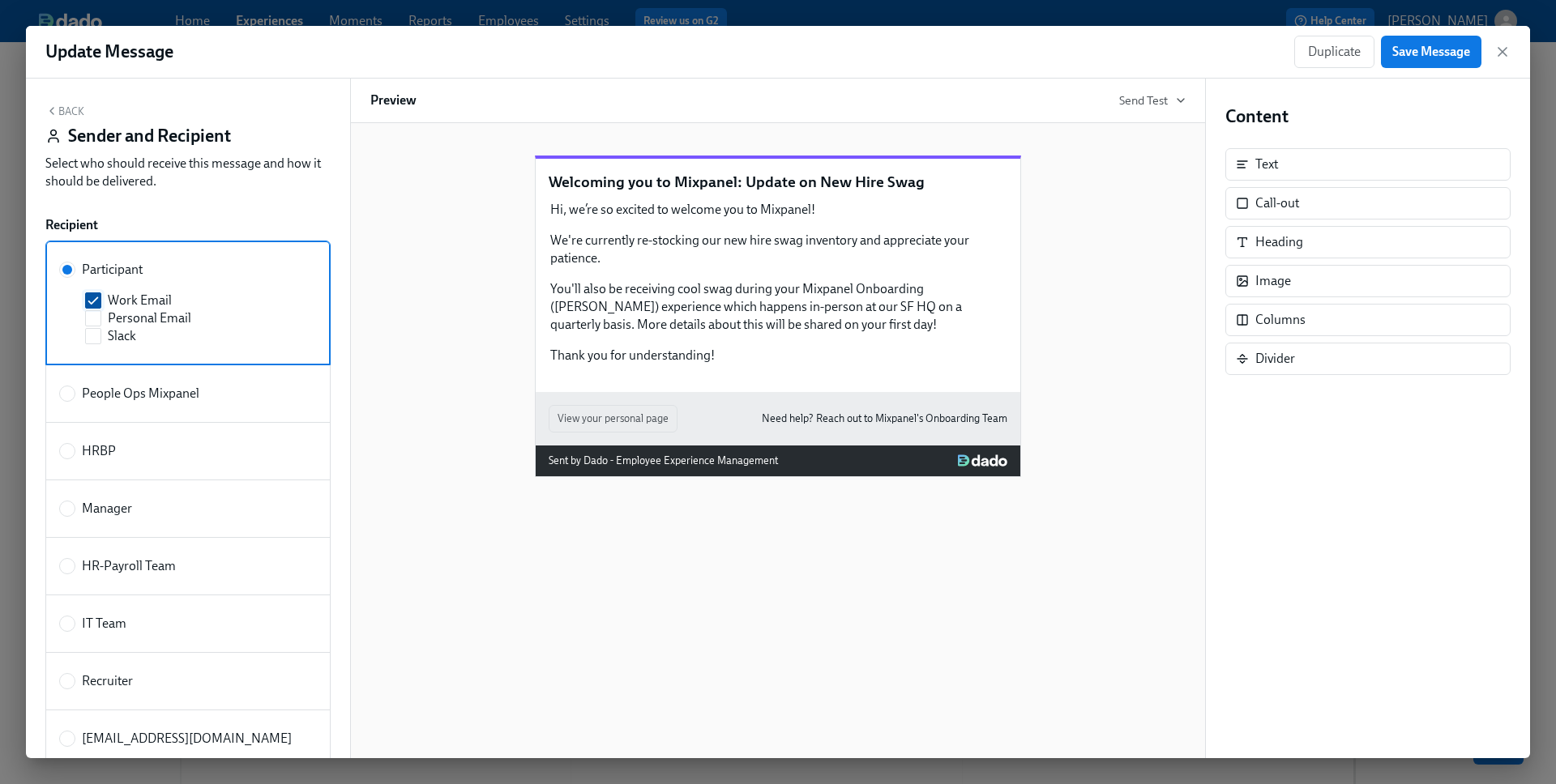
scroll to position [3, 0]
click at [95, 310] on input "Personal Email" at bounding box center [94, 316] width 14 height 14
checkbox input "true"
click at [225, 222] on div "Recipient" at bounding box center [187, 223] width 285 height 18
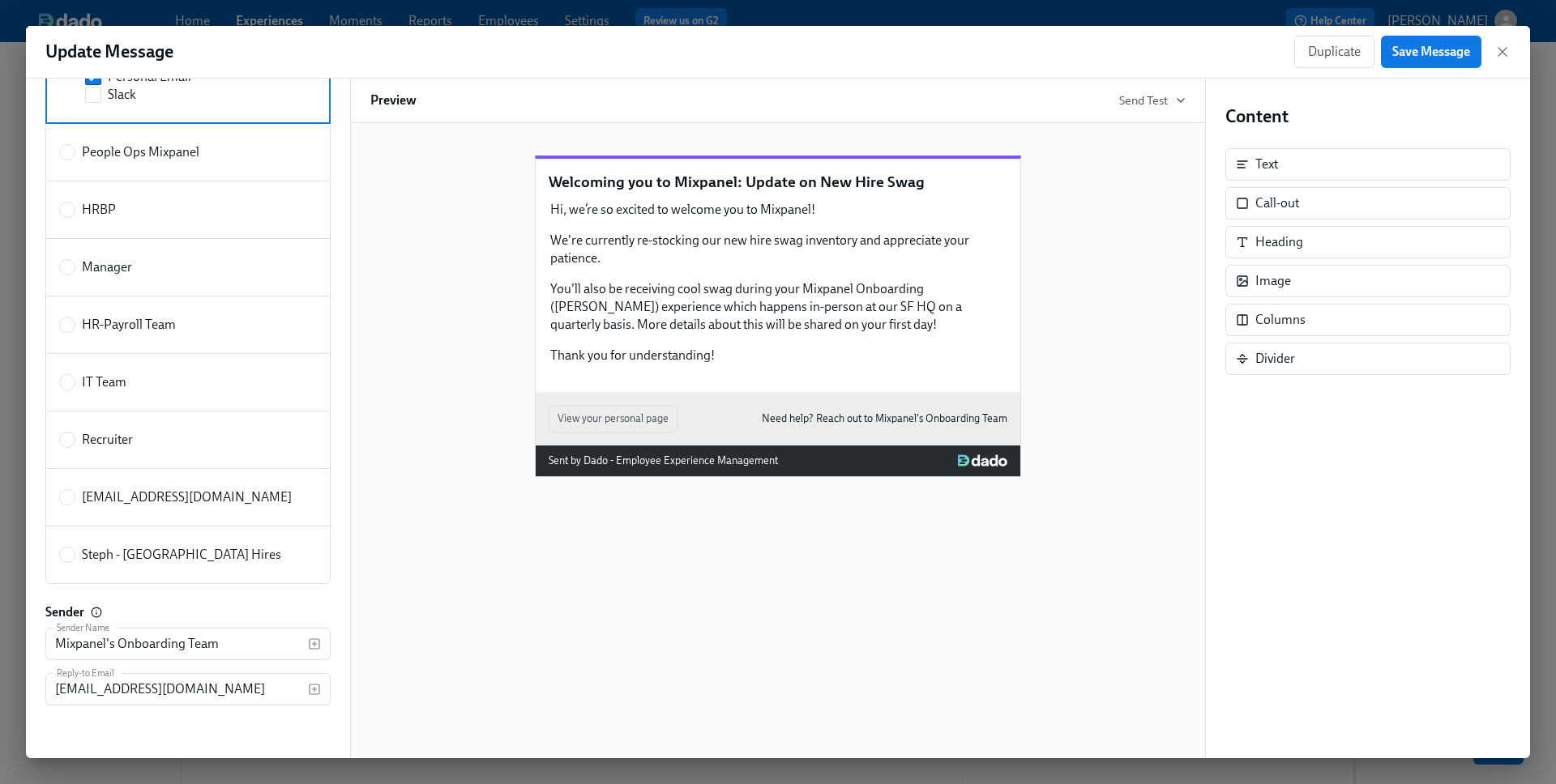
scroll to position [247, 0]
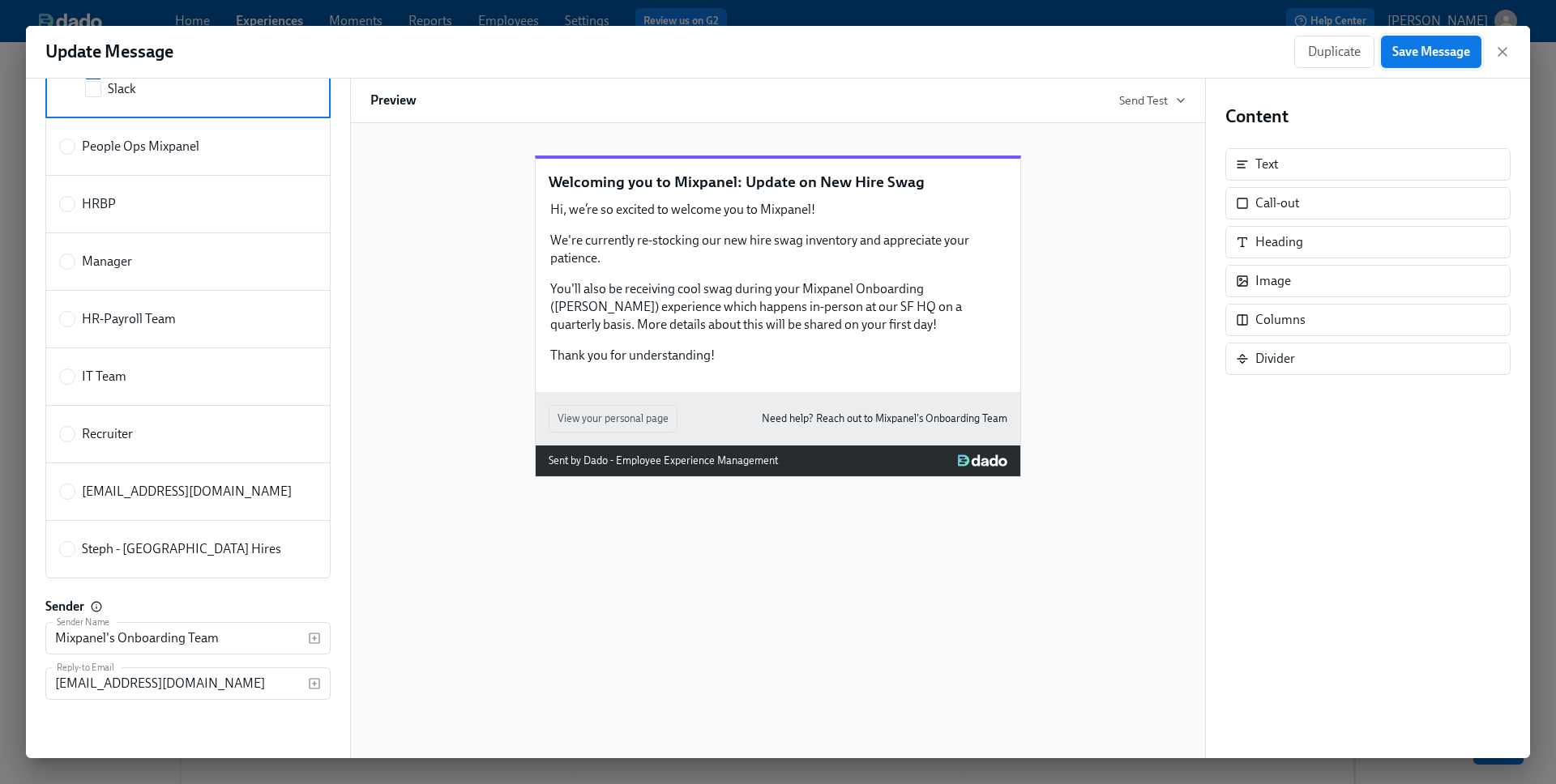
click at [1353, 56] on span "Save Message" at bounding box center [1431, 52] width 77 height 16
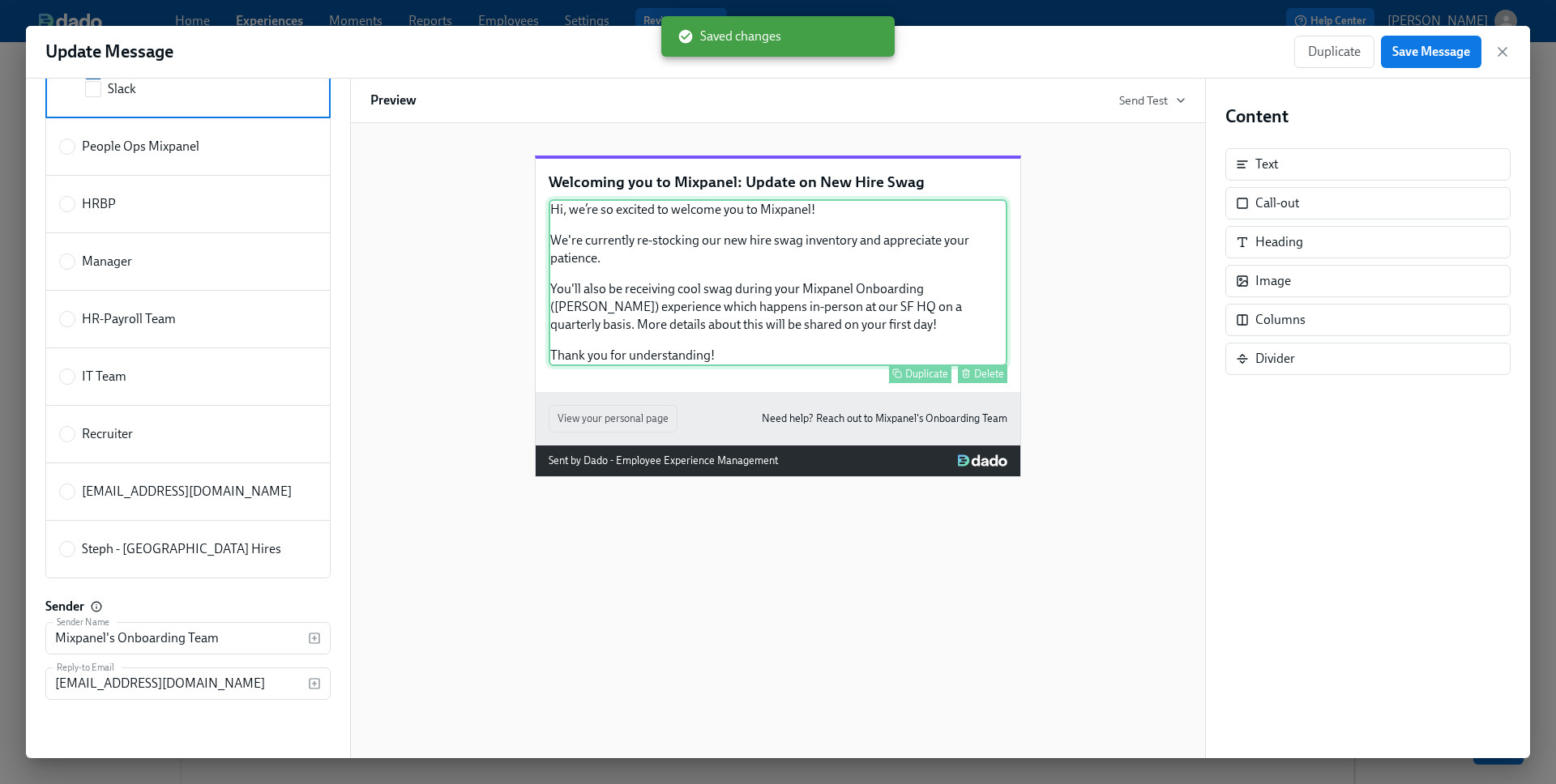
click at [624, 243] on div "Hi, we’re so excited to welcome you to Mixpanel! We're currently re-stocking ou…" at bounding box center [778, 283] width 459 height 167
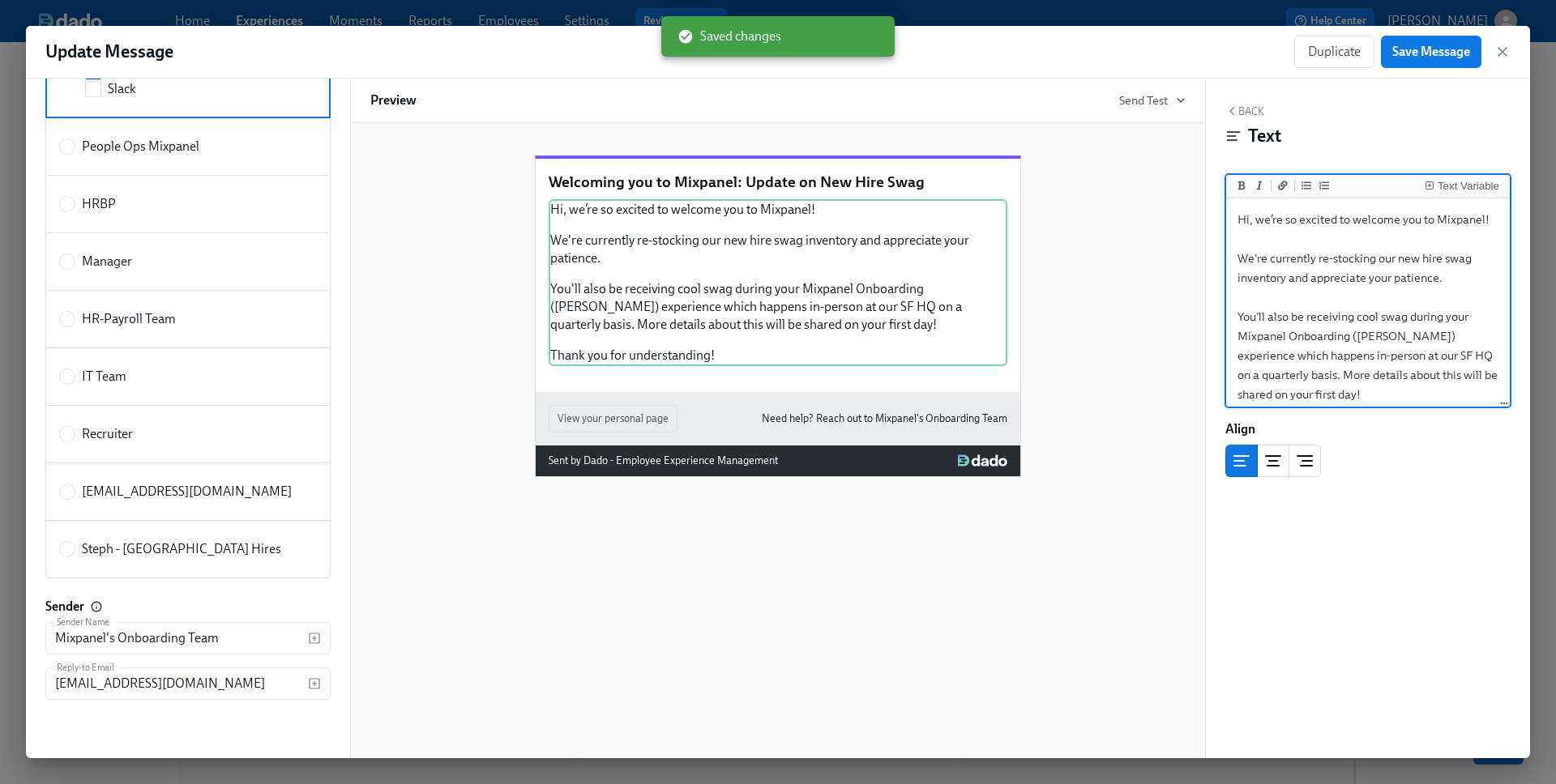
click at [1256, 220] on textarea "Hi, we’re so excited to welcome you to Mixpanel! We're currently re-stocking ou…" at bounding box center [1368, 326] width 277 height 250
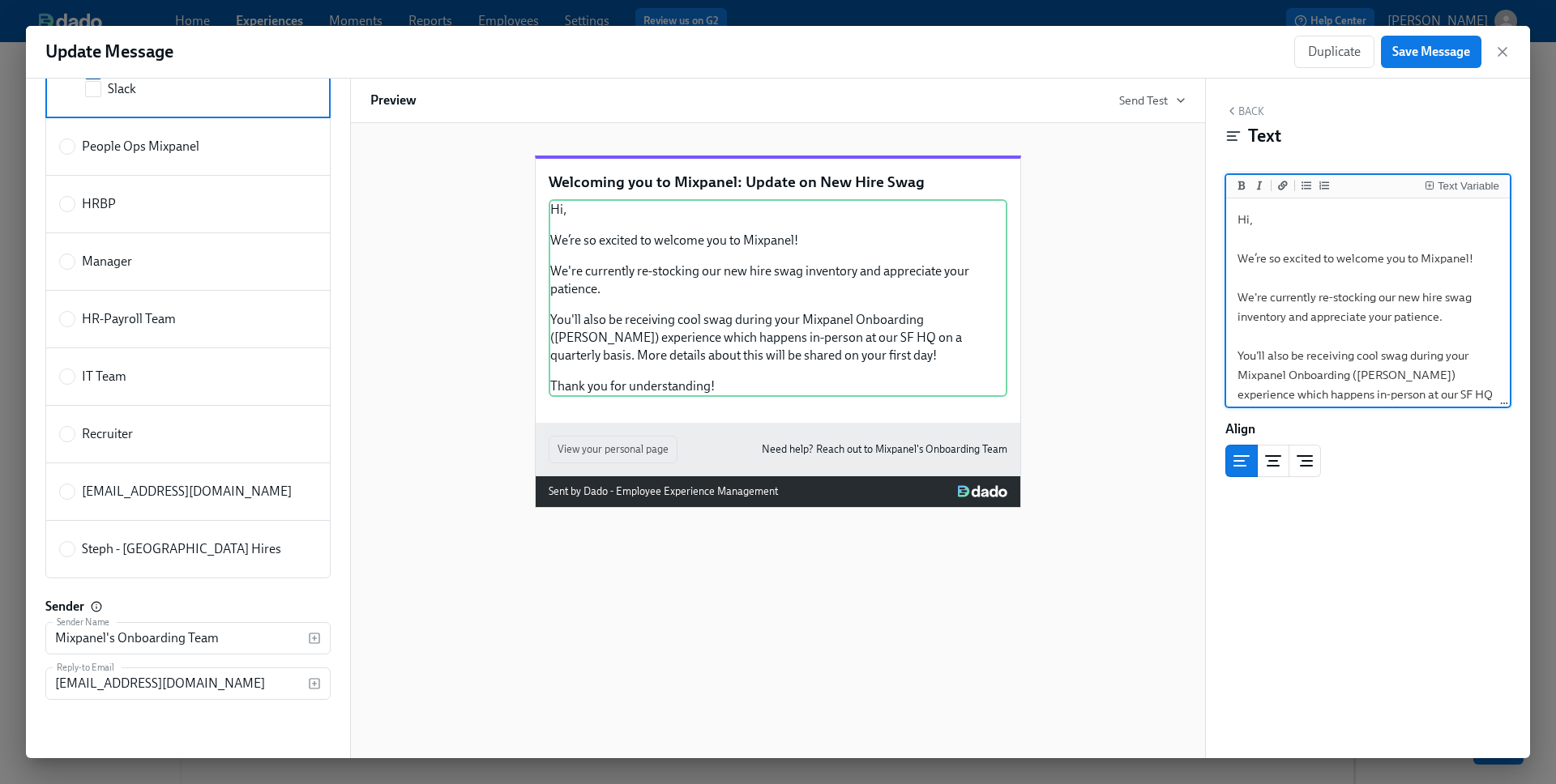
click at [1248, 223] on textarea "Hi, We’re so excited to welcome you to Mixpanel! We're currently re-stocking ou…" at bounding box center [1368, 345] width 277 height 289
click at [1353, 183] on icon "Insert Text Variable" at bounding box center [1429, 185] width 10 height 10
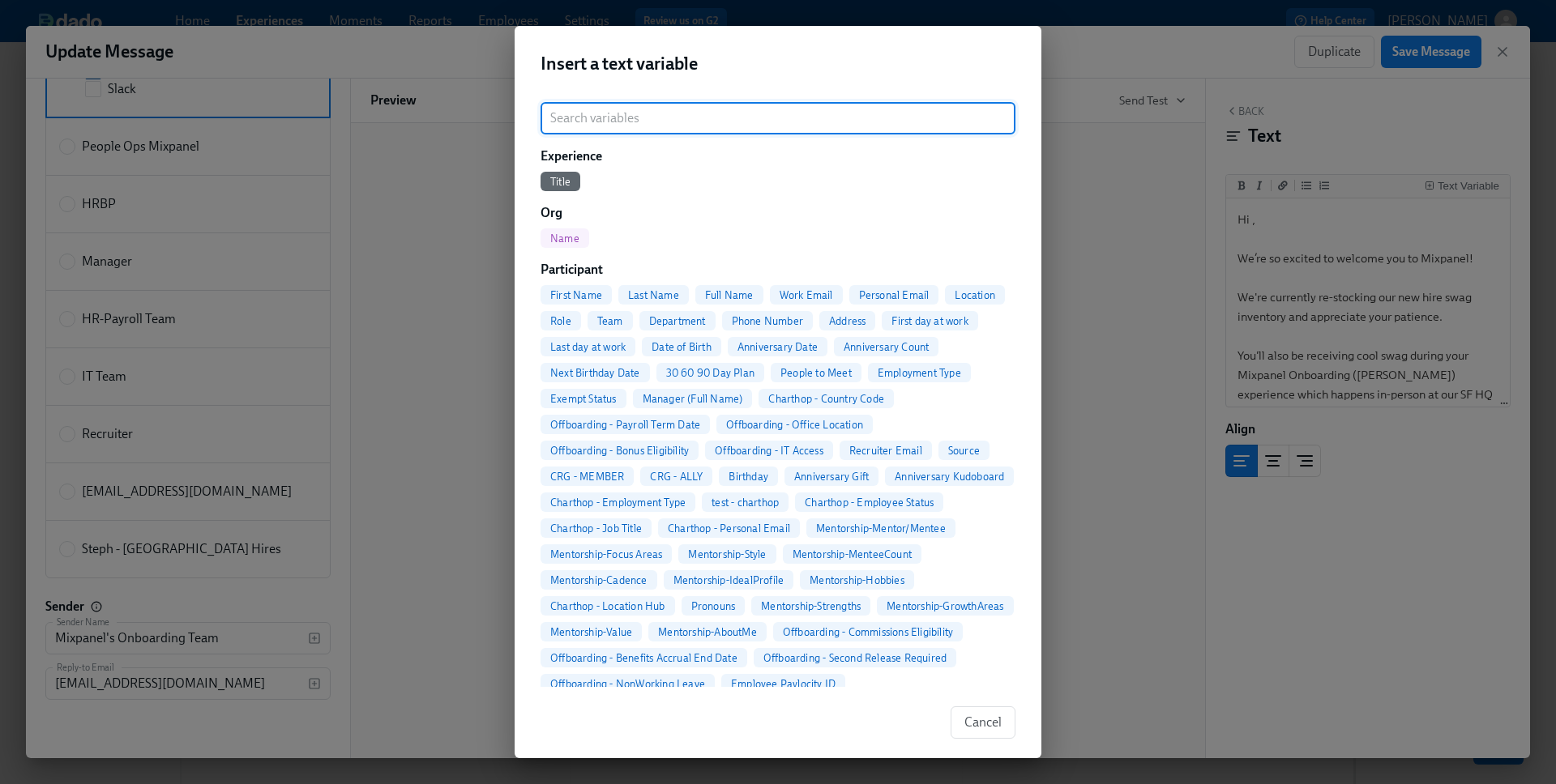
click at [592, 297] on span "First Name" at bounding box center [576, 296] width 71 height 13
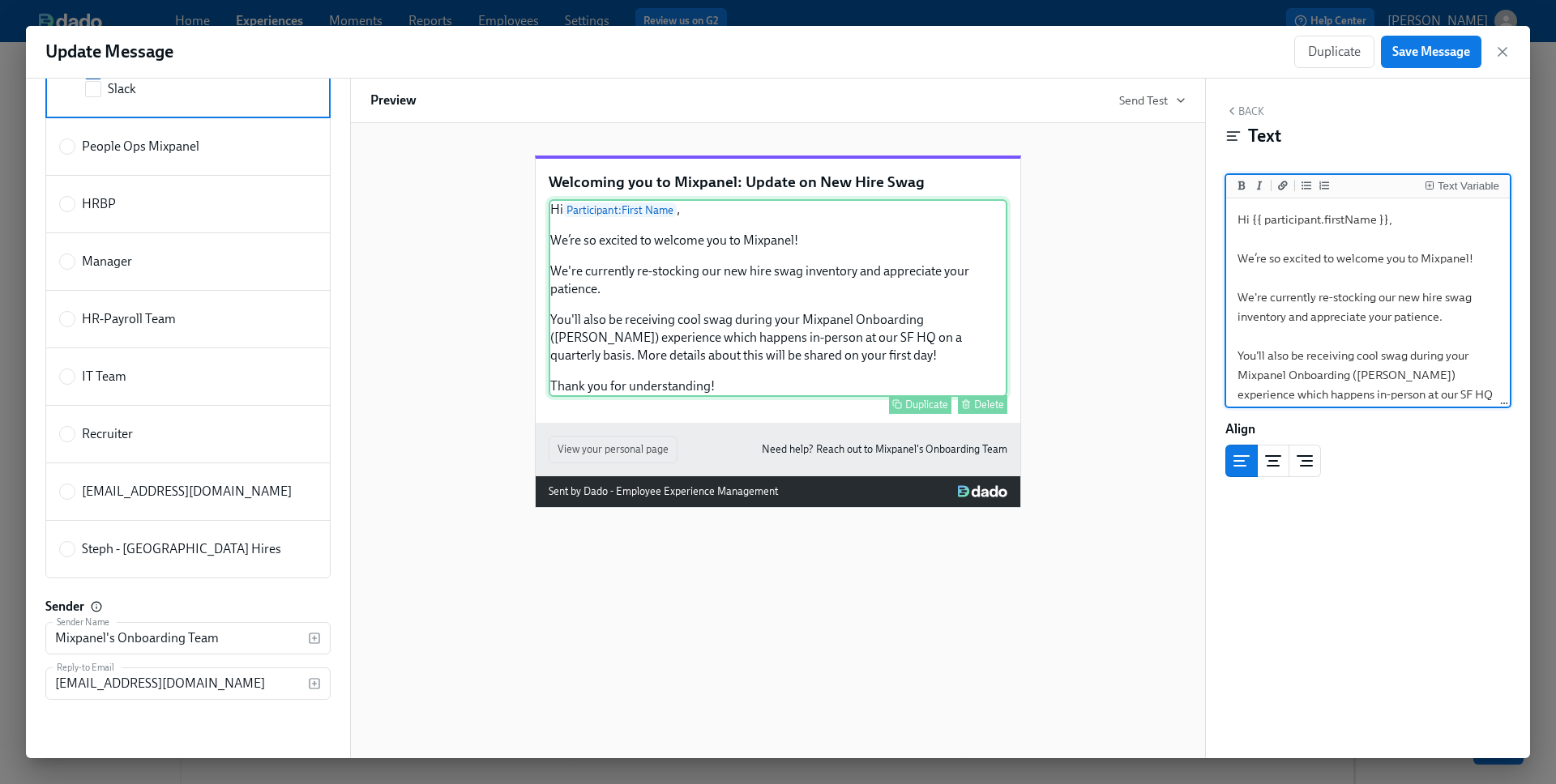
click at [746, 396] on div "Hi Participant : First Name , We’re so excited to welcome you to Mixpanel! We'r…" at bounding box center [778, 298] width 459 height 198
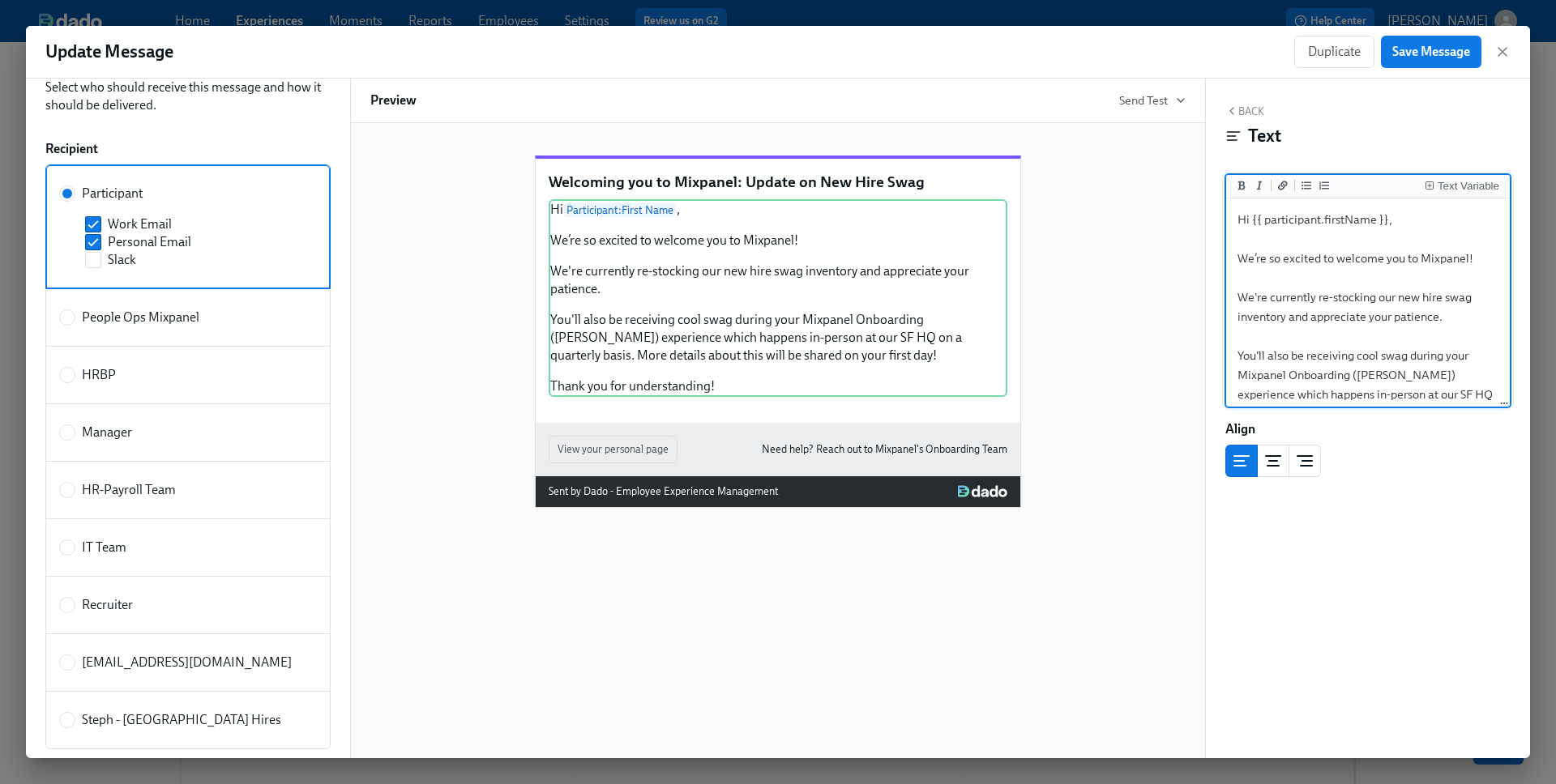
scroll to position [62, 0]
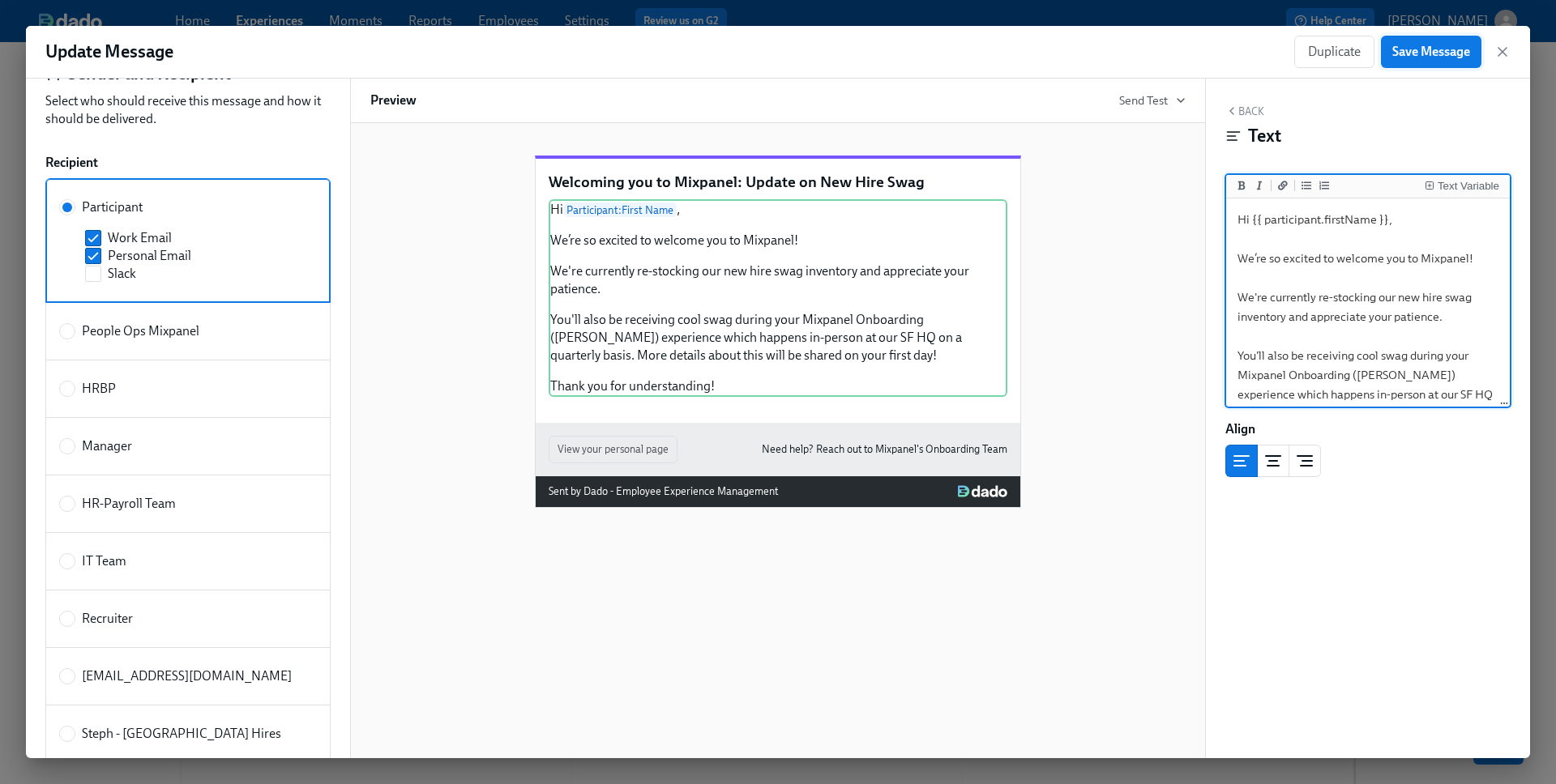
type textarea "Hi {{ participant.firstName }}, We’re so excited to welcome you to Mixpanel! We…"
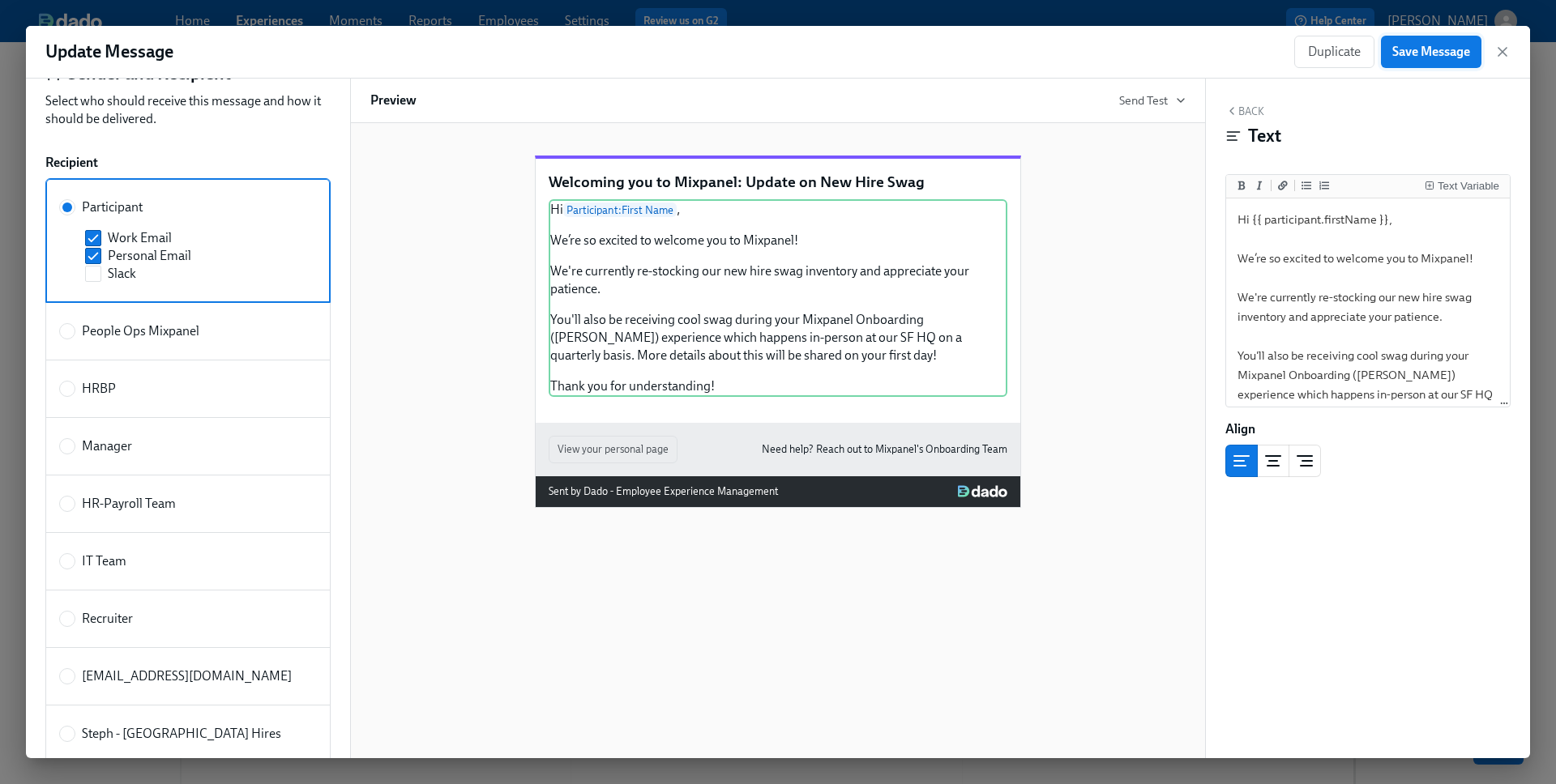
click at [1353, 61] on button "Save Message" at bounding box center [1431, 52] width 101 height 32
click at [1353, 50] on icon "button" at bounding box center [1502, 52] width 16 height 16
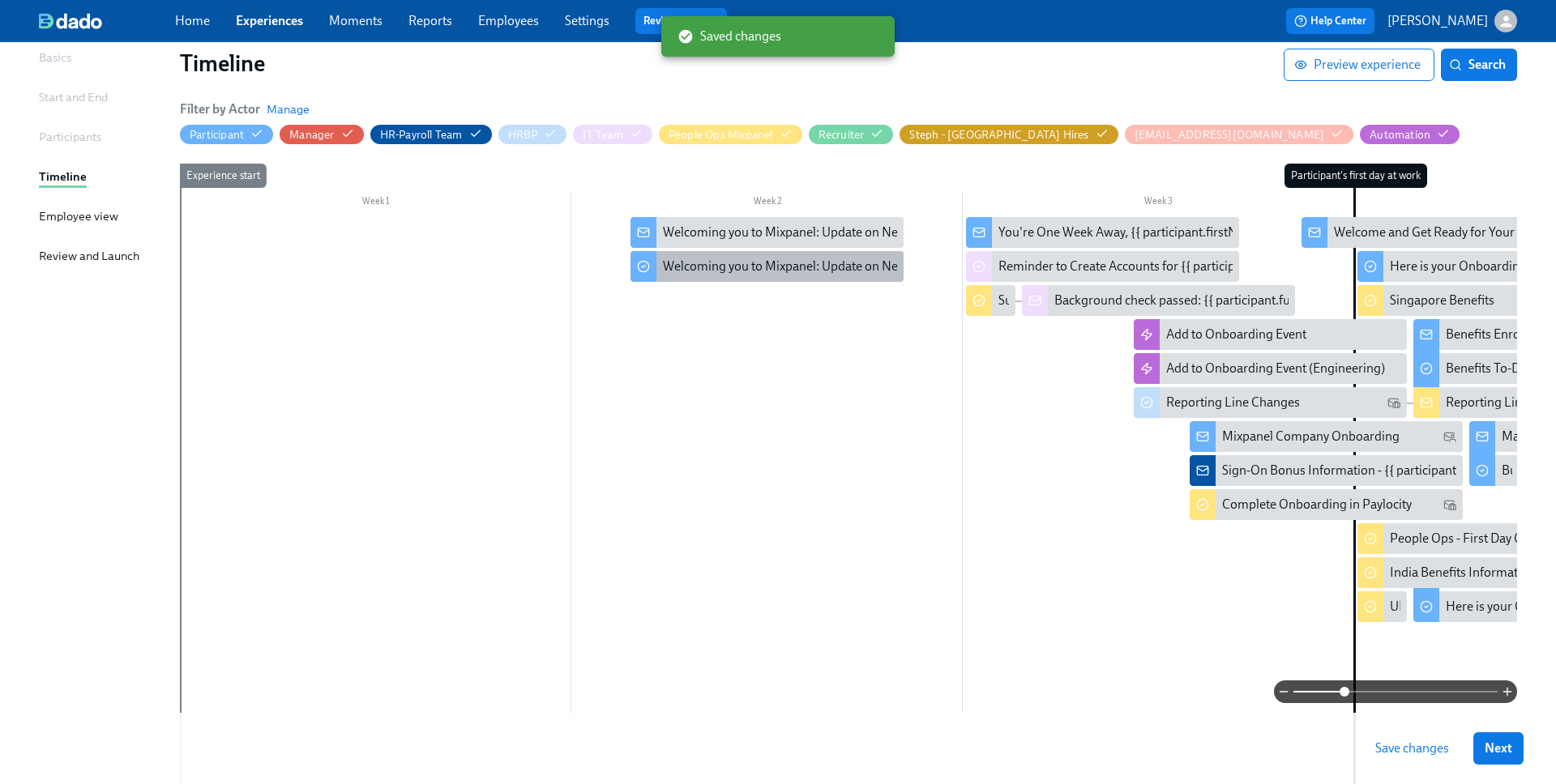
click at [735, 259] on div "Welcoming you to Mixpanel: Update on New Hire Swag" at bounding box center [815, 267] width 304 height 18
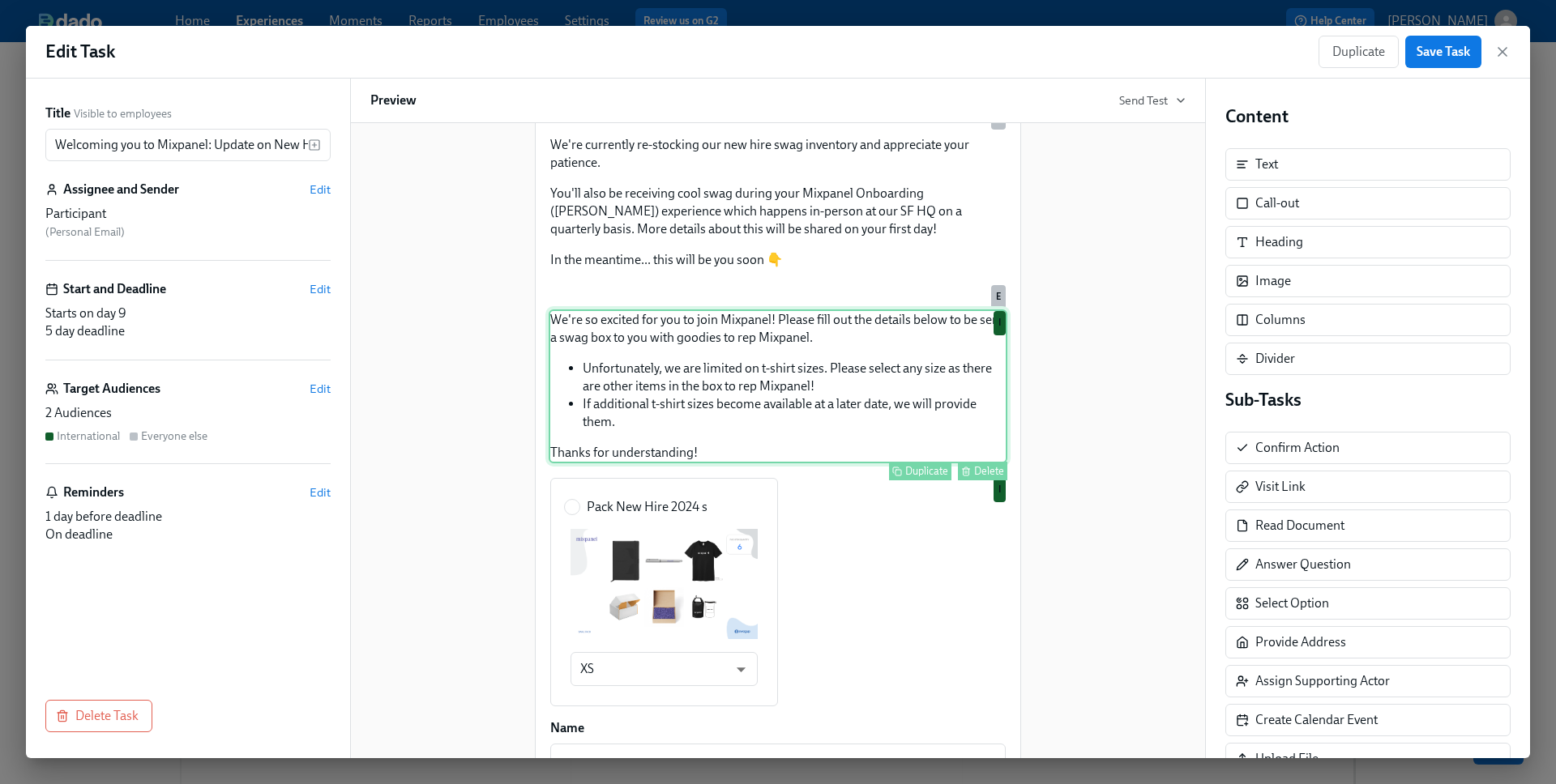
scroll to position [846, 0]
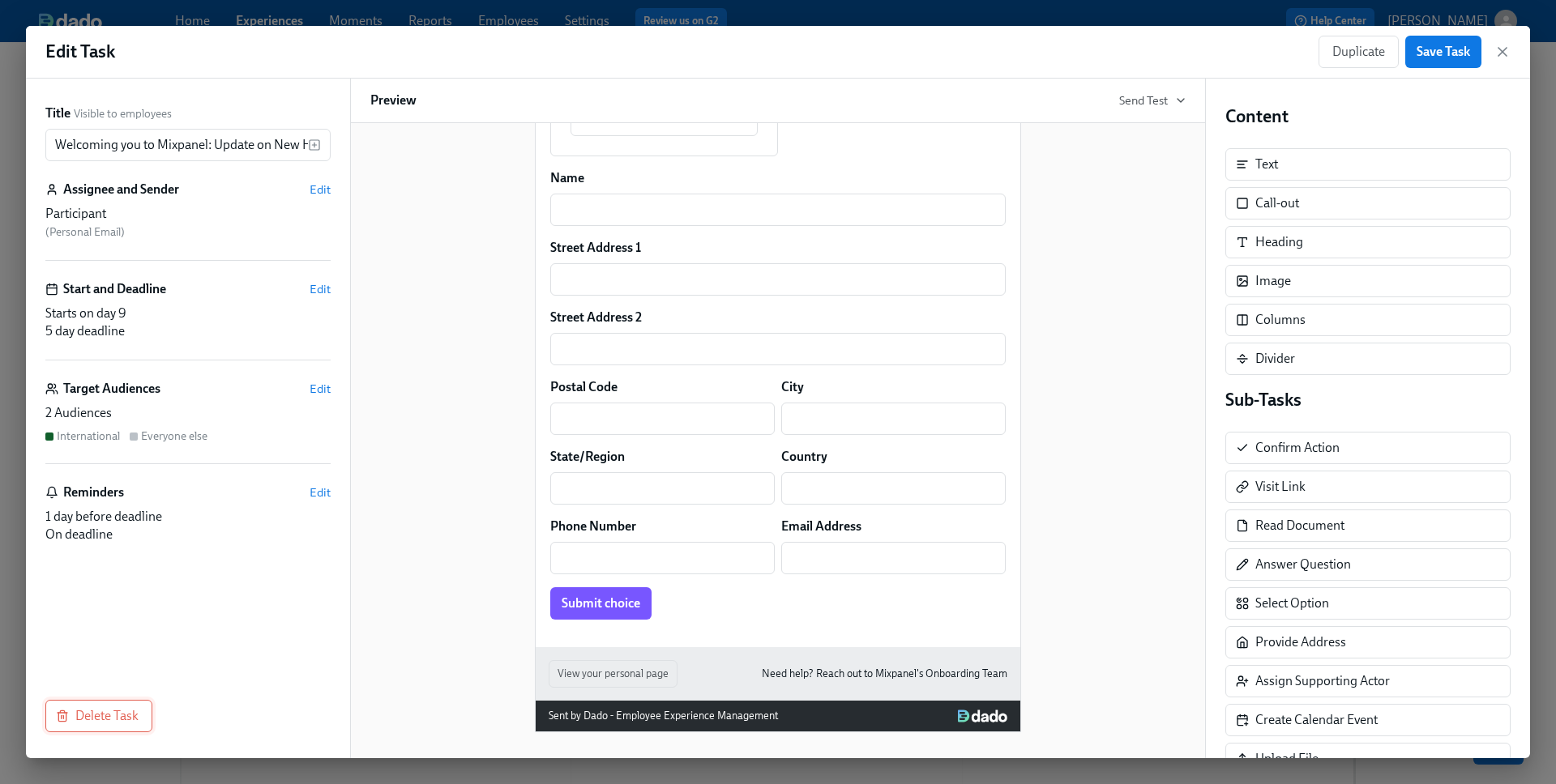
click at [103, 714] on span "Delete Task" at bounding box center [99, 716] width 79 height 16
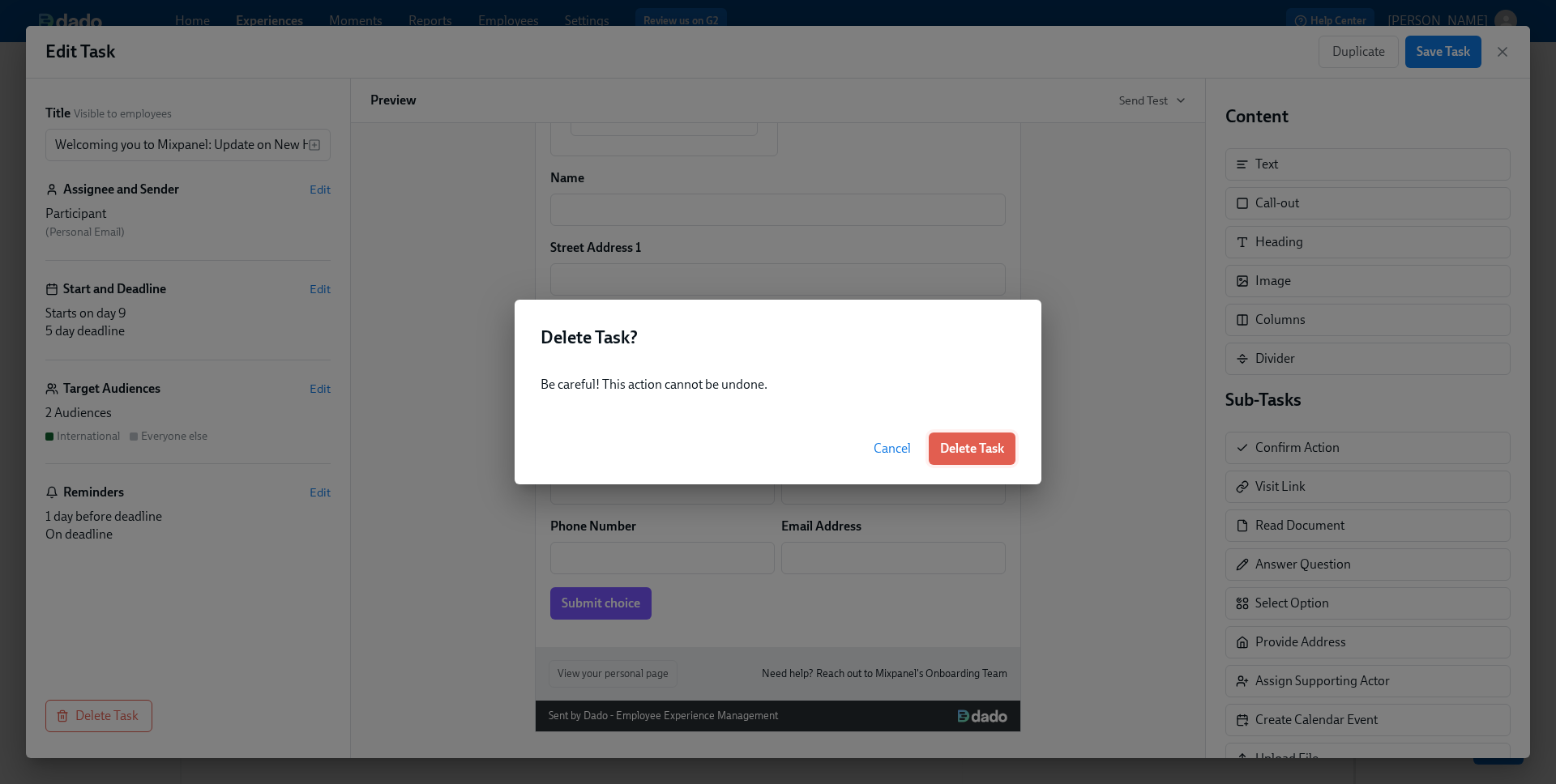
click at [966, 451] on span "Delete Task" at bounding box center [971, 449] width 64 height 16
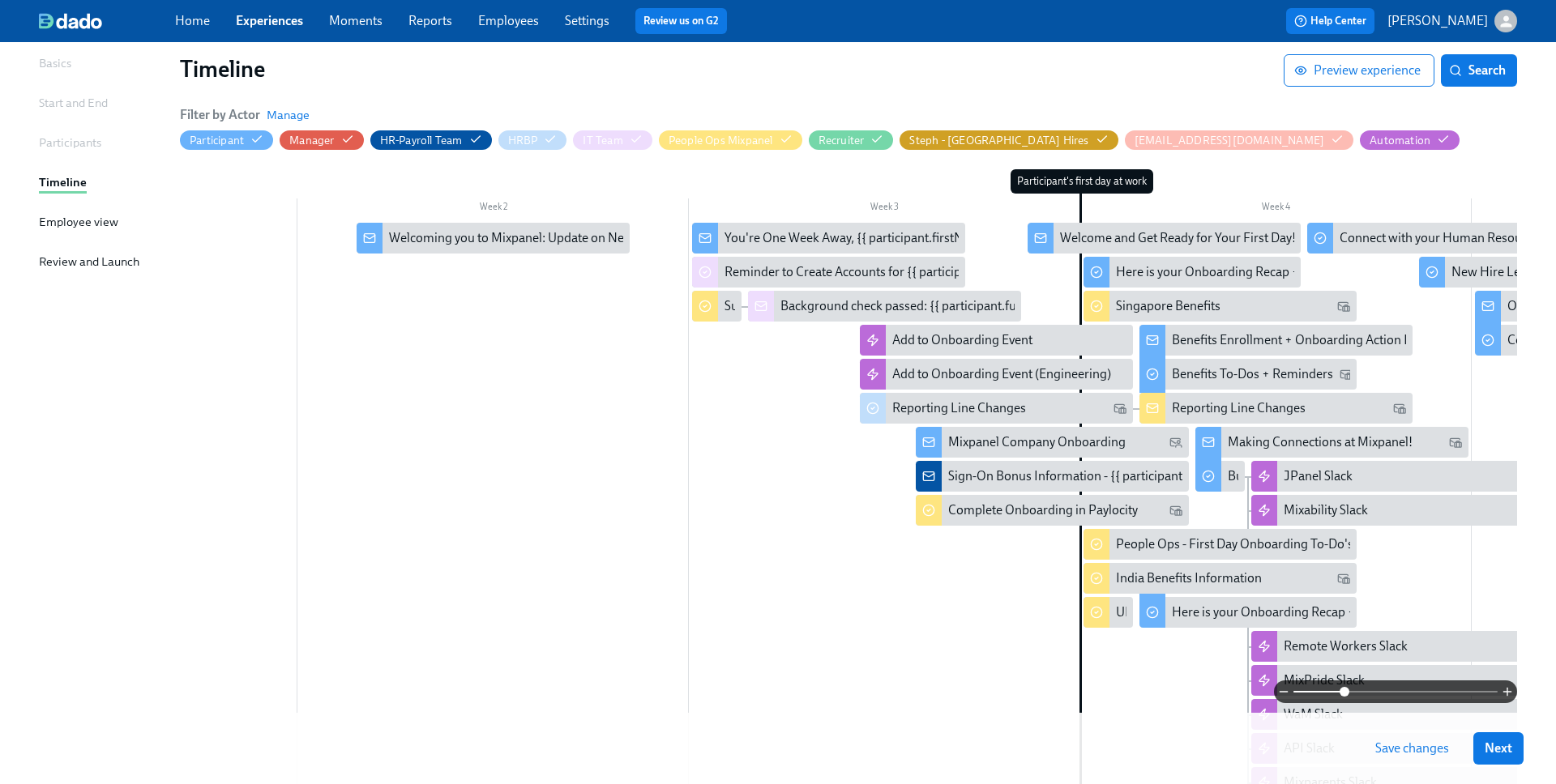
scroll to position [110, 0]
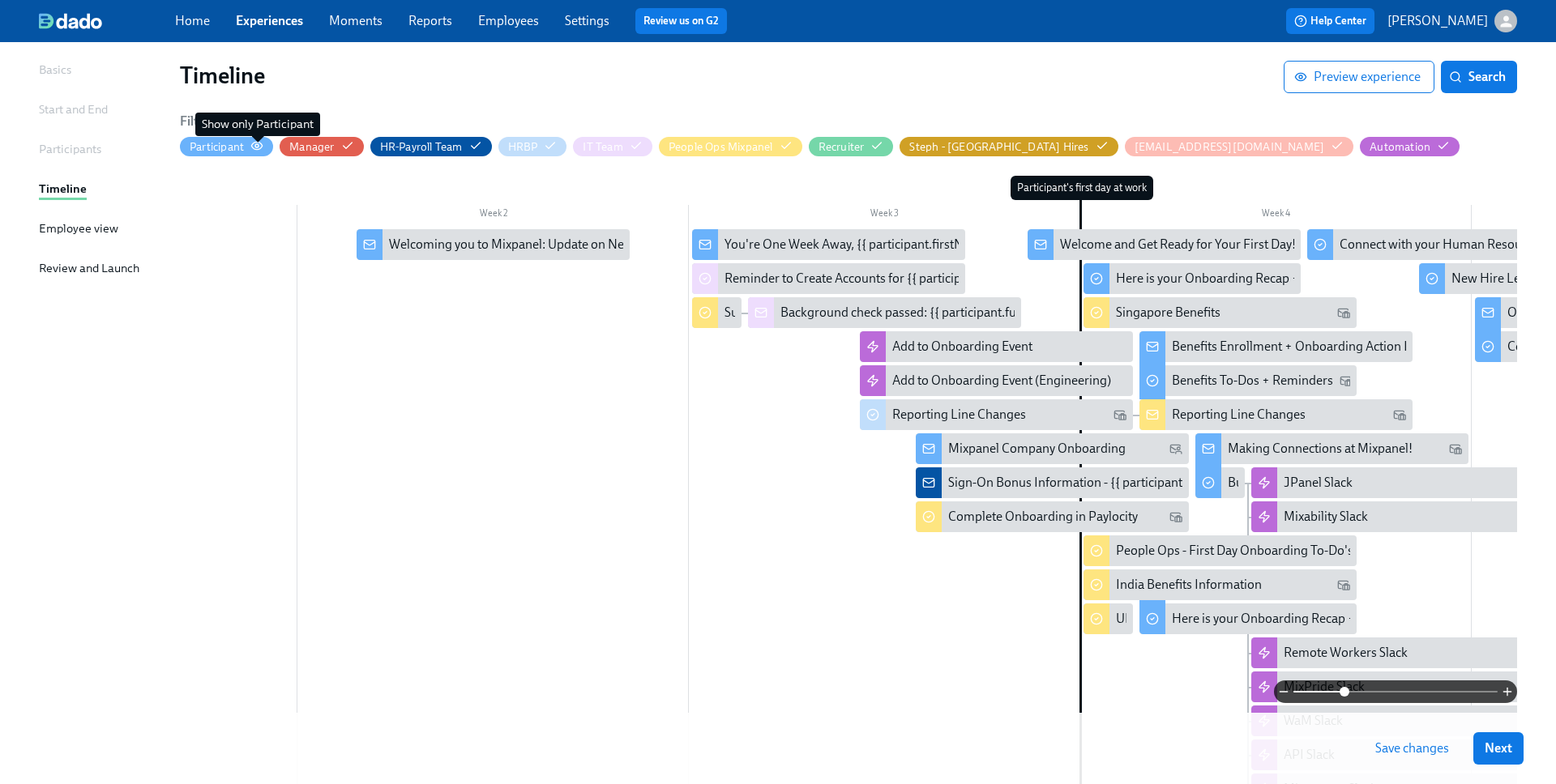
click at [254, 147] on icon "button" at bounding box center [257, 146] width 11 height 7
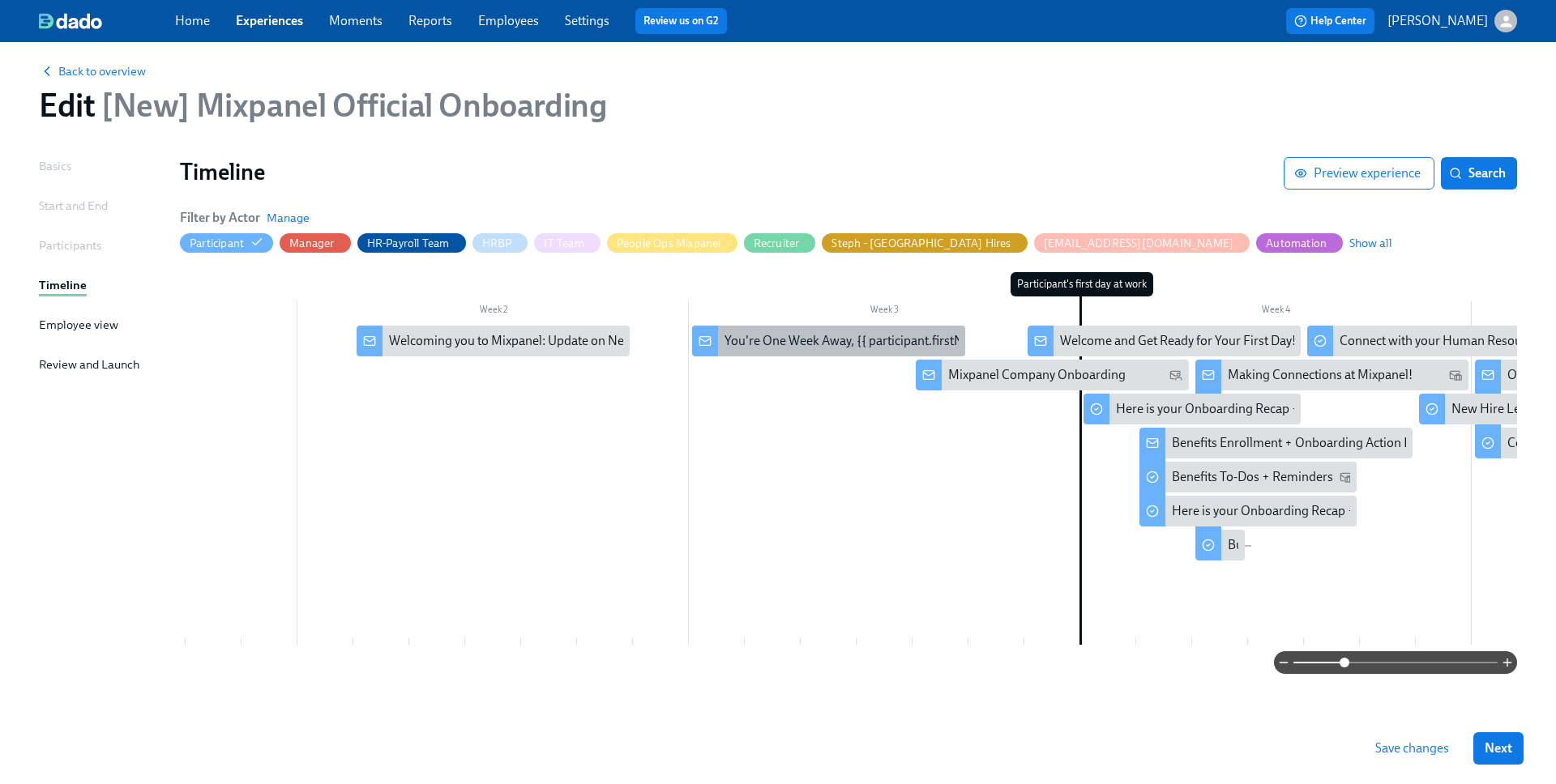
click at [794, 343] on div "You're One Week Away, {{ participant.firstName }}!" at bounding box center [863, 341] width 280 height 18
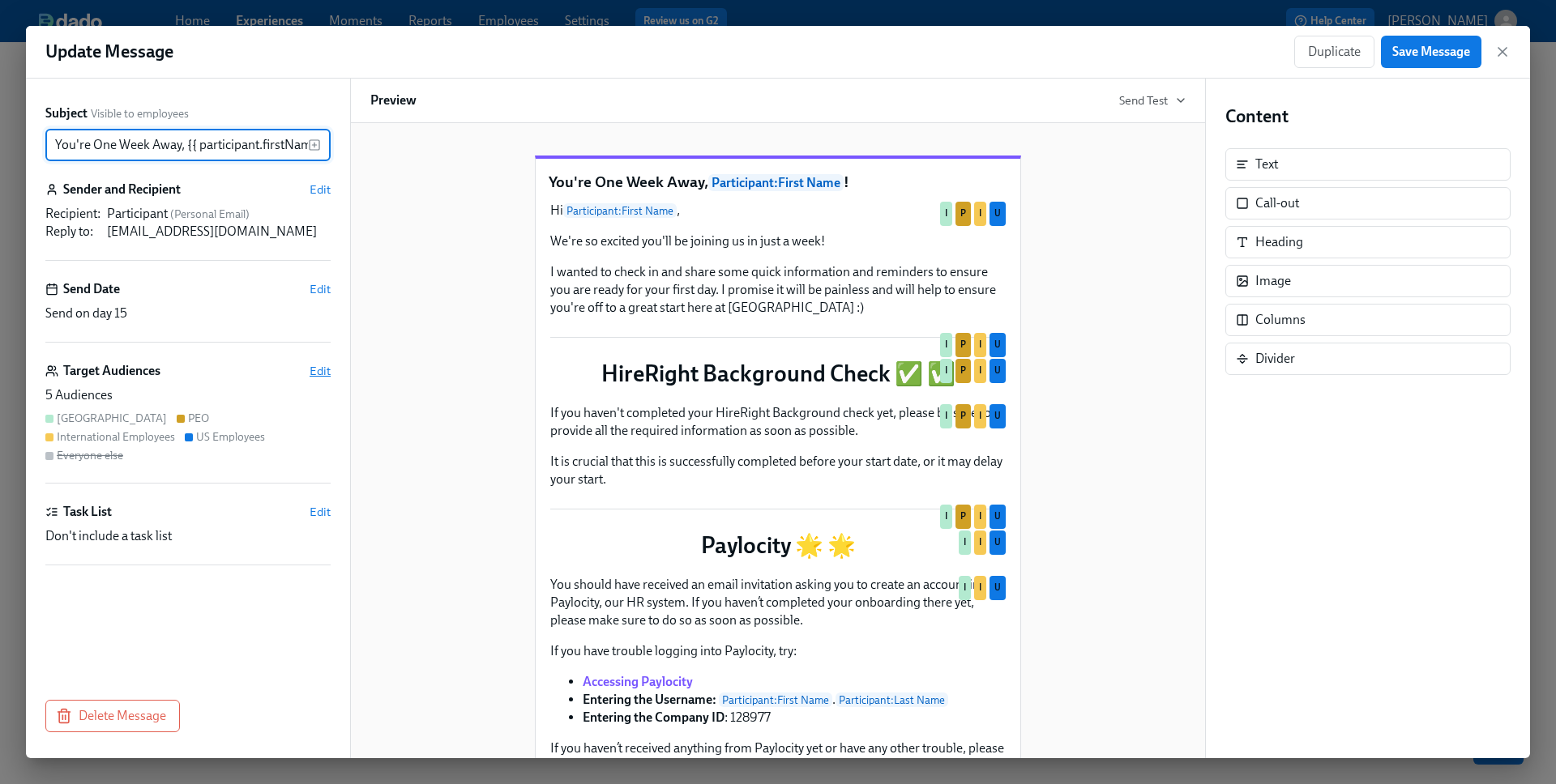
click at [316, 374] on span "Edit" at bounding box center [319, 371] width 21 height 16
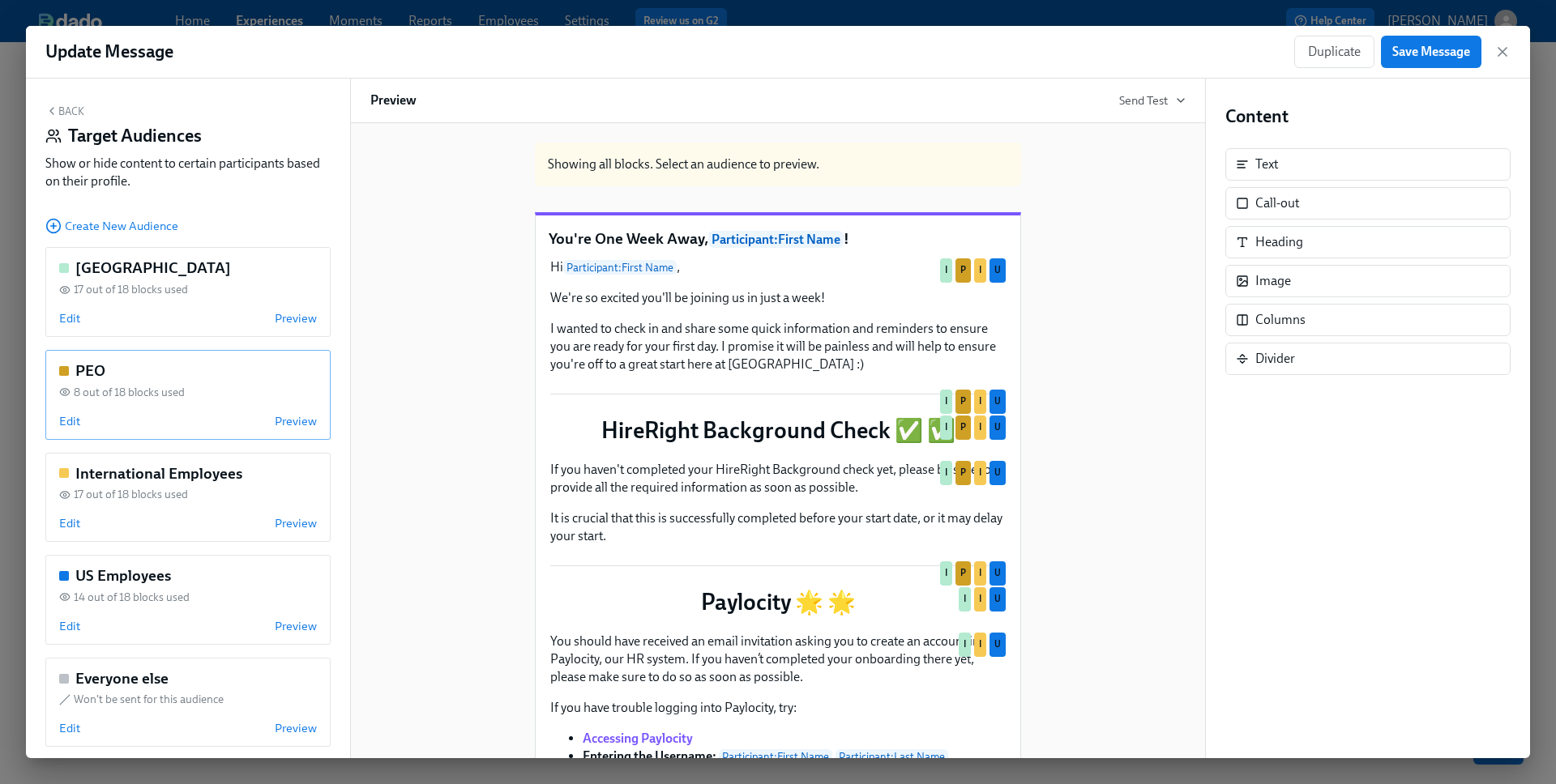
scroll to position [14, 0]
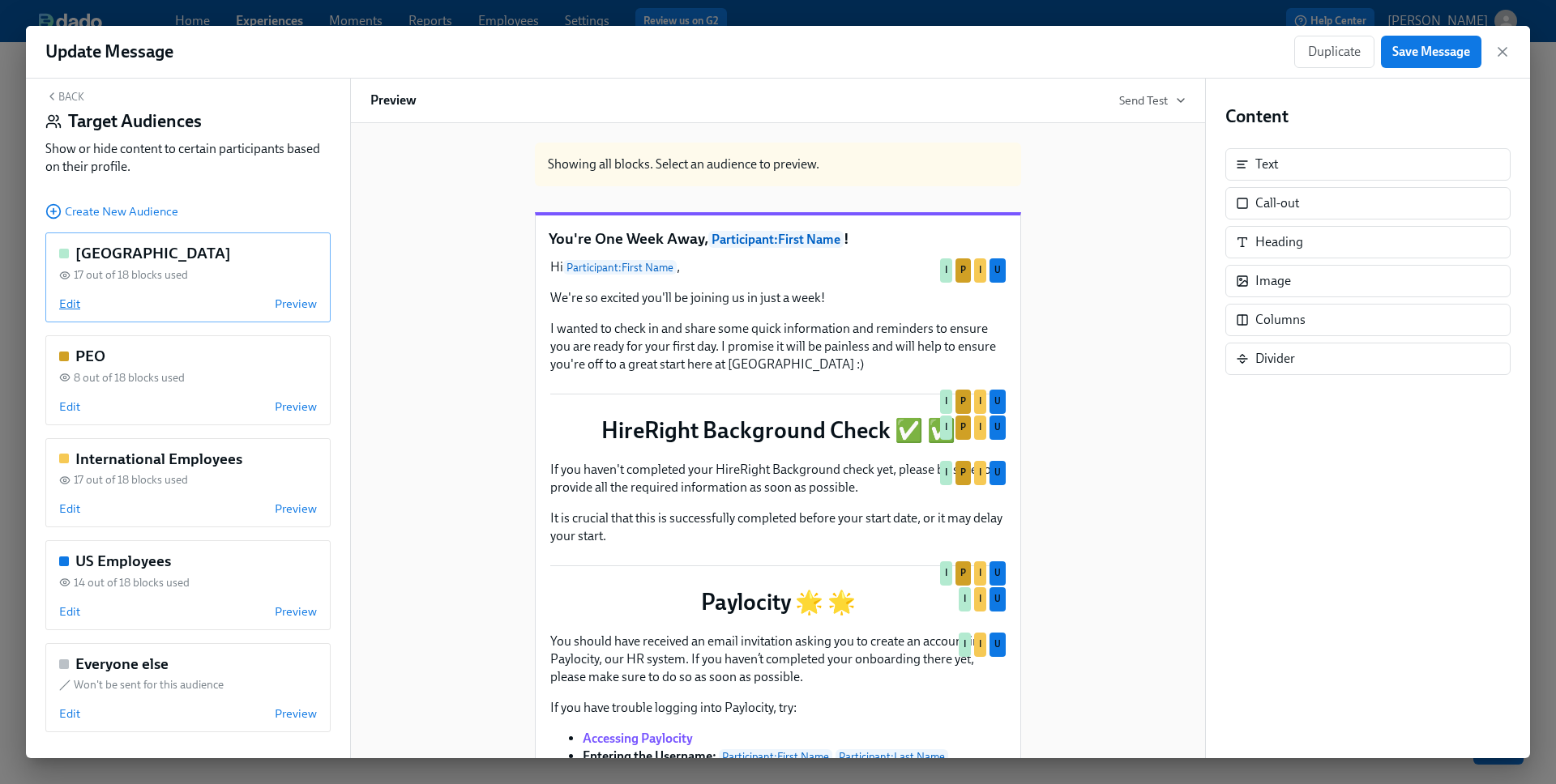
click at [72, 307] on span "Edit" at bounding box center [69, 304] width 21 height 16
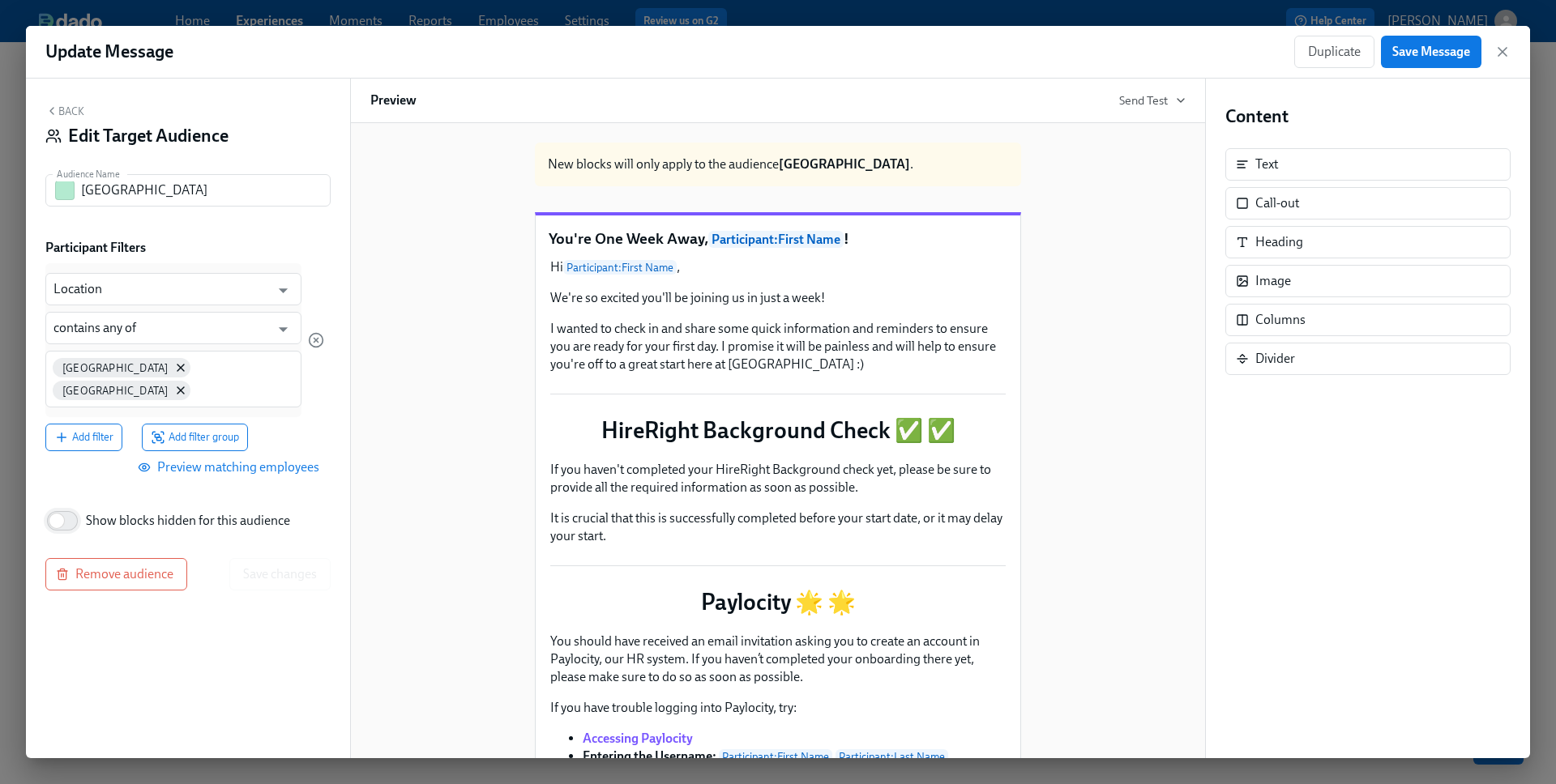
click at [62, 509] on input "Show blocks hidden for this audience" at bounding box center [57, 521] width 107 height 36
checkbox input "true"
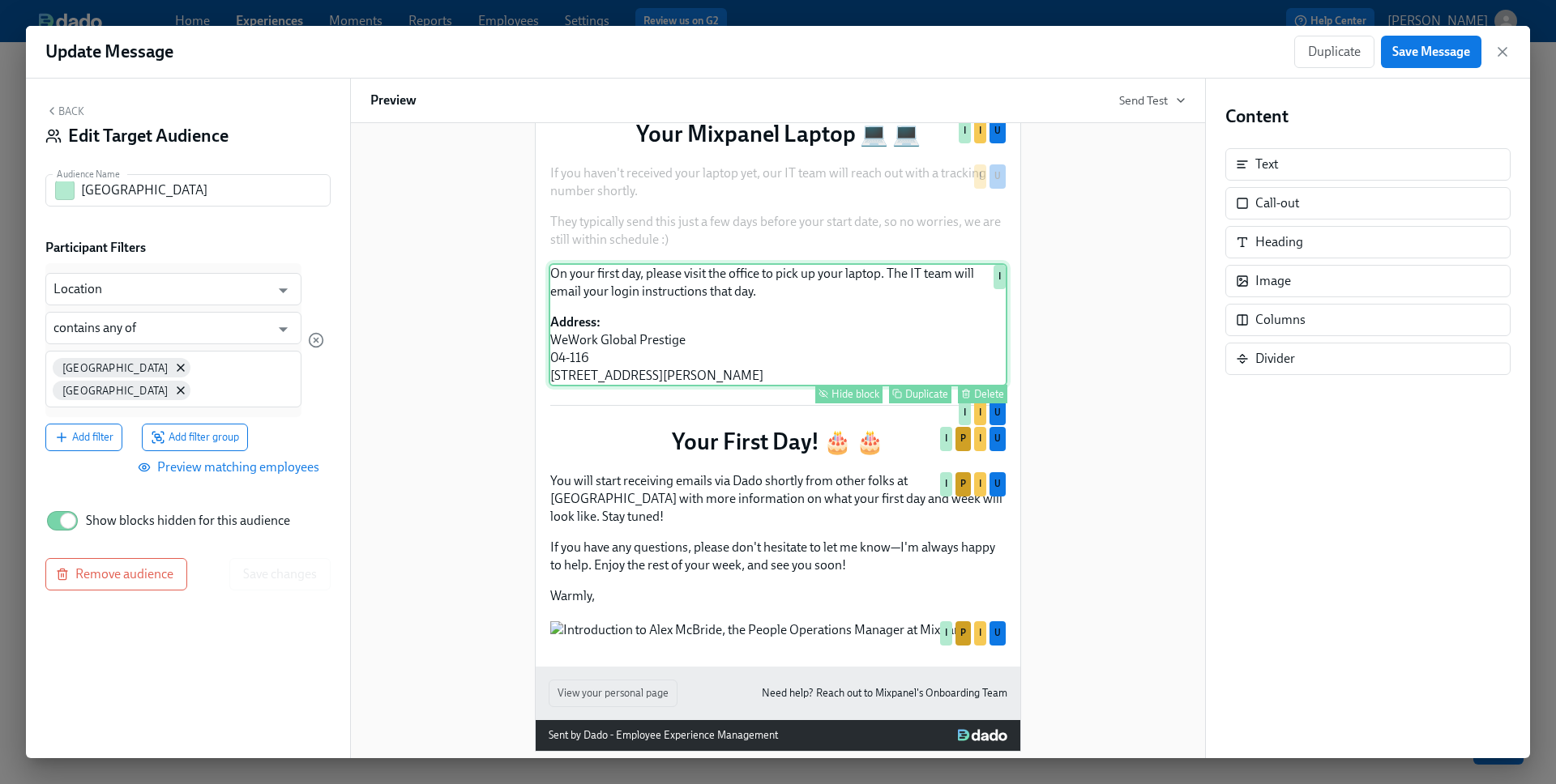
scroll to position [879, 0]
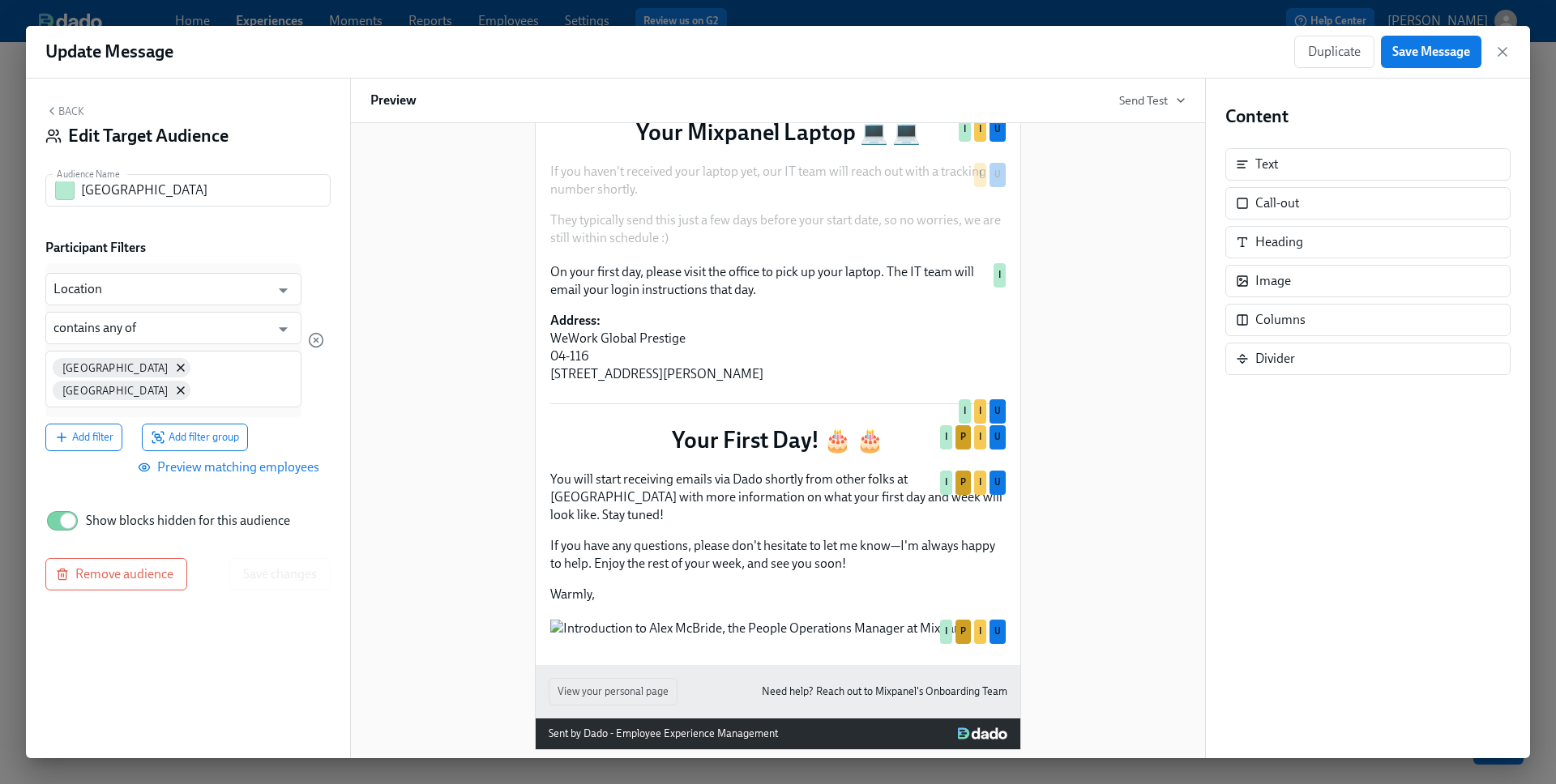
click at [462, 363] on div "New blocks will only apply to the audience [GEOGRAPHIC_DATA] . You're One Week …" at bounding box center [778, 0] width 815 height 1501
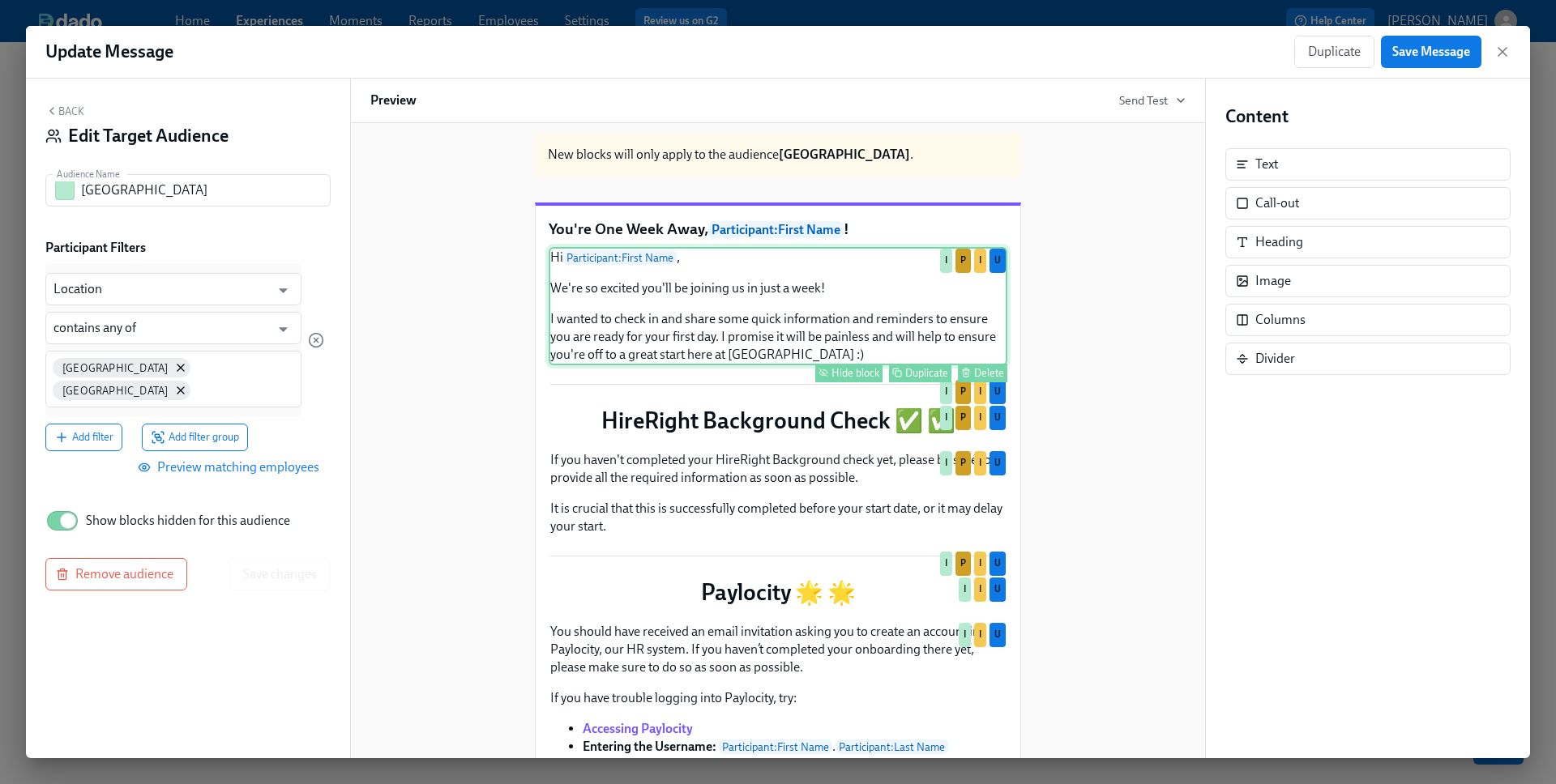
scroll to position [12, 0]
click at [666, 356] on div "Hi Participant : First Name , We're so excited you'll be joining us in just a w…" at bounding box center [778, 305] width 459 height 119
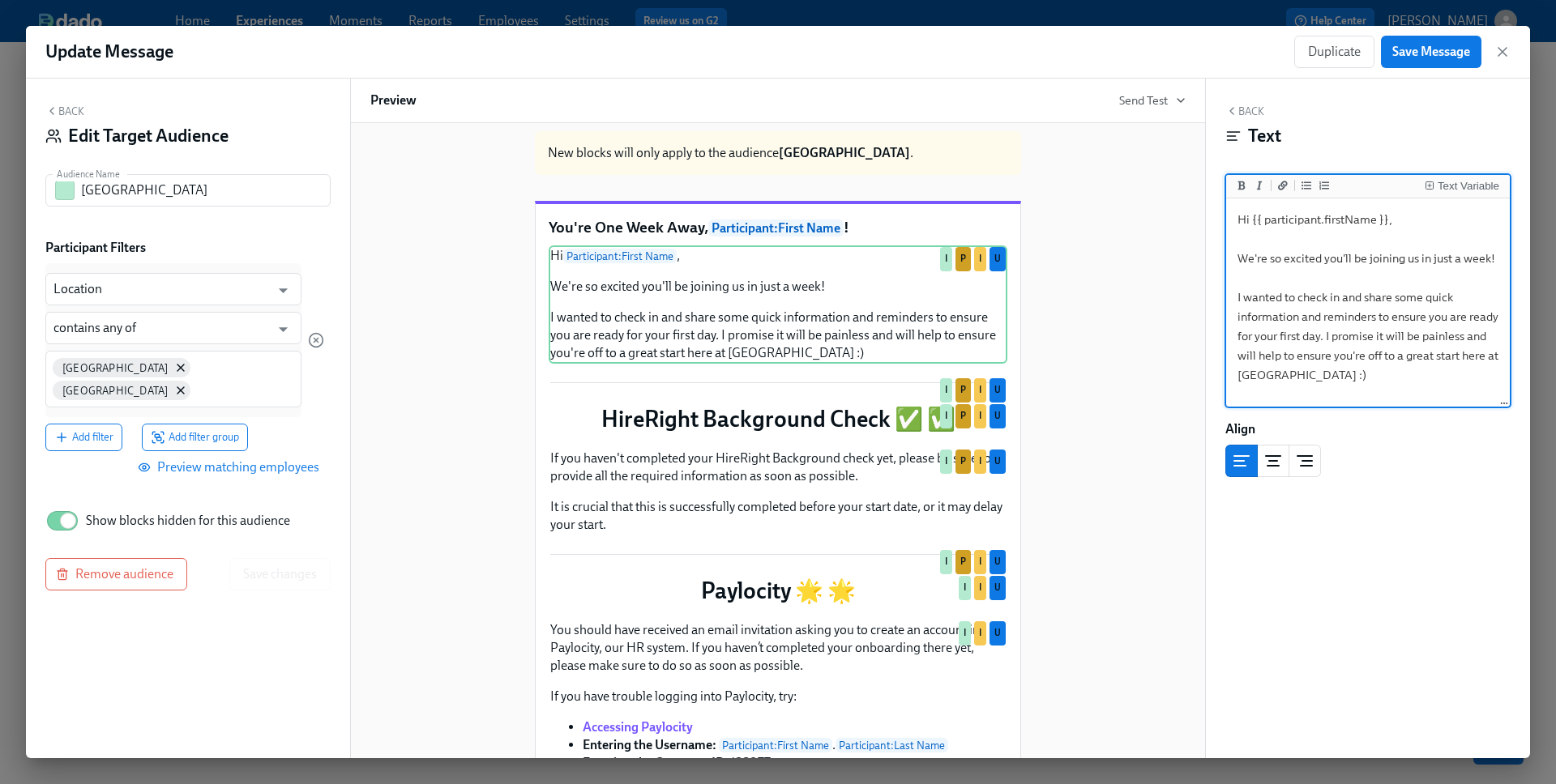
drag, startPoint x: 1429, startPoint y: 392, endPoint x: 1247, endPoint y: 201, distance: 263.8
click at [1247, 202] on textarea "Hi {{ participant.firstName }}, We're so excited you'll be joining us in just a…" at bounding box center [1368, 303] width 277 height 203
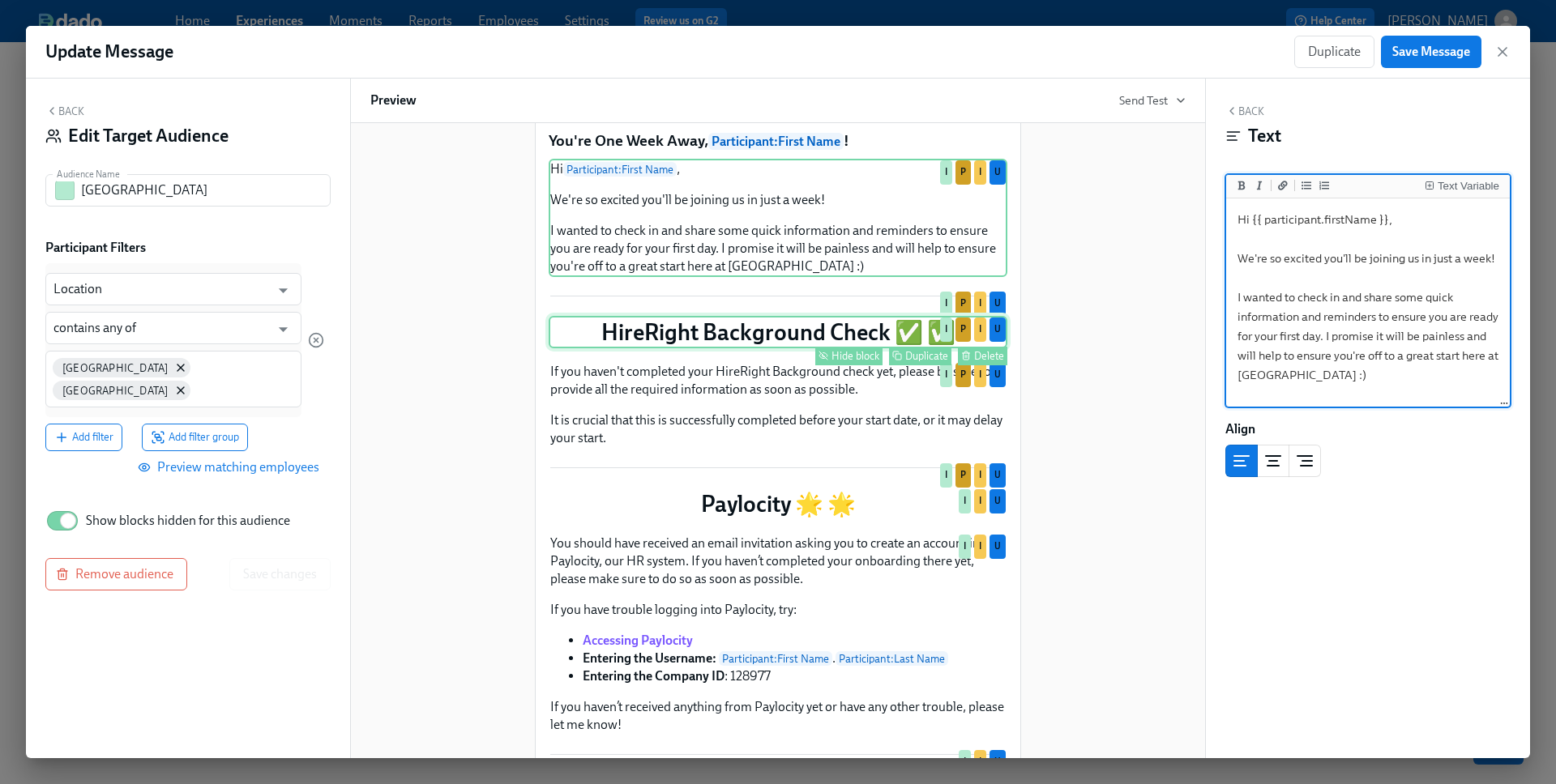
scroll to position [120, 0]
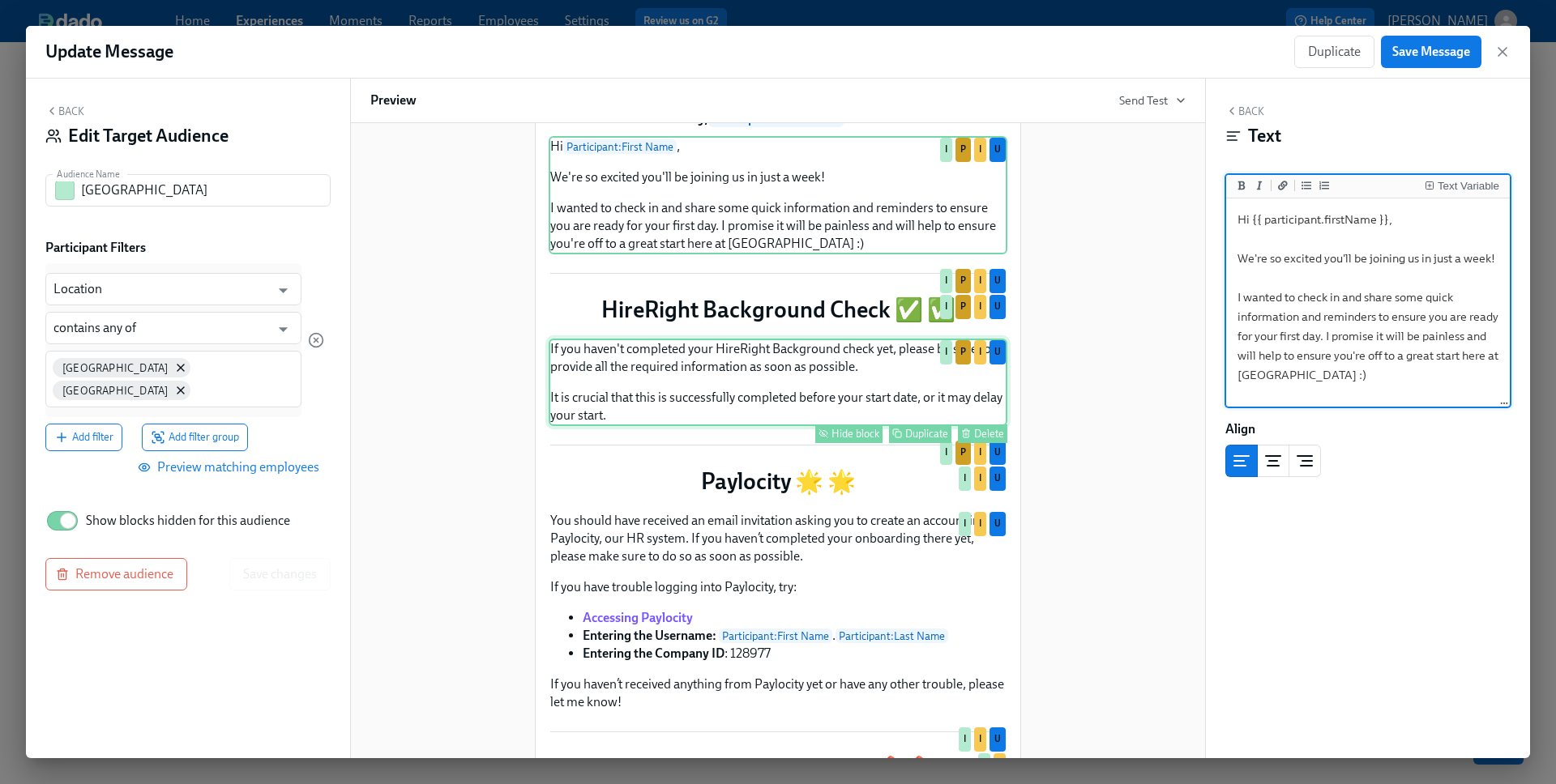
click at [722, 410] on div "If you haven't completed your HireRight Background check yet, please be sure to…" at bounding box center [778, 382] width 459 height 87
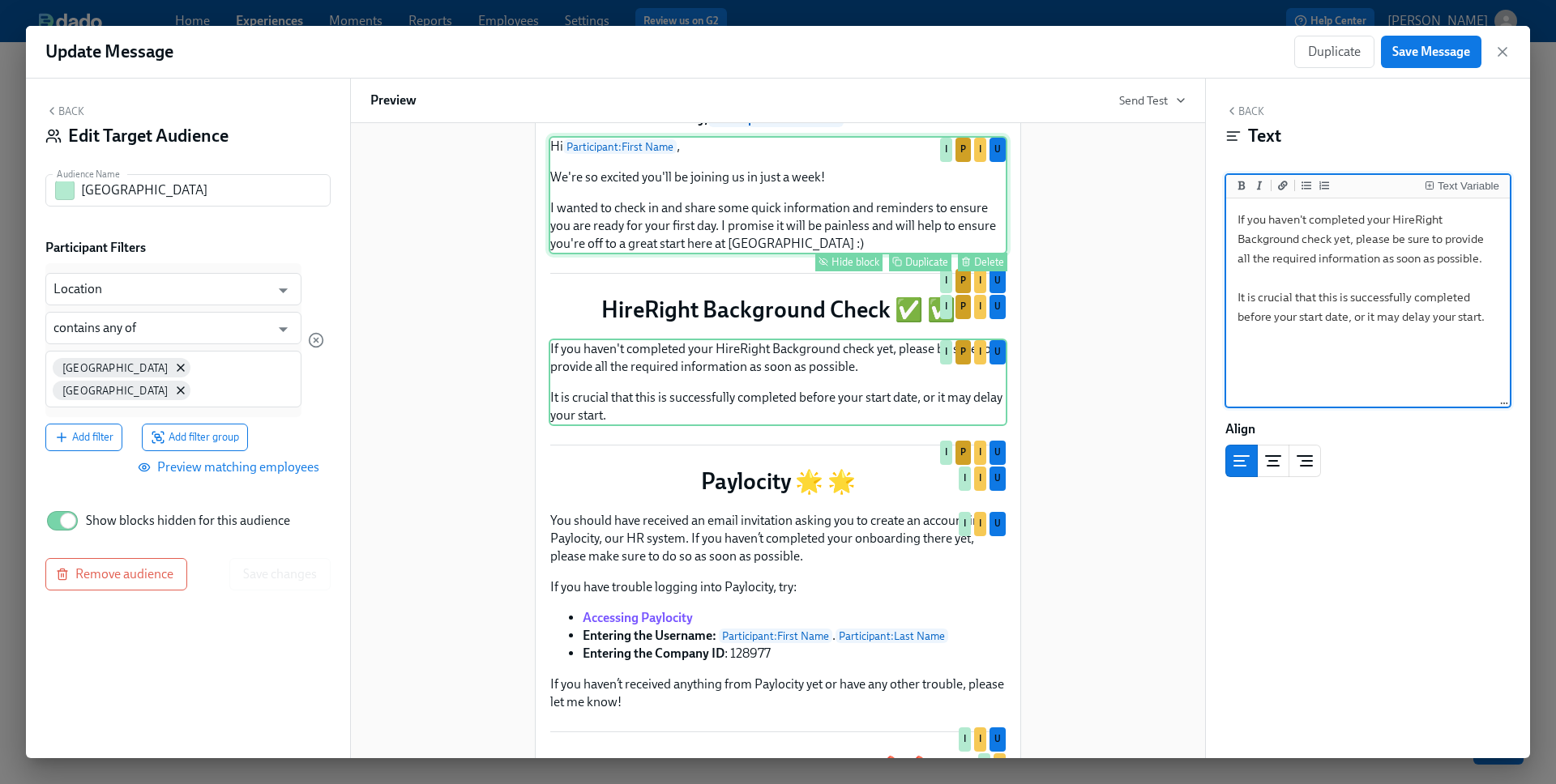
click at [693, 239] on div "Hi Participant : First Name , We're so excited you'll be joining us in just a w…" at bounding box center [778, 195] width 459 height 119
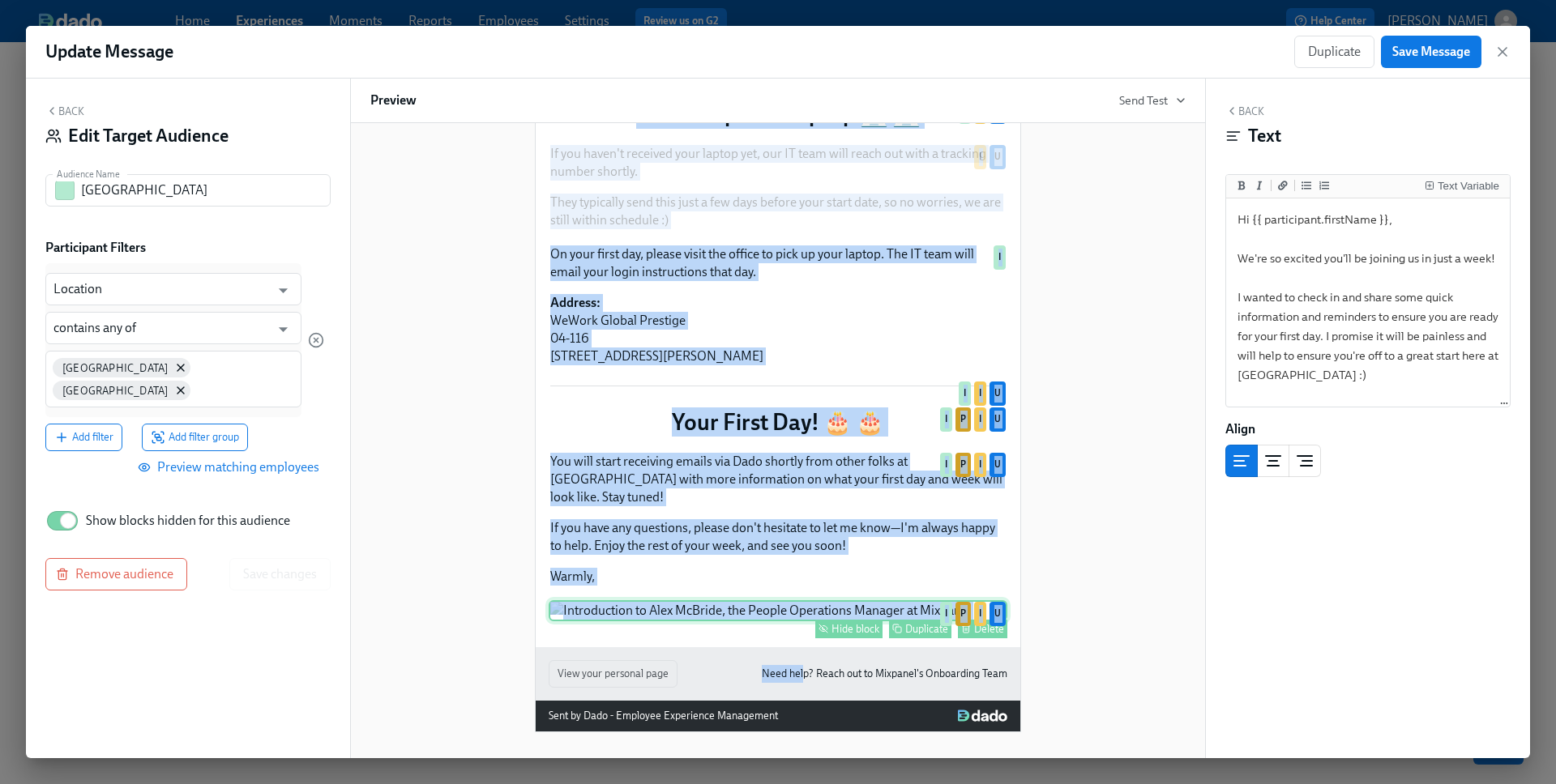
scroll to position [995, 0]
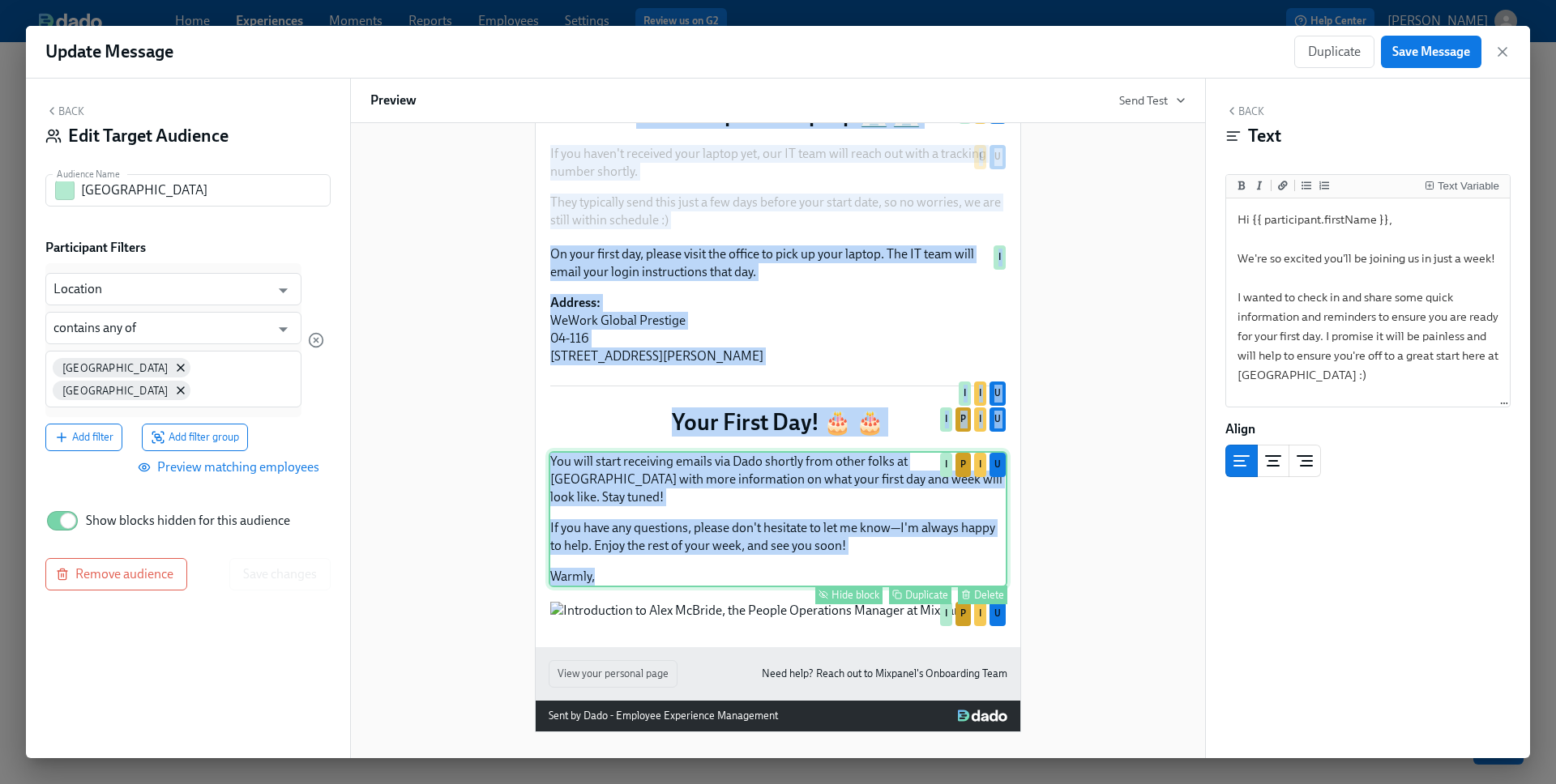
drag, startPoint x: 548, startPoint y: 254, endPoint x: 799, endPoint y: 504, distance: 354.3
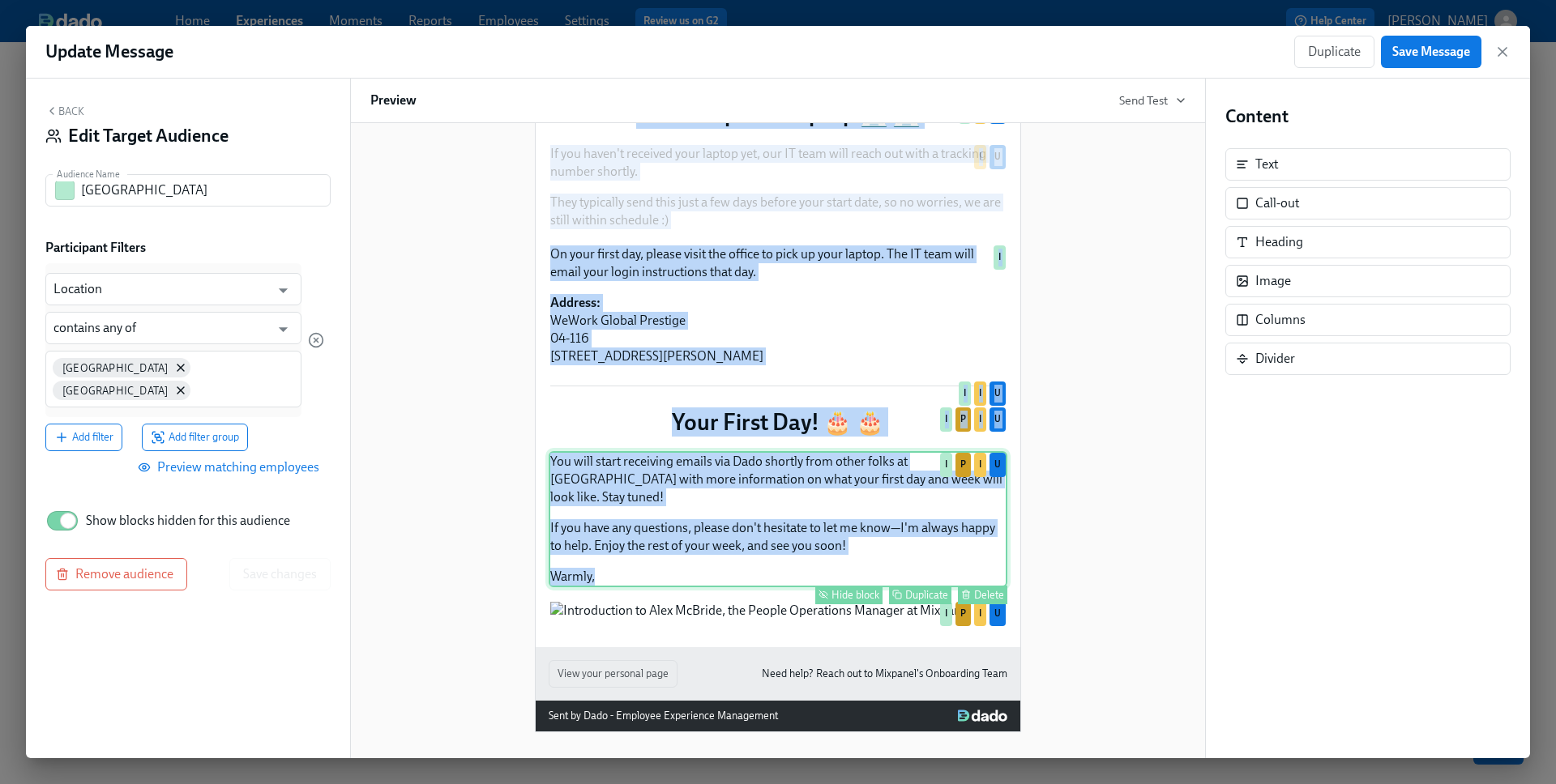
copy div "Lor'ip Dol Sita Cons, Adipiscinge : Seddo Eius ! Te Incididuntu : Labor Etdo , …"
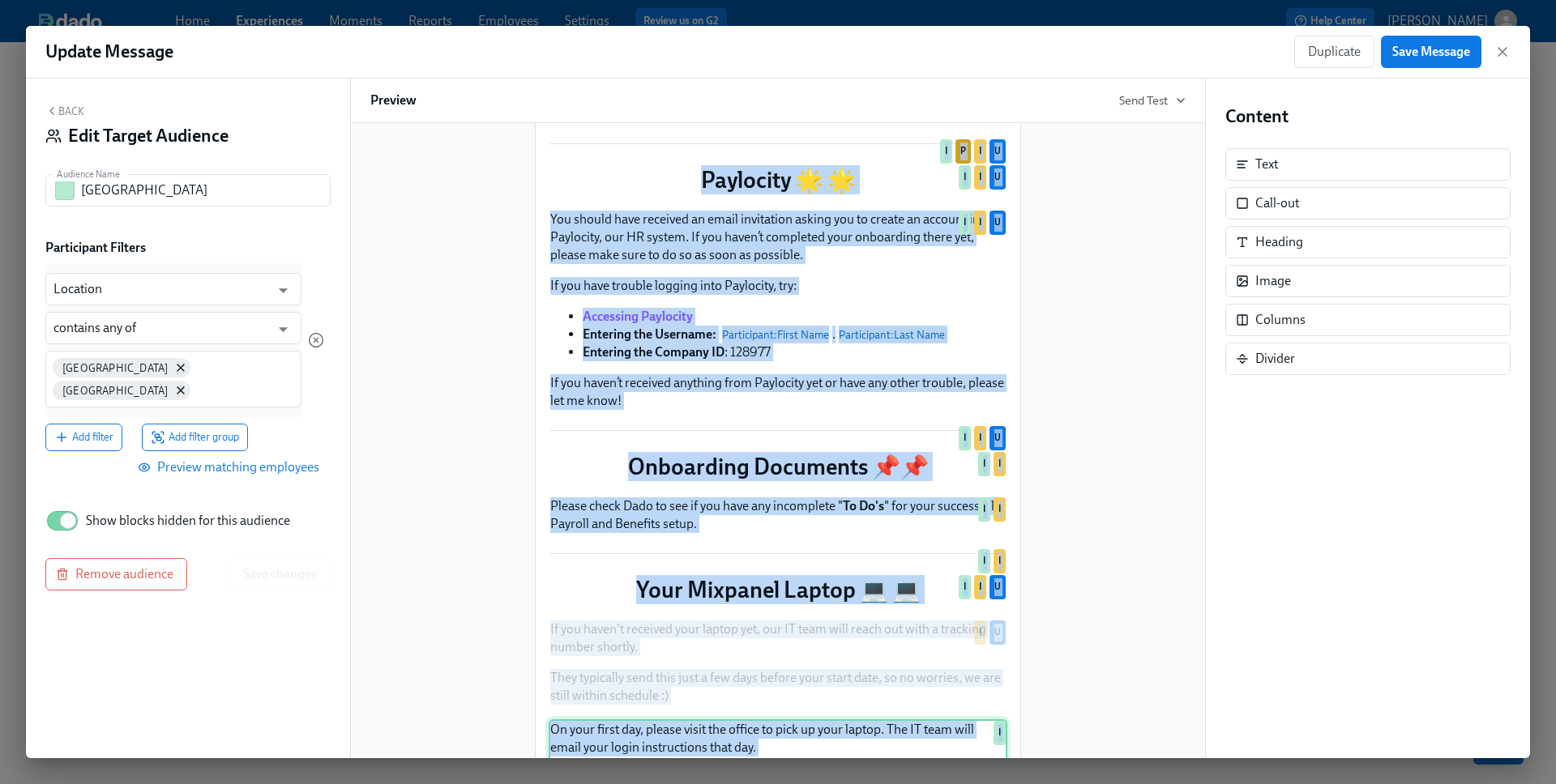
scroll to position [415, 0]
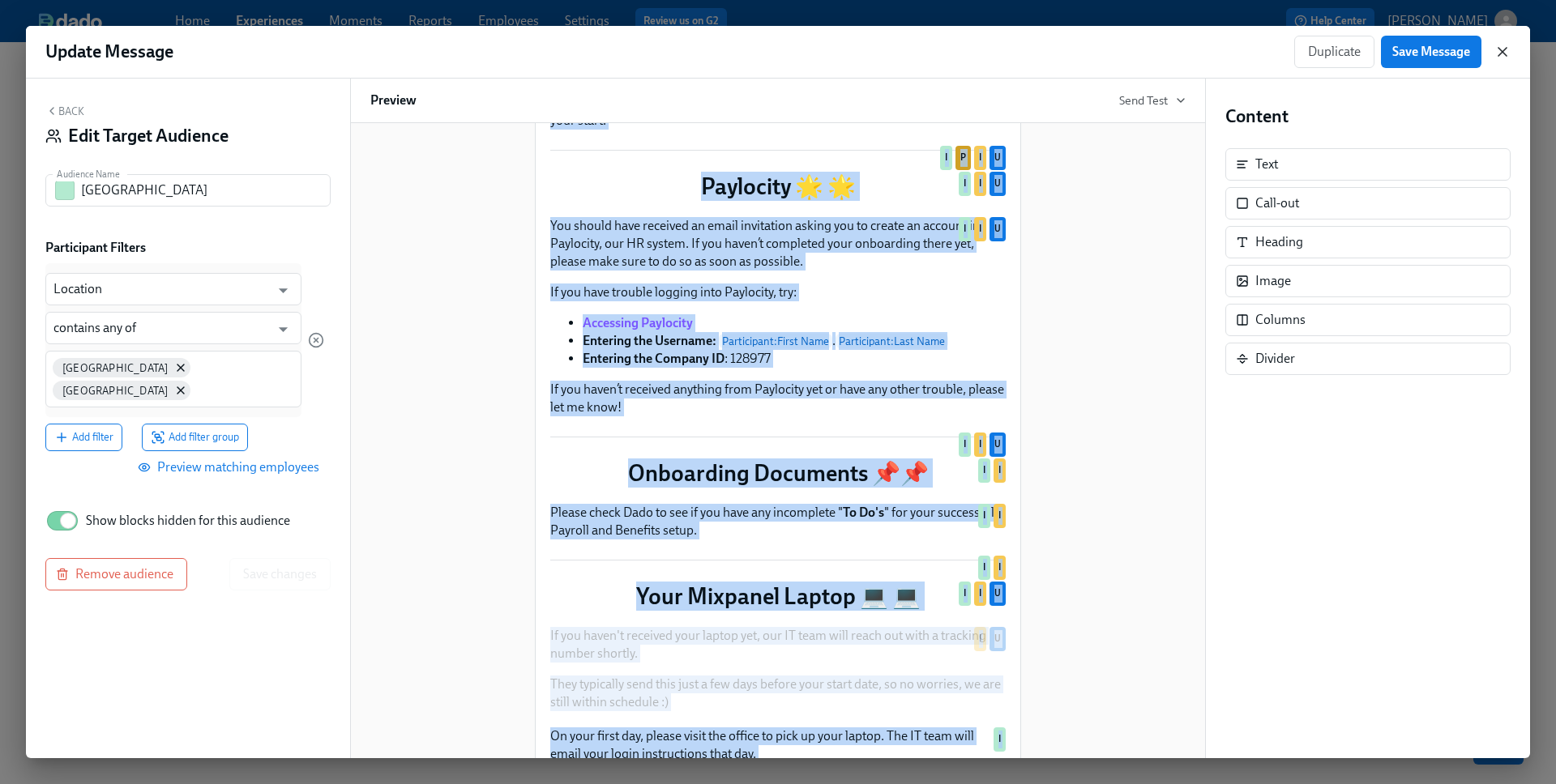
click at [1353, 56] on icon "button" at bounding box center [1502, 52] width 16 height 16
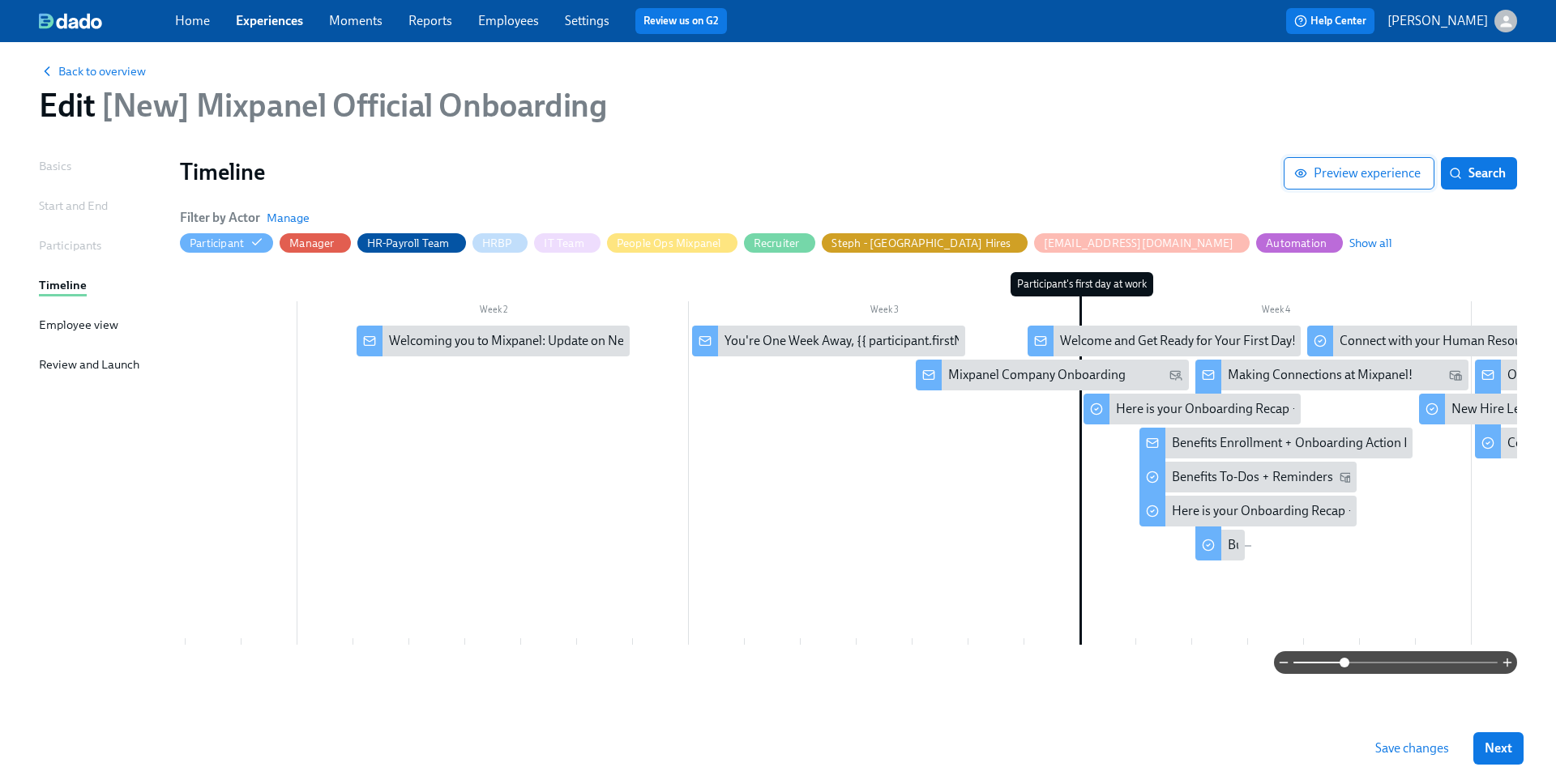
click at [1332, 165] on span "Preview experience" at bounding box center [1358, 174] width 123 height 16
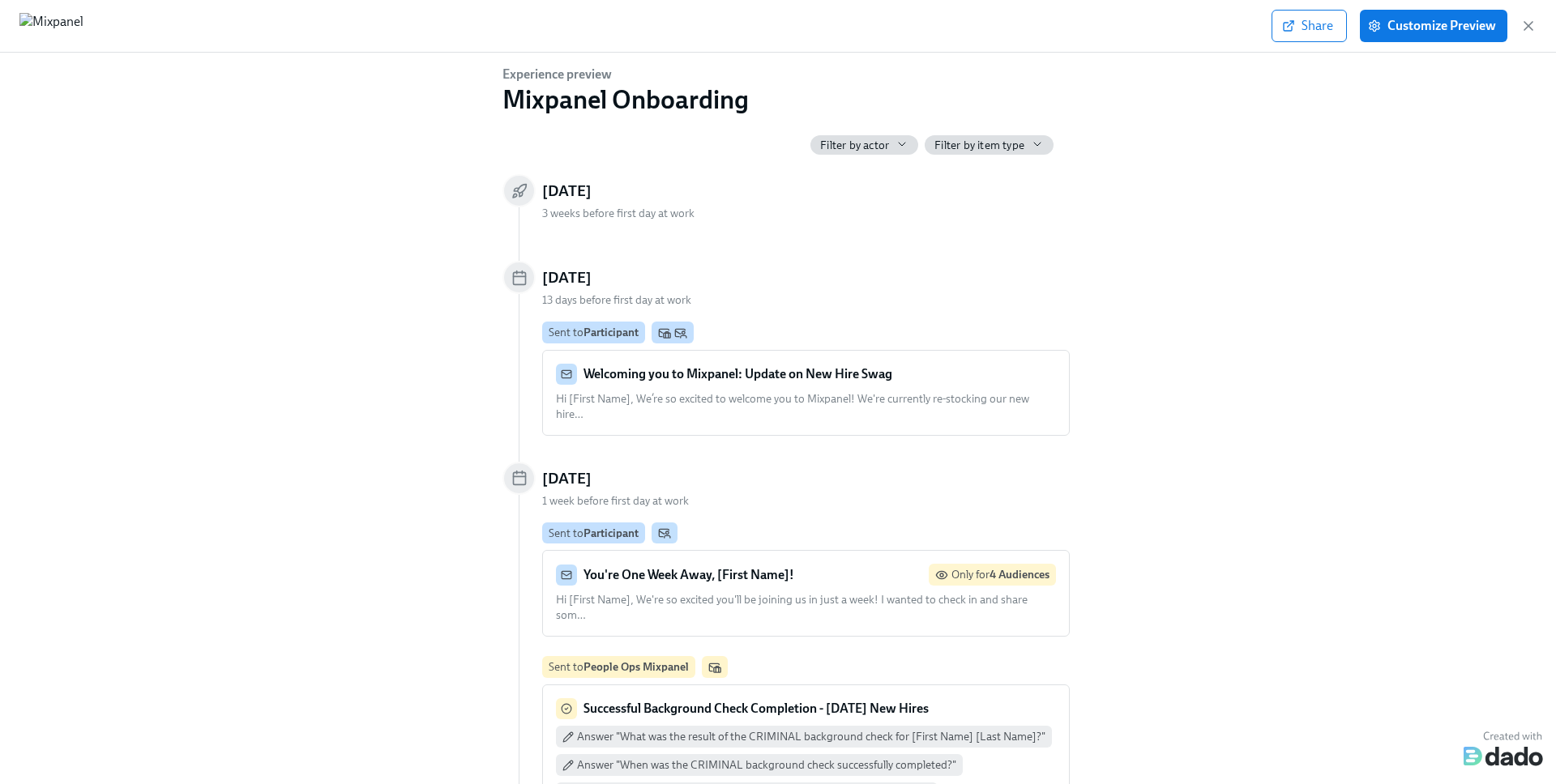
scroll to position [2, 0]
click at [764, 372] on strong "Welcoming you to Mixpanel: Update on New Hire Swag" at bounding box center [738, 371] width 309 height 15
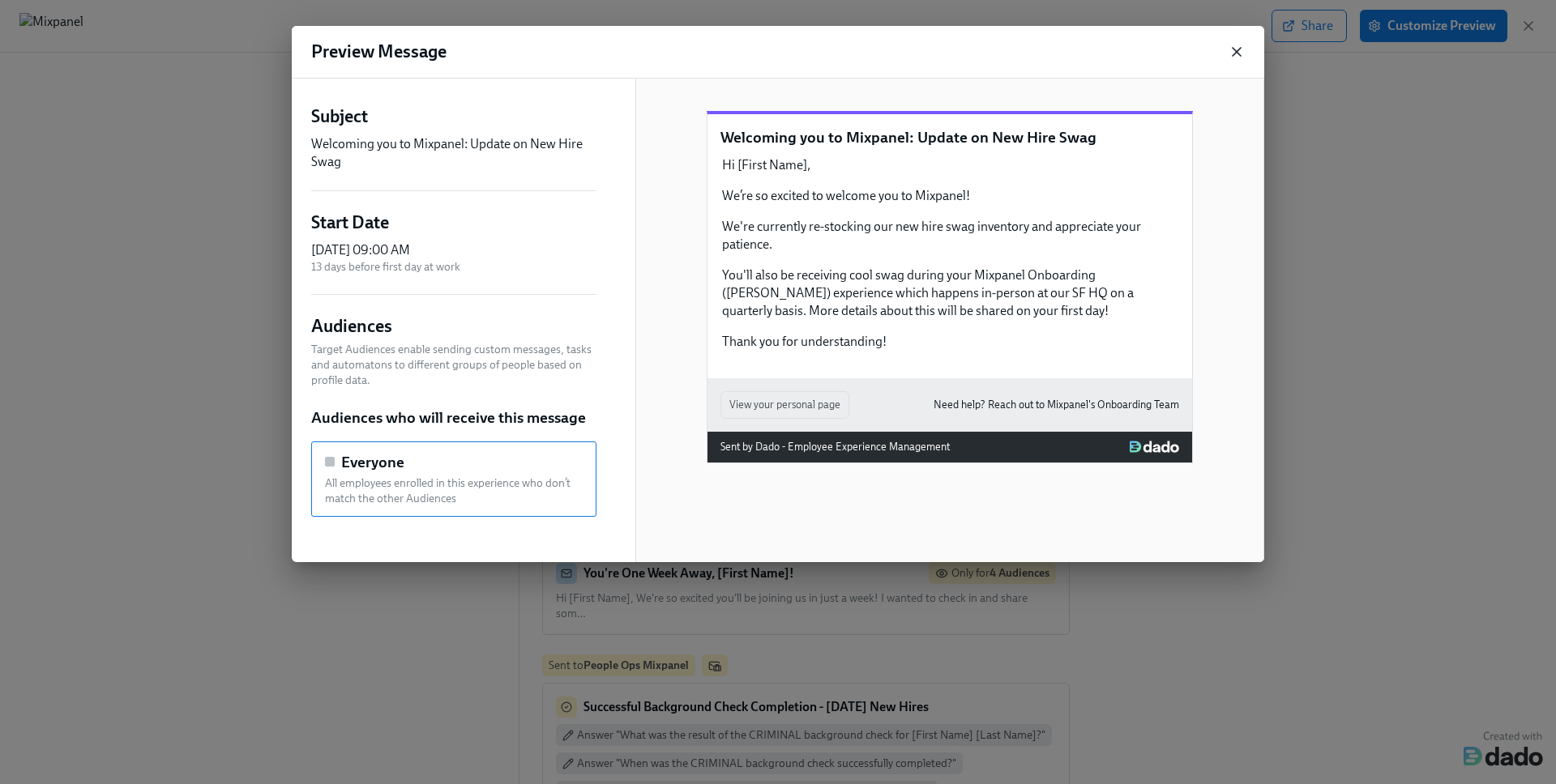
click at [1235, 48] on icon "button" at bounding box center [1237, 52] width 16 height 16
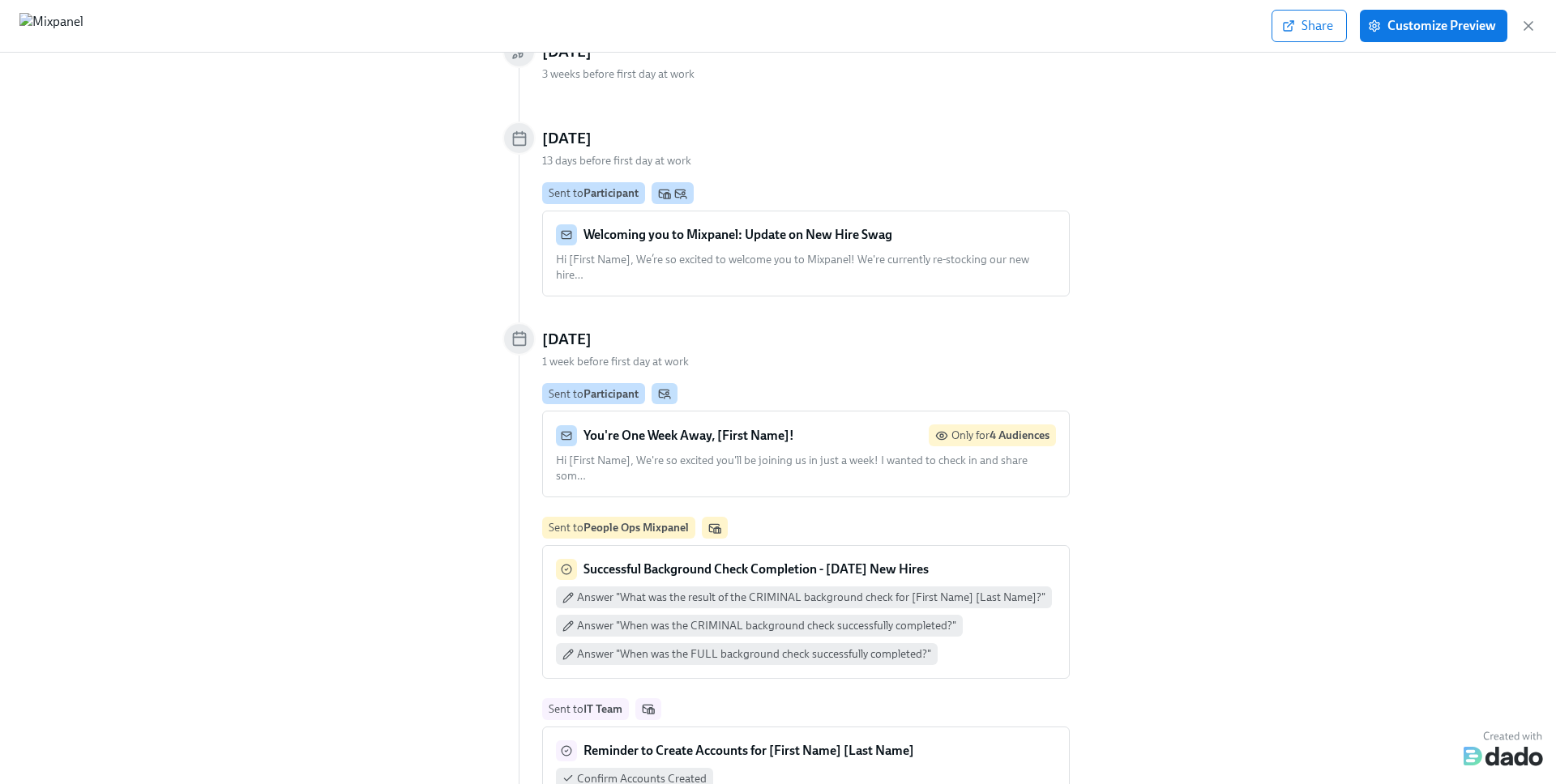
scroll to position [144, 0]
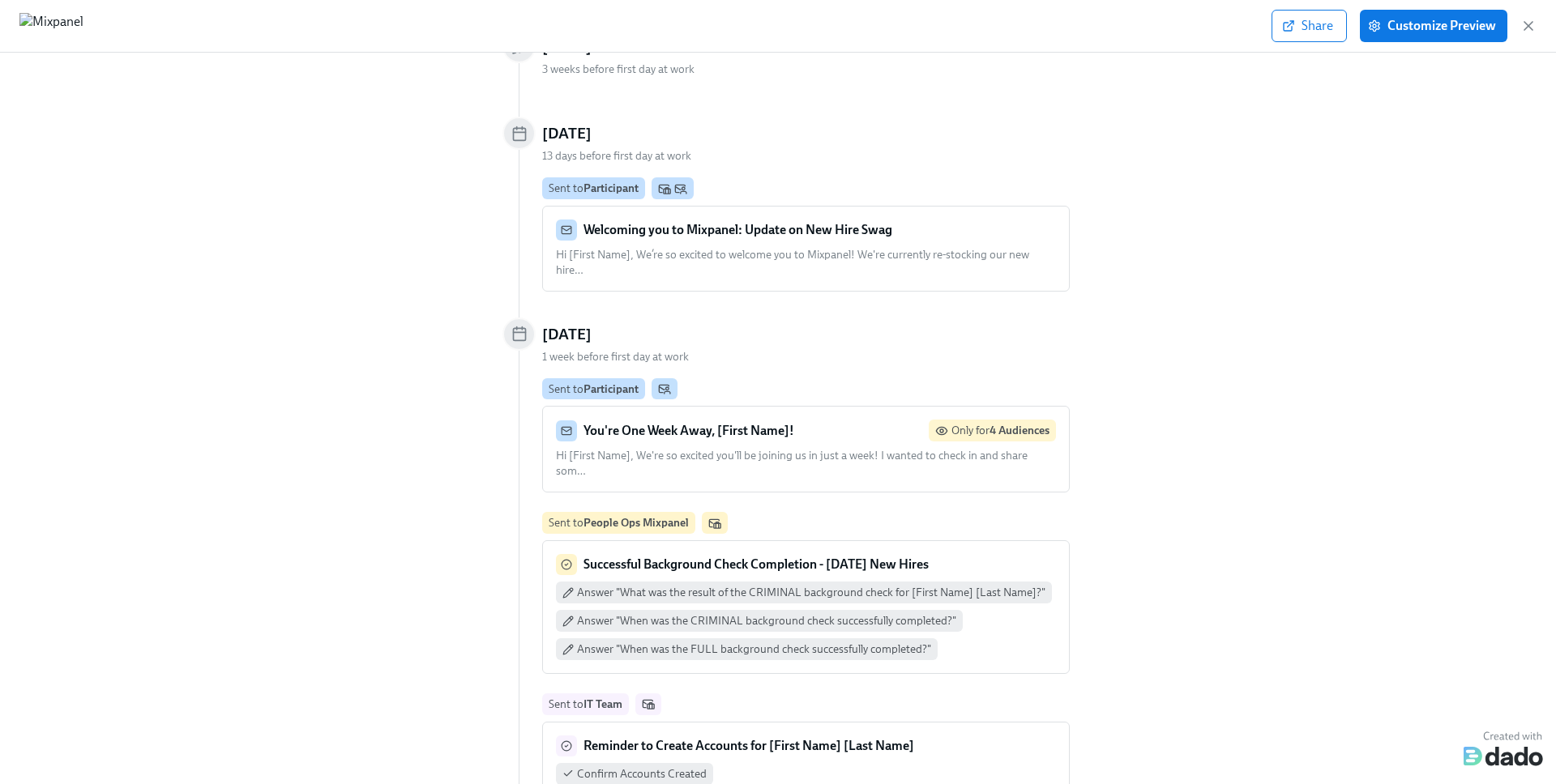
click at [787, 431] on div "You're One Week Away, [First Name]! Only for 4 Audiences Hi [First Name], We're…" at bounding box center [806, 450] width 500 height 59
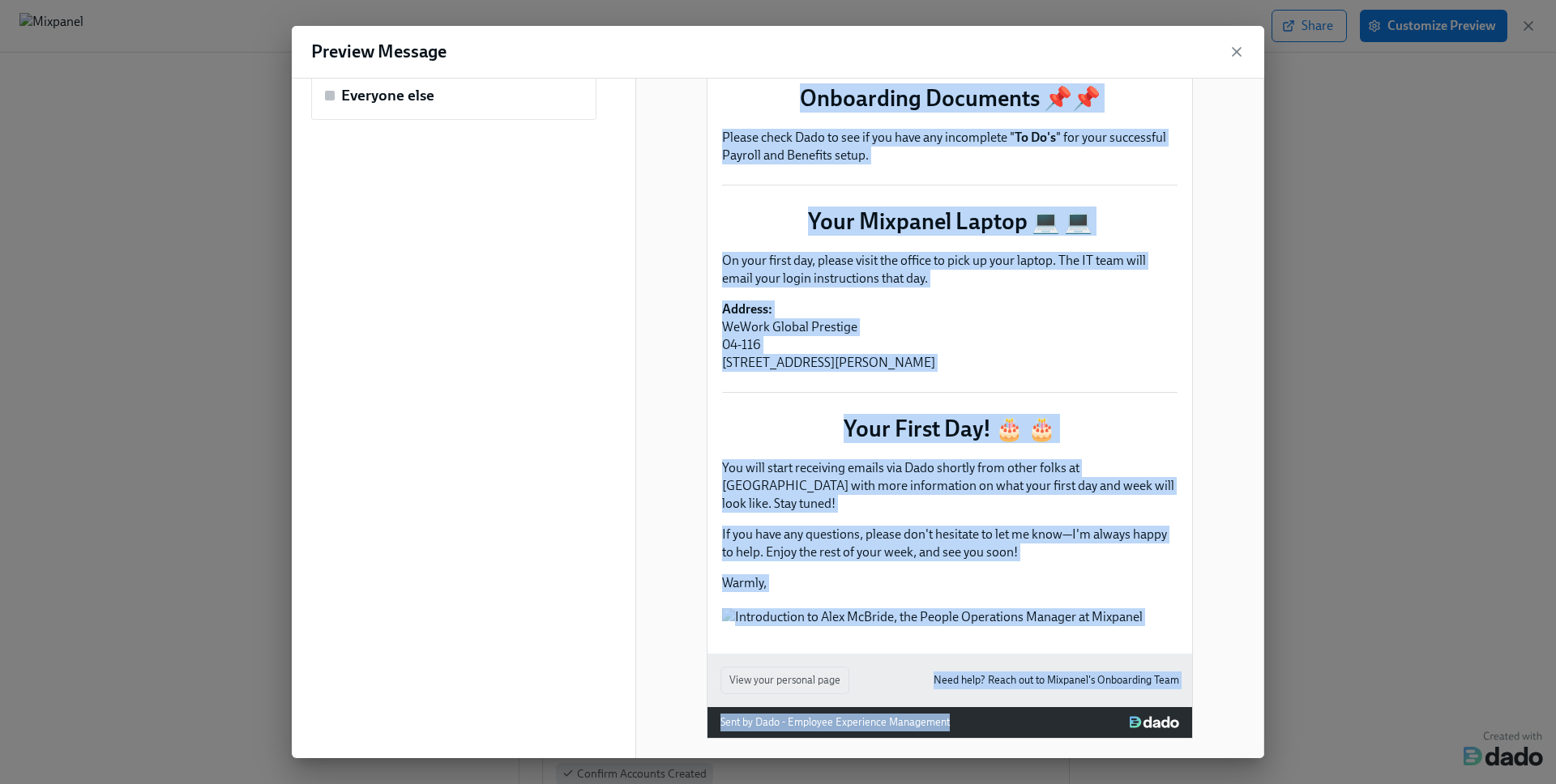
scroll to position [815, 0]
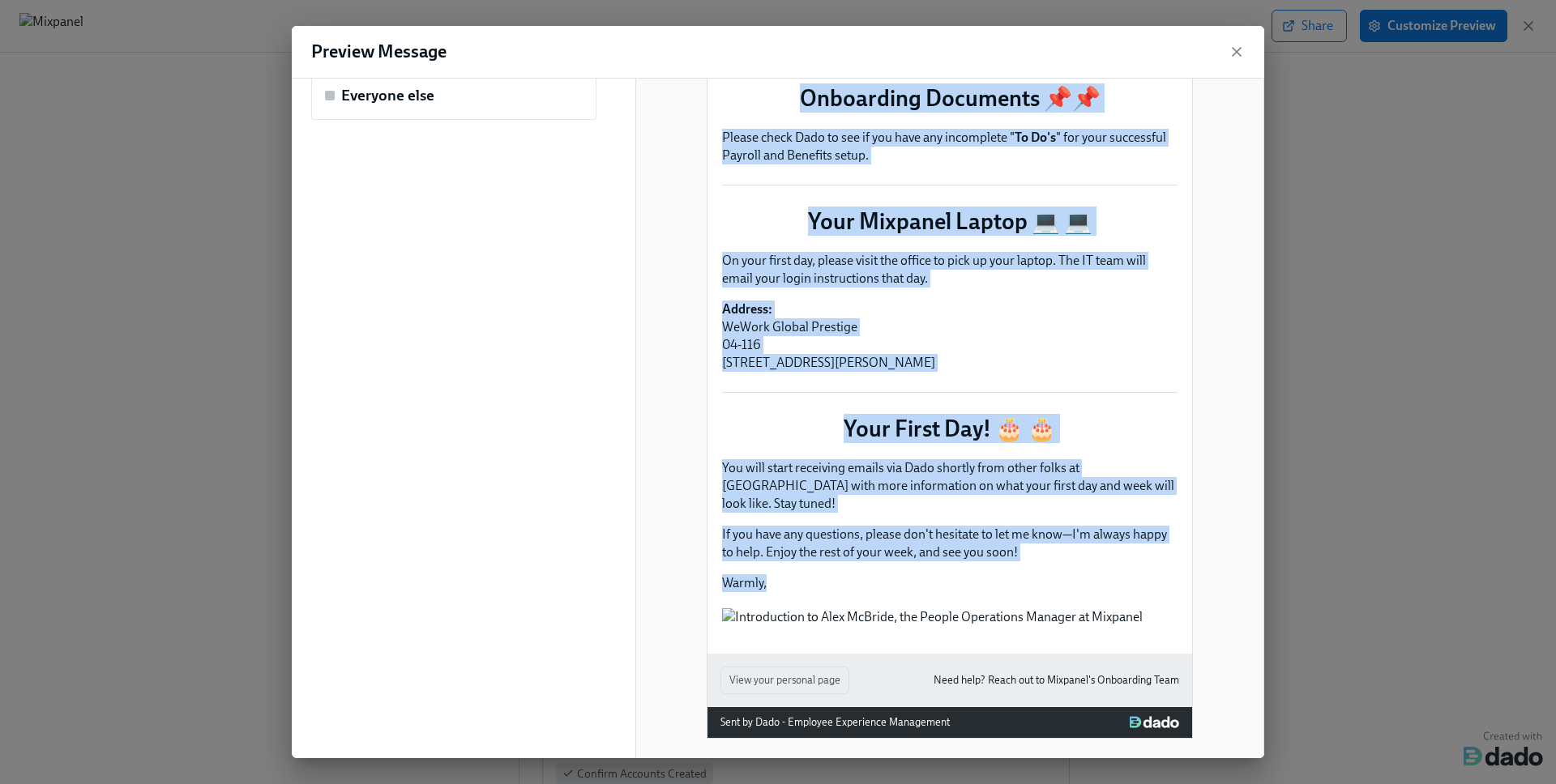
drag, startPoint x: 721, startPoint y: 156, endPoint x: 1013, endPoint y: 490, distance: 443.6
click at [1013, 490] on div "You're One Week Away, [First Name]! Hi [First Name], We're so excited you'll be…" at bounding box center [950, 40] width 485 height 1228
copy div "Lor'ip Dol Sita Cons, [Adipi Elit]! Se [Doeiu Temp], In'ut la etdolor mag'al en…"
click at [1239, 49] on icon "button" at bounding box center [1236, 51] width 8 height 8
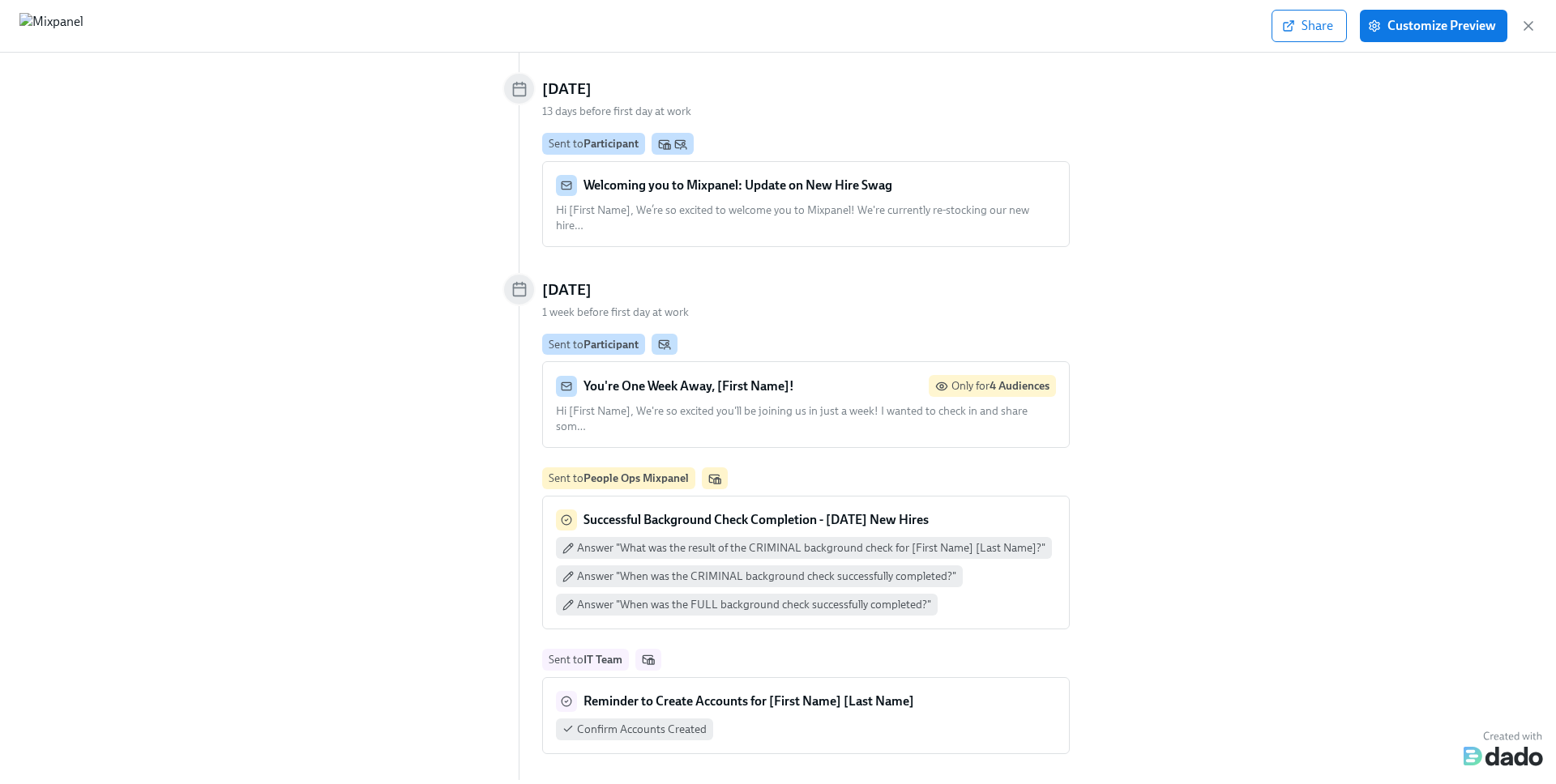
scroll to position [191, 0]
click at [868, 301] on div "1 week before first day at work" at bounding box center [794, 316] width 551 height 31
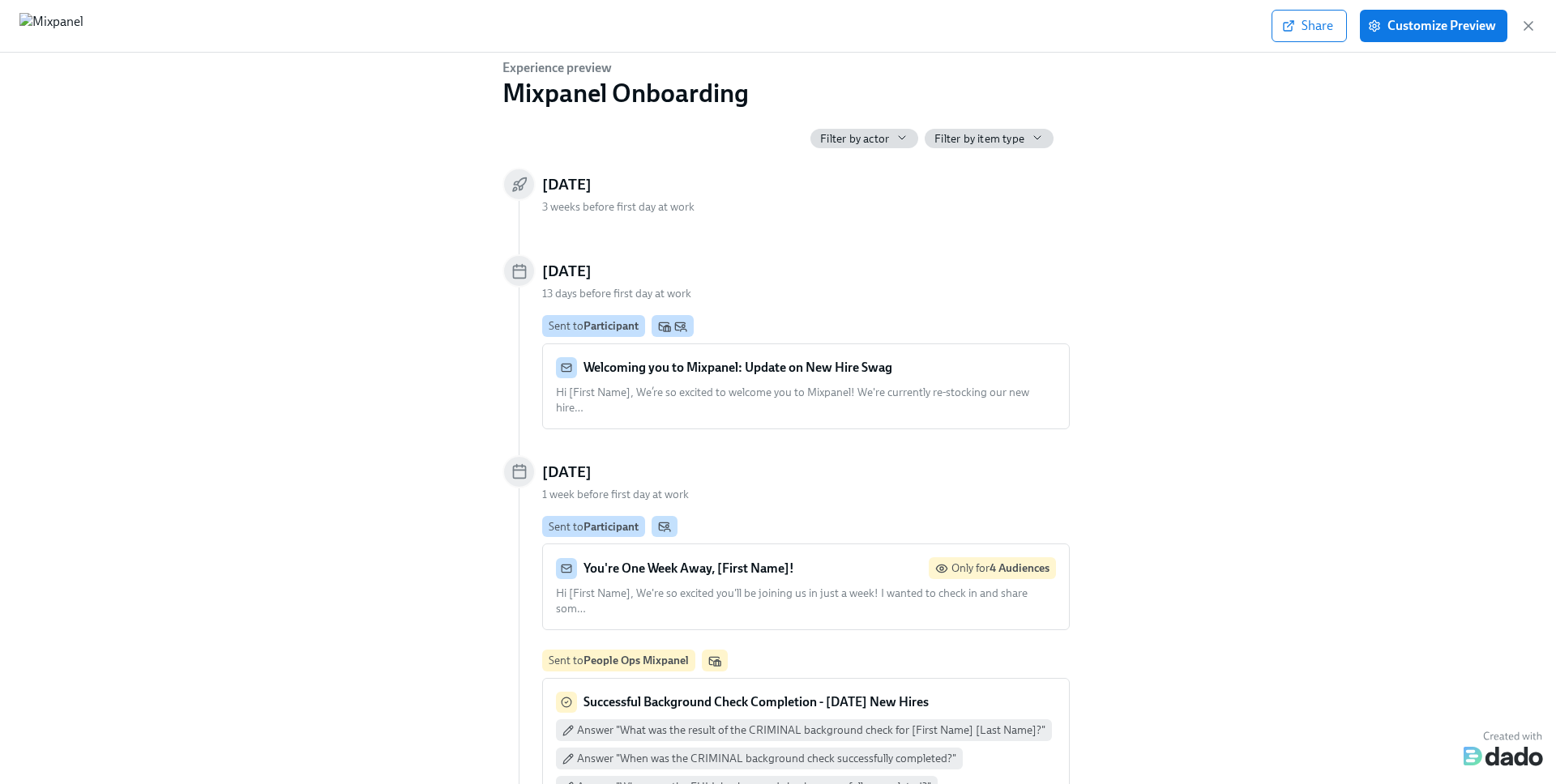
scroll to position [0, 0]
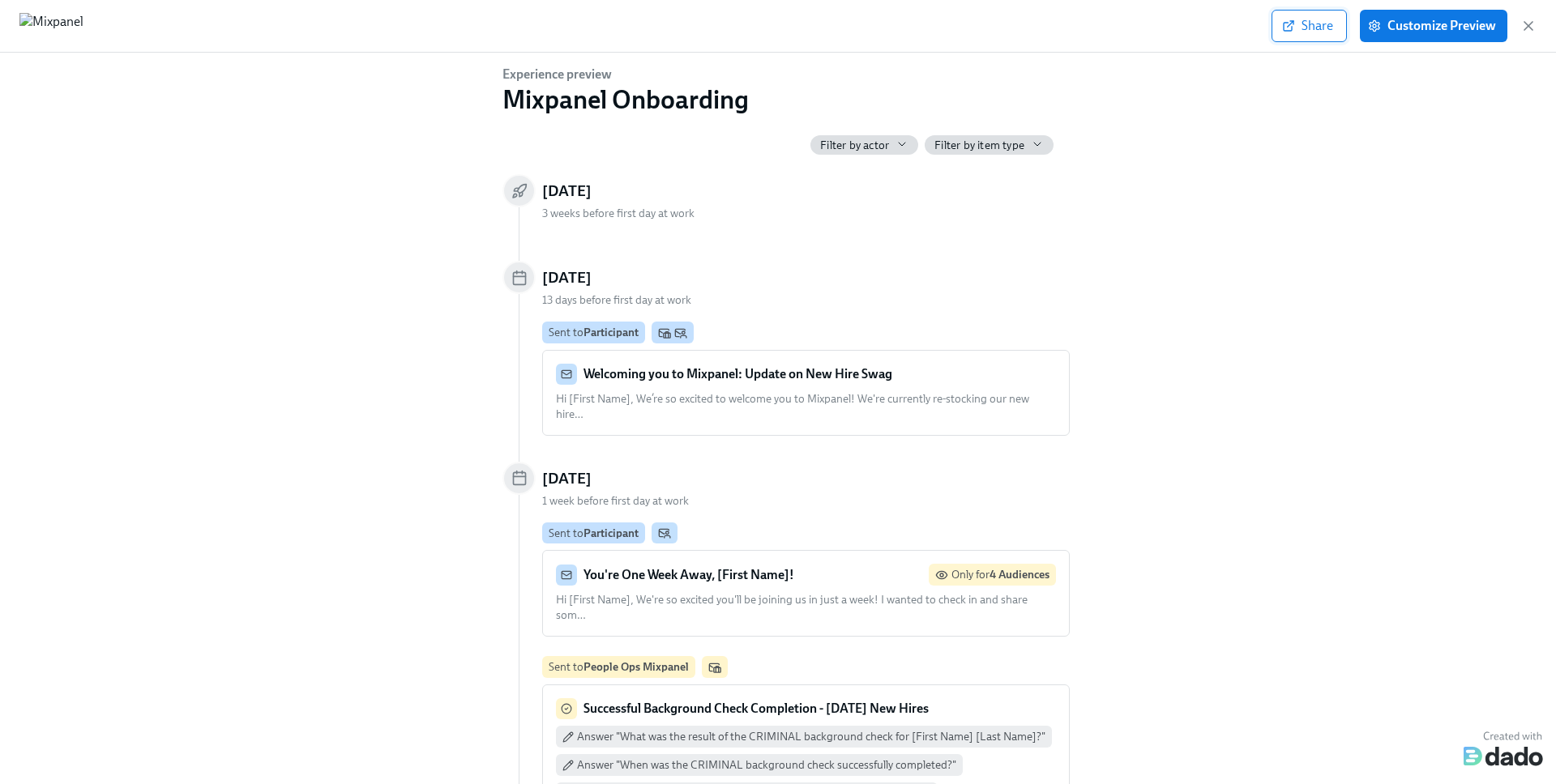
click at [1315, 26] on span "Share" at bounding box center [1309, 26] width 48 height 16
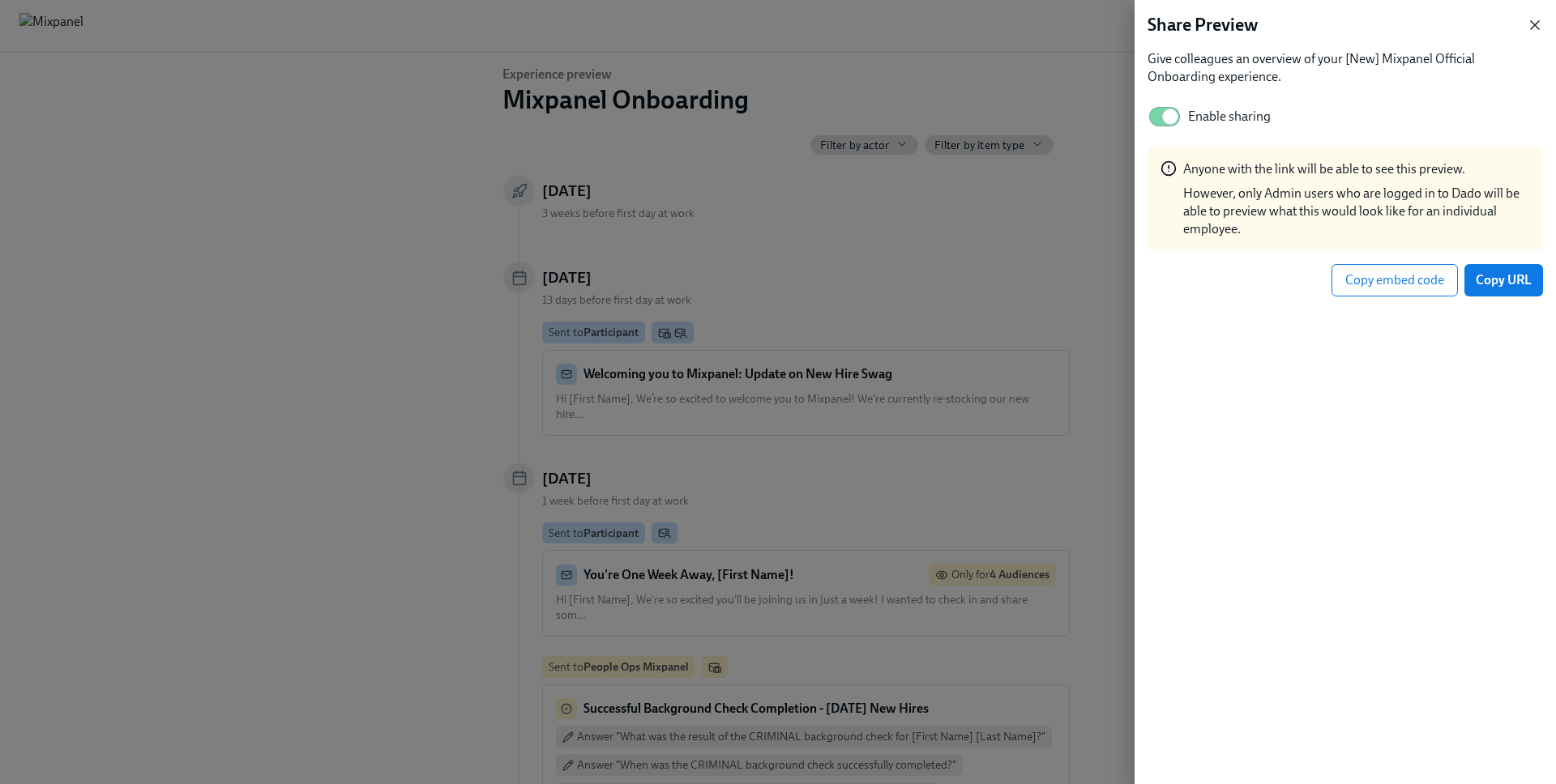
click at [1353, 22] on icon "button" at bounding box center [1534, 25] width 16 height 16
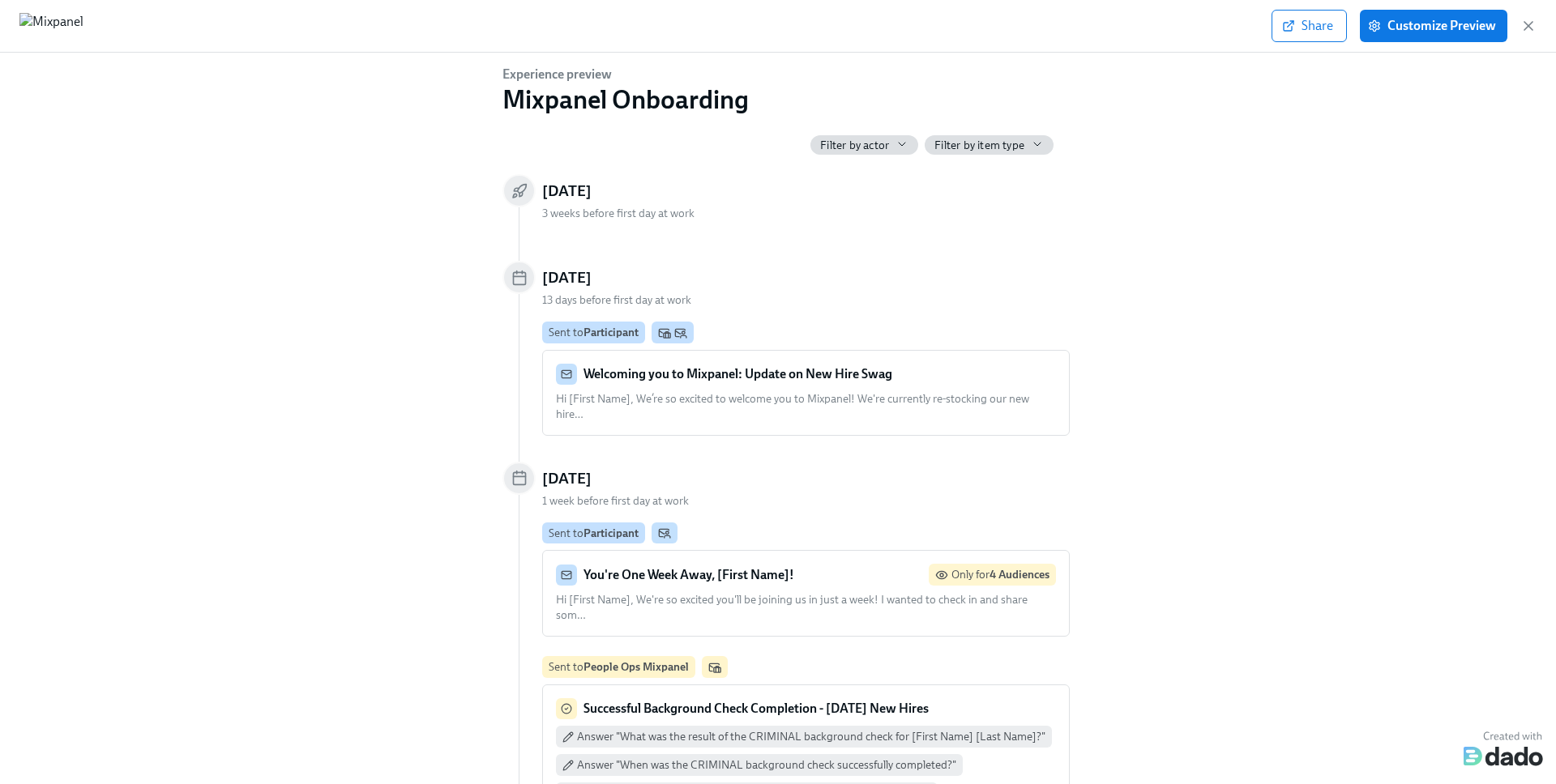
scroll to position [21, 0]
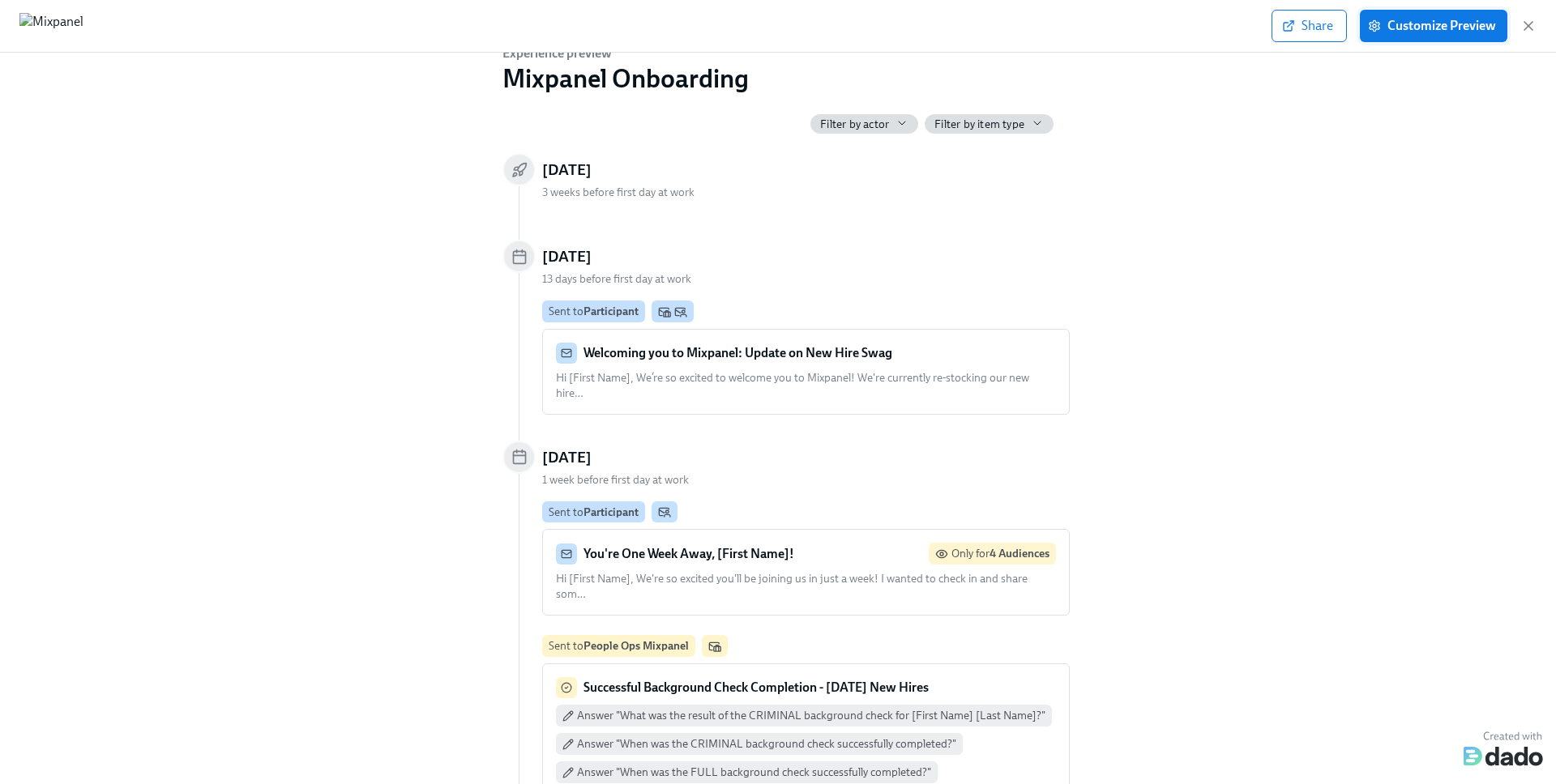
click at [1353, 33] on span "Customize Preview" at bounding box center [1433, 26] width 125 height 16
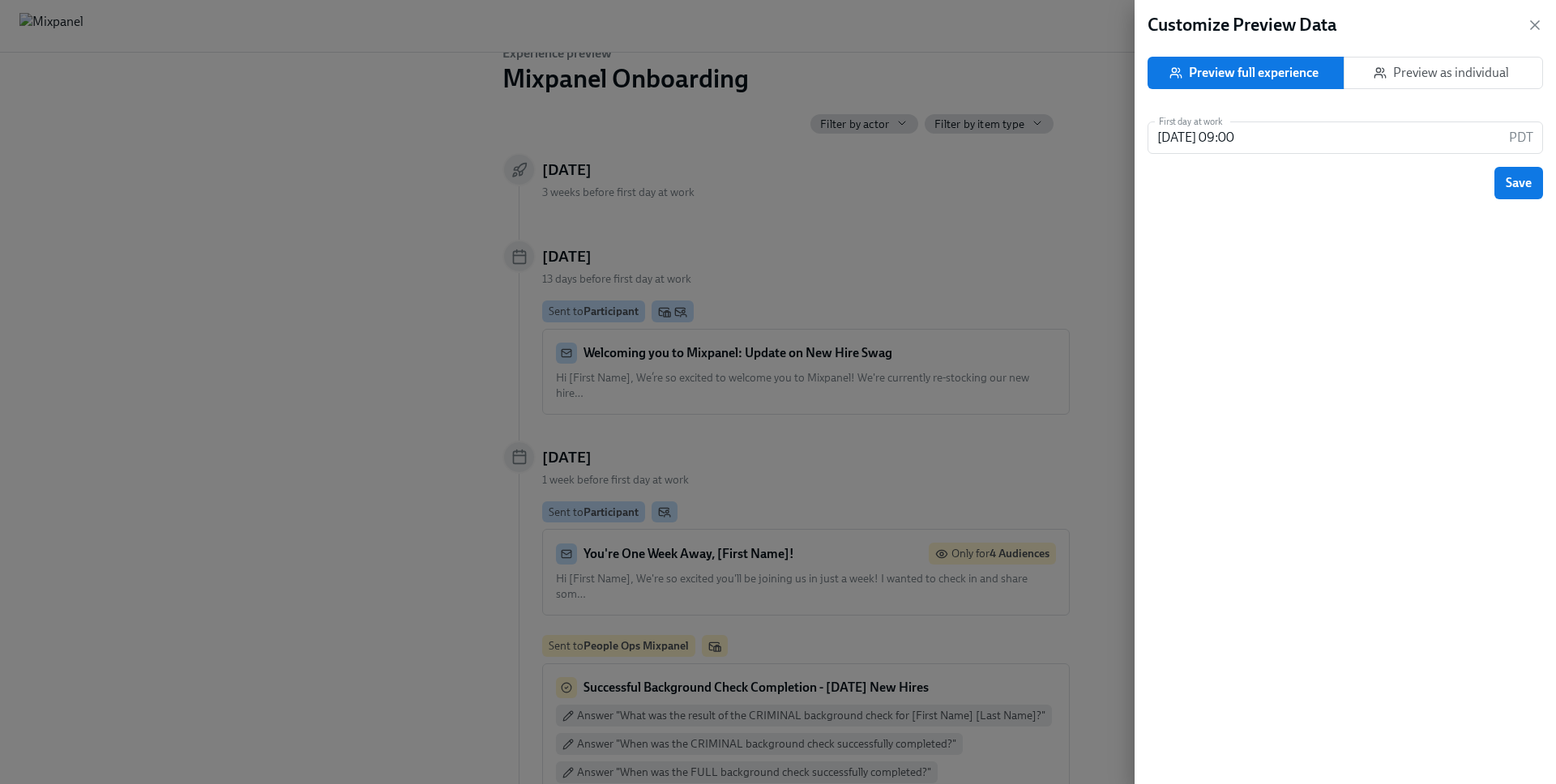
click at [1353, 73] on span "Preview as individual" at bounding box center [1443, 73] width 172 height 16
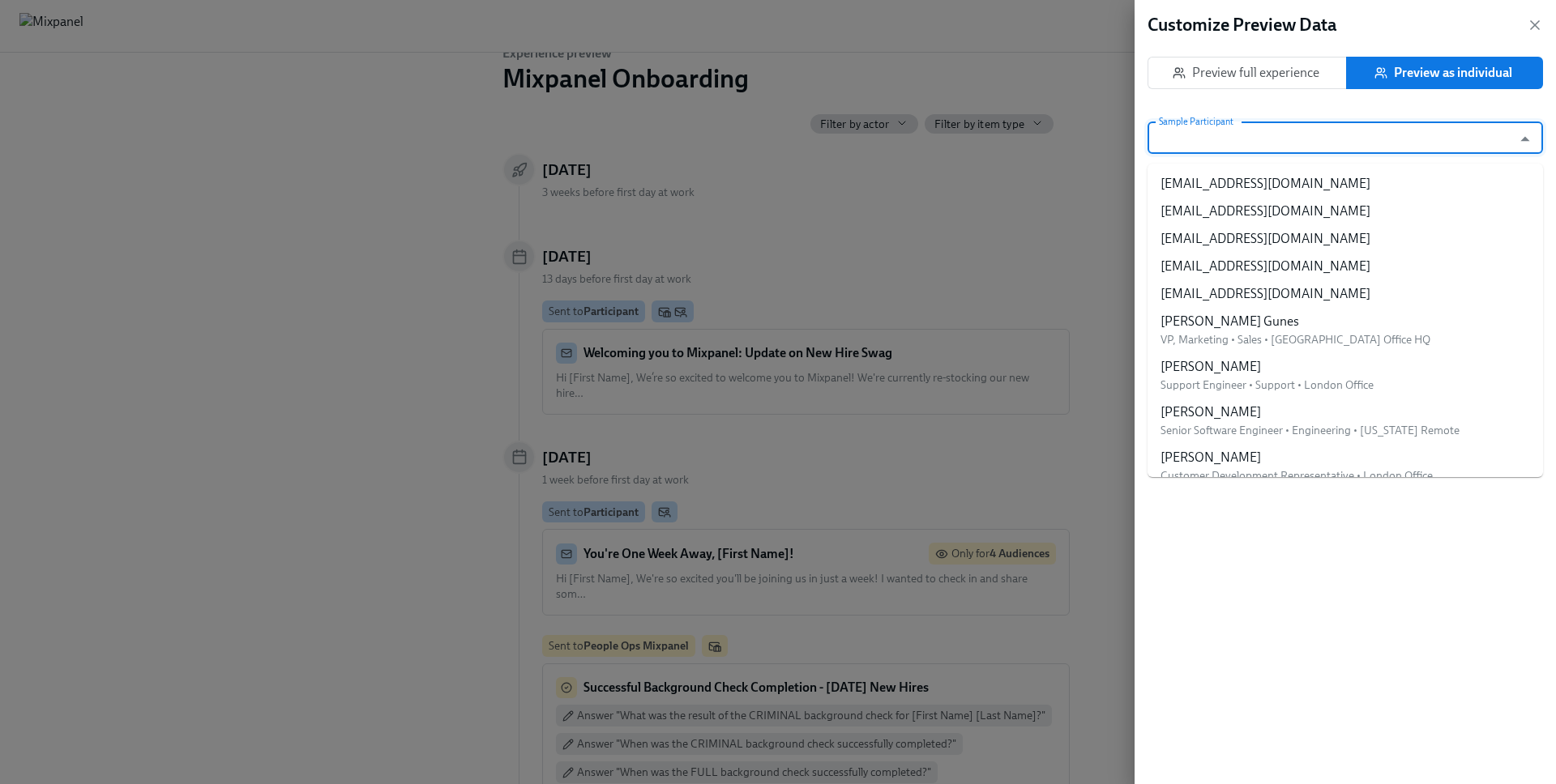
click at [1353, 139] on input "Sample Participant" at bounding box center [1329, 138] width 348 height 32
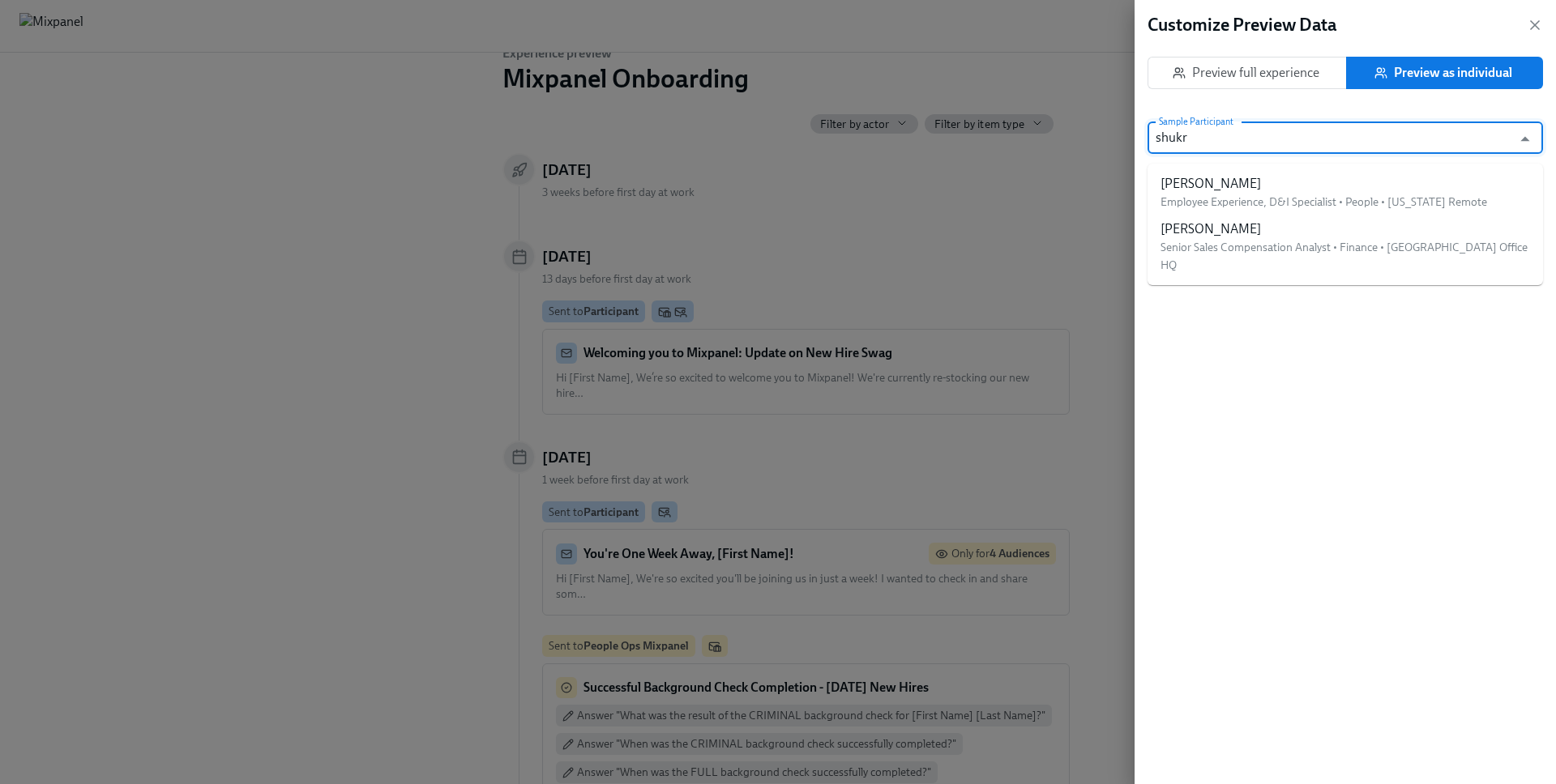
type input "[PERSON_NAME]"
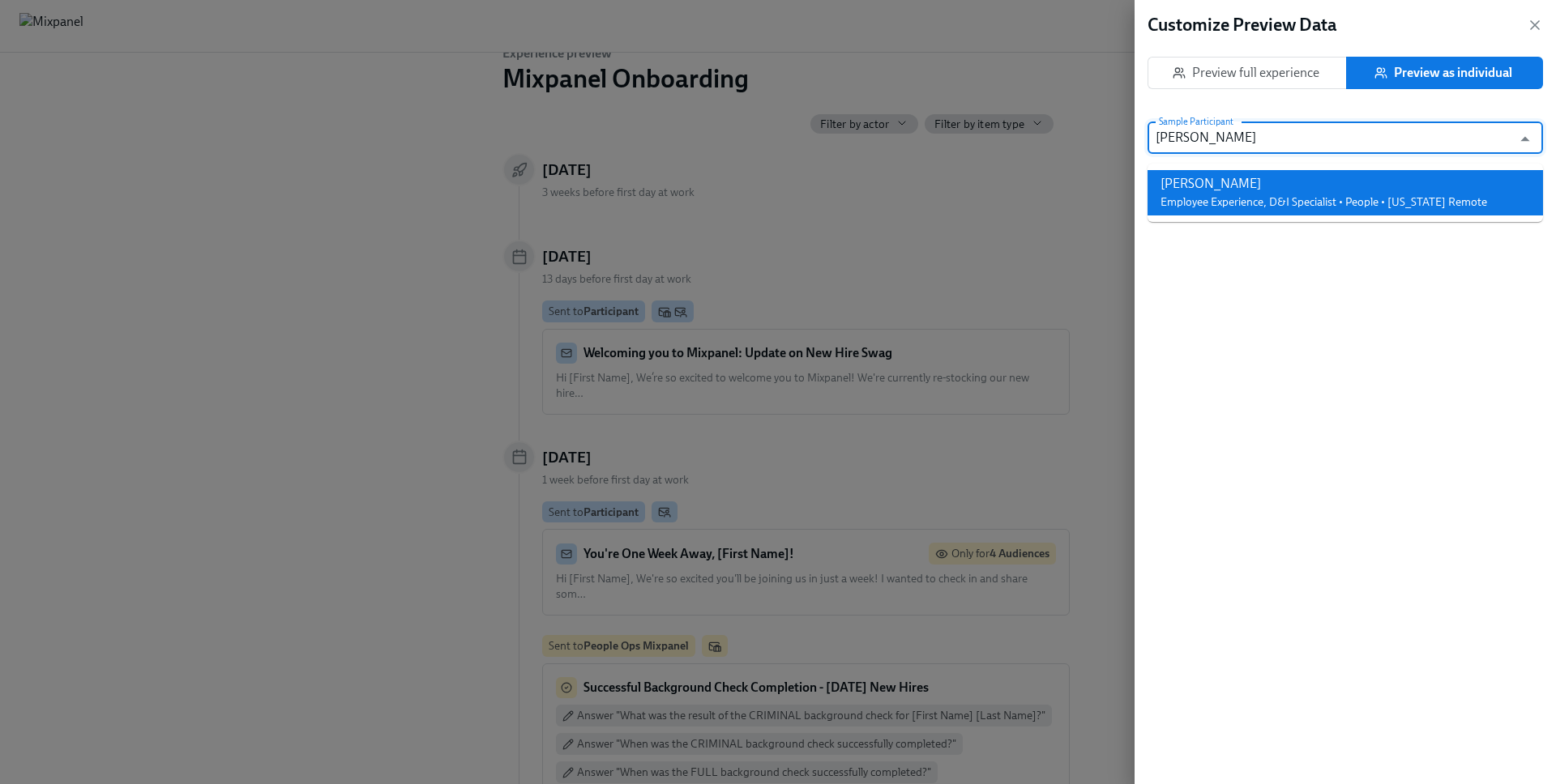
click at [1291, 195] on span "Employee Experience, D&I Specialist • People • [US_STATE] Remote" at bounding box center [1323, 201] width 326 height 13
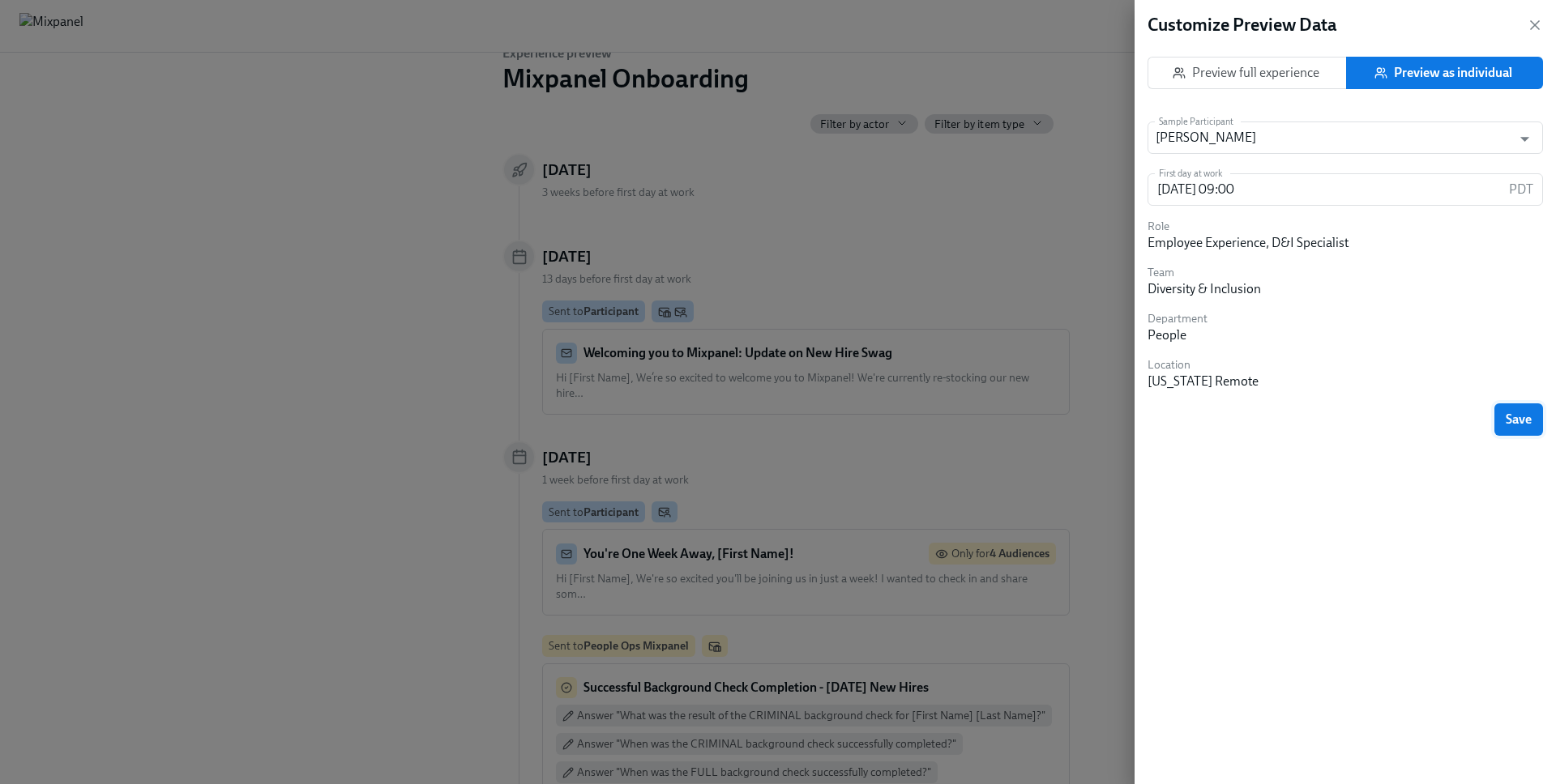
click at [1353, 421] on span "Save" at bounding box center [1518, 420] width 26 height 16
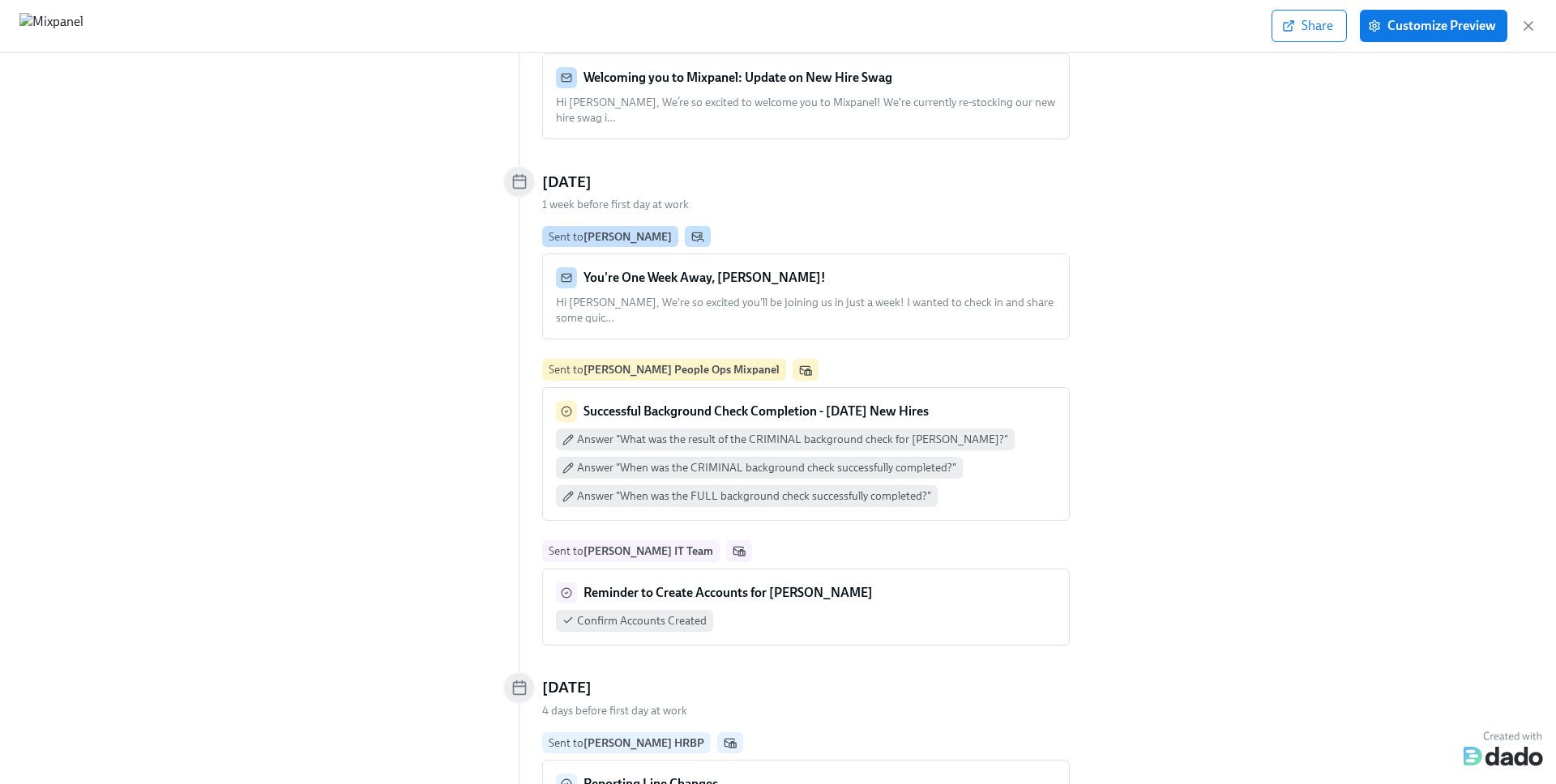
scroll to position [375, 0]
click at [865, 102] on span "Hi [PERSON_NAME], We’re so excited to welcome you to Mixpanel! We're currently …" at bounding box center [805, 109] width 499 height 29
click at [899, 295] on span "Hi [PERSON_NAME], We're so excited you'll be joining us in just a week! I wante…" at bounding box center [804, 309] width 497 height 29
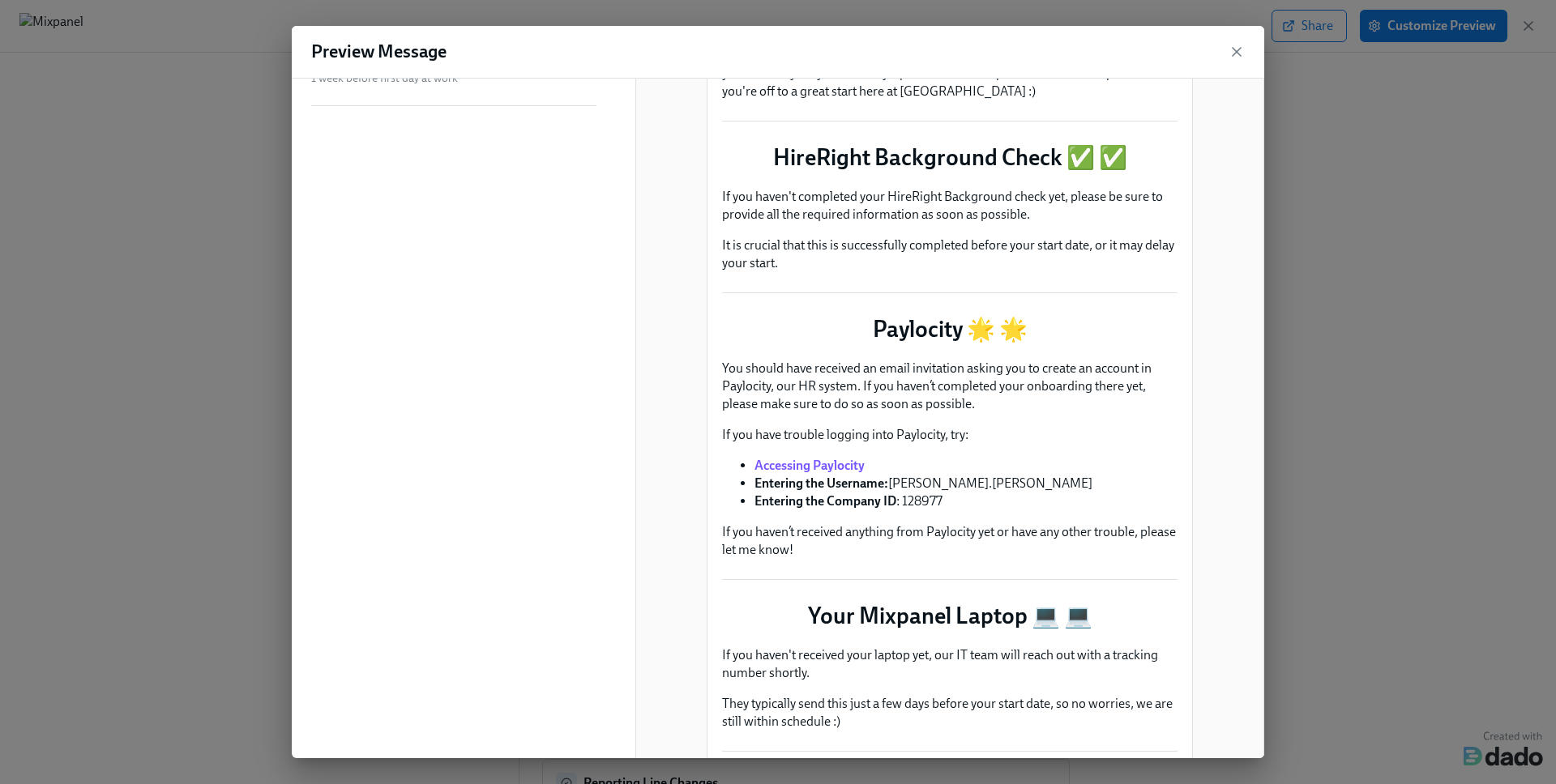
scroll to position [0, 0]
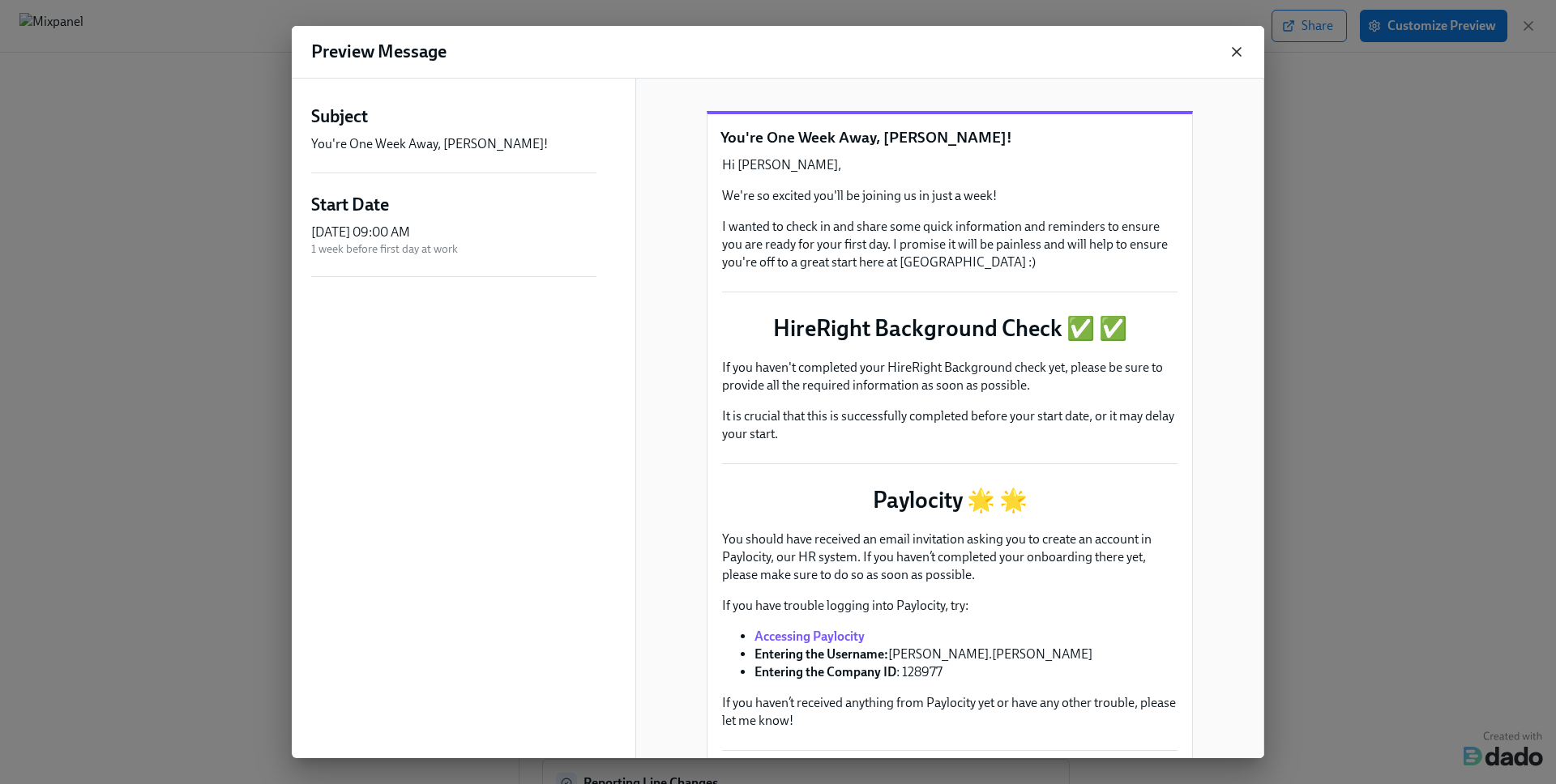
click at [1238, 53] on icon "button" at bounding box center [1236, 51] width 8 height 8
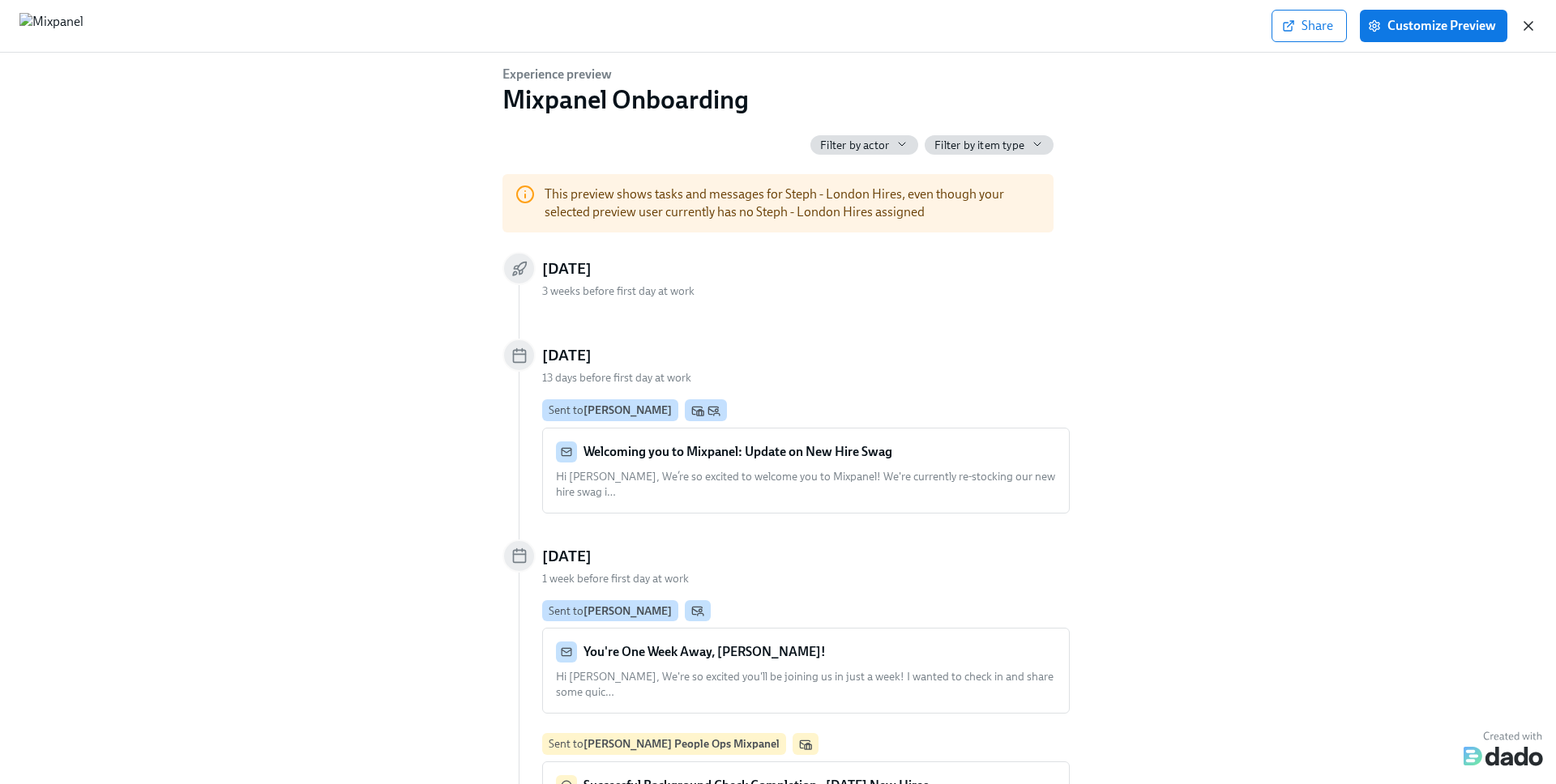
click at [1353, 27] on icon "button" at bounding box center [1528, 25] width 8 height 8
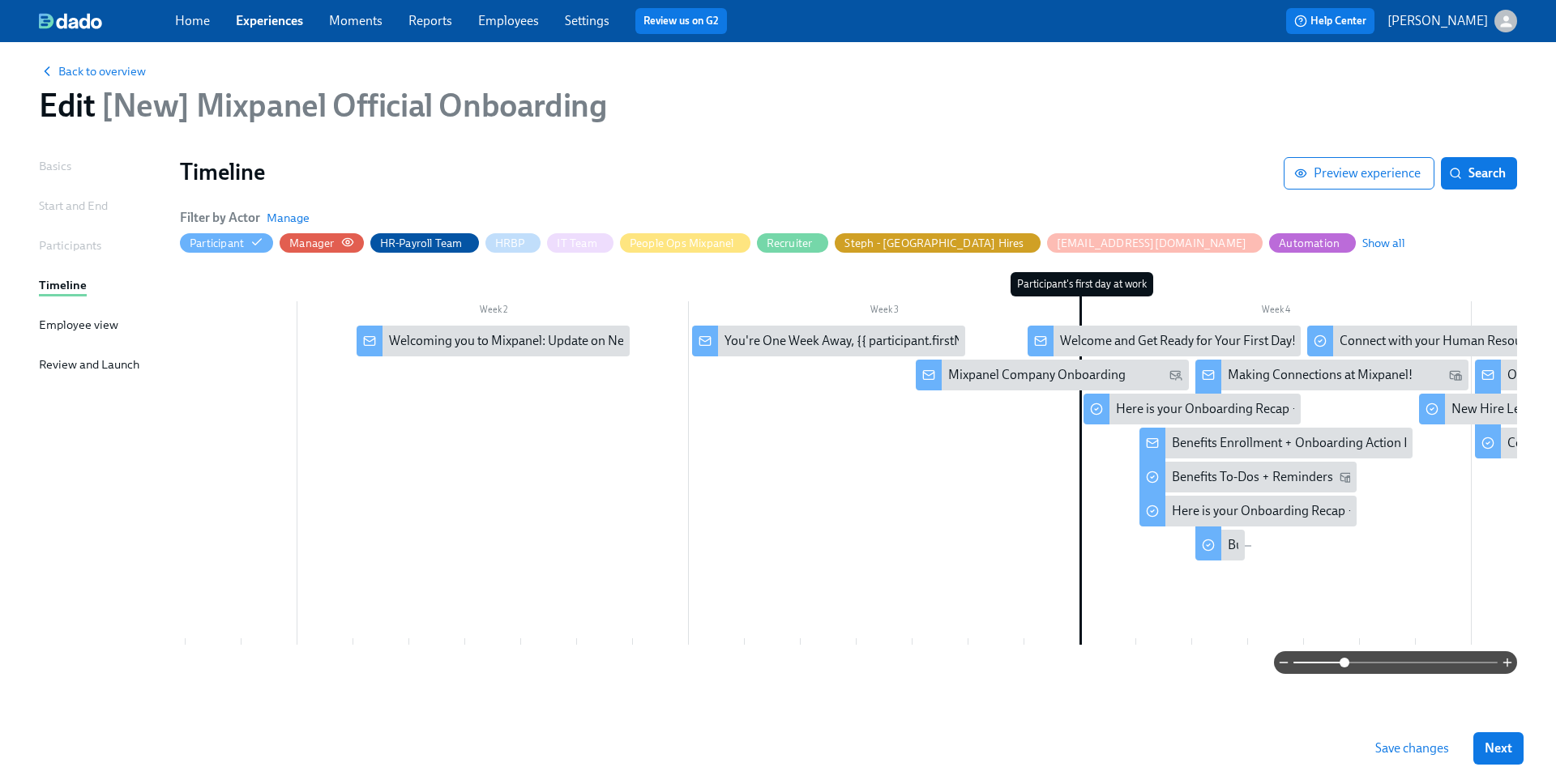
click at [340, 236] on div "Manager" at bounding box center [321, 243] width 64 height 15
click at [347, 241] on circle "button" at bounding box center [348, 243] width 4 height 4
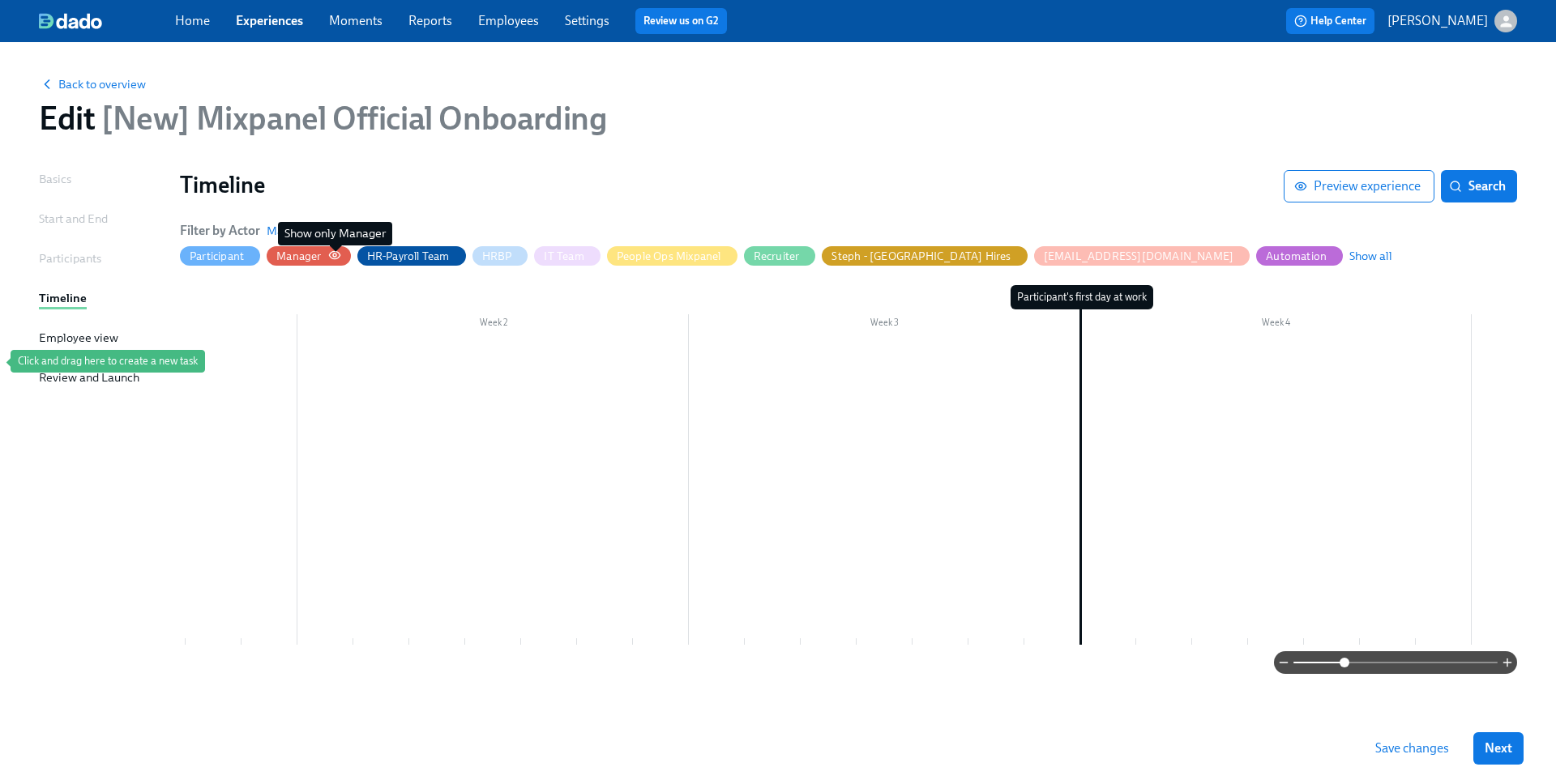
click at [332, 254] on icon "button" at bounding box center [335, 255] width 13 height 13
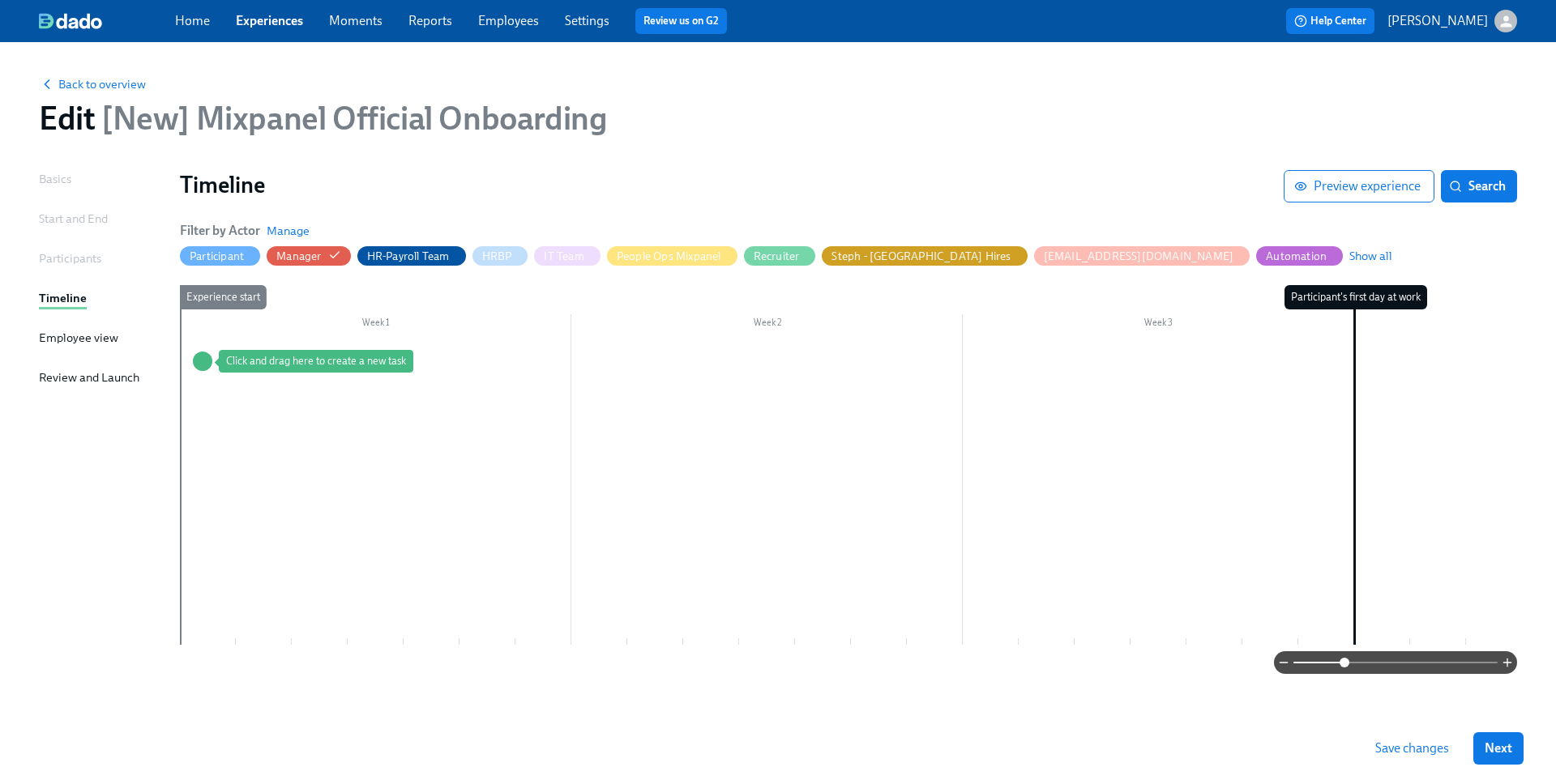
click at [1353, 752] on span "Save changes" at bounding box center [1412, 749] width 74 height 16
click at [1353, 744] on span "Save changes" at bounding box center [1412, 749] width 74 height 16
click at [91, 85] on span "Back to overview" at bounding box center [92, 85] width 107 height 16
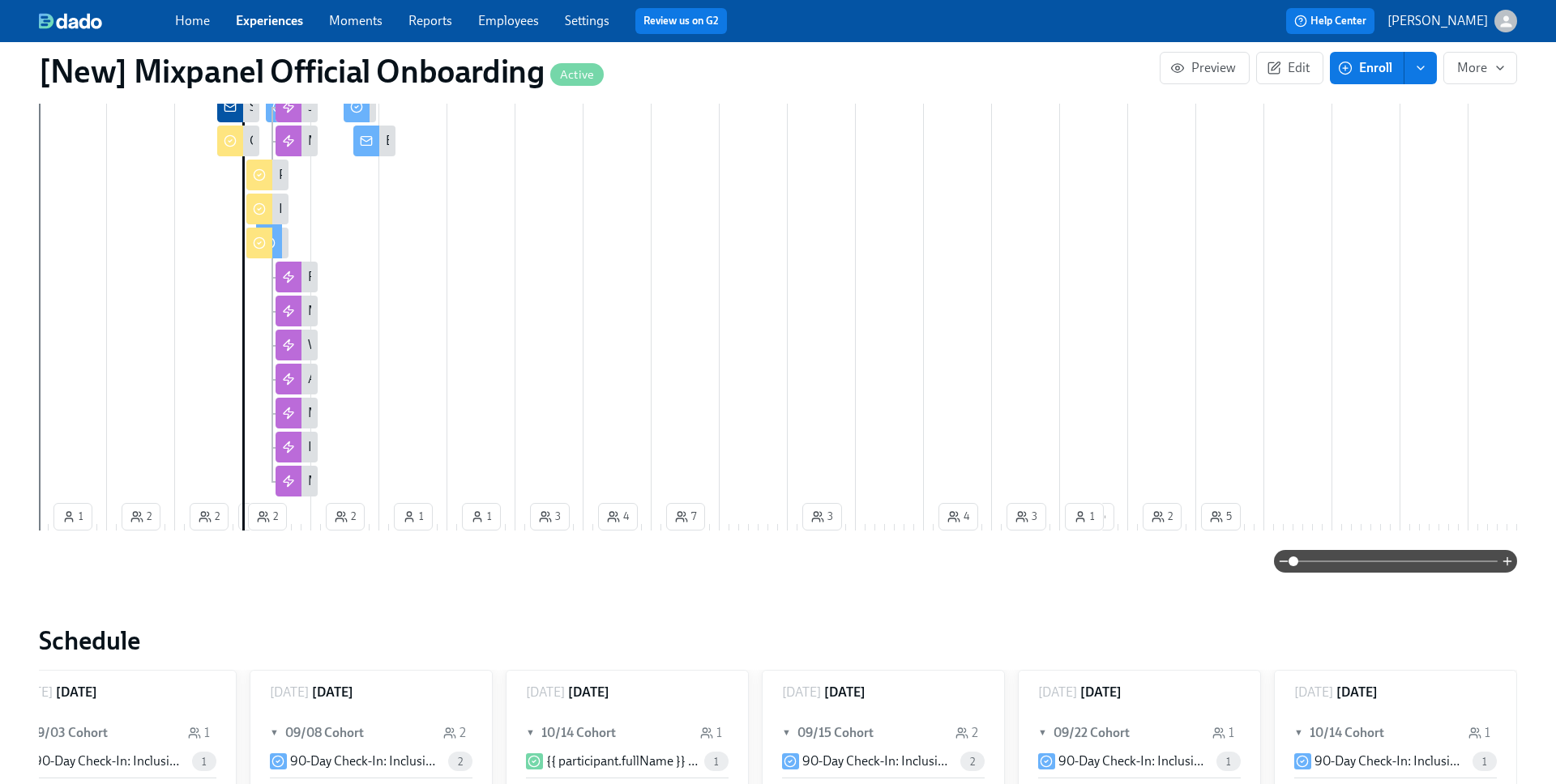
scroll to position [910, 0]
click at [1353, 567] on icon "button" at bounding box center [1507, 560] width 13 height 13
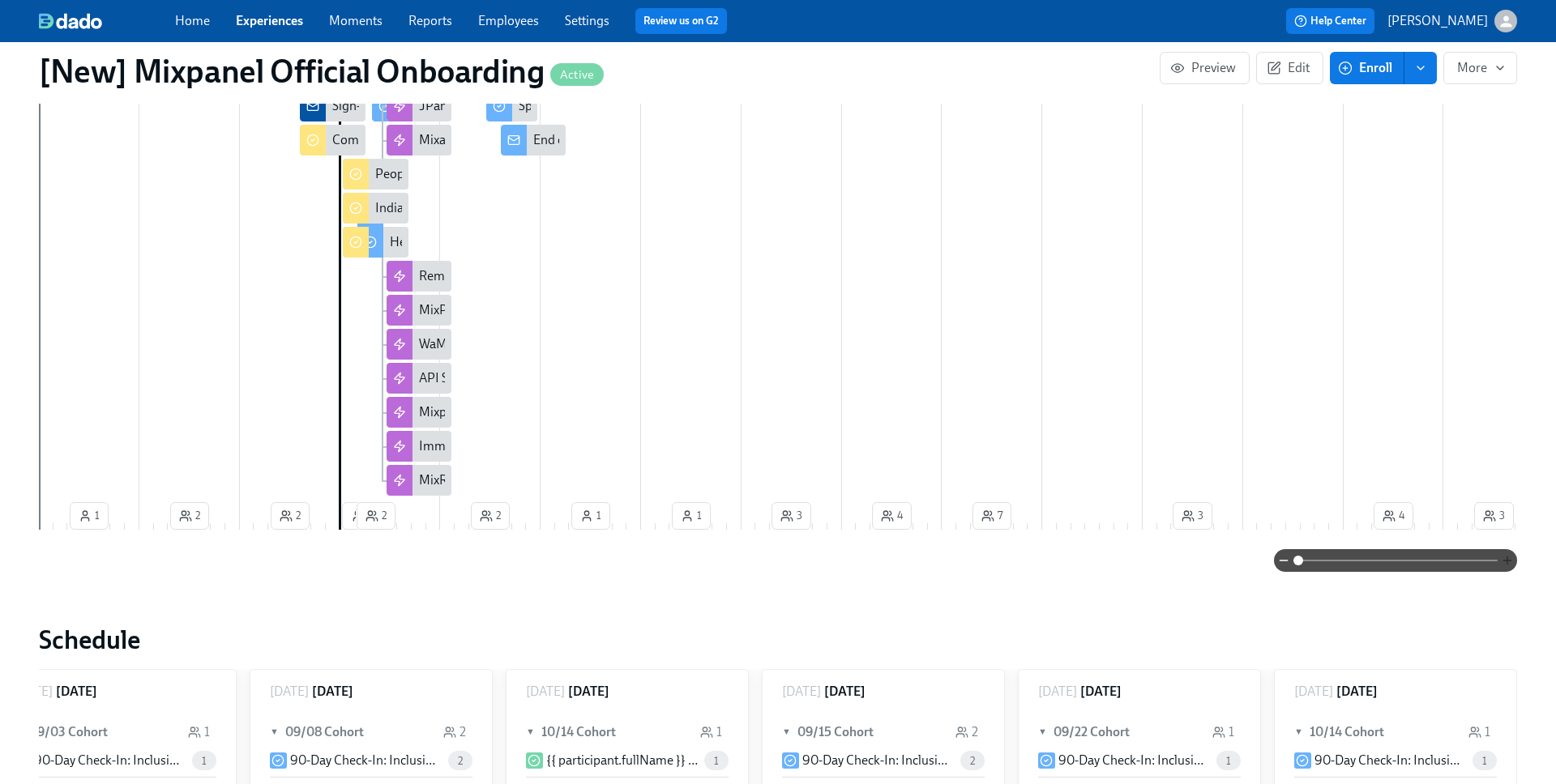
click at [1353, 567] on icon "button" at bounding box center [1507, 560] width 13 height 13
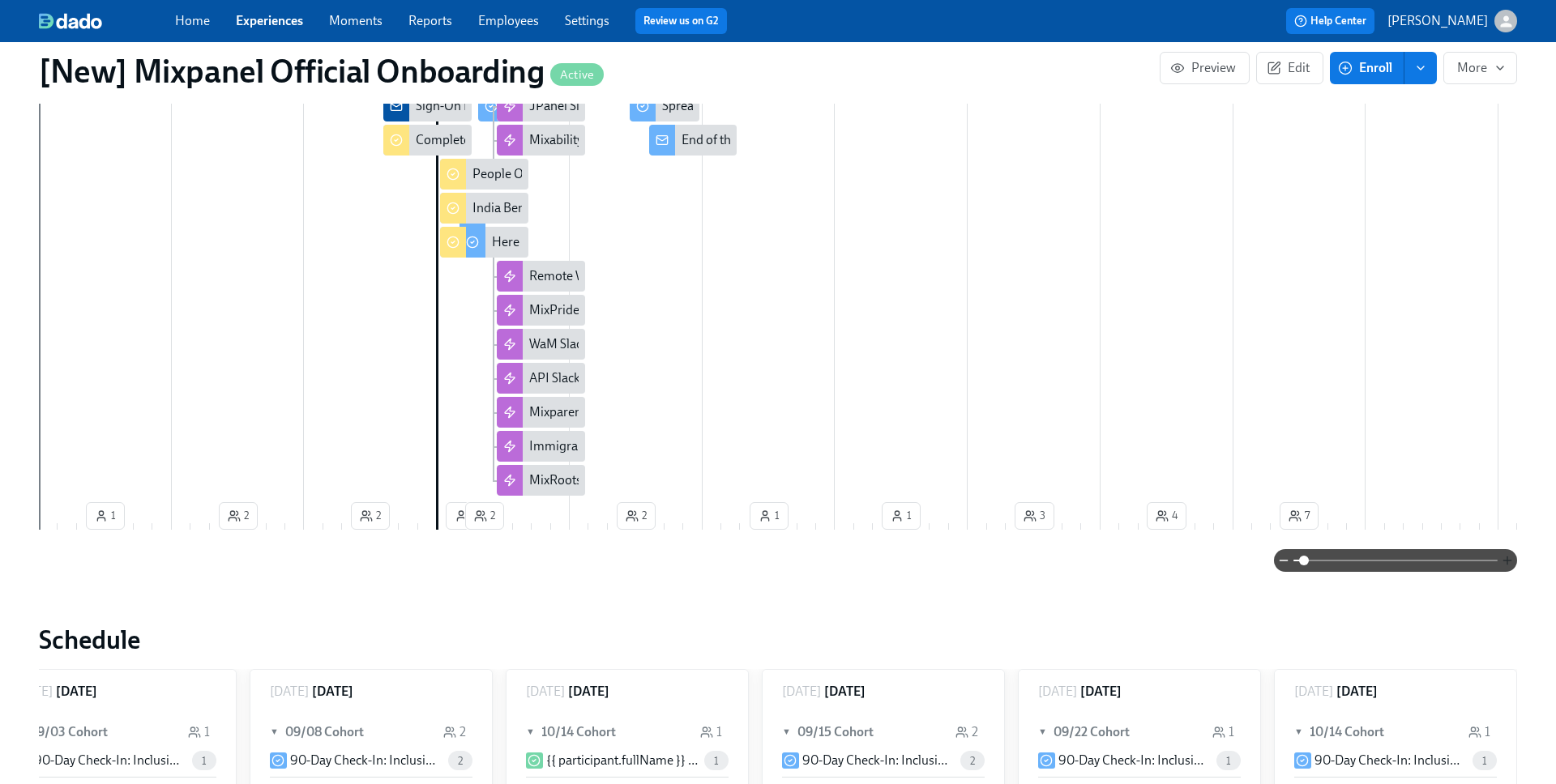
click at [1353, 560] on icon "button" at bounding box center [1507, 560] width 7 height 0
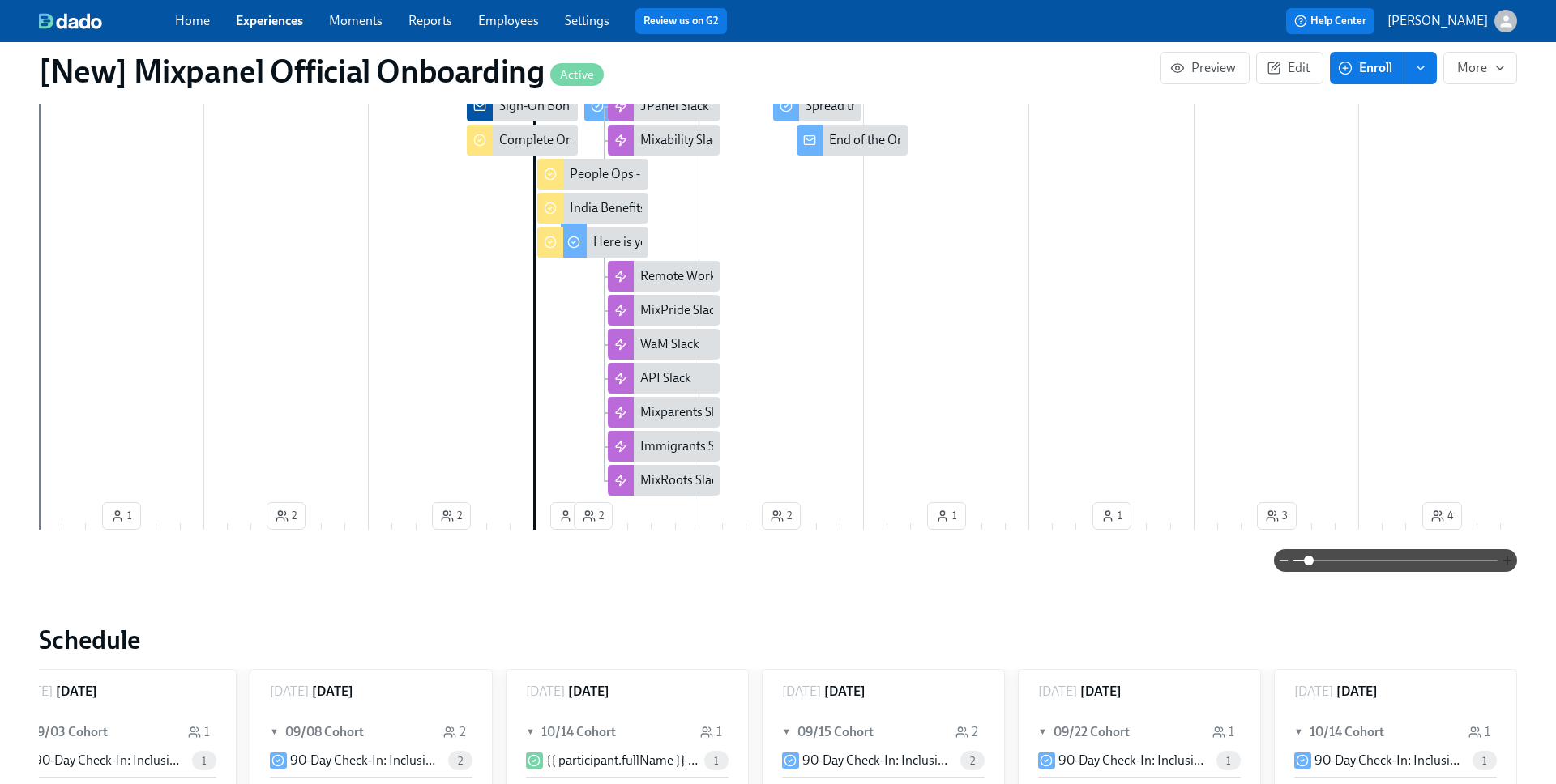
click at [1353, 560] on icon "button" at bounding box center [1507, 560] width 7 height 0
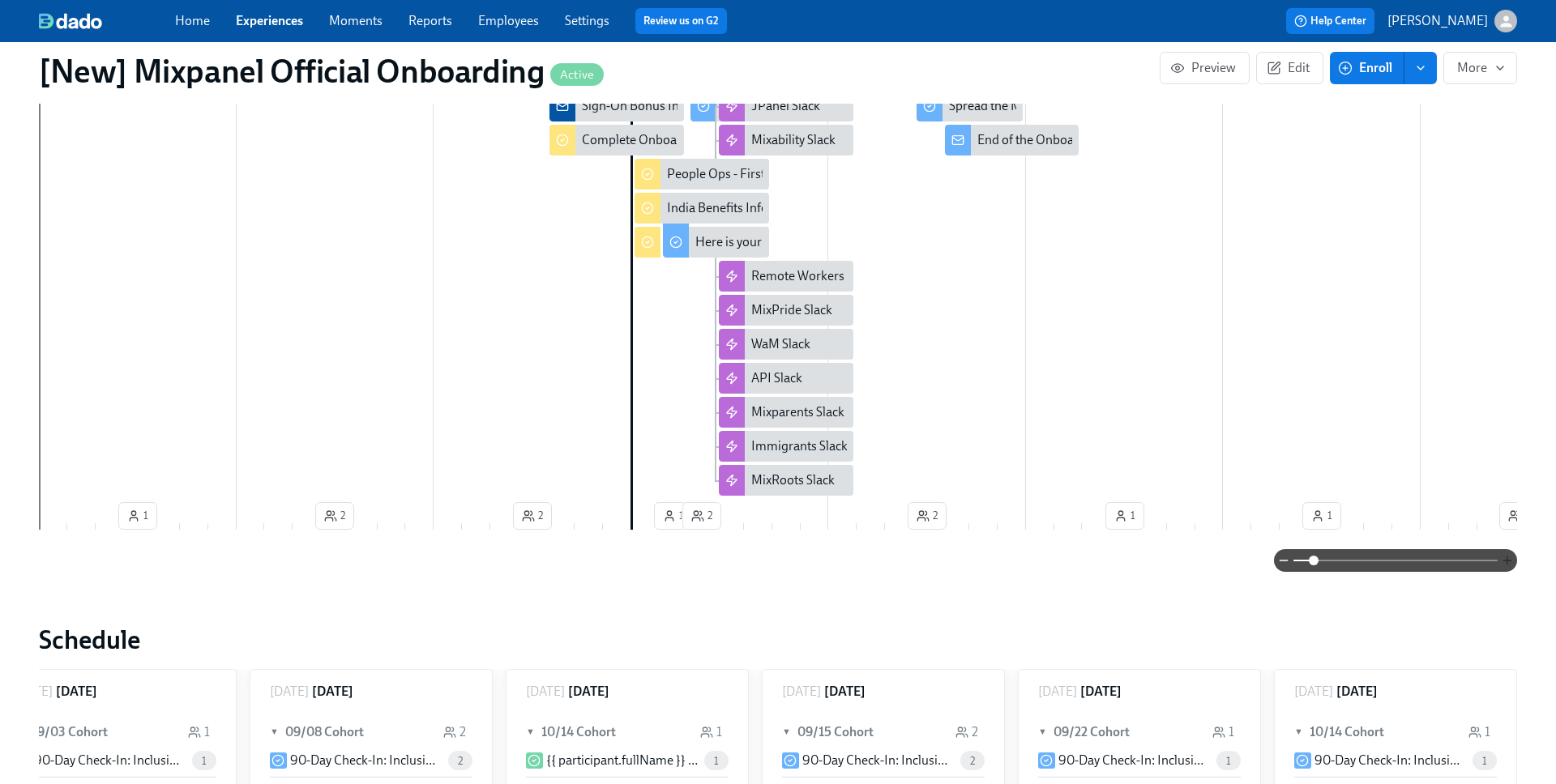
click at [1353, 560] on icon "button" at bounding box center [1507, 560] width 7 height 0
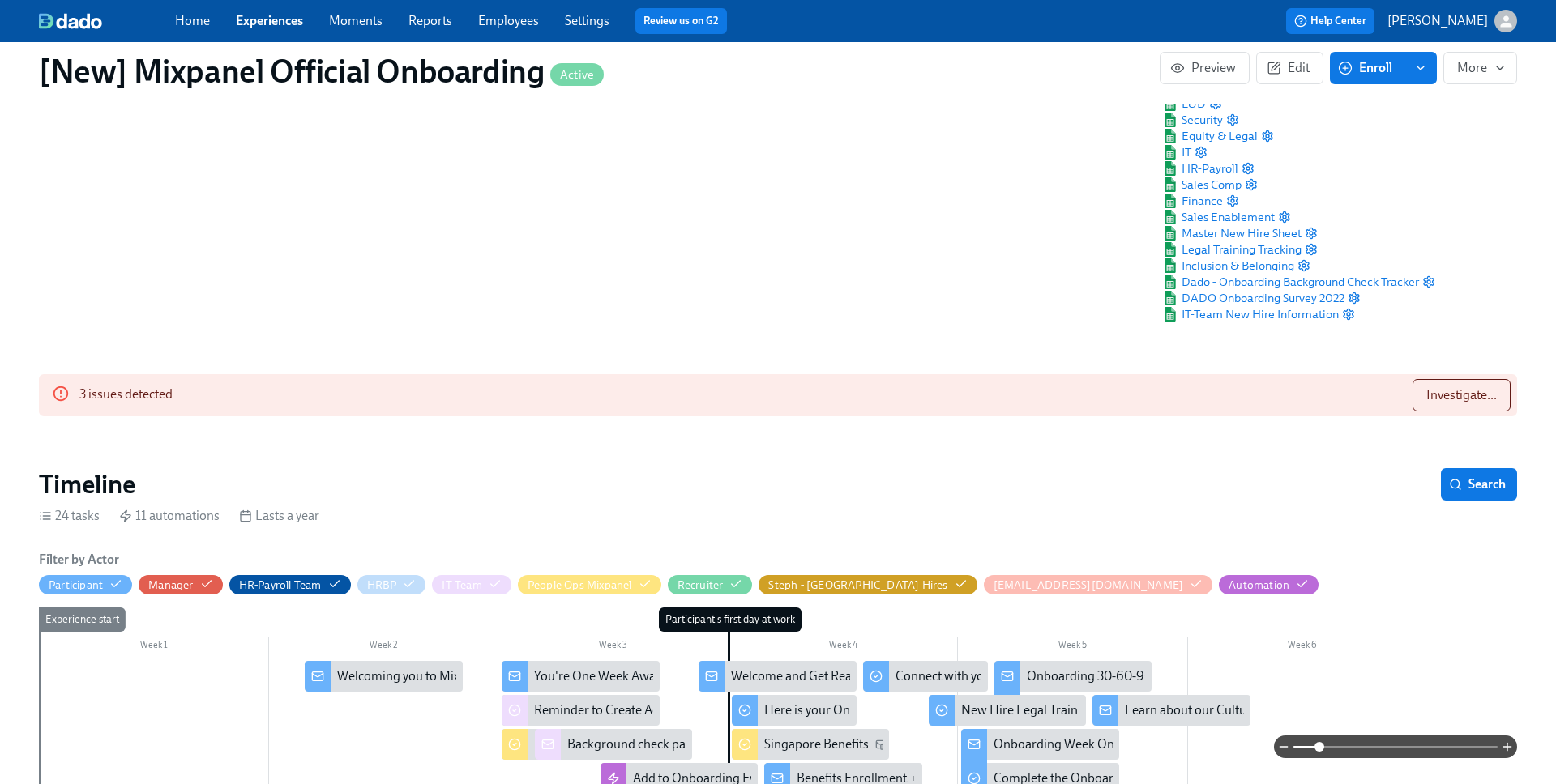
scroll to position [102, 0]
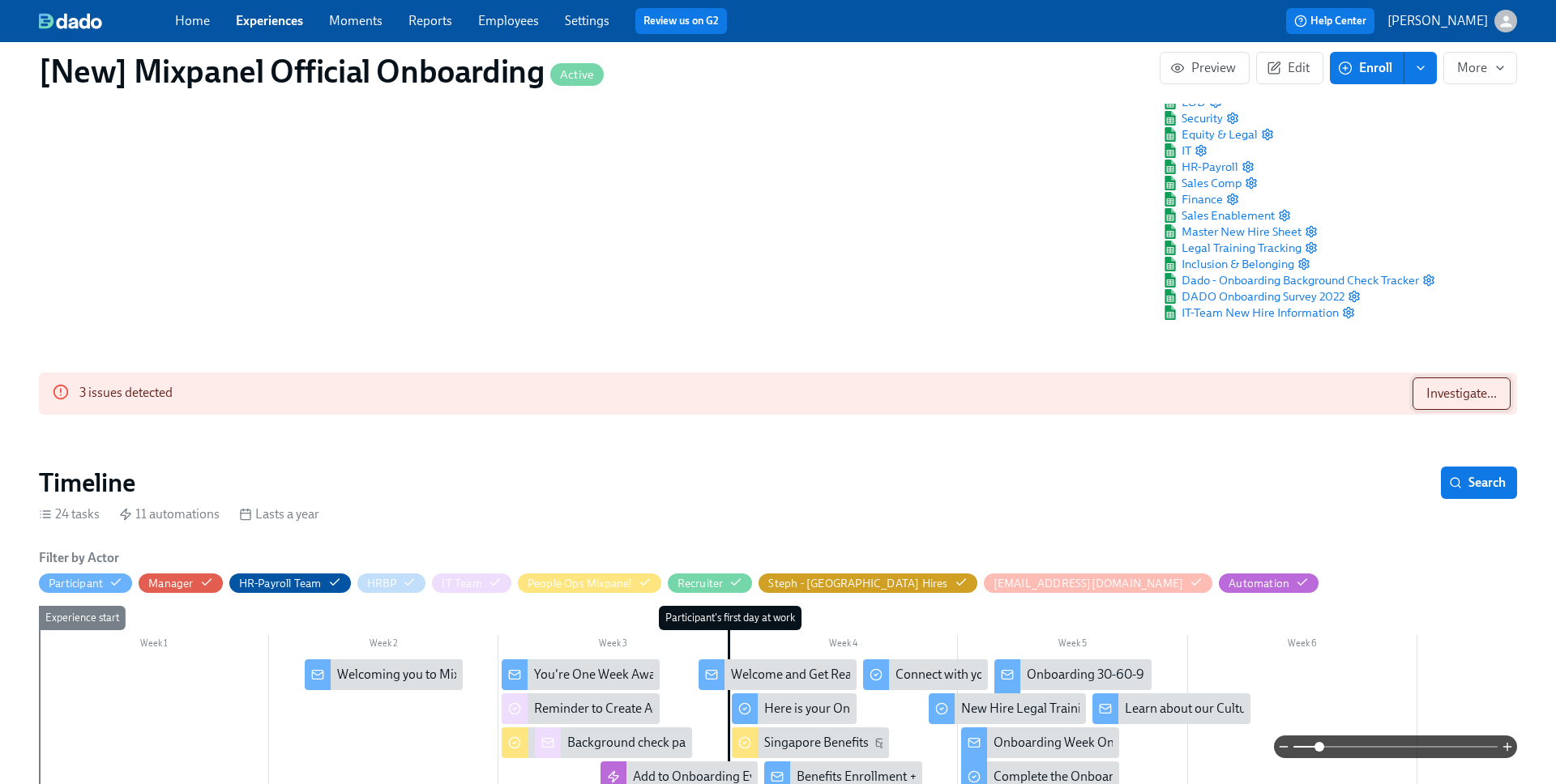
click at [1353, 395] on span "Investigate..." at bounding box center [1462, 394] width 70 height 16
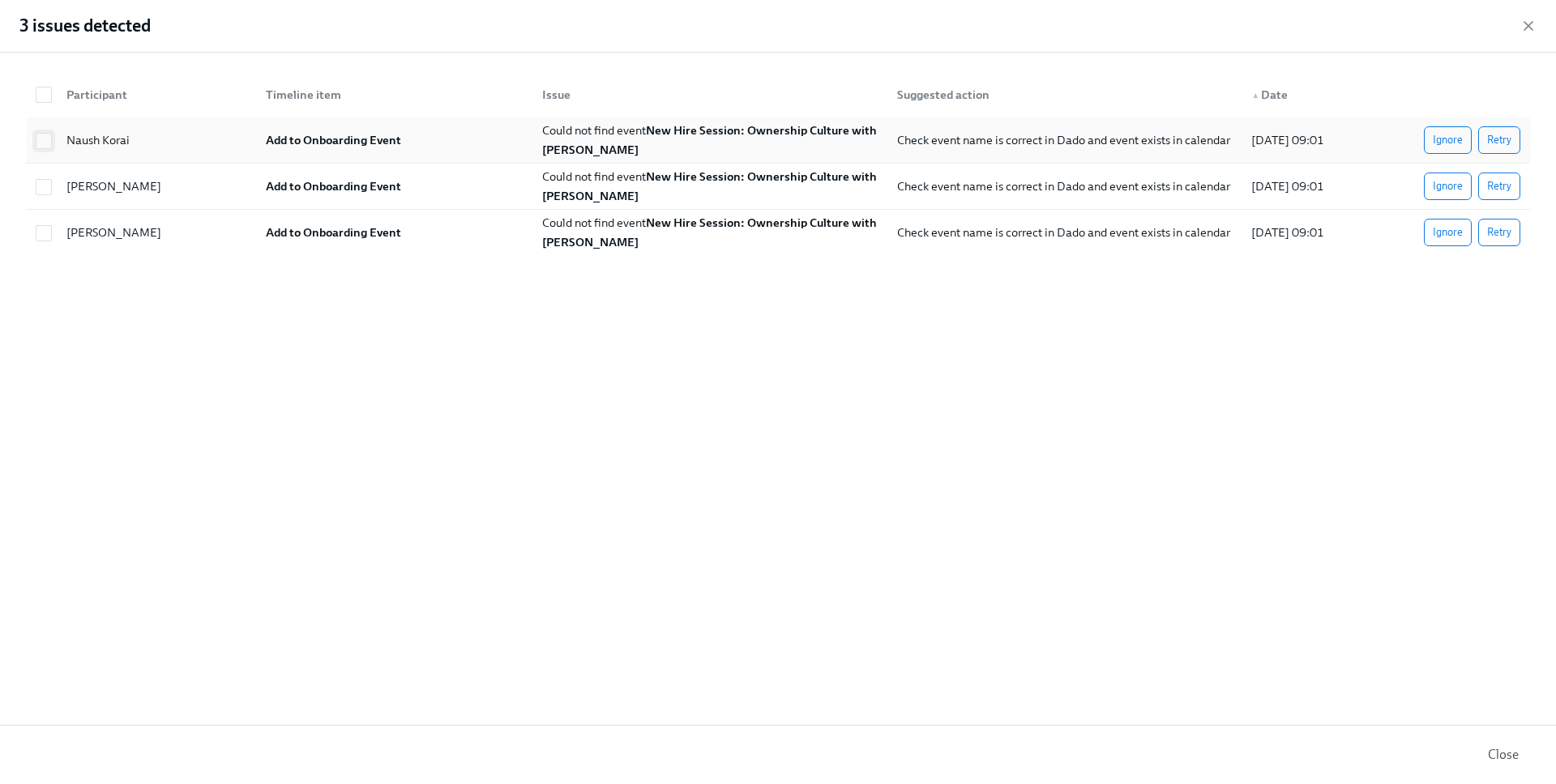
click at [38, 142] on input "checkbox" at bounding box center [44, 141] width 14 height 14
checkbox input "true"
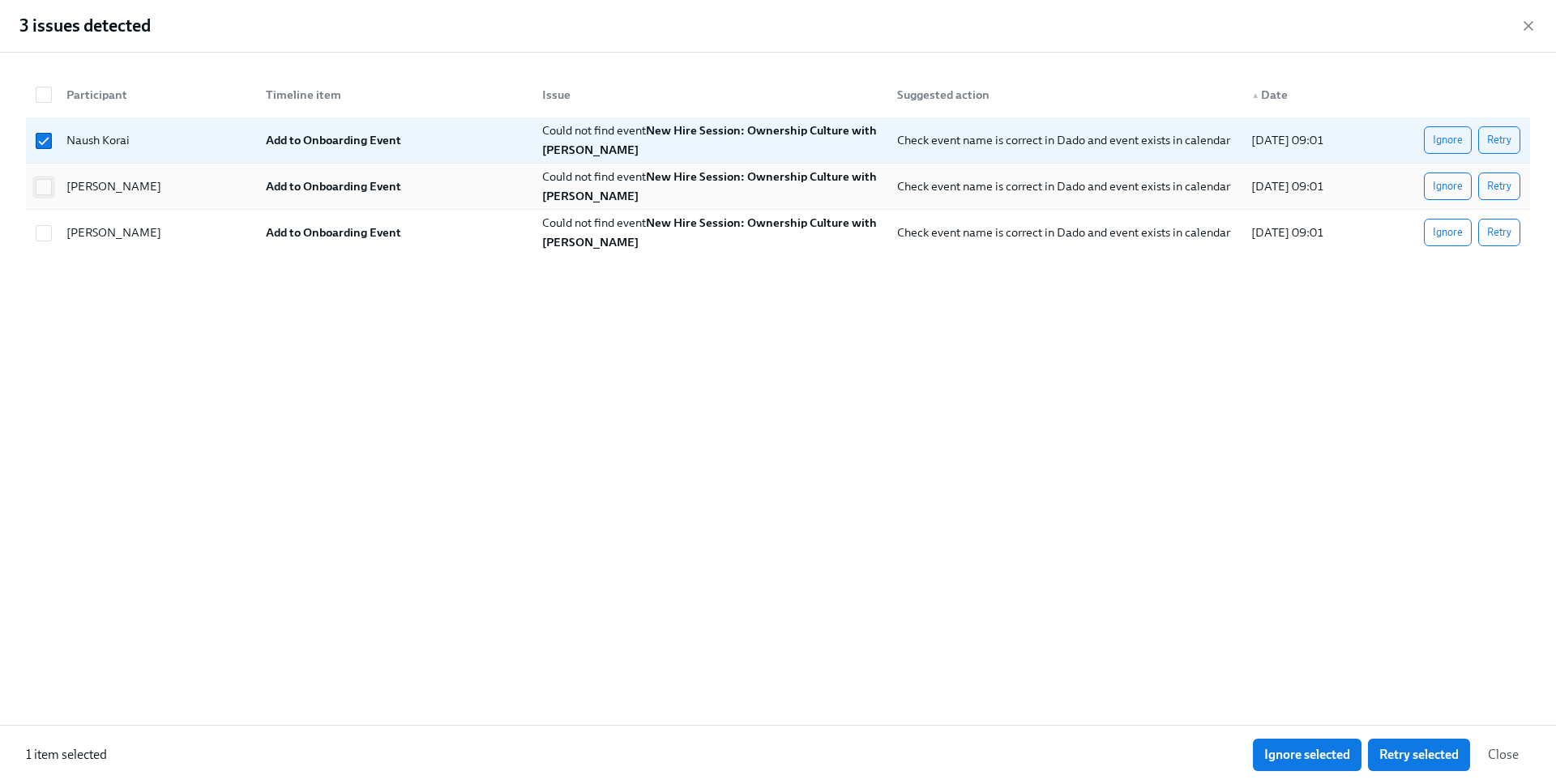
click at [46, 181] on input "checkbox" at bounding box center [44, 187] width 14 height 14
checkbox input "true"
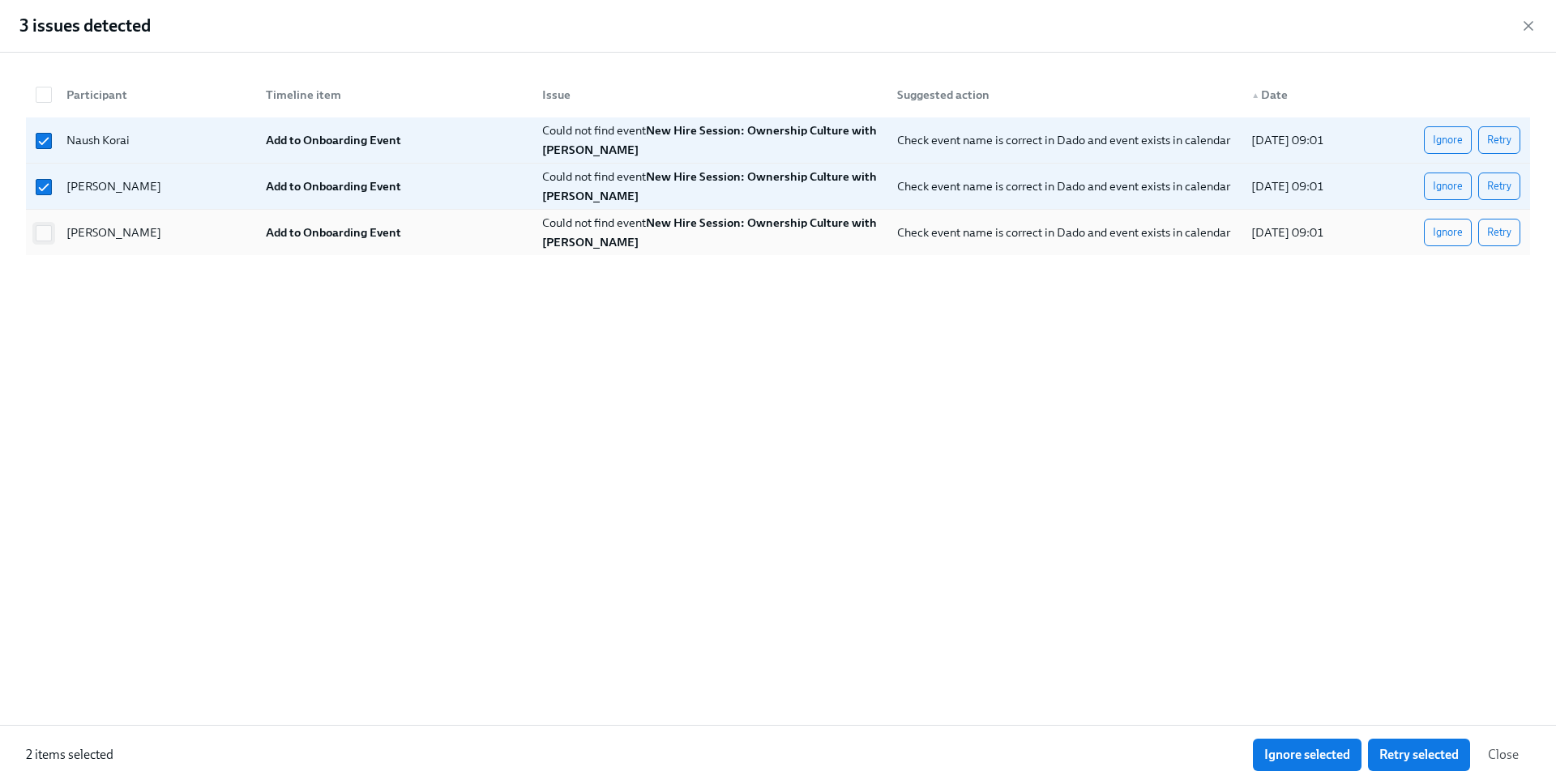
click at [45, 229] on input "checkbox" at bounding box center [44, 233] width 14 height 14
checkbox input "true"
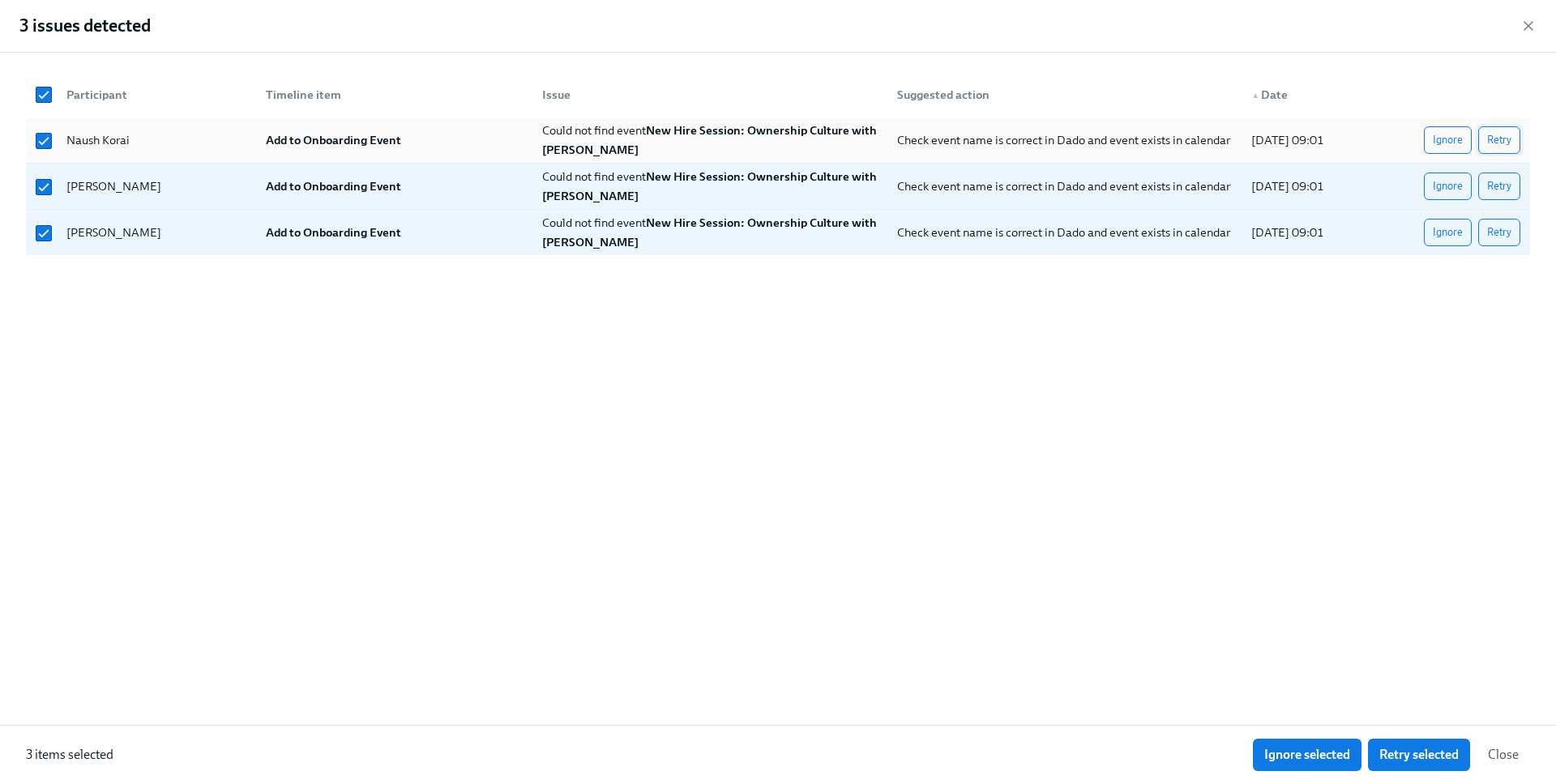
click at [1353, 139] on button "Retry" at bounding box center [1498, 140] width 42 height 28
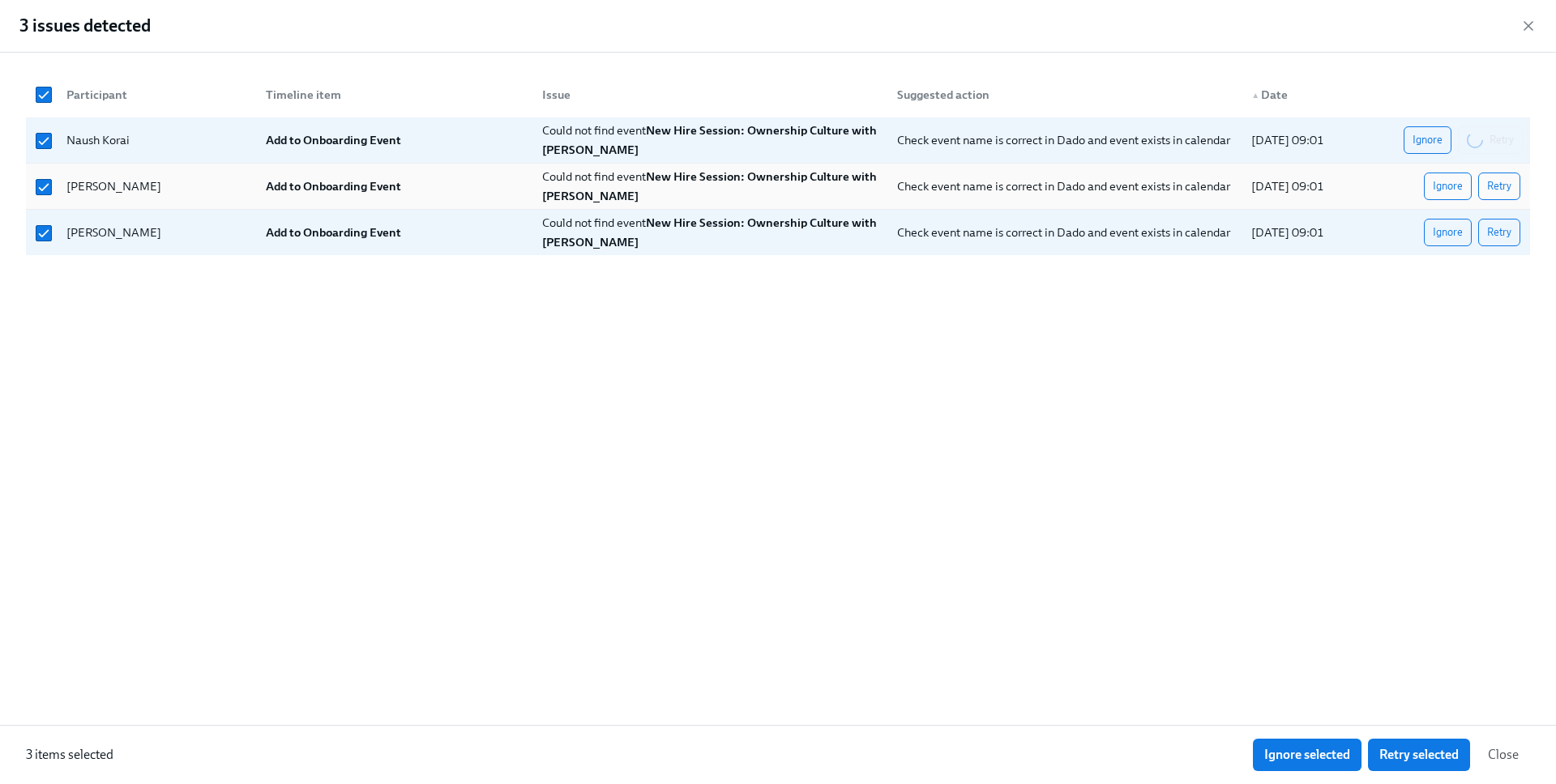
click at [1353, 200] on div "Ignore Retry" at bounding box center [1462, 186] width 130 height 32
checkbox input "false"
click at [1353, 190] on span "Retry" at bounding box center [1498, 186] width 24 height 16
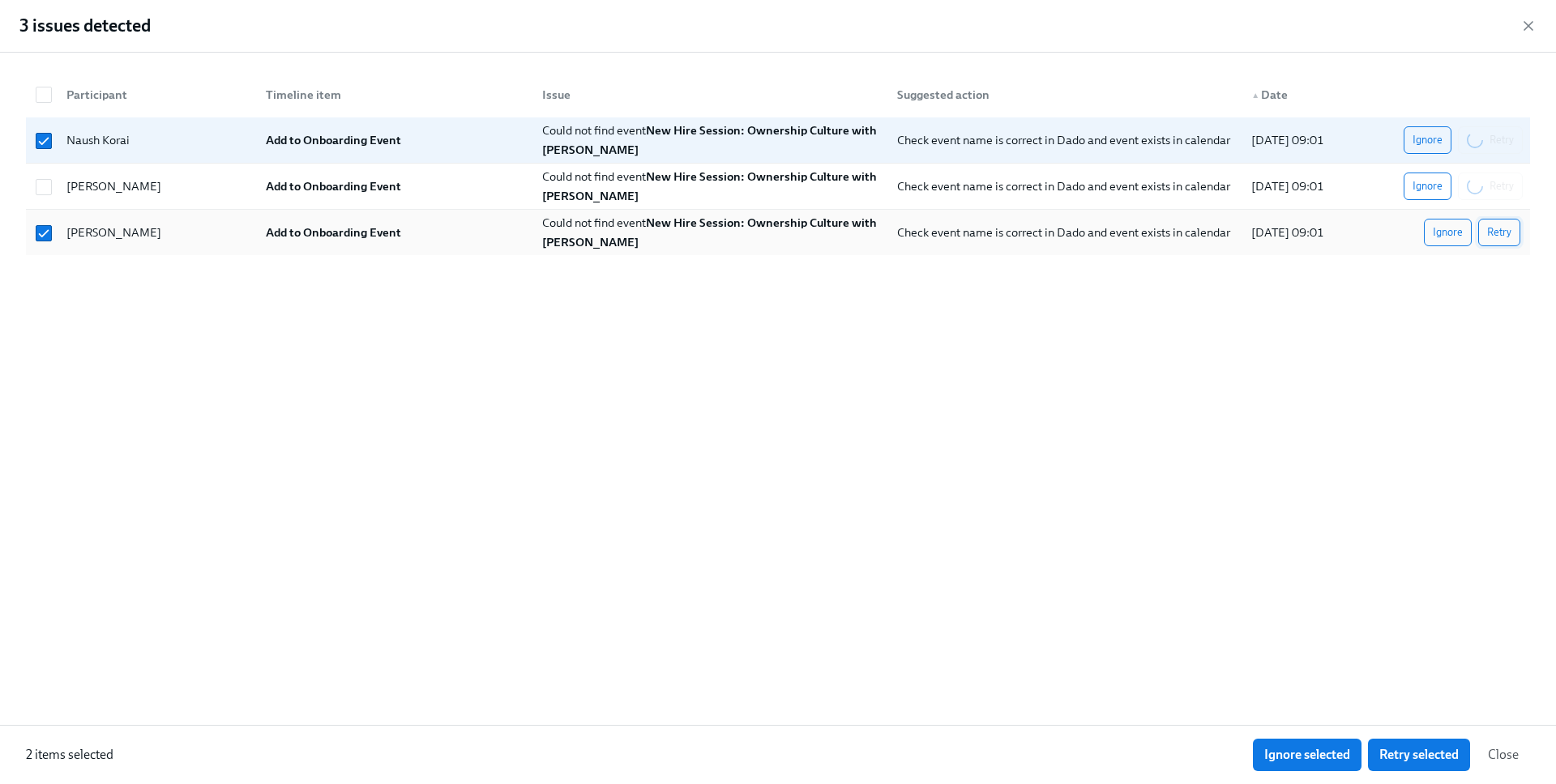
click at [1353, 234] on span "Retry" at bounding box center [1498, 233] width 24 height 16
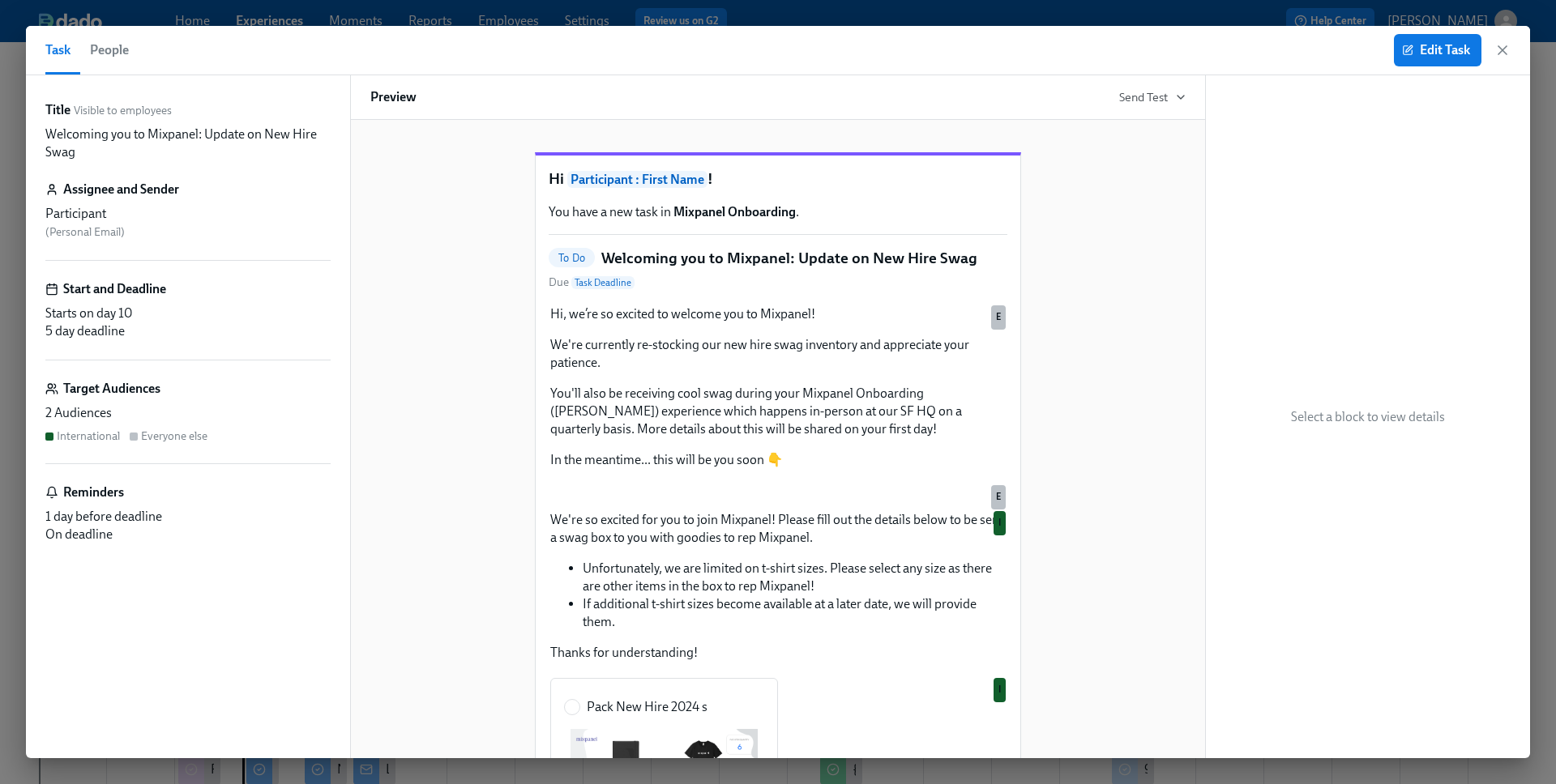
click at [1502, 53] on icon "button" at bounding box center [1502, 50] width 16 height 16
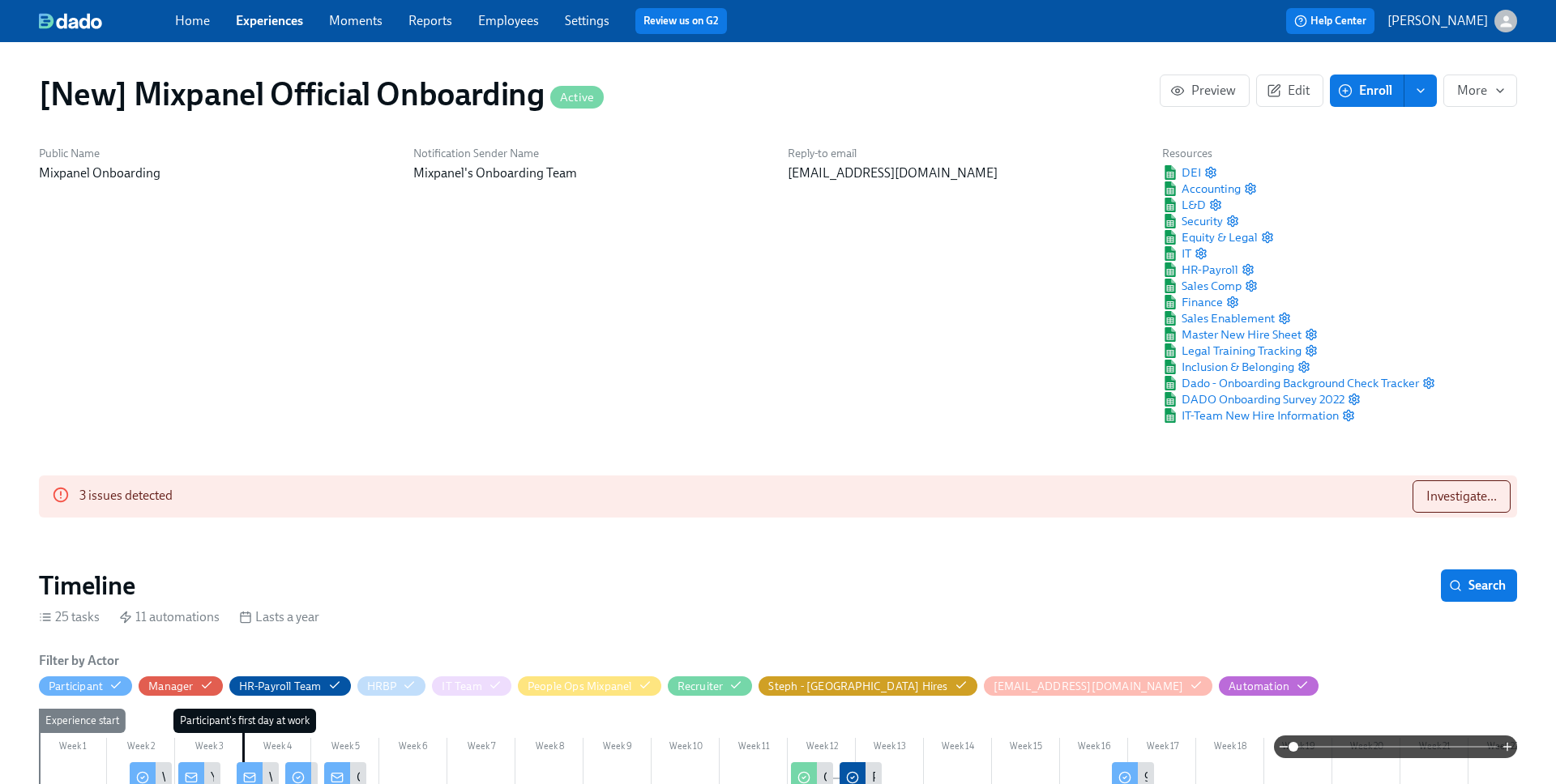
click at [266, 29] on span "Experiences" at bounding box center [269, 22] width 67 height 18
click at [273, 13] on span "Experiences" at bounding box center [269, 22] width 67 height 18
click at [273, 16] on link "Experiences" at bounding box center [269, 20] width 67 height 15
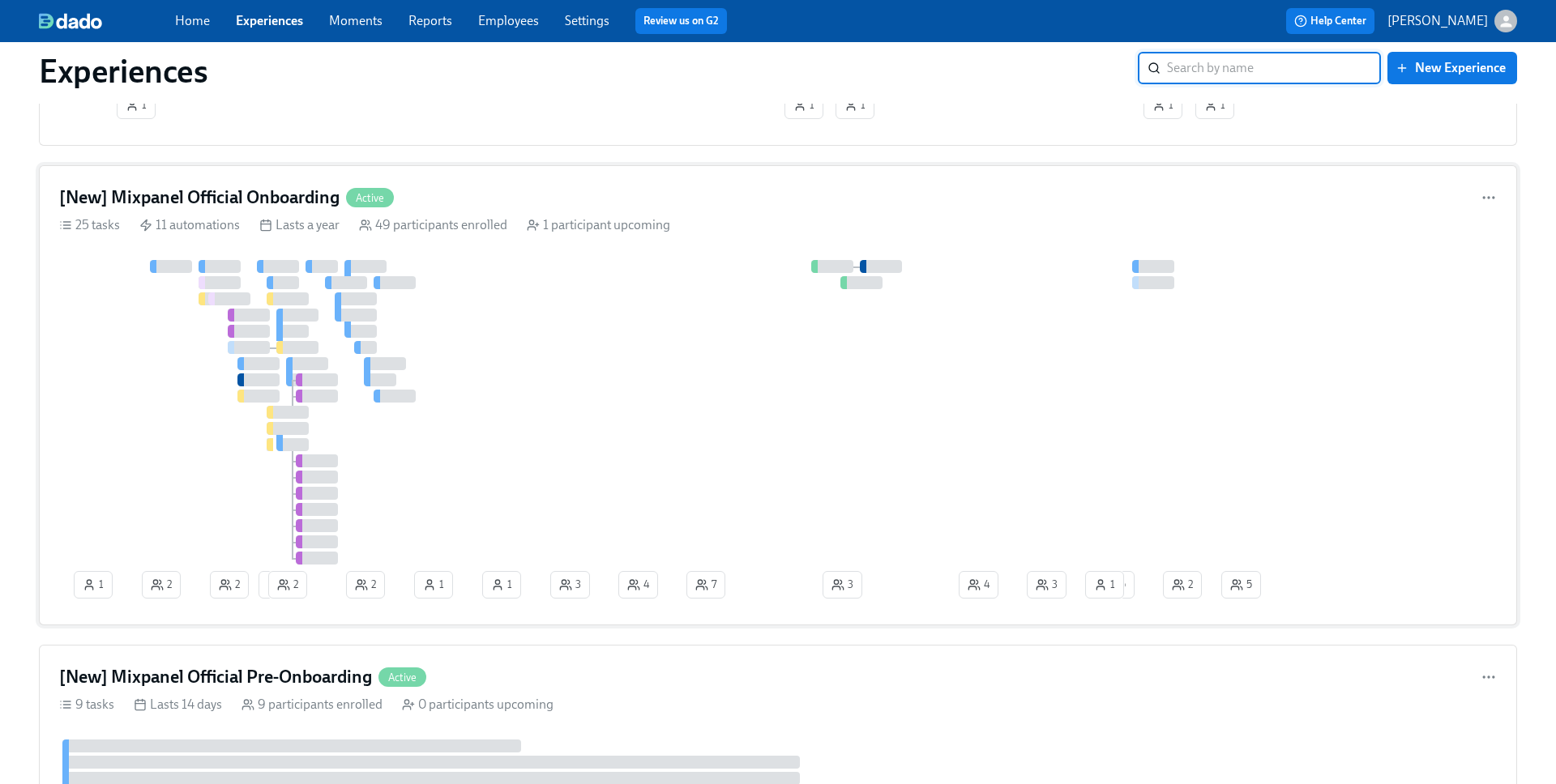
scroll to position [481, 0]
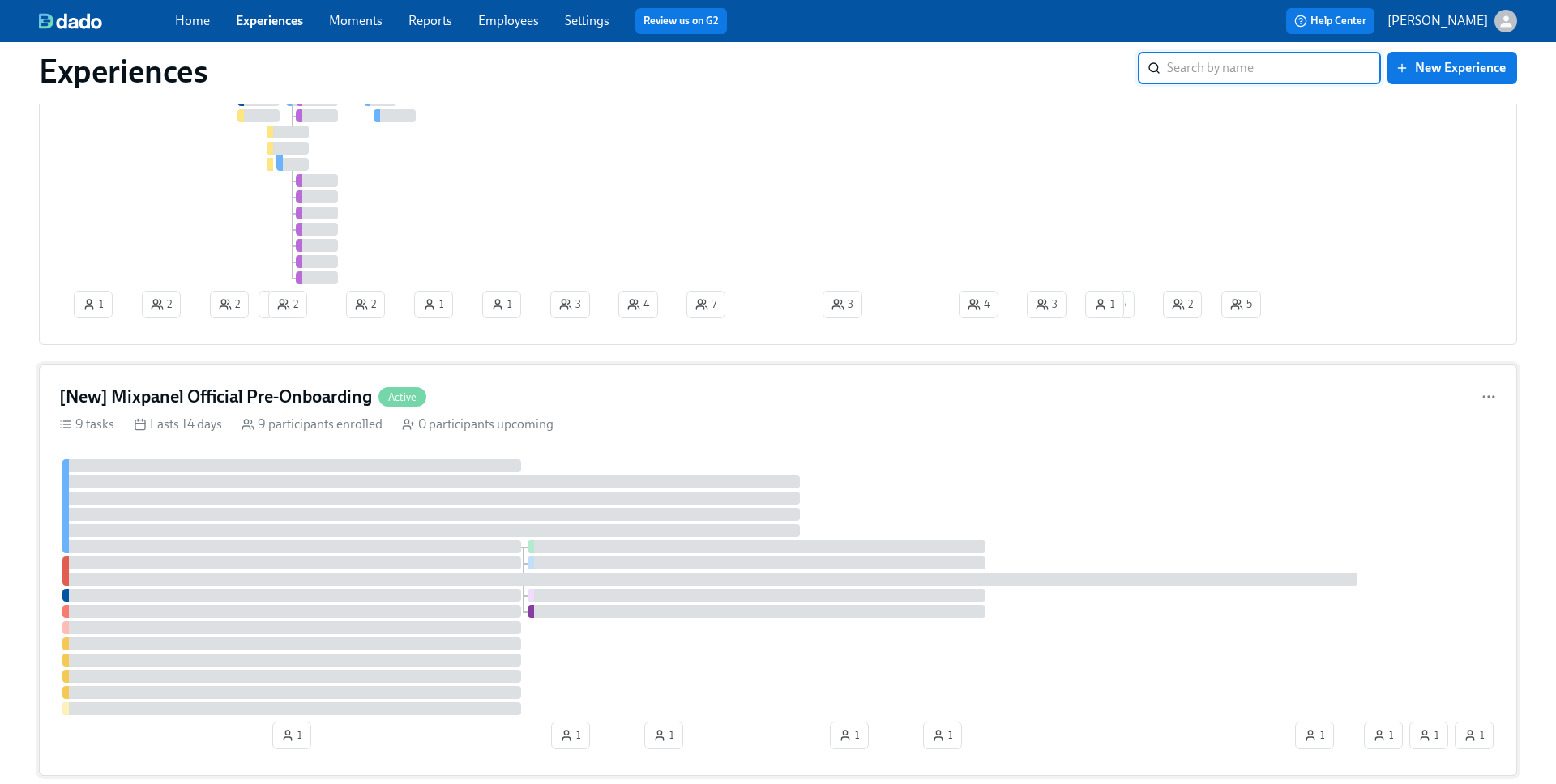
click at [594, 415] on div "[New] Mixpanel Official Pre-Onboarding Active 9 tasks Lasts 14 days 9 participa…" at bounding box center [777, 570] width 1478 height 412
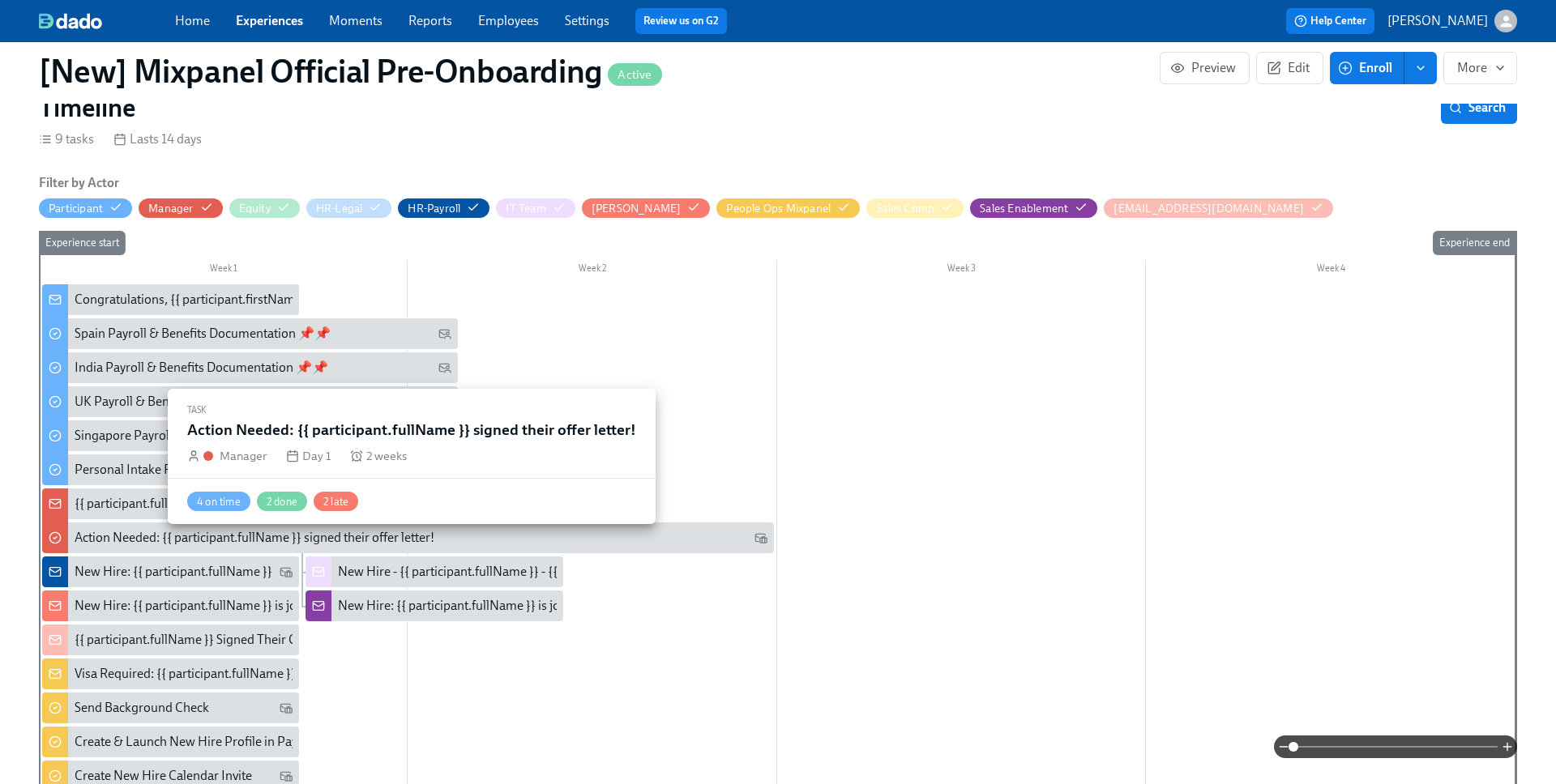
scroll to position [398, 0]
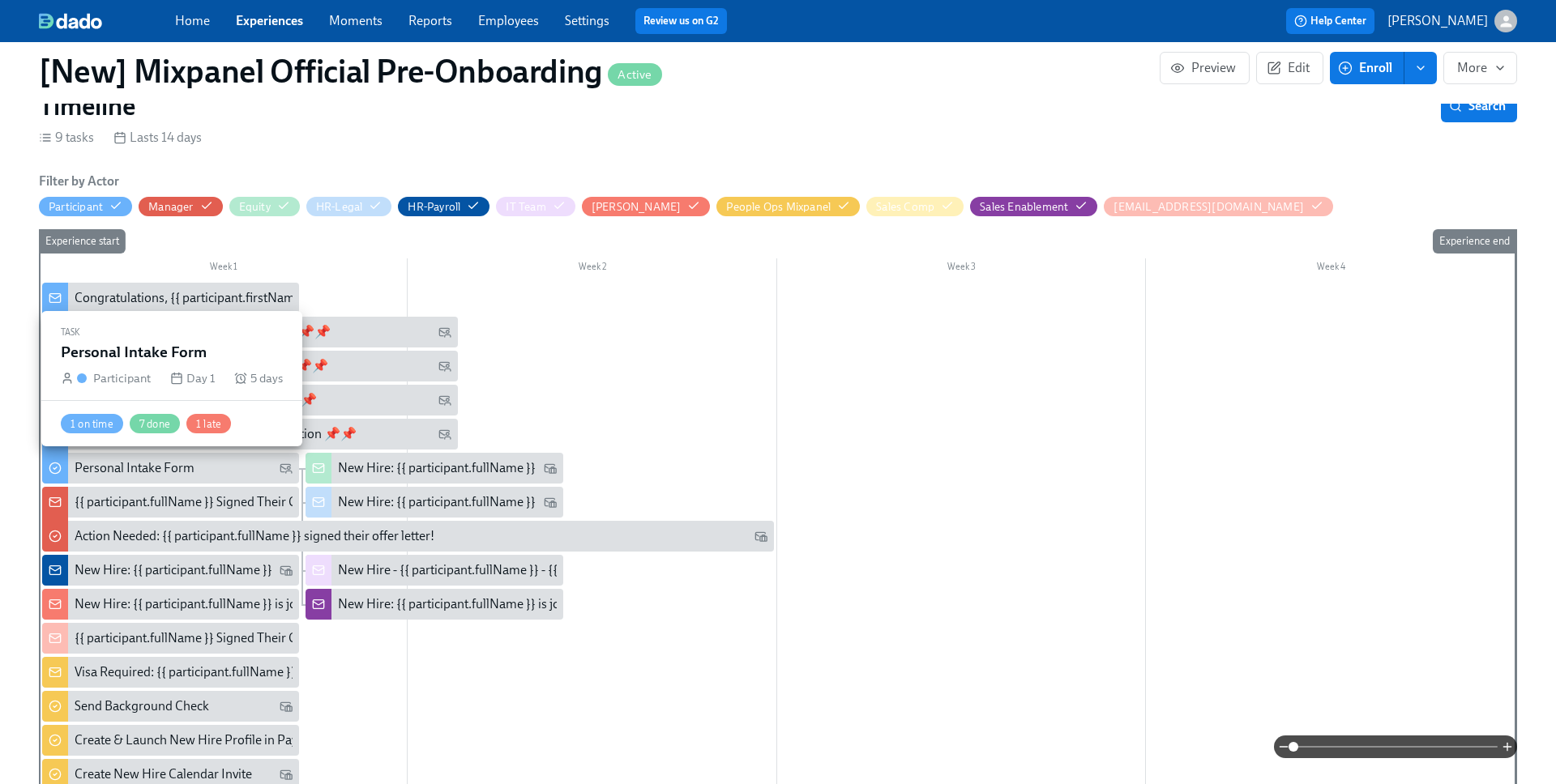
click at [159, 482] on div "Personal Intake Form" at bounding box center [171, 468] width 257 height 31
